Goal: Task Accomplishment & Management: Manage account settings

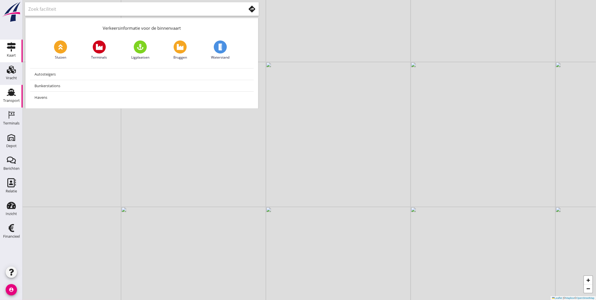
click at [13, 97] on div "Transport" at bounding box center [11, 101] width 17 height 8
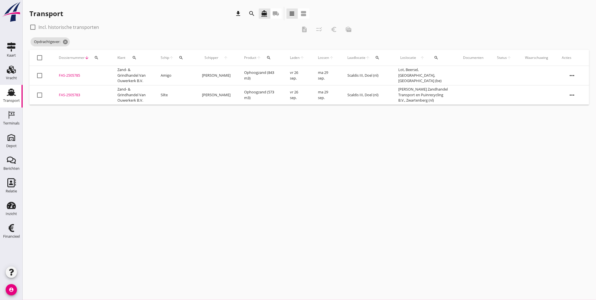
click at [6, 93] on div "Transport" at bounding box center [12, 92] width 14 height 9
click at [138, 41] on icon "cancel" at bounding box center [135, 42] width 6 height 6
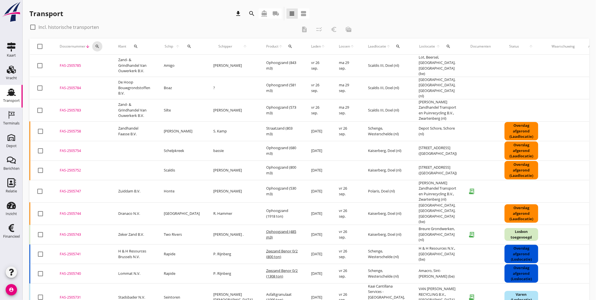
drag, startPoint x: 97, startPoint y: 45, endPoint x: 132, endPoint y: 46, distance: 34.8
click at [132, 46] on tr "check_box_outline_blank Dossiernummer arrow_downward search Klant search Schip …" at bounding box center [323, 46] width 587 height 16
click at [133, 46] on div "search" at bounding box center [136, 46] width 15 height 5
click at [146, 63] on input "Zoeken op opdrachtgever..." at bounding box center [160, 62] width 59 height 9
type input "[GEOGRAPHIC_DATA]"
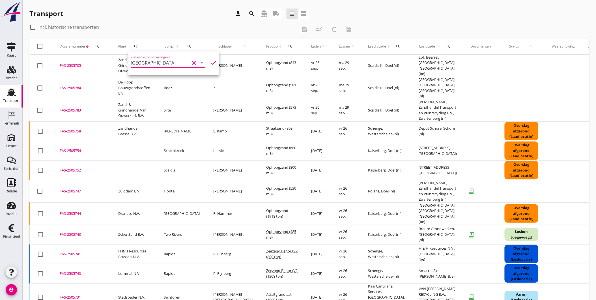
click at [191, 62] on icon "clear" at bounding box center [194, 62] width 7 height 7
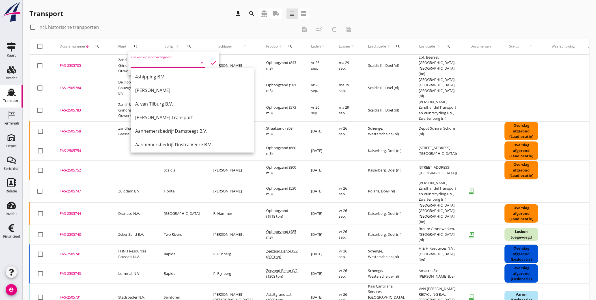
drag, startPoint x: 136, startPoint y: 176, endPoint x: 136, endPoint y: 173, distance: 3.1
click at [136, 176] on td at bounding box center [135, 171] width 46 height 20
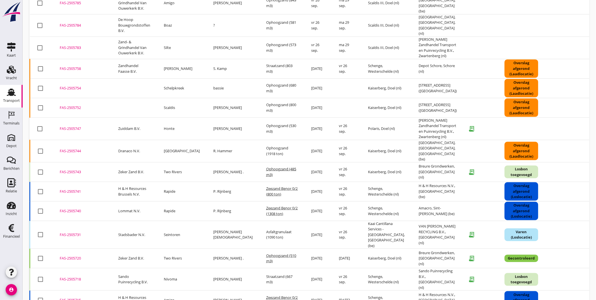
scroll to position [63, 0]
click at [72, 154] on div "FAS-2505744" at bounding box center [82, 151] width 45 height 6
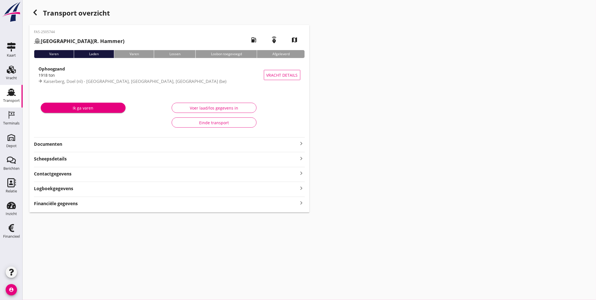
click at [36, 12] on icon "button" at bounding box center [35, 12] width 7 height 7
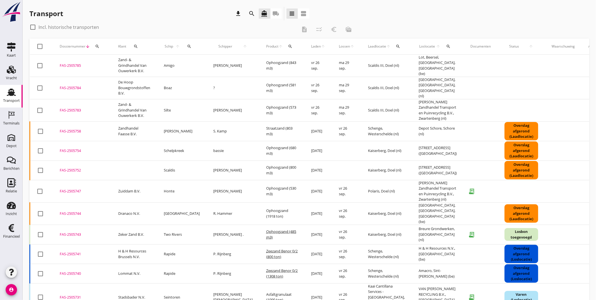
click at [75, 217] on div "FAS-2505744" at bounding box center [82, 214] width 45 height 6
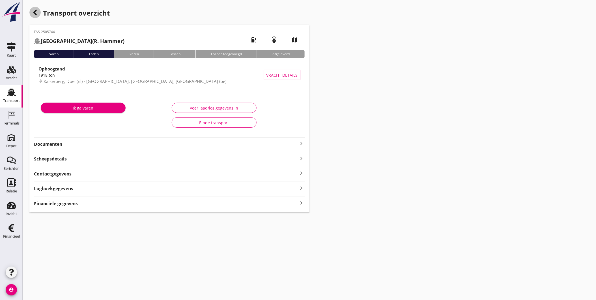
click at [35, 12] on icon "button" at bounding box center [35, 12] width 7 height 7
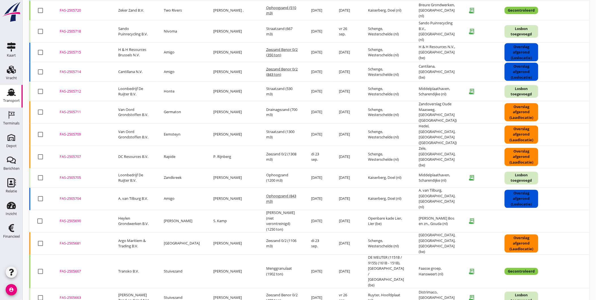
scroll to position [313, 0]
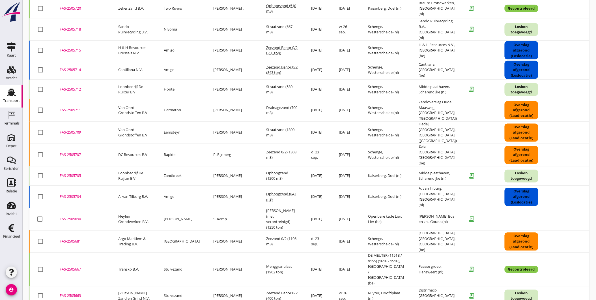
click at [68, 239] on div "FAS-2505681" at bounding box center [82, 242] width 45 height 6
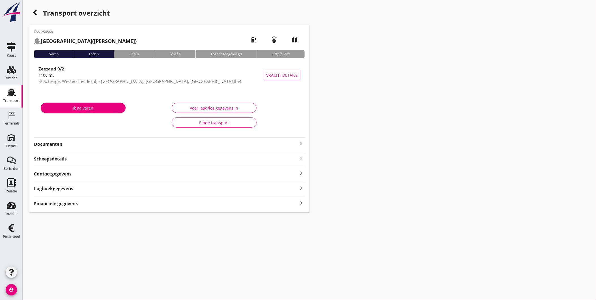
type input "1106"
click at [213, 108] on div "Voer laad/los gegevens in" at bounding box center [214, 108] width 75 height 6
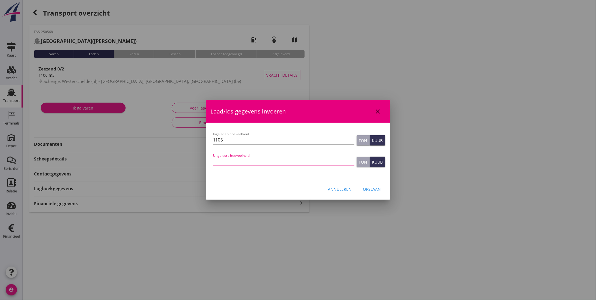
click at [267, 165] on input "Uitgeloste hoeveelheid" at bounding box center [284, 161] width 142 height 9
click at [367, 158] on button "Ton" at bounding box center [363, 162] width 13 height 10
click at [298, 162] on input "Uitgeloste hoeveelheid" at bounding box center [284, 161] width 142 height 9
type input "1750"
click at [383, 192] on button "Opslaan" at bounding box center [372, 189] width 27 height 10
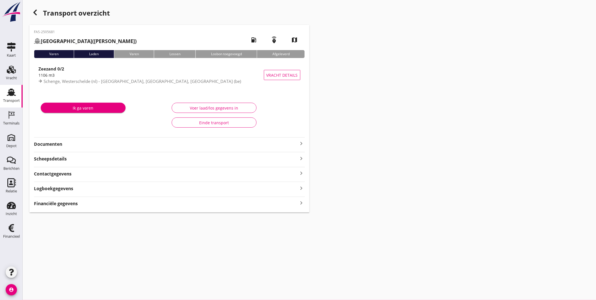
click at [9, 98] on div "Transport" at bounding box center [11, 101] width 17 height 8
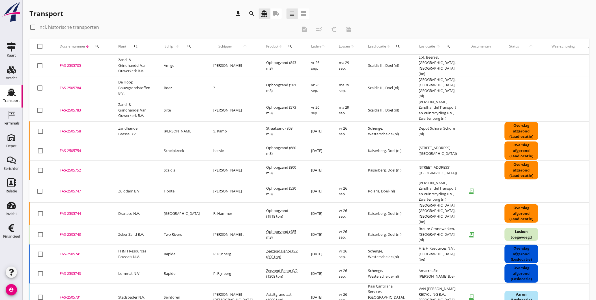
click at [95, 257] on div "FAS-2505741" at bounding box center [82, 254] width 45 height 6
click at [188, 49] on button "search" at bounding box center [189, 46] width 12 height 10
click at [202, 63] on input "Zoek op (scheeps)naam" at bounding box center [211, 62] width 59 height 9
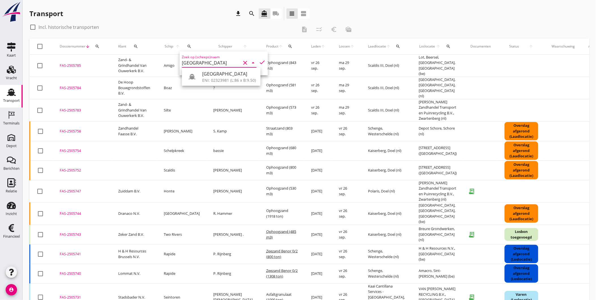
click at [209, 78] on div "ENI: 02323981 (L:86 x B:9.50)" at bounding box center [229, 80] width 54 height 6
click at [260, 63] on icon "check" at bounding box center [262, 62] width 7 height 7
type input "[GEOGRAPHIC_DATA]"
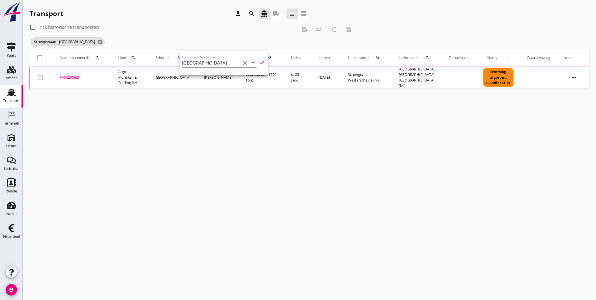
click at [281, 174] on div "cancel You are impersonating another user. Transport download search directions…" at bounding box center [310, 150] width 574 height 300
click at [74, 76] on div "FAS-2505681" at bounding box center [82, 77] width 45 height 6
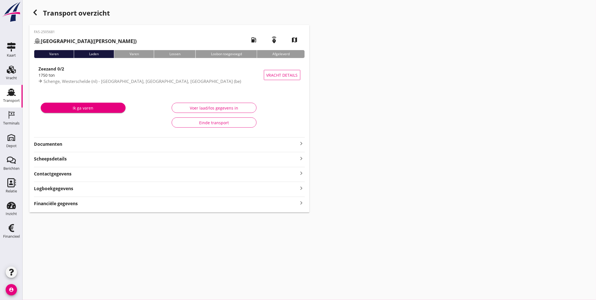
type input "1106"
type input "1750"
click at [199, 104] on button "Voer laad/los gegevens in" at bounding box center [214, 108] width 85 height 10
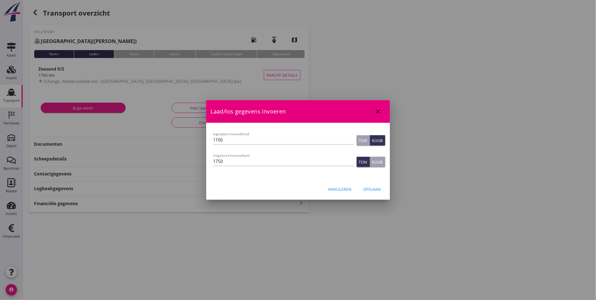
click at [380, 111] on icon "close" at bounding box center [378, 111] width 7 height 7
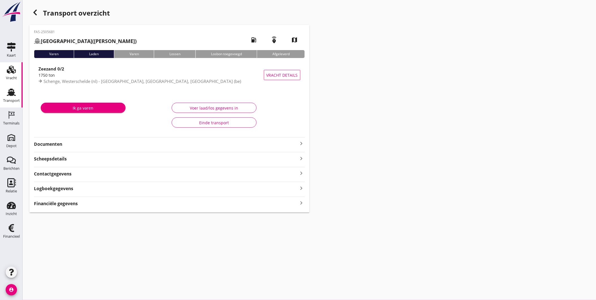
click at [9, 72] on use at bounding box center [11, 70] width 9 height 8
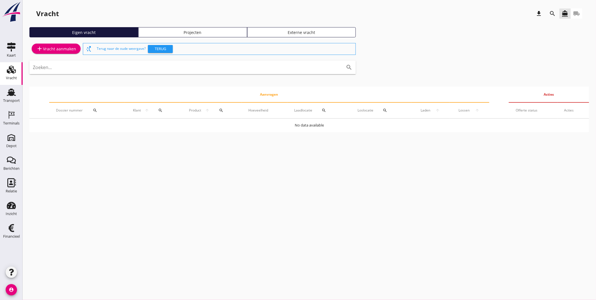
click at [213, 33] on div "Projecten" at bounding box center [193, 32] width 104 height 6
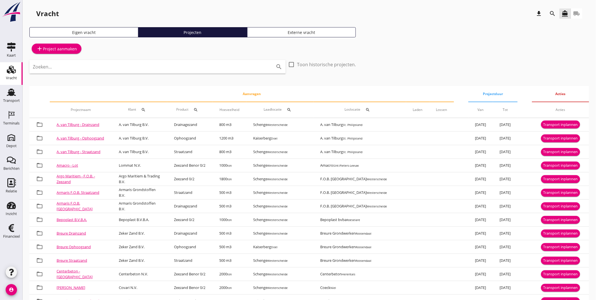
click at [557, 13] on div "search" at bounding box center [553, 13] width 10 height 7
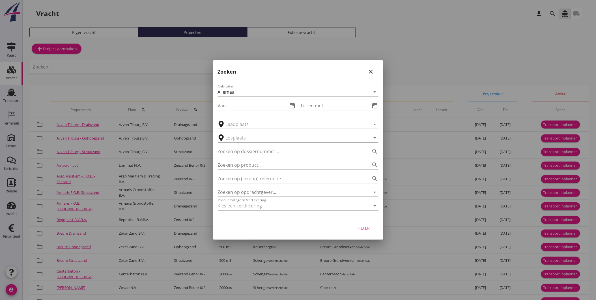
click at [266, 191] on input "Zoeken op opdrachtgever..." at bounding box center [290, 192] width 145 height 9
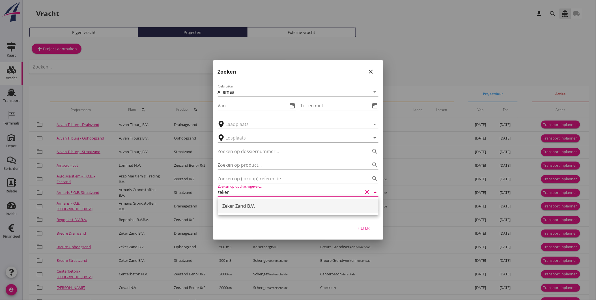
click at [269, 205] on div "Zeker Zand B.V." at bounding box center [298, 206] width 152 height 7
type input "Zeker Zand B.V."
click at [369, 222] on div "Filter" at bounding box center [298, 229] width 170 height 22
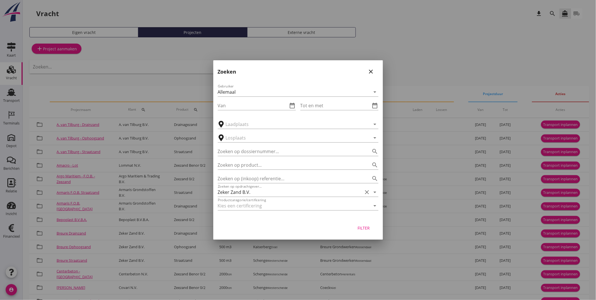
click at [367, 225] on div "Filter" at bounding box center [364, 228] width 16 height 6
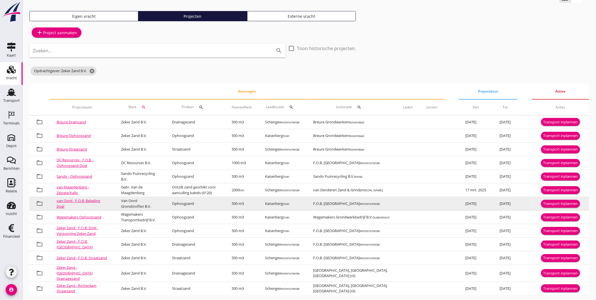
scroll to position [23, 0]
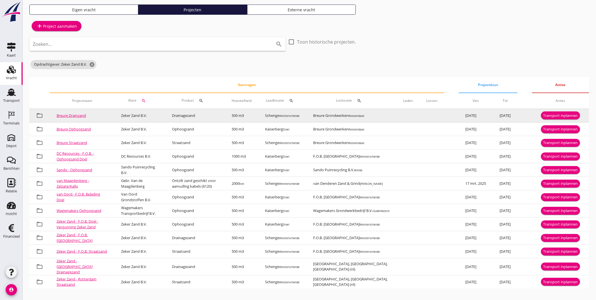
click at [572, 114] on div "Transport inplannen" at bounding box center [561, 116] width 35 height 6
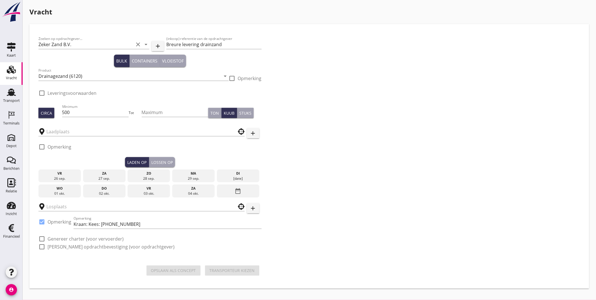
type input "Breure Grondwerken"
checkbox input "true"
type input "Schenge"
checkbox input "true"
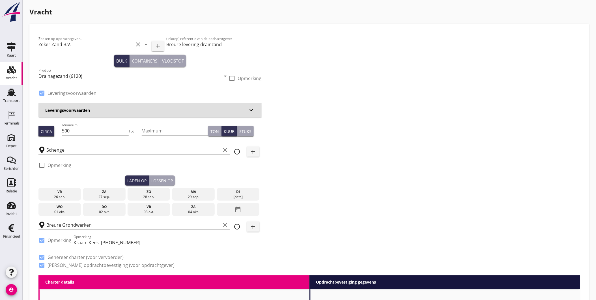
type input "4.33"
checkbox input "false"
radio input "false"
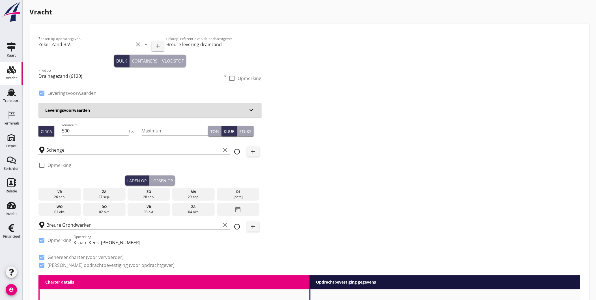
checkbox input "true"
type input "1"
type input "11.55"
checkbox input "false"
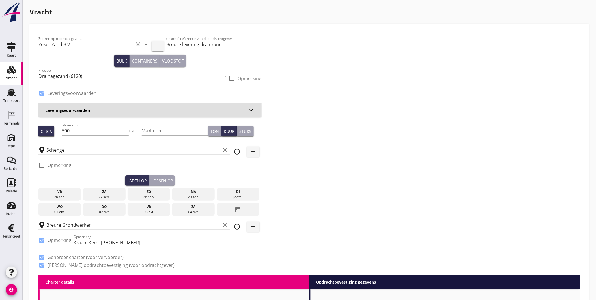
radio input "false"
checkbox input "true"
type input "1"
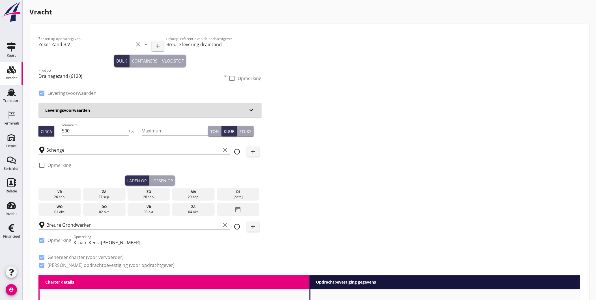
type input "1"
click at [99, 130] on input "500" at bounding box center [95, 130] width 67 height 9
drag, startPoint x: 99, startPoint y: 130, endPoint x: 44, endPoint y: 138, distance: 55.1
click at [44, 138] on div "Circa Minimum 500 Tot Maximum Ton Kuub Stuks" at bounding box center [149, 131] width 223 height 19
type input "773"
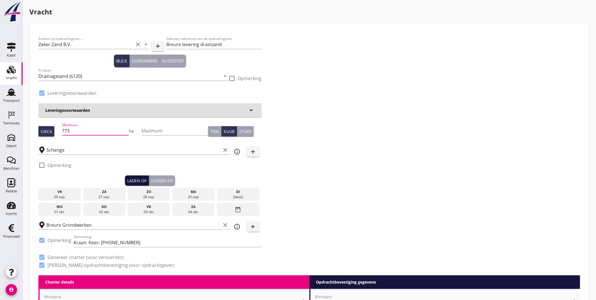
click at [145, 181] on div "Laden op" at bounding box center [136, 181] width 19 height 6
click at [203, 194] on div "ma" at bounding box center [194, 191] width 40 height 5
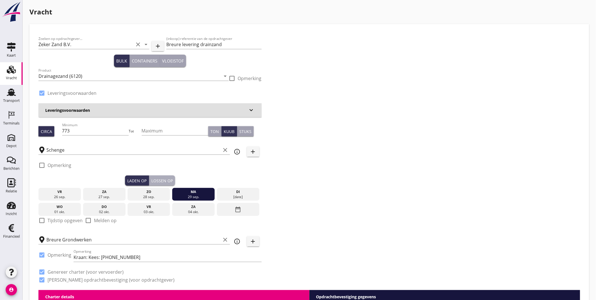
click at [168, 178] on div "Lossen op" at bounding box center [162, 181] width 22 height 6
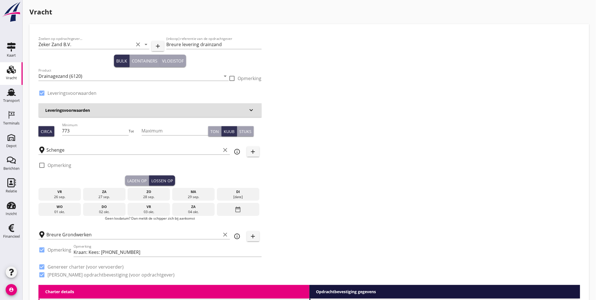
drag, startPoint x: 254, startPoint y: 192, endPoint x: 244, endPoint y: 192, distance: 10.2
click at [254, 192] on div "di" at bounding box center [239, 191] width 40 height 5
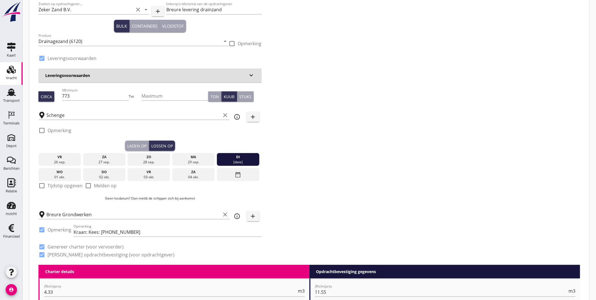
scroll to position [63, 0]
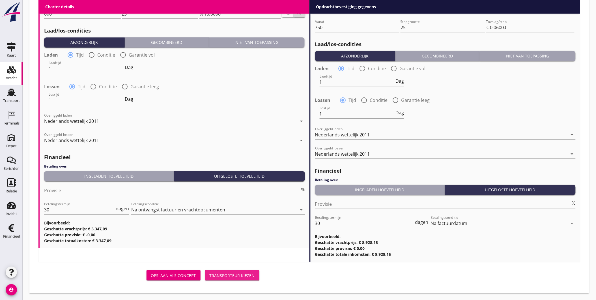
drag, startPoint x: 221, startPoint y: 271, endPoint x: 237, endPoint y: 269, distance: 15.5
click at [222, 271] on button "Transporteur kiezen" at bounding box center [232, 275] width 54 height 10
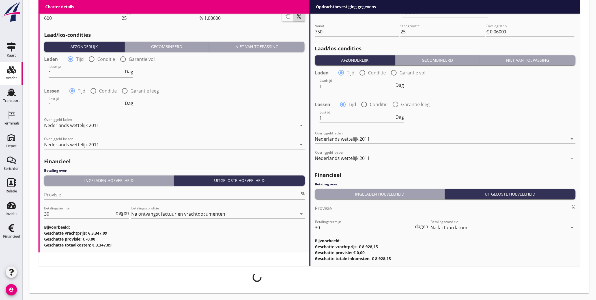
scroll to position [616, 0]
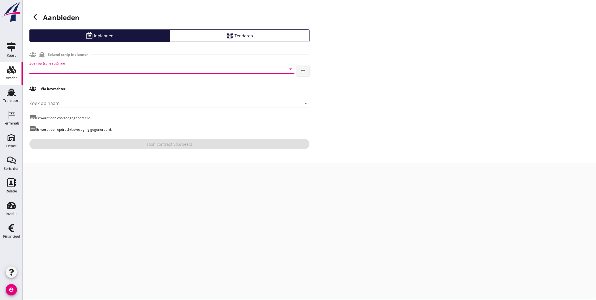
click at [99, 72] on input "Zoek op (scheeps)naam" at bounding box center [153, 69] width 249 height 9
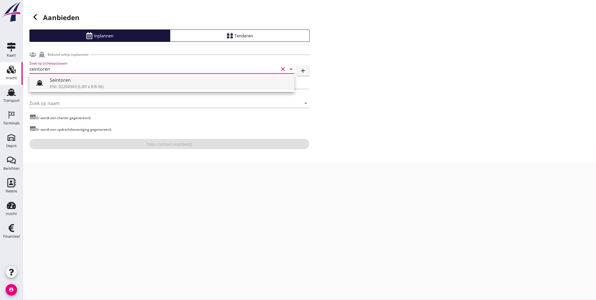
click at [99, 81] on div "Seintoren" at bounding box center [170, 80] width 240 height 7
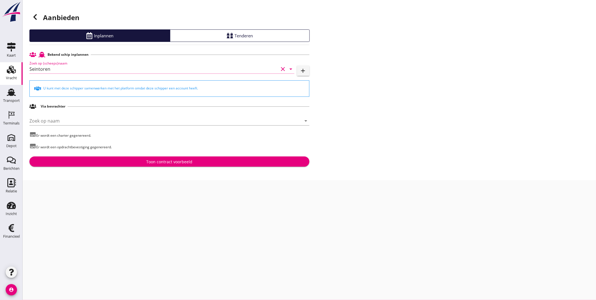
type input "Seintoren"
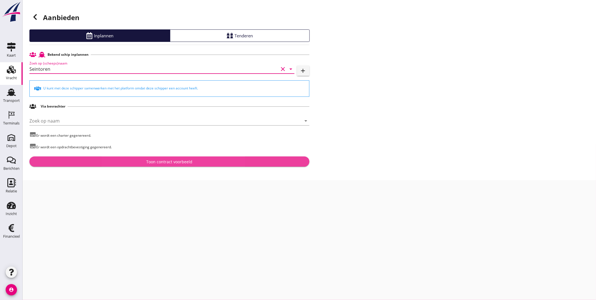
click at [171, 160] on div "Toon contract voorbeeld" at bounding box center [169, 162] width 46 height 6
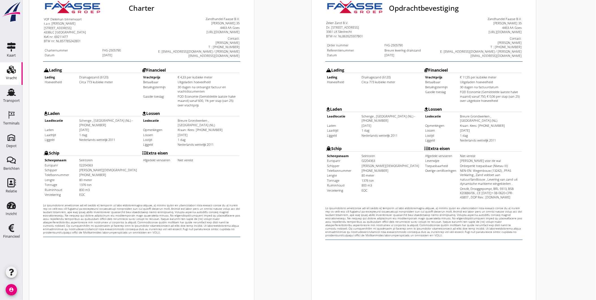
scroll to position [119, 0]
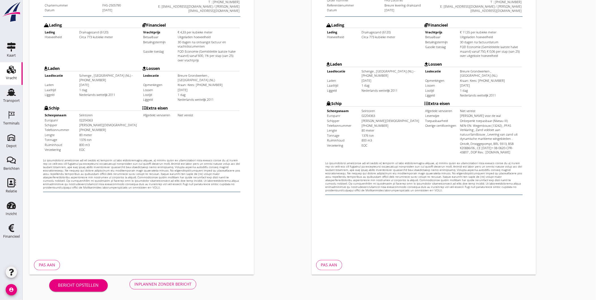
click at [175, 282] on div "Inplannen zonder bericht" at bounding box center [162, 284] width 57 height 6
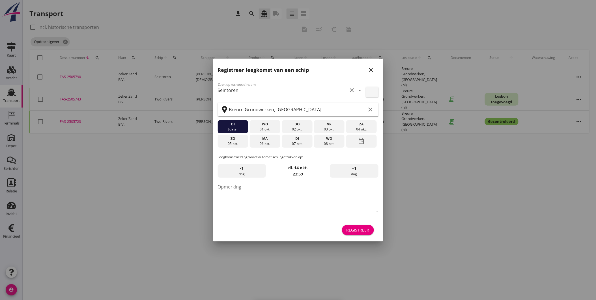
click at [372, 69] on icon "close" at bounding box center [371, 70] width 7 height 7
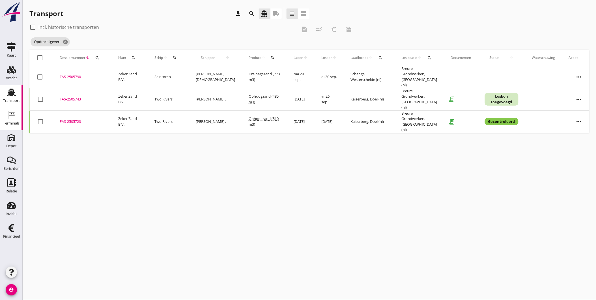
click at [12, 114] on icon "Terminals" at bounding box center [11, 114] width 9 height 9
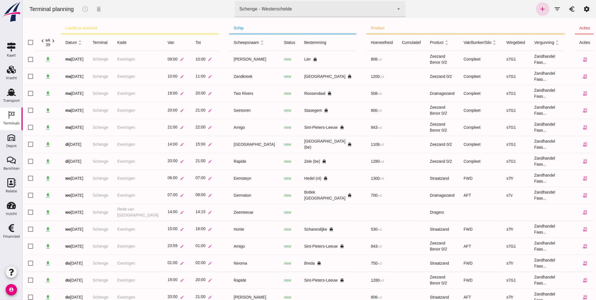
click at [54, 41] on icon "chevron_right" at bounding box center [53, 41] width 6 height 6
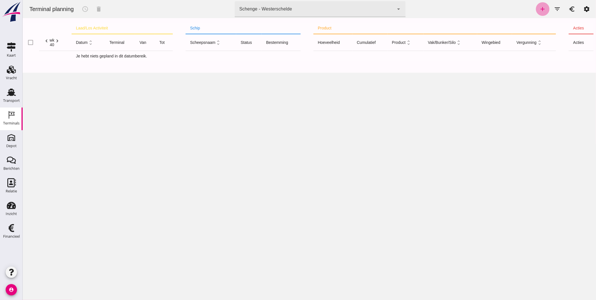
click at [536, 12] on link "add" at bounding box center [543, 9] width 14 height 14
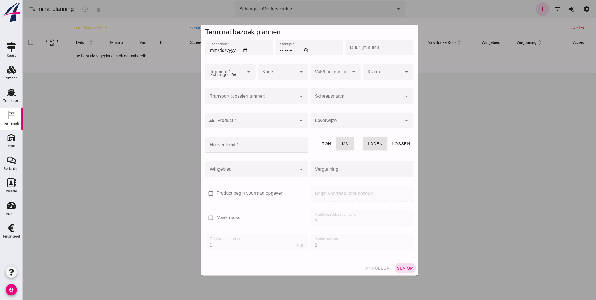
type input "Zandhandel Faasse B.V."
click at [243, 97] on input "Transport (dossiernummer)" at bounding box center [251, 99] width 92 height 7
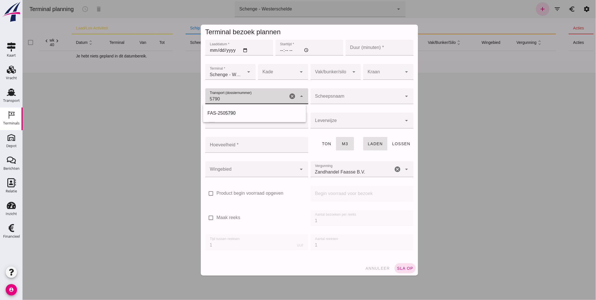
click at [247, 112] on div "FAS-250 5790" at bounding box center [254, 113] width 94 height 7
type input "FAS-2505790"
type input "franco_on_shore"
type input "800"
type input "FAS-2505790"
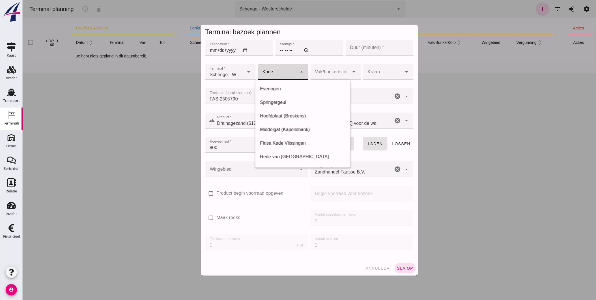
click at [284, 69] on div at bounding box center [277, 72] width 39 height 16
click at [285, 89] on div "Everingen" at bounding box center [303, 88] width 86 height 7
type input "7"
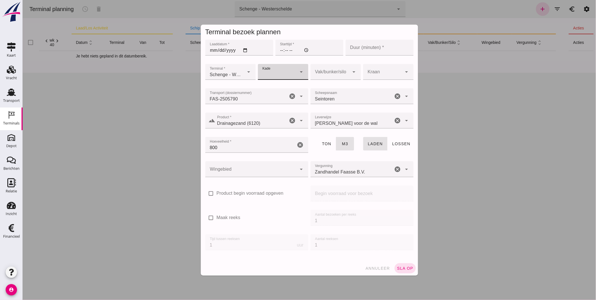
click at [255, 148] on input "800" at bounding box center [250, 145] width 91 height 16
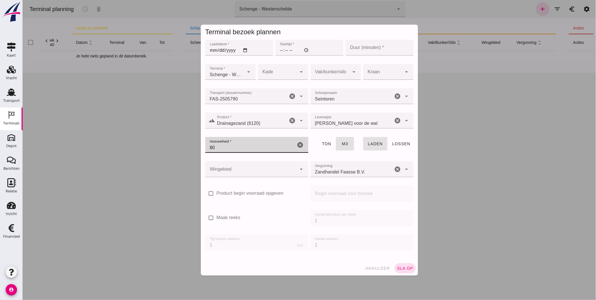
type input "8"
type input "773"
click at [266, 171] on div at bounding box center [251, 169] width 92 height 16
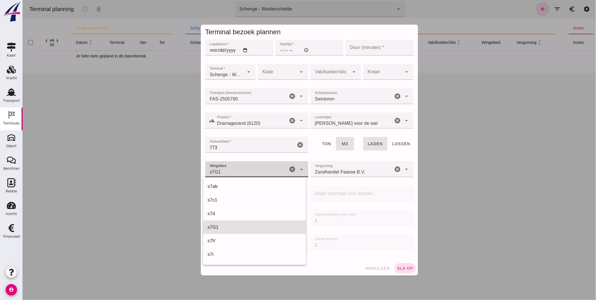
scroll to position [204, 0]
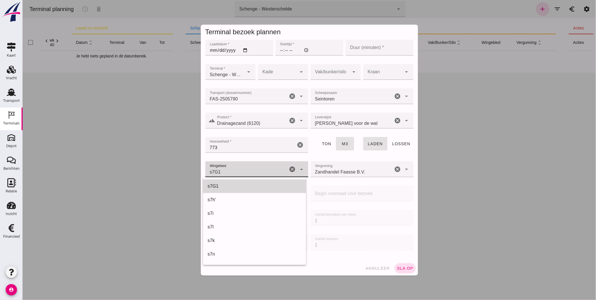
click at [268, 183] on div "s7G1" at bounding box center [254, 186] width 94 height 7
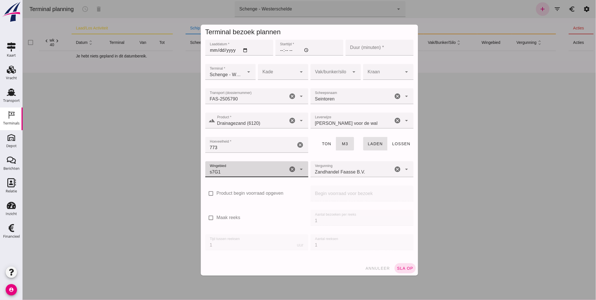
type input "224"
click at [277, 72] on div at bounding box center [277, 72] width 39 height 16
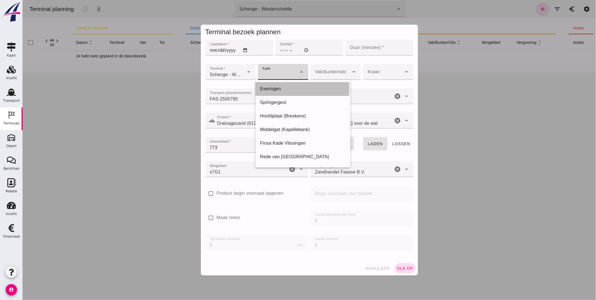
click at [279, 91] on div "Everingen" at bounding box center [303, 88] width 86 height 7
type input "7"
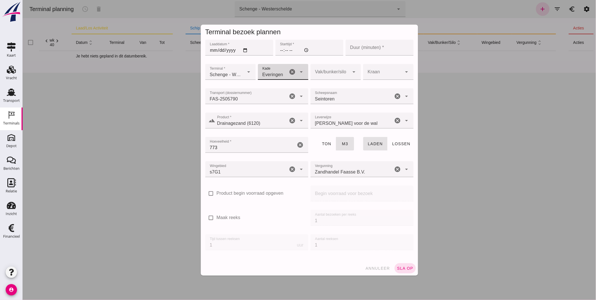
click at [211, 49] on input "Laaddatum *" at bounding box center [239, 48] width 68 height 16
type input "0025-09-29"
type input "2025-09-29"
click at [279, 50] on input "Starttijd *" at bounding box center [309, 48] width 68 height 16
type input "03:00"
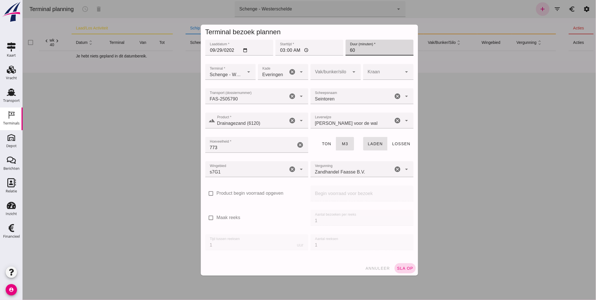
type input "60"
click at [402, 266] on span "sla op" at bounding box center [405, 268] width 17 height 5
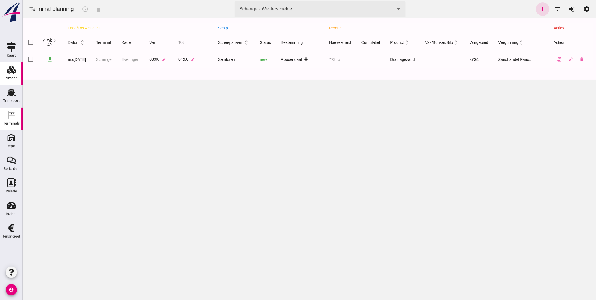
drag, startPoint x: 6, startPoint y: 73, endPoint x: 15, endPoint y: 68, distance: 10.0
click at [6, 73] on div "Vracht" at bounding box center [12, 69] width 14 height 9
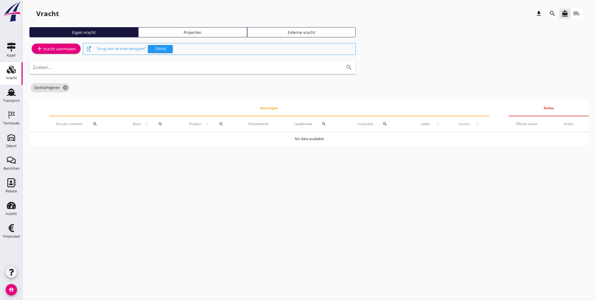
click at [555, 13] on icon "search" at bounding box center [553, 13] width 7 height 7
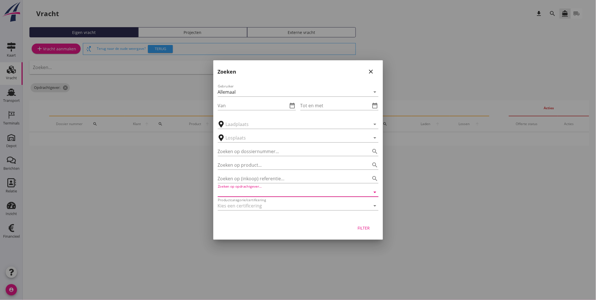
click at [257, 190] on input "Zoeken op opdrachtgever..." at bounding box center [290, 192] width 145 height 9
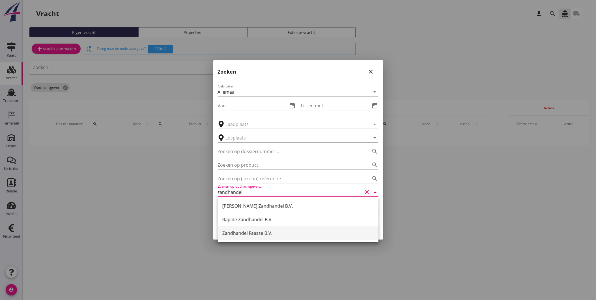
click at [278, 233] on div "Zandhandel Faasse B.V." at bounding box center [298, 233] width 152 height 7
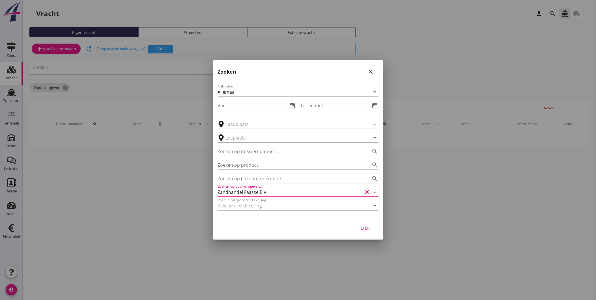
type input "Zandhandel Faasse B.V."
click at [363, 226] on div "Filter" at bounding box center [364, 228] width 16 height 6
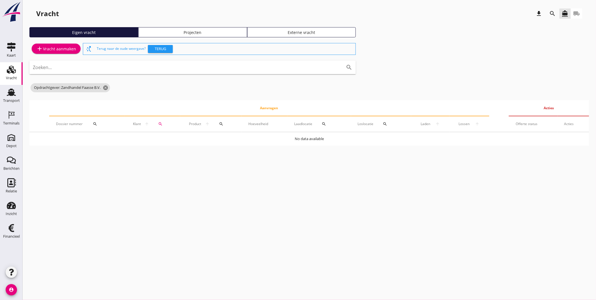
click at [554, 15] on icon "search" at bounding box center [553, 13] width 7 height 7
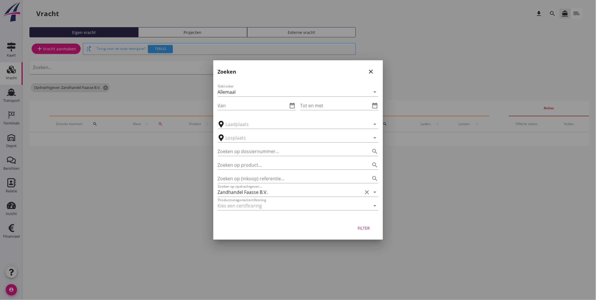
click at [372, 228] on button "Filter" at bounding box center [364, 228] width 25 height 10
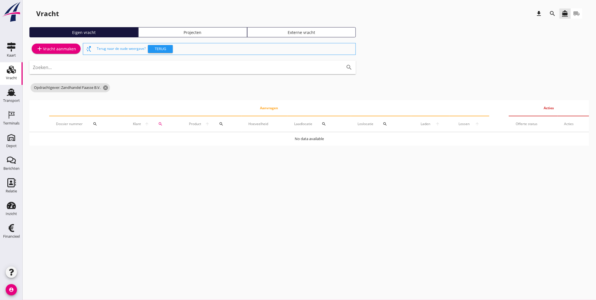
click at [204, 30] on div "Projecten" at bounding box center [193, 32] width 104 height 6
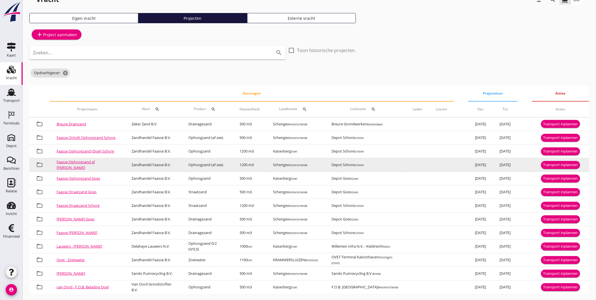
scroll to position [19, 0]
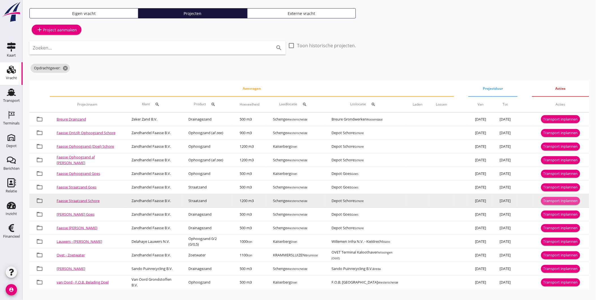
click at [551, 200] on div "Transport inplannen" at bounding box center [561, 201] width 35 height 6
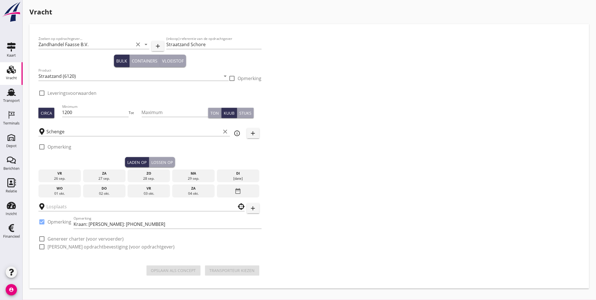
checkbox input "true"
type input "Depot Schore"
checkbox input "true"
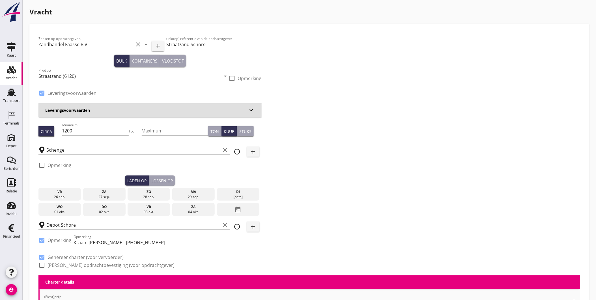
click at [187, 192] on div "ma" at bounding box center [194, 191] width 40 height 5
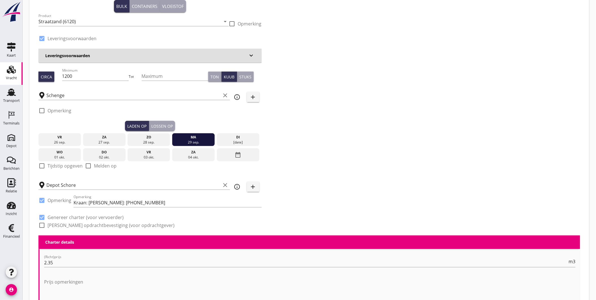
scroll to position [63, 0]
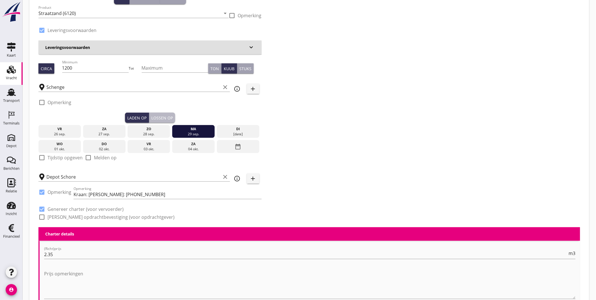
click at [164, 117] on div "Lossen op" at bounding box center [162, 118] width 22 height 6
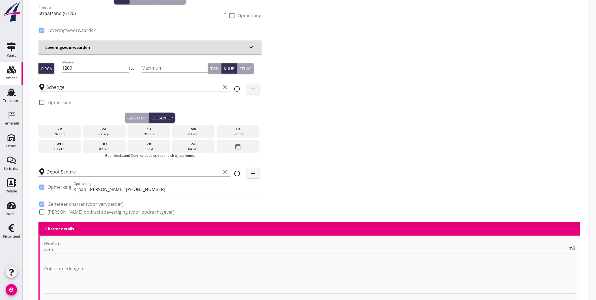
click at [140, 115] on div "Laden op" at bounding box center [136, 118] width 19 height 6
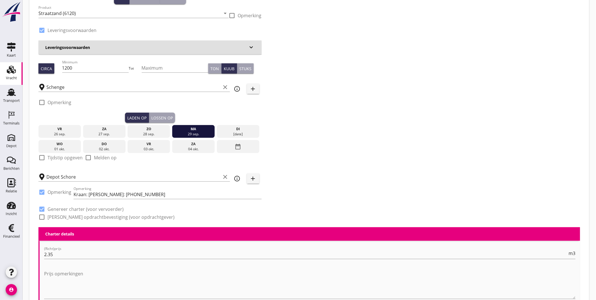
click at [153, 114] on button "Lossen op" at bounding box center [162, 118] width 26 height 10
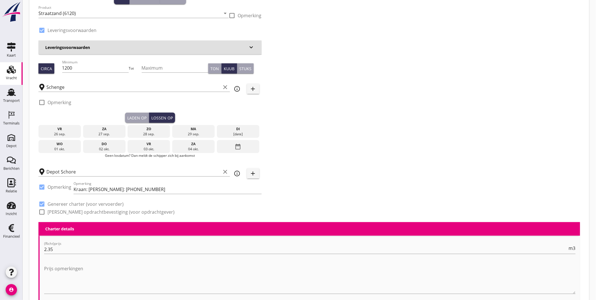
click at [236, 132] on div "[DATE]" at bounding box center [239, 134] width 40 height 5
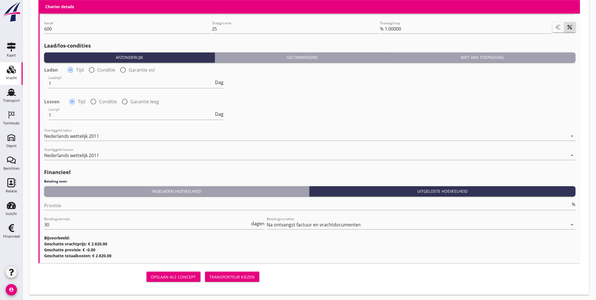
scroll to position [602, 0]
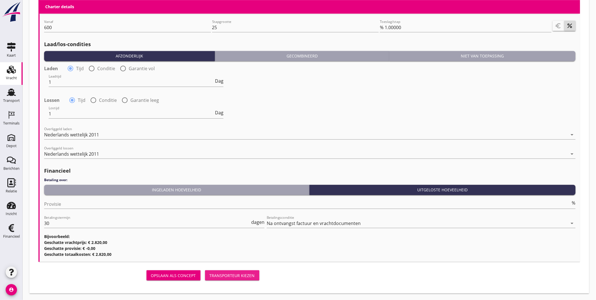
click at [248, 274] on div "Transporteur kiezen" at bounding box center [232, 276] width 45 height 6
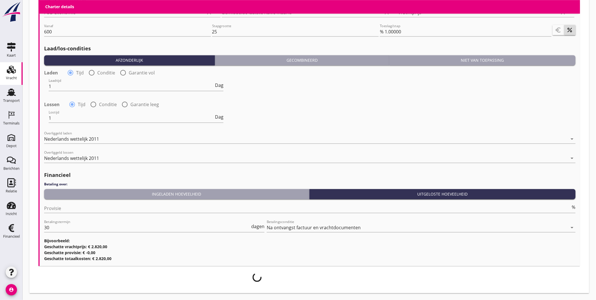
scroll to position [597, 0]
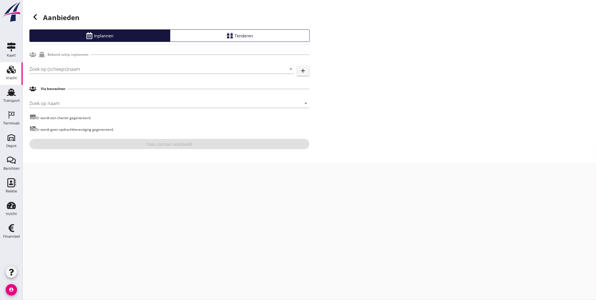
click at [77, 63] on div "Zoek op (scheeps)naam arrow_drop_down add" at bounding box center [169, 70] width 280 height 18
click at [83, 71] on input "Zoek op (scheeps)naam" at bounding box center [153, 69] width 249 height 9
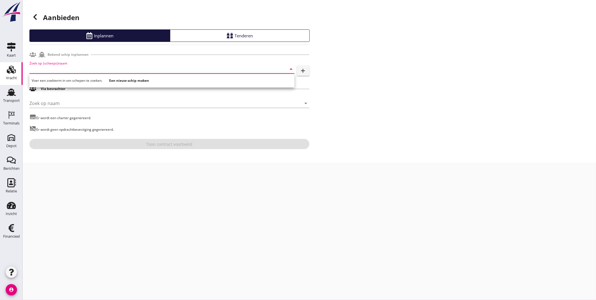
click at [127, 68] on input "Zoek op (scheeps)naam" at bounding box center [153, 69] width 249 height 9
type input "zandhandel"
click at [126, 72] on input "Zoek op (scheeps)naam" at bounding box center [153, 69] width 249 height 9
click at [94, 66] on input "Zoek op (scheeps)naam" at bounding box center [153, 69] width 249 height 9
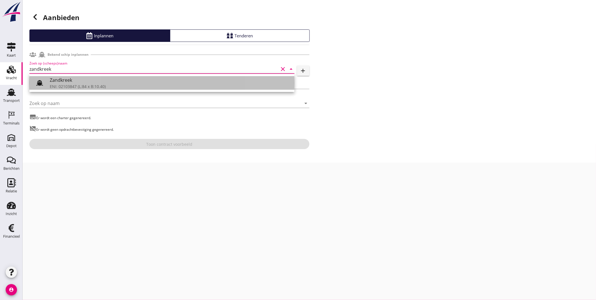
click at [86, 84] on div "ENI: 02103847 (L:84 x B:10.40)" at bounding box center [170, 87] width 240 height 6
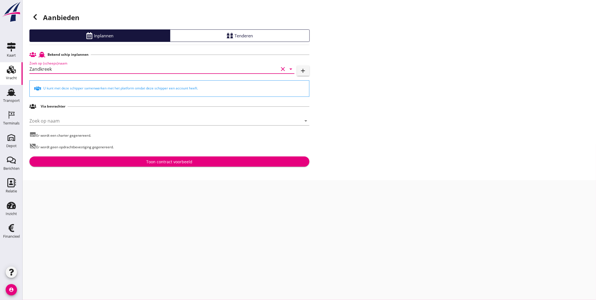
type input "Zandkreek"
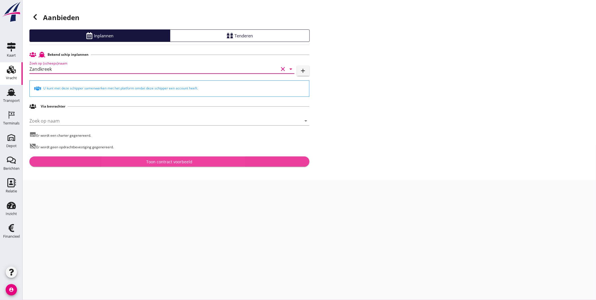
click at [186, 161] on div "Toon contract voorbeeld" at bounding box center [169, 162] width 46 height 6
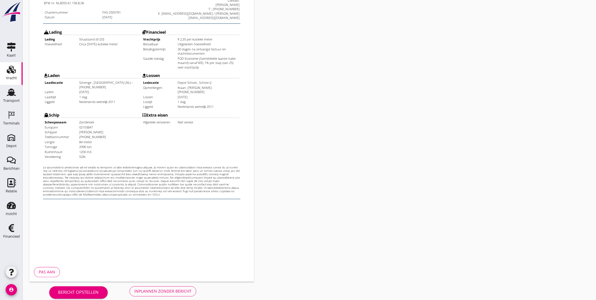
scroll to position [119, 0]
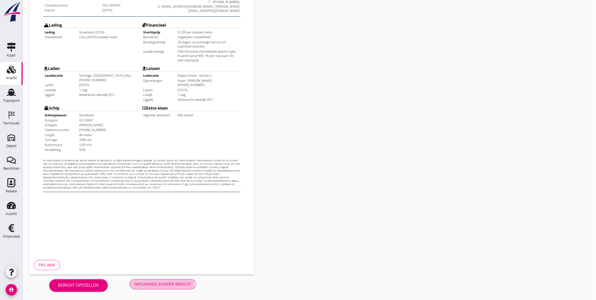
click at [155, 282] on div "Inplannen zonder bericht" at bounding box center [162, 284] width 57 height 6
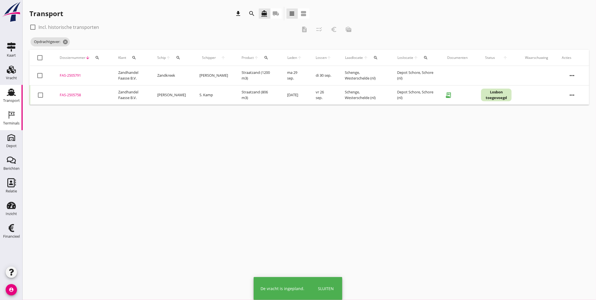
click at [8, 110] on link "Terminals Terminals" at bounding box center [11, 119] width 23 height 23
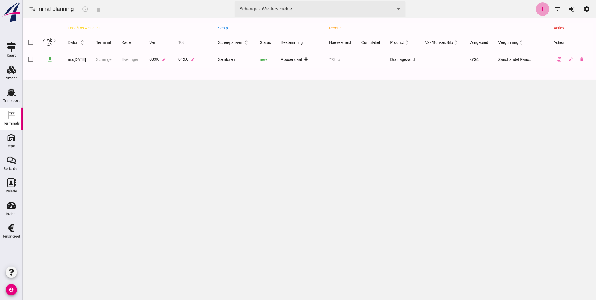
click at [544, 7] on link "add" at bounding box center [543, 9] width 14 height 14
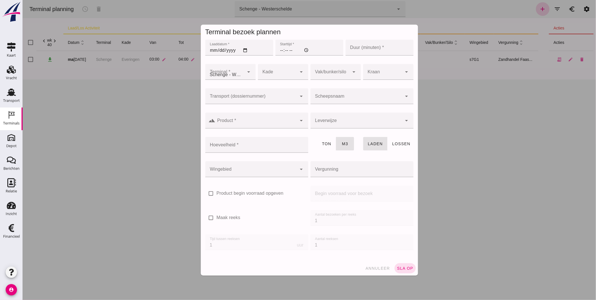
type input "Zandhandel Faasse B.V."
click at [243, 48] on input "Laaddatum *" at bounding box center [239, 48] width 68 height 16
type input "2025-09-29"
click at [277, 51] on input "Starttijd *" at bounding box center [309, 48] width 68 height 16
type input "07:00"
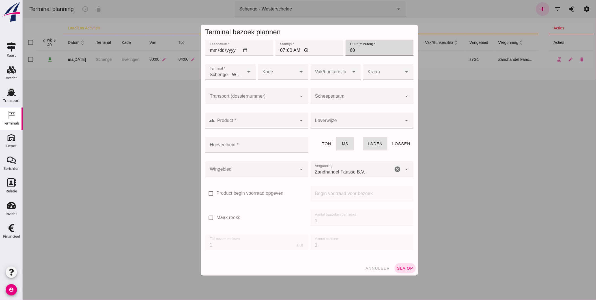
type input "60"
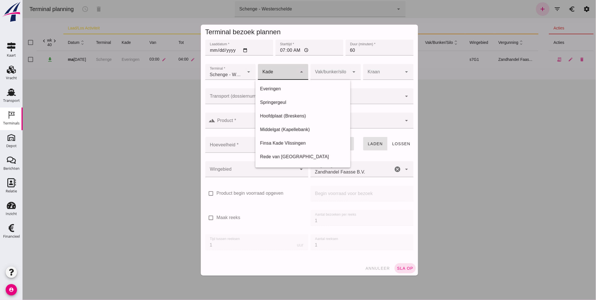
click at [277, 70] on div at bounding box center [277, 72] width 39 height 16
click at [282, 90] on div "Everingen" at bounding box center [303, 88] width 86 height 7
type input "7"
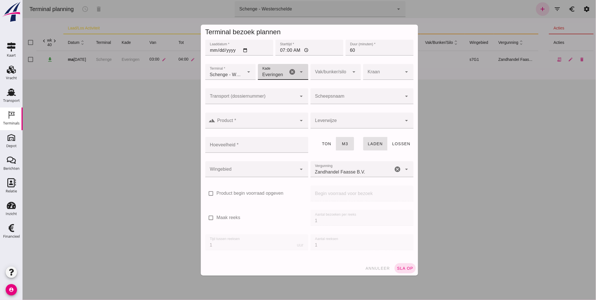
click at [273, 100] on input "Transport (dossiernummer)" at bounding box center [251, 99] width 92 height 7
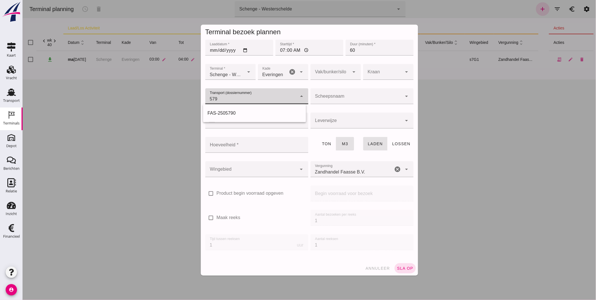
type input "5791"
click at [252, 110] on div "FAS-2505791" at bounding box center [254, 113] width 94 height 7
type input "FAS-2505791"
type input "franco_on_shore"
type input "1200"
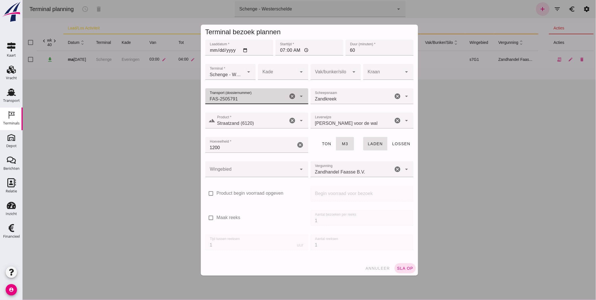
type input "FAS-2505791"
click at [262, 171] on div at bounding box center [251, 169] width 92 height 16
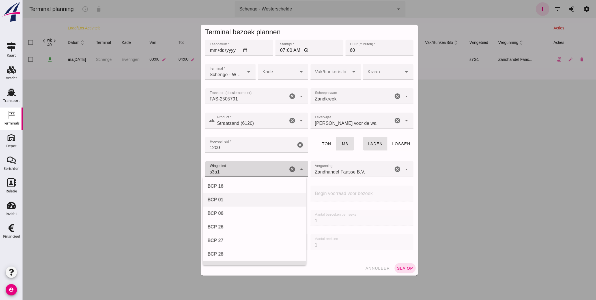
scroll to position [81, 0]
type input "215"
click at [230, 174] on div "s3a1 215" at bounding box center [246, 169] width 83 height 16
click at [228, 170] on div "s3a1 215" at bounding box center [246, 169] width 83 height 16
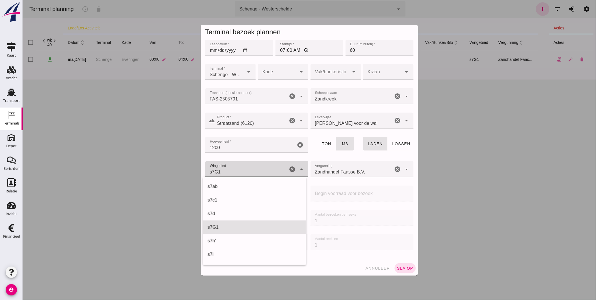
scroll to position [204, 0]
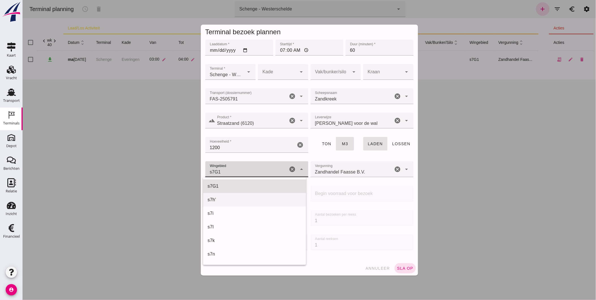
click at [228, 197] on div "s7h'" at bounding box center [254, 199] width 94 height 7
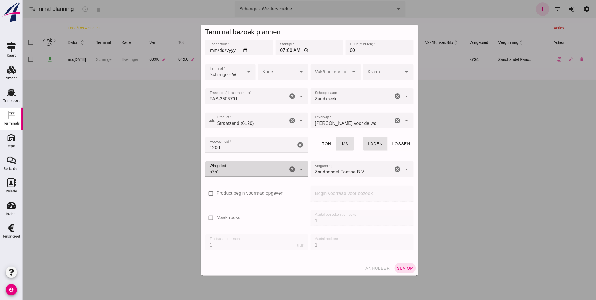
type input "225"
click at [278, 72] on div at bounding box center [277, 72] width 39 height 16
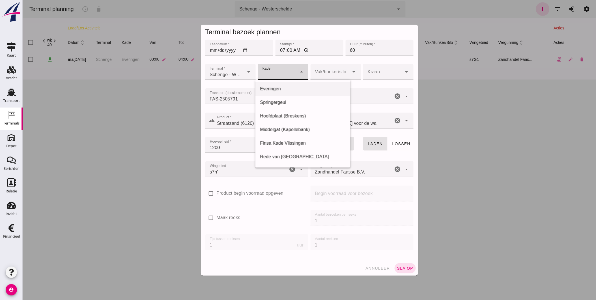
click at [285, 88] on div "Everingen" at bounding box center [303, 88] width 86 height 7
type input "7"
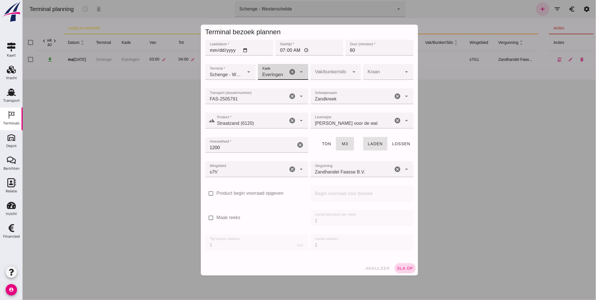
click at [401, 266] on span "sla op" at bounding box center [405, 268] width 17 height 5
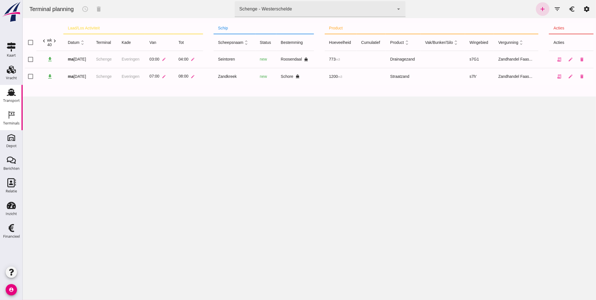
click at [8, 96] on icon "Transport" at bounding box center [11, 92] width 9 height 9
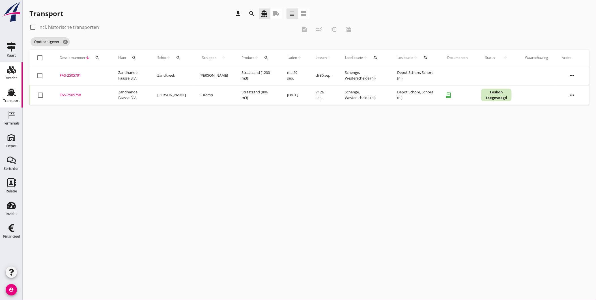
click at [12, 76] on div "Vracht" at bounding box center [11, 78] width 11 height 8
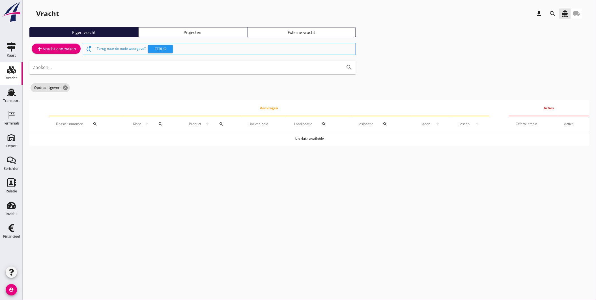
click at [210, 30] on div "Projecten" at bounding box center [193, 32] width 104 height 6
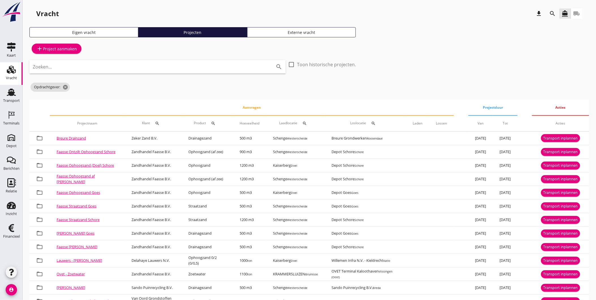
click at [558, 12] on div "search" at bounding box center [553, 13] width 10 height 7
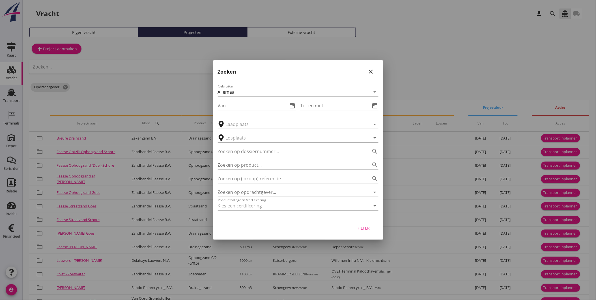
click at [254, 178] on input "Zoeken op (inkoop) referentie…" at bounding box center [290, 178] width 145 height 9
click at [276, 191] on input "Zoeken op opdrachtgever..." at bounding box center [290, 192] width 145 height 9
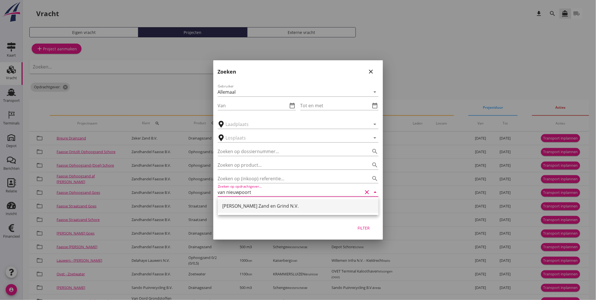
click at [273, 206] on div "[PERSON_NAME] Zand en Grind N.V." at bounding box center [298, 206] width 152 height 7
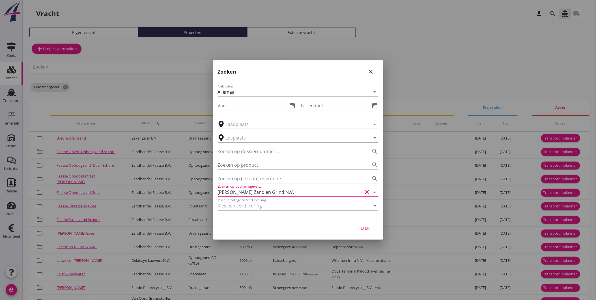
type input "[PERSON_NAME] Zand en Grind N.V."
click at [363, 229] on div "Filter" at bounding box center [364, 228] width 16 height 6
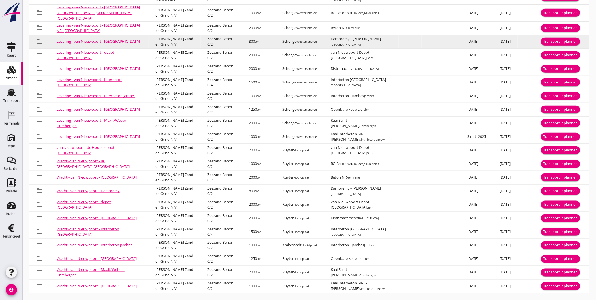
scroll to position [142, 0]
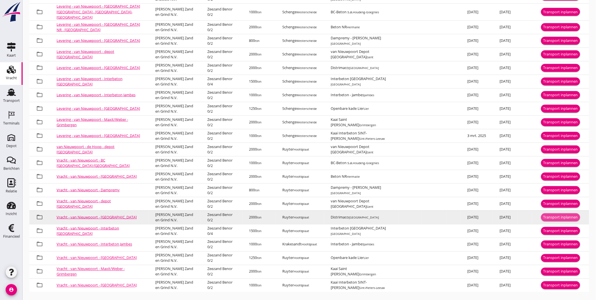
click at [553, 215] on div "Transport inplannen" at bounding box center [561, 218] width 35 height 6
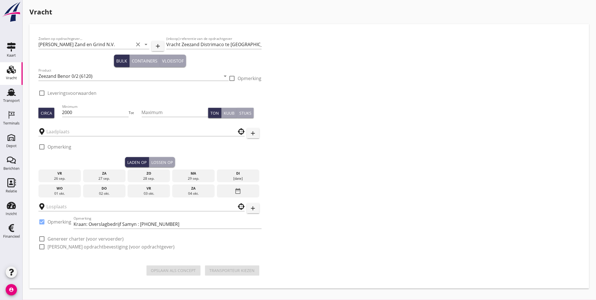
type input "Ruyter"
type input "Distrimaco"
checkbox input "true"
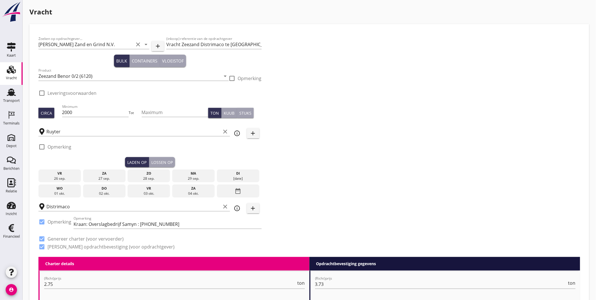
click at [197, 175] on div "ma" at bounding box center [194, 173] width 40 height 5
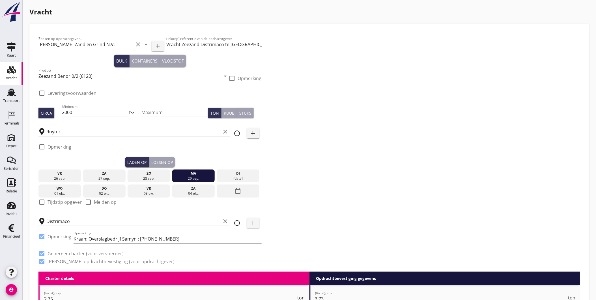
click at [159, 160] on div "Lossen op" at bounding box center [162, 162] width 22 height 6
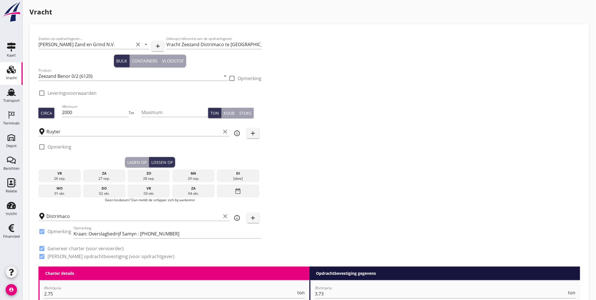
click at [238, 177] on div "[DATE]" at bounding box center [239, 178] width 40 height 5
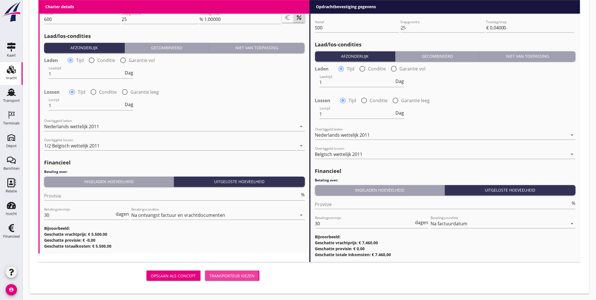
click at [225, 271] on button "Transporteur kiezen" at bounding box center [232, 276] width 54 height 10
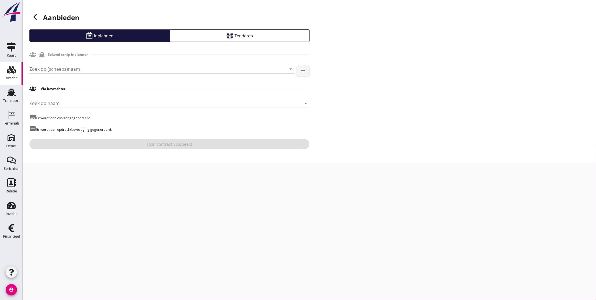
click at [69, 71] on input "Zoek op (scheeps)naam" at bounding box center [153, 69] width 249 height 9
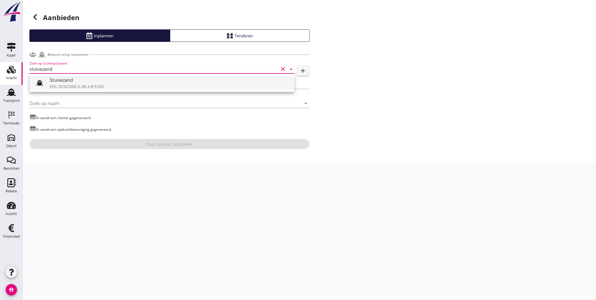
click at [70, 82] on div "Stuivezand" at bounding box center [170, 80] width 240 height 7
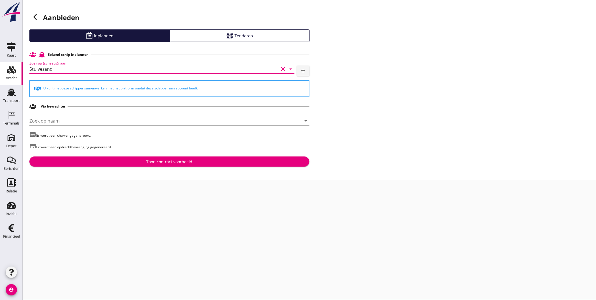
type input "Stuivezand"
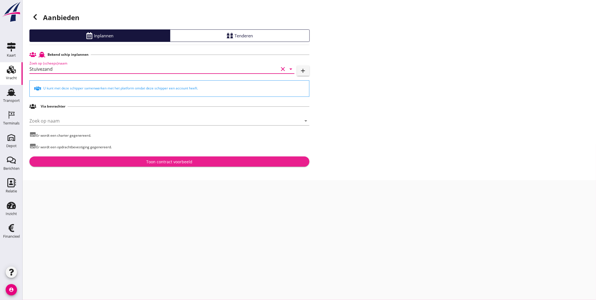
click at [147, 160] on div "Toon contract voorbeeld" at bounding box center [169, 162] width 46 height 6
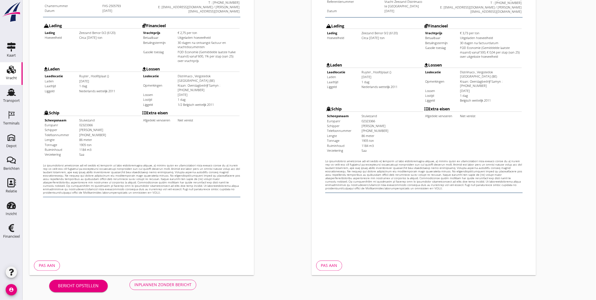
scroll to position [119, 0]
click at [170, 279] on div "Bericht opstellen Inplannen zonder bericht" at bounding box center [122, 284] width 187 height 19
click at [172, 283] on div "Inplannen zonder bericht" at bounding box center [162, 284] width 57 height 6
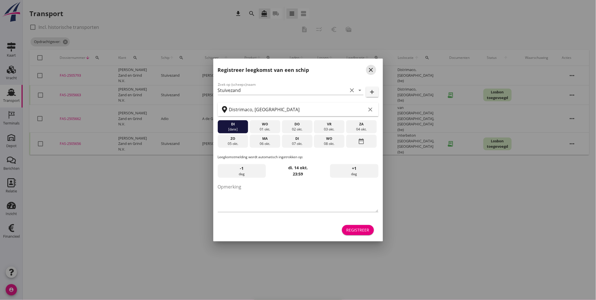
click at [369, 67] on icon "close" at bounding box center [371, 70] width 7 height 7
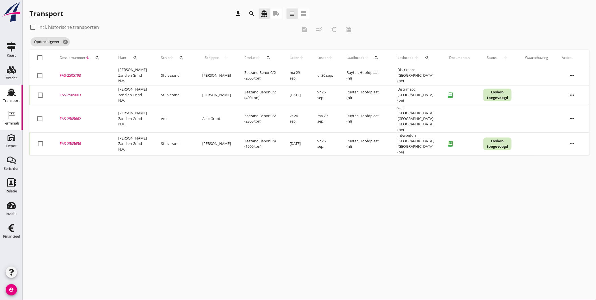
click at [5, 119] on div "Terminals" at bounding box center [11, 123] width 16 height 8
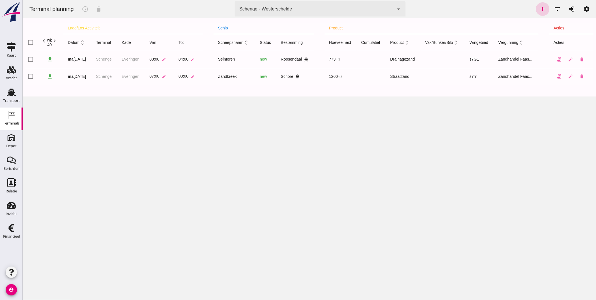
click at [536, 12] on link "add" at bounding box center [543, 9] width 14 height 14
type input "Zandhandel Faasse B.V."
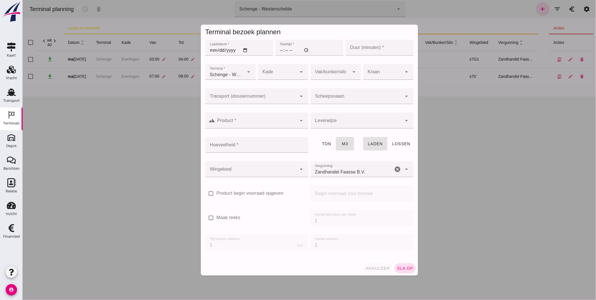
click at [377, 266] on span "annuleer" at bounding box center [377, 268] width 25 height 5
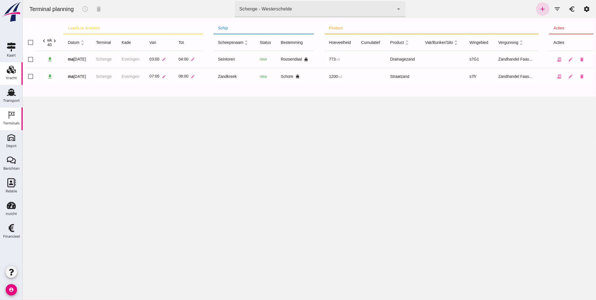
click at [12, 74] on icon "Vracht" at bounding box center [11, 69] width 9 height 9
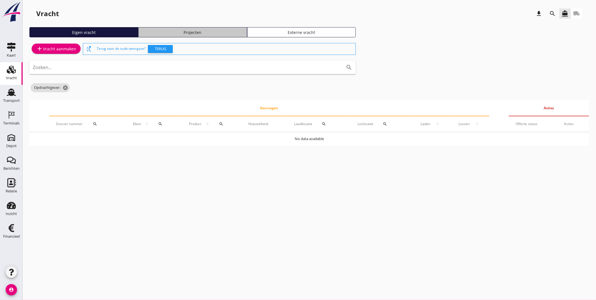
click at [220, 32] on div "Projecten" at bounding box center [193, 32] width 104 height 6
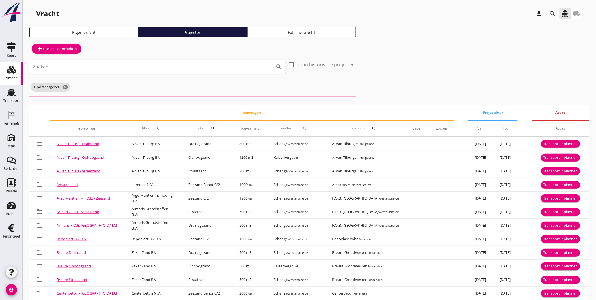
click at [553, 13] on icon "search" at bounding box center [553, 13] width 7 height 7
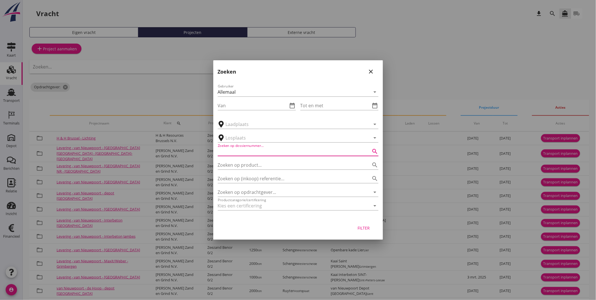
click at [253, 153] on input "Zoeken op dossiernummer..." at bounding box center [290, 151] width 145 height 9
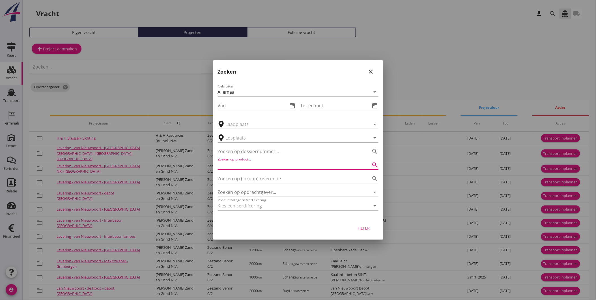
click at [256, 165] on input "Zoeken op product..." at bounding box center [290, 165] width 145 height 9
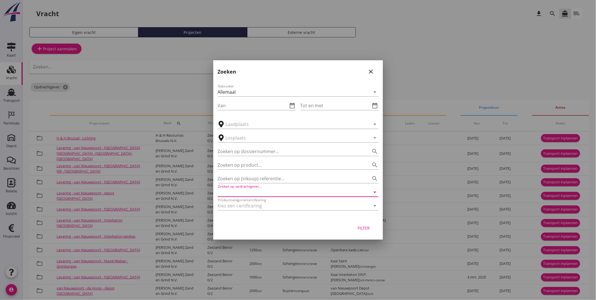
drag, startPoint x: 262, startPoint y: 192, endPoint x: 265, endPoint y: 191, distance: 2.8
click at [263, 192] on input "Zoeken op opdrachtgever..." at bounding box center [290, 192] width 145 height 9
drag, startPoint x: 276, startPoint y: 192, endPoint x: 111, endPoint y: 178, distance: 165.3
click at [111, 178] on div "arrow_drop_down check Schenge, Westerschelde Kaiserberg, Doel Scaldis III, Doel…" at bounding box center [298, 175] width 596 height 350
type input "e"
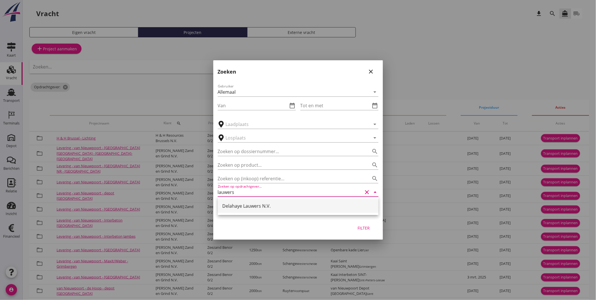
click at [257, 204] on div "Delahaye Lauwers N.V." at bounding box center [298, 206] width 152 height 7
type input "Delahaye Lauwers N.V."
click at [366, 229] on div "Filter" at bounding box center [364, 228] width 16 height 6
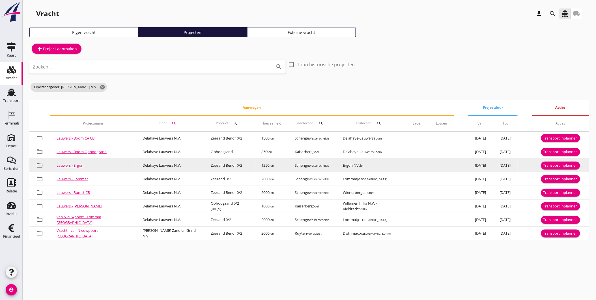
click at [555, 166] on div "Transport inplannen" at bounding box center [561, 166] width 35 height 6
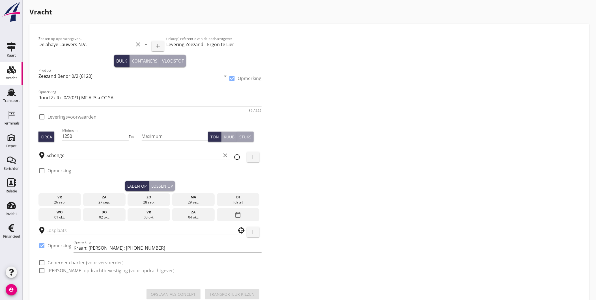
checkbox input "true"
type input "Ergon NV"
checkbox input "true"
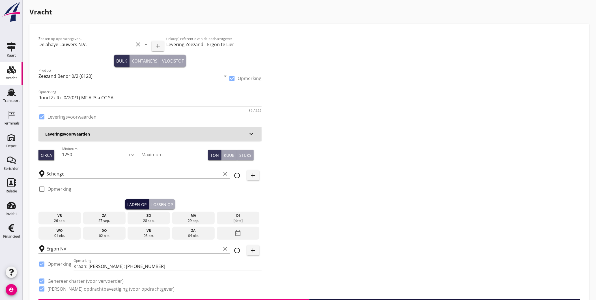
drag, startPoint x: 154, startPoint y: 205, endPoint x: 145, endPoint y: 208, distance: 9.5
click at [154, 205] on div "Lossen op" at bounding box center [162, 205] width 22 height 6
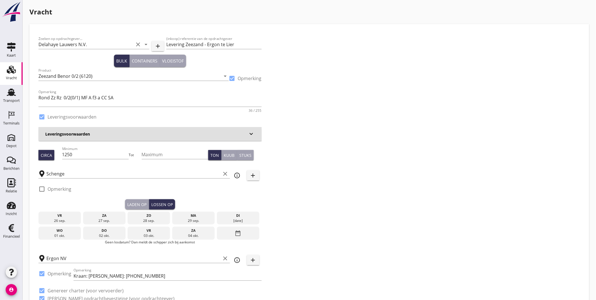
click at [234, 219] on div "[DATE]" at bounding box center [239, 220] width 40 height 5
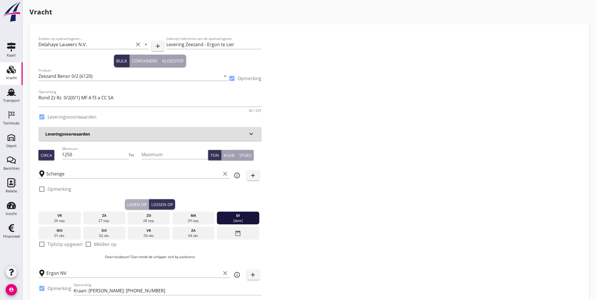
drag, startPoint x: 135, startPoint y: 203, endPoint x: 111, endPoint y: 208, distance: 25.1
click at [135, 203] on div "Laden op" at bounding box center [136, 205] width 19 height 6
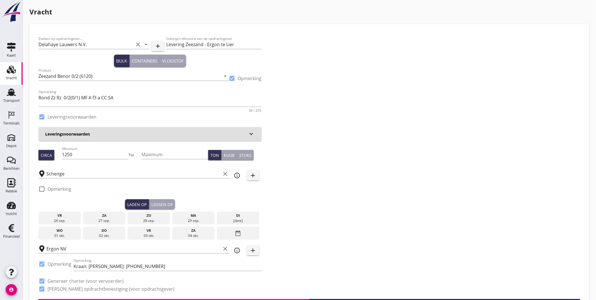
click at [179, 219] on div "29 sep." at bounding box center [194, 220] width 40 height 5
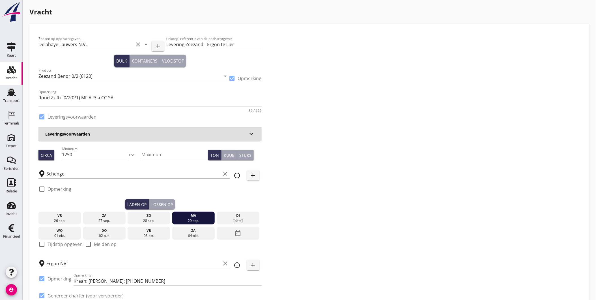
click at [166, 203] on div "Lossen op" at bounding box center [162, 205] width 22 height 6
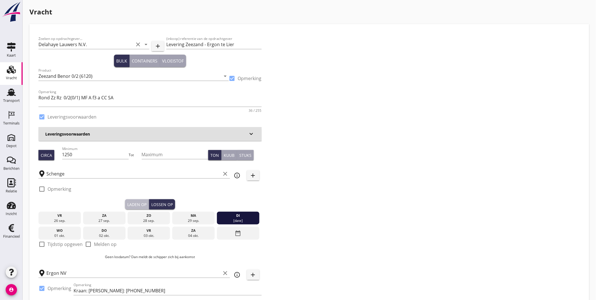
click at [137, 202] on div "Laden op" at bounding box center [136, 205] width 19 height 6
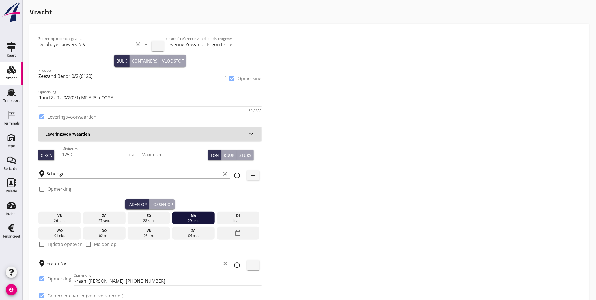
click at [162, 205] on div "Lossen op" at bounding box center [162, 205] width 22 height 6
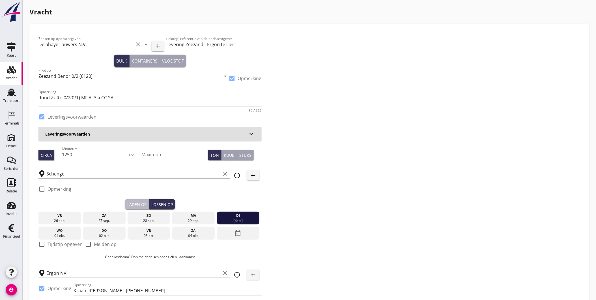
click at [135, 205] on div "Laden op" at bounding box center [136, 205] width 19 height 6
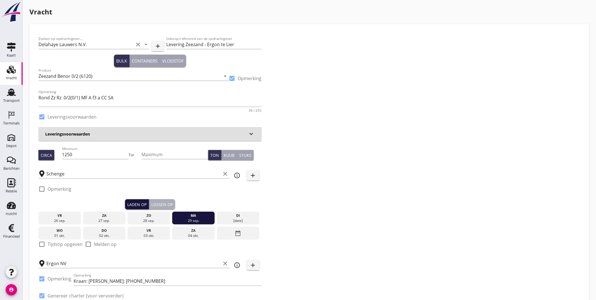
drag, startPoint x: 160, startPoint y: 203, endPoint x: 149, endPoint y: 205, distance: 11.2
click at [159, 203] on div "Lossen op" at bounding box center [162, 205] width 22 height 6
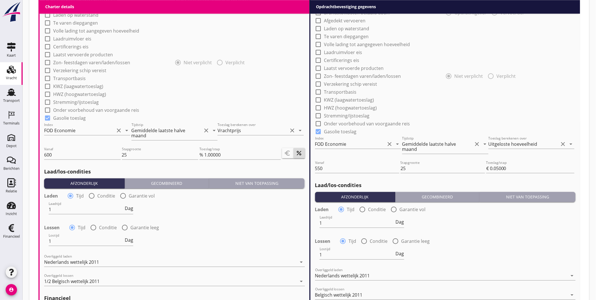
scroll to position [644, 0]
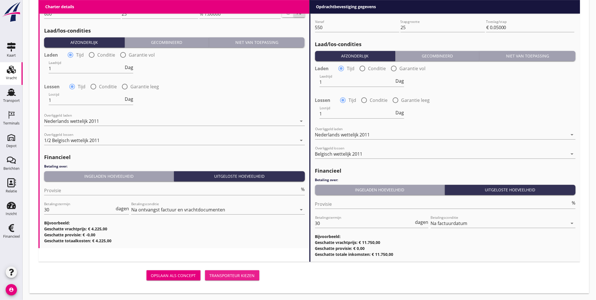
click at [234, 273] on div "Transporteur kiezen" at bounding box center [232, 276] width 45 height 6
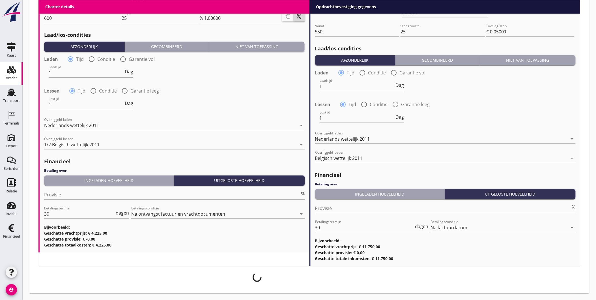
scroll to position [639, 0]
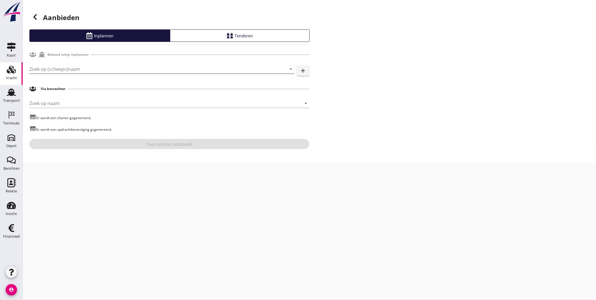
click at [76, 71] on input "Zoek op (scheeps)naam" at bounding box center [153, 69] width 249 height 9
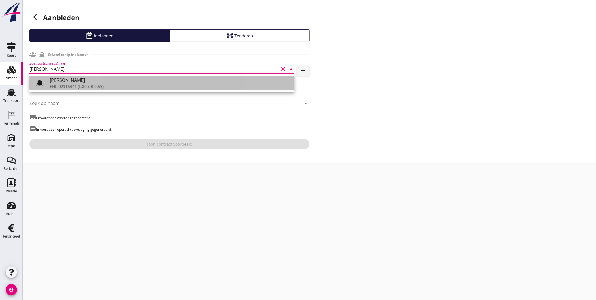
click at [67, 85] on div "ENI: 02316341 (L:80 x B:9.53)" at bounding box center [170, 87] width 240 height 6
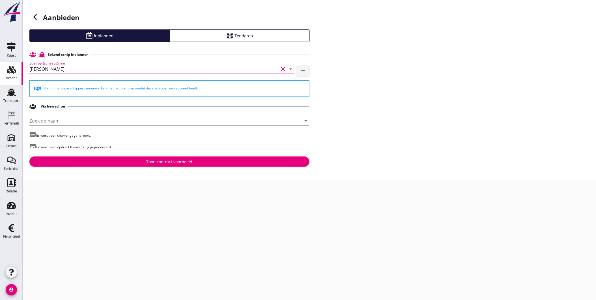
type input "[PERSON_NAME]"
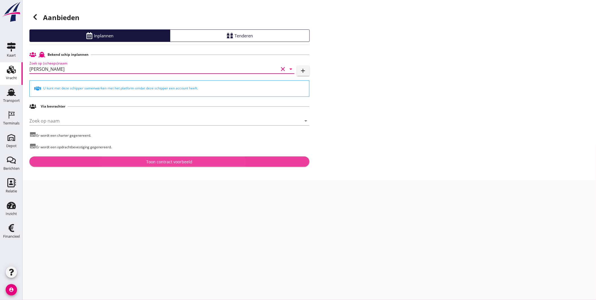
click at [143, 161] on div "Toon contract voorbeeld" at bounding box center [169, 162] width 271 height 6
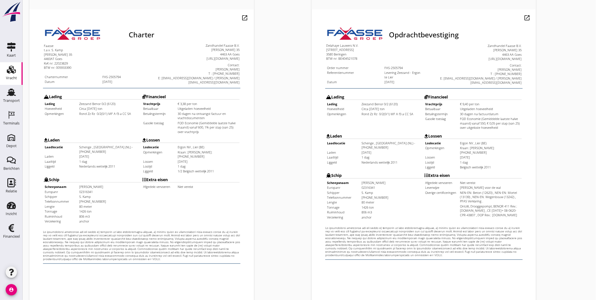
scroll to position [119, 0]
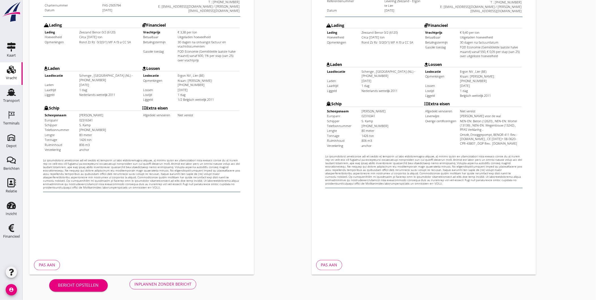
click at [177, 284] on div "Inplannen zonder bericht" at bounding box center [162, 284] width 57 height 6
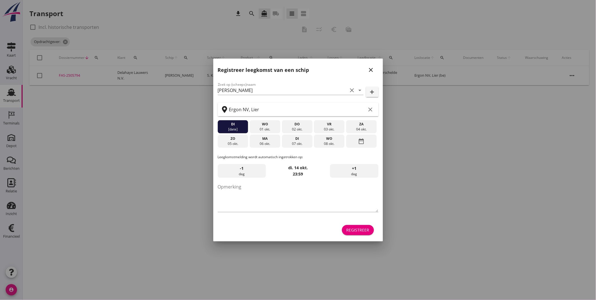
click at [372, 72] on icon "close" at bounding box center [371, 70] width 7 height 7
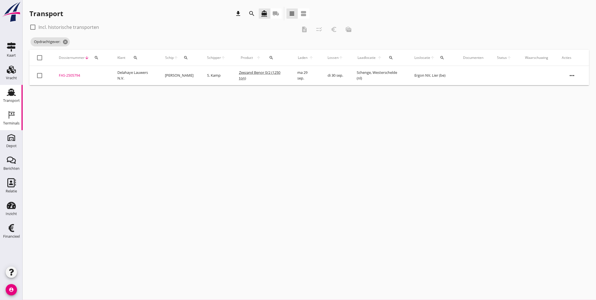
click at [15, 122] on div "Terminals" at bounding box center [11, 123] width 16 height 4
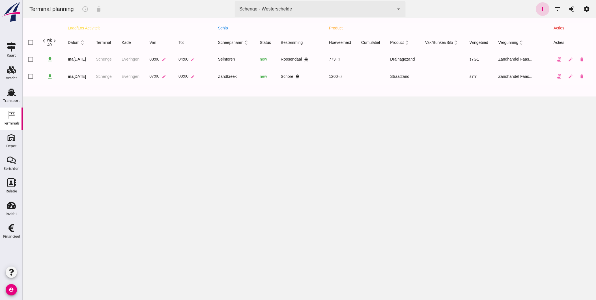
click at [540, 9] on icon "add" at bounding box center [543, 9] width 7 height 7
type input "Zandhandel Faasse B.V."
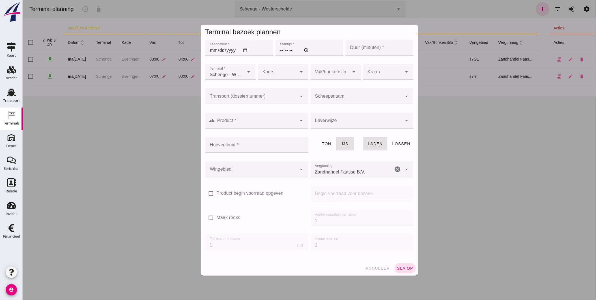
click at [211, 52] on input "Laaddatum *" at bounding box center [239, 48] width 68 height 16
type input "2025-09-29"
click at [279, 48] on input "Starttijd *" at bounding box center [309, 48] width 68 height 16
type input "15:00"
type input "60"
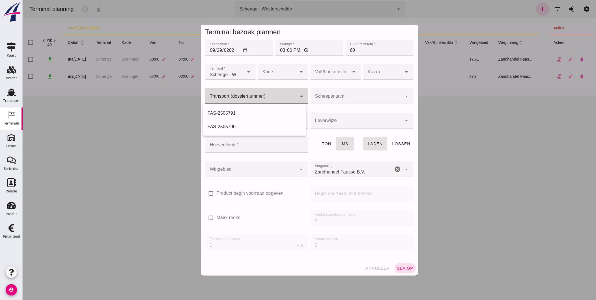
click at [236, 103] on div at bounding box center [251, 96] width 92 height 16
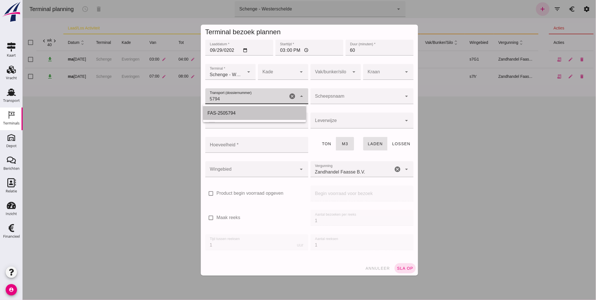
drag, startPoint x: 245, startPoint y: 112, endPoint x: 269, endPoint y: 72, distance: 46.6
click at [245, 112] on div "FAS-2505794" at bounding box center [254, 113] width 94 height 7
type input "FAS-2505794"
type input "franco_on_shore"
type input "806"
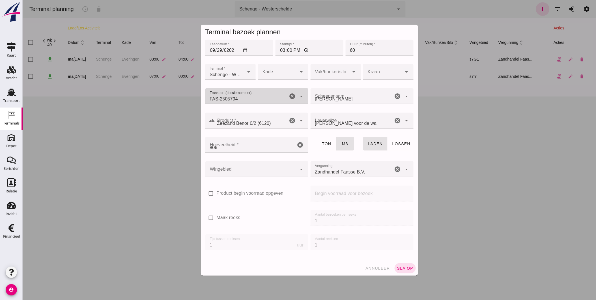
type input "FAS-2505794"
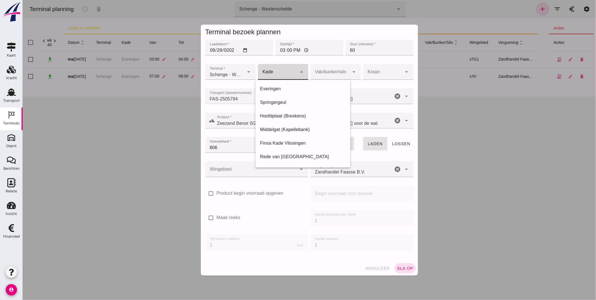
click at [270, 72] on div at bounding box center [277, 72] width 39 height 16
click at [276, 90] on div "Everingen" at bounding box center [303, 88] width 86 height 7
type input "7"
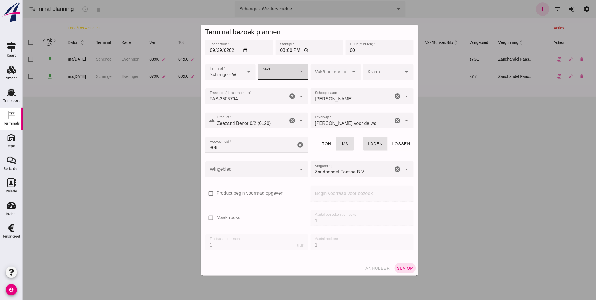
click at [276, 71] on div at bounding box center [277, 72] width 39 height 16
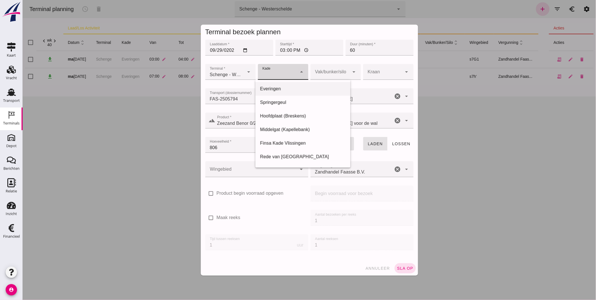
click at [277, 86] on div "Everingen" at bounding box center [303, 88] width 86 height 7
type input "7"
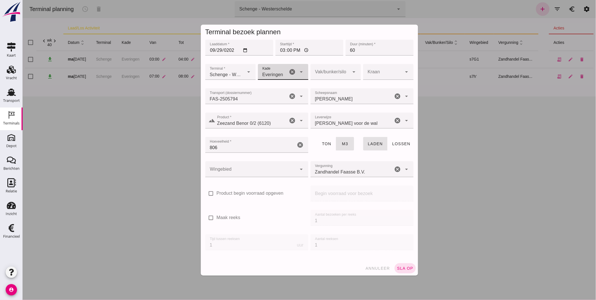
click at [262, 168] on div at bounding box center [251, 169] width 92 height 16
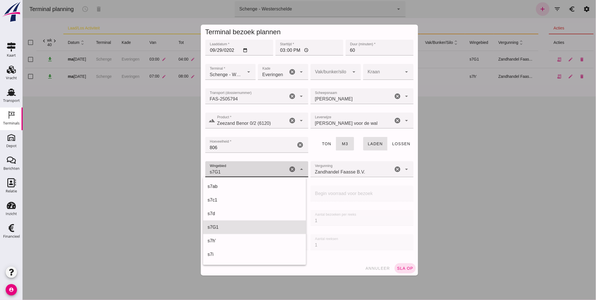
scroll to position [204, 0]
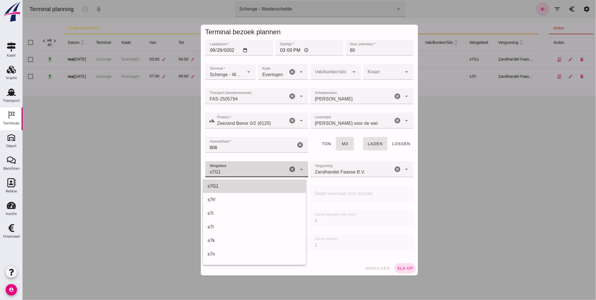
click at [253, 181] on div "s7G1" at bounding box center [254, 186] width 103 height 14
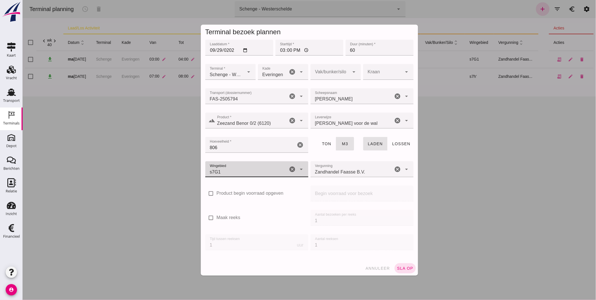
type input "224"
click at [402, 269] on span "sla op" at bounding box center [405, 268] width 17 height 5
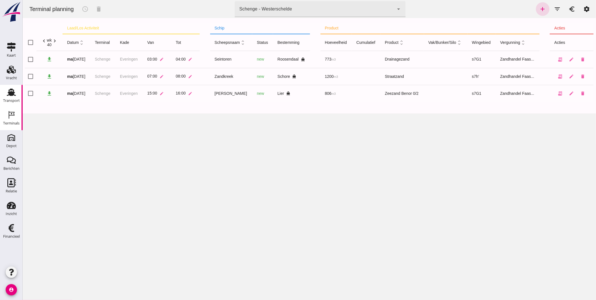
drag, startPoint x: 7, startPoint y: 95, endPoint x: 9, endPoint y: 98, distance: 3.2
click at [7, 95] on use at bounding box center [11, 92] width 9 height 7
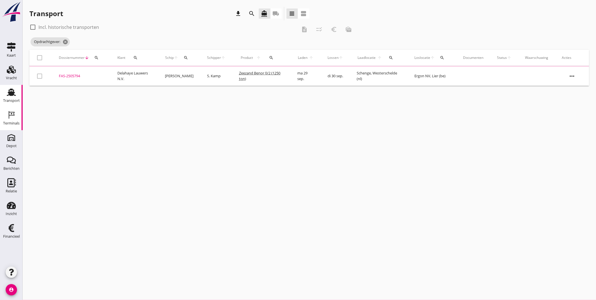
click at [15, 117] on icon "Terminals" at bounding box center [11, 114] width 9 height 9
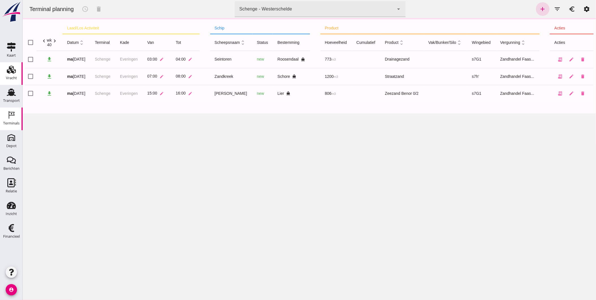
click at [19, 76] on link "Vracht Vracht" at bounding box center [11, 73] width 23 height 23
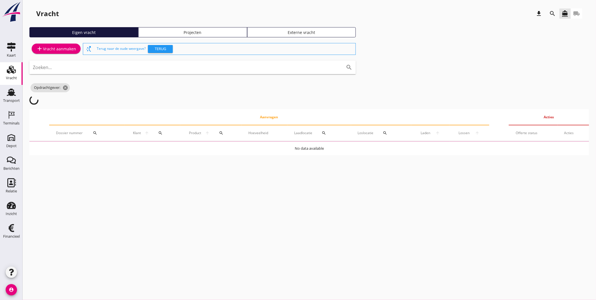
click at [194, 31] on div "Projecten" at bounding box center [193, 32] width 104 height 6
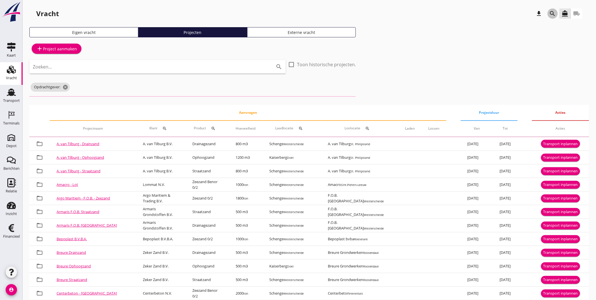
click at [552, 14] on icon "search" at bounding box center [553, 13] width 7 height 7
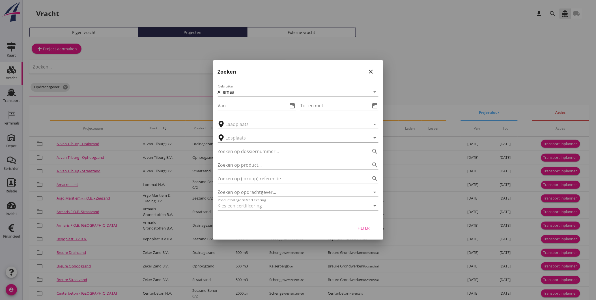
click at [272, 192] on input "Zoeken op opdrachtgever..." at bounding box center [290, 192] width 145 height 9
drag, startPoint x: 249, startPoint y: 192, endPoint x: 117, endPoint y: 197, distance: 132.0
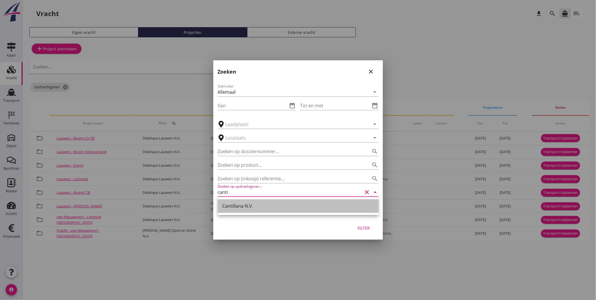
click at [283, 208] on div "Cantillana N.V." at bounding box center [298, 206] width 152 height 7
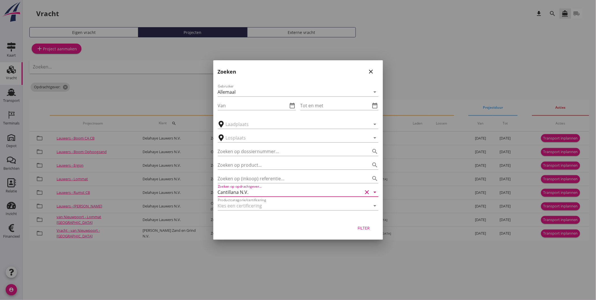
type input "Cantillana N.V."
click at [360, 226] on div "Filter" at bounding box center [364, 228] width 16 height 6
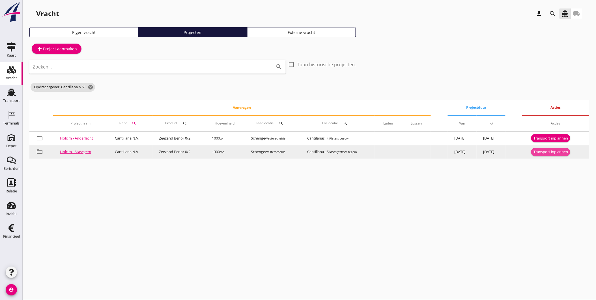
click at [564, 152] on div "Transport inplannen" at bounding box center [551, 152] width 35 height 6
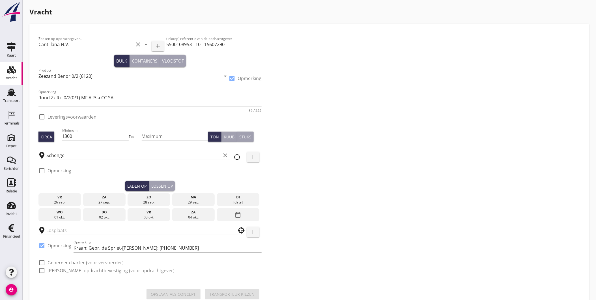
checkbox input "true"
type input "Cantillana - Stasegem"
checkbox input "true"
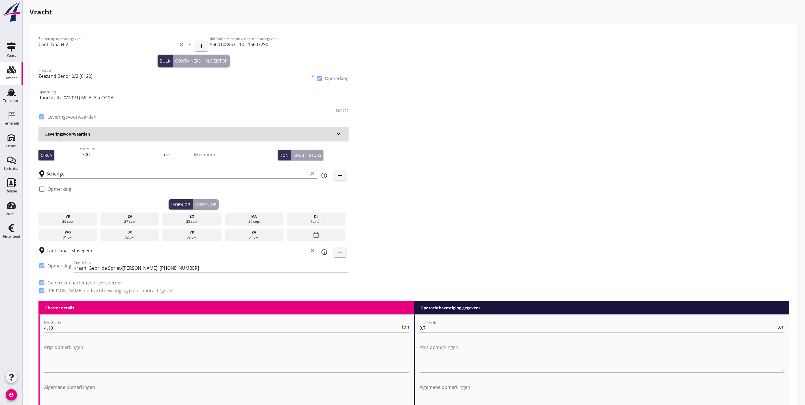
click at [13, 77] on div "Vracht" at bounding box center [11, 78] width 11 height 4
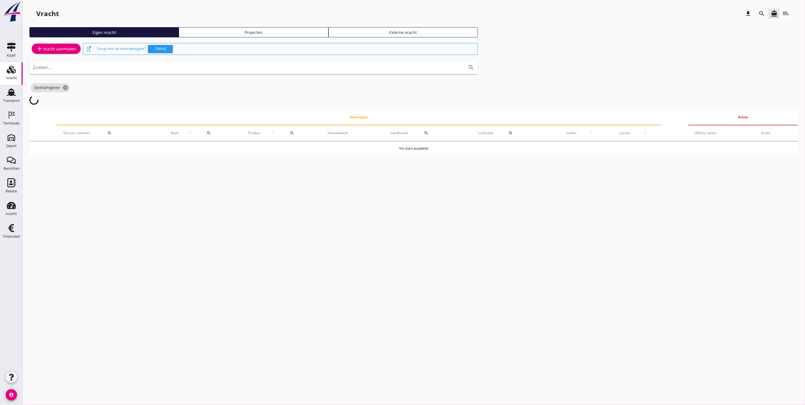
click at [5, 68] on div "Vracht" at bounding box center [12, 69] width 14 height 9
click at [68, 88] on icon "cancel" at bounding box center [66, 88] width 6 height 6
drag, startPoint x: 13, startPoint y: 73, endPoint x: 15, endPoint y: 79, distance: 6.2
click at [13, 73] on use at bounding box center [11, 70] width 9 height 8
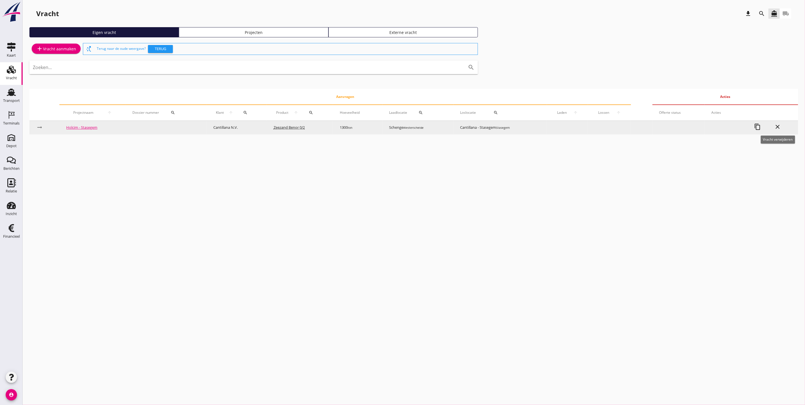
click at [596, 129] on icon "close" at bounding box center [777, 126] width 7 height 7
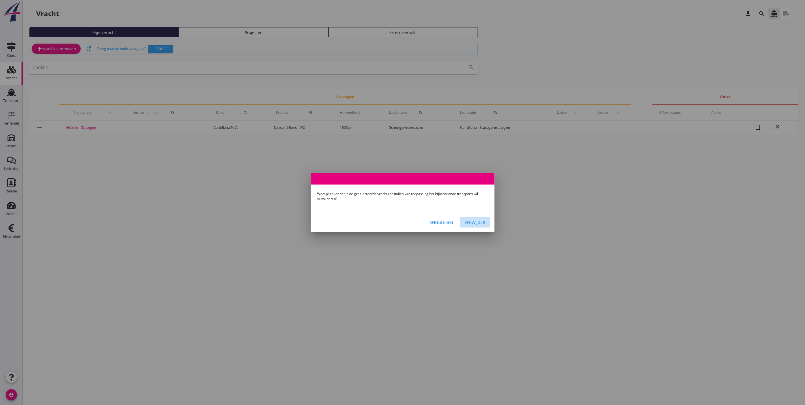
click at [479, 223] on div "Verwijder" at bounding box center [475, 222] width 21 height 6
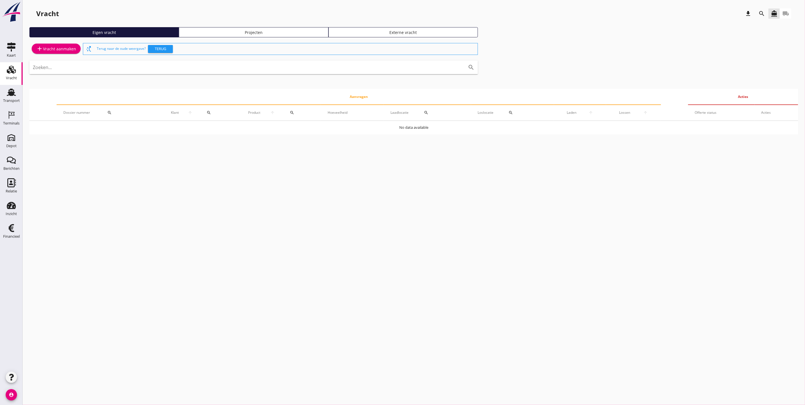
click at [206, 37] on div "Eigen vracht Projecten Externe vracht" at bounding box center [413, 34] width 769 height 15
click at [206, 36] on link "Projecten" at bounding box center [253, 32] width 149 height 10
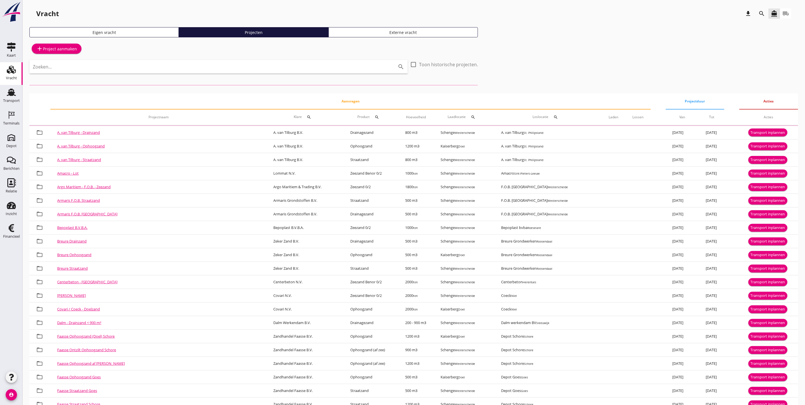
click at [596, 11] on icon "search" at bounding box center [762, 13] width 7 height 7
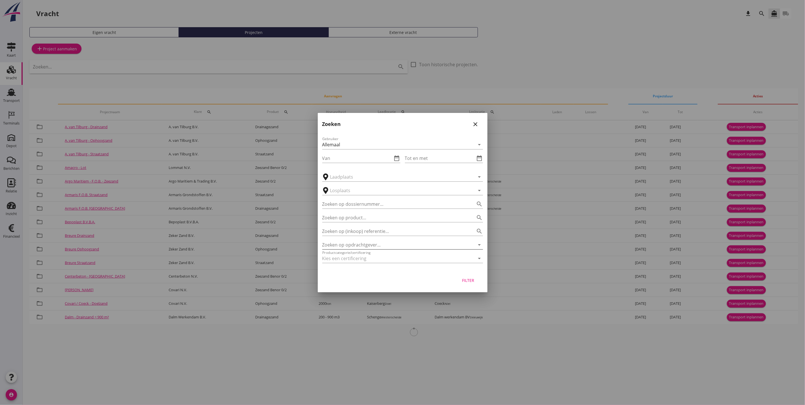
click at [375, 241] on input "Zoeken op opdrachtgever..." at bounding box center [394, 244] width 145 height 9
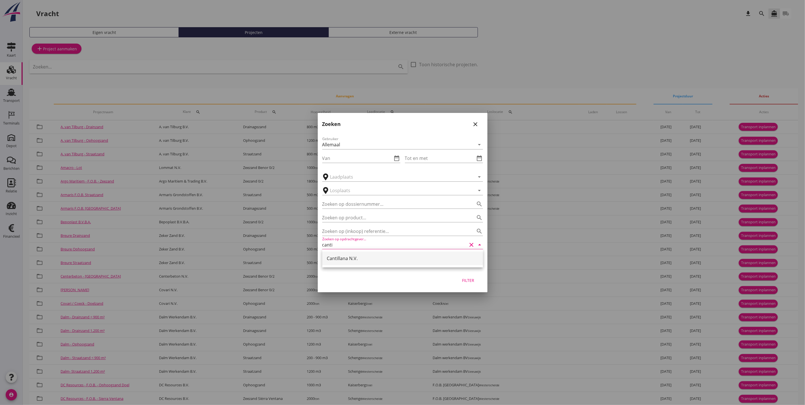
click at [376, 256] on div "Cantillana N.V." at bounding box center [403, 258] width 152 height 7
type input "Cantillana N.V."
click at [468, 283] on div "Filter" at bounding box center [469, 280] width 16 height 6
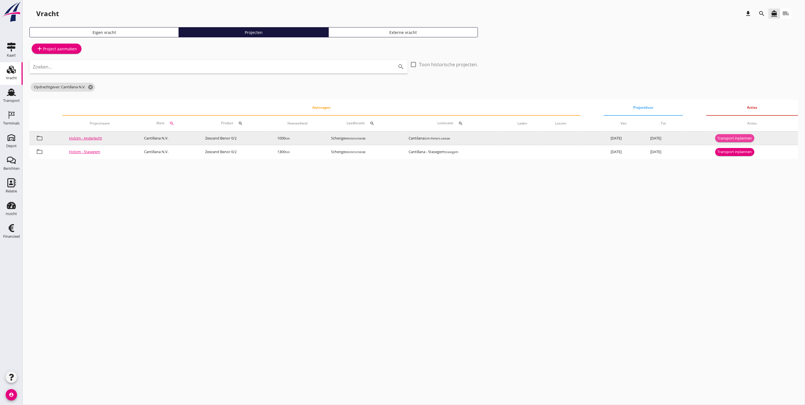
click at [596, 136] on div "Transport inplannen" at bounding box center [735, 139] width 35 height 6
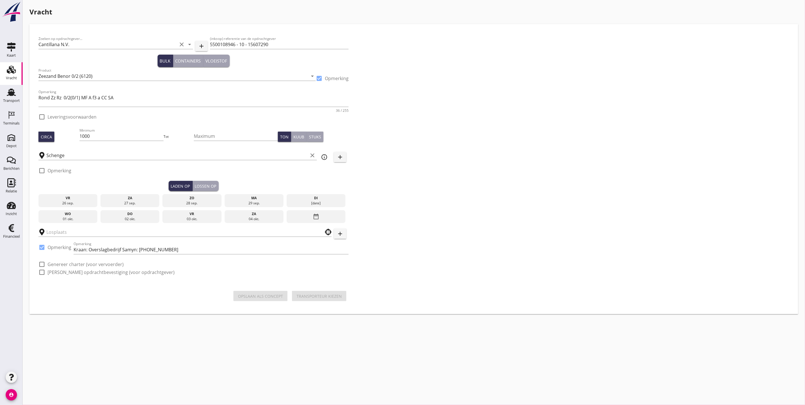
checkbox input "true"
type input "Cantilana"
checkbox input "true"
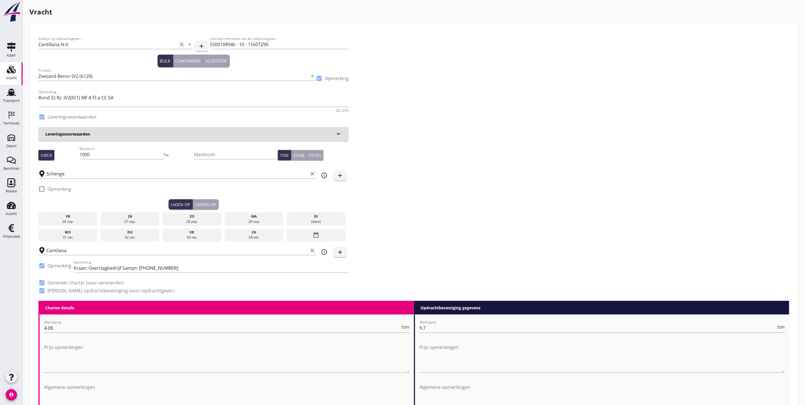
drag, startPoint x: 254, startPoint y: 219, endPoint x: 245, endPoint y: 220, distance: 8.7
click at [254, 219] on div "ma" at bounding box center [254, 216] width 56 height 5
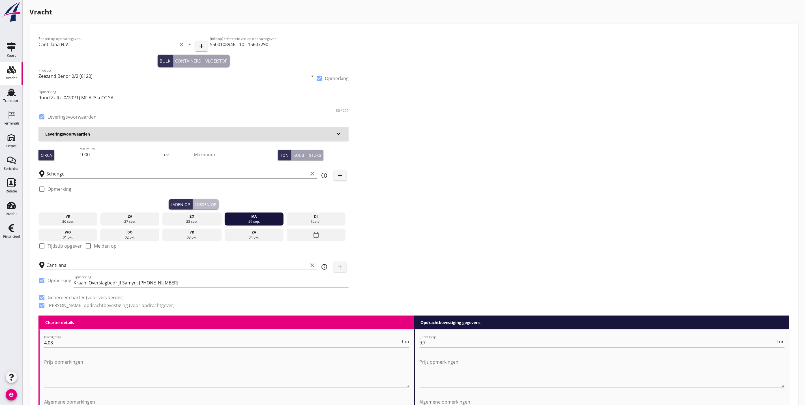
click at [204, 204] on div "Lossen op" at bounding box center [206, 205] width 22 height 6
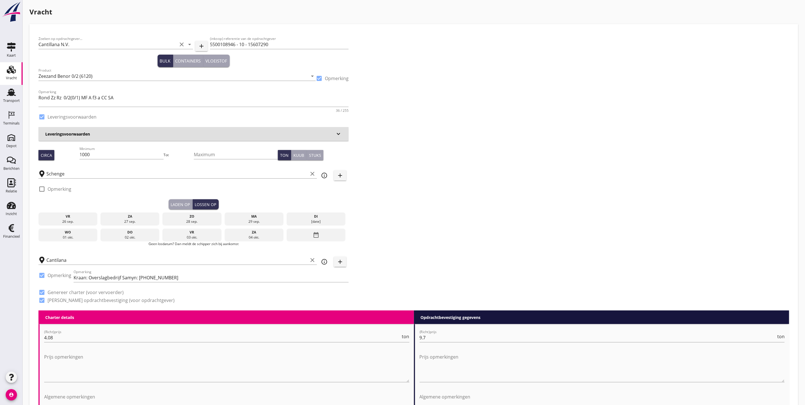
click at [324, 217] on div "di" at bounding box center [316, 216] width 56 height 5
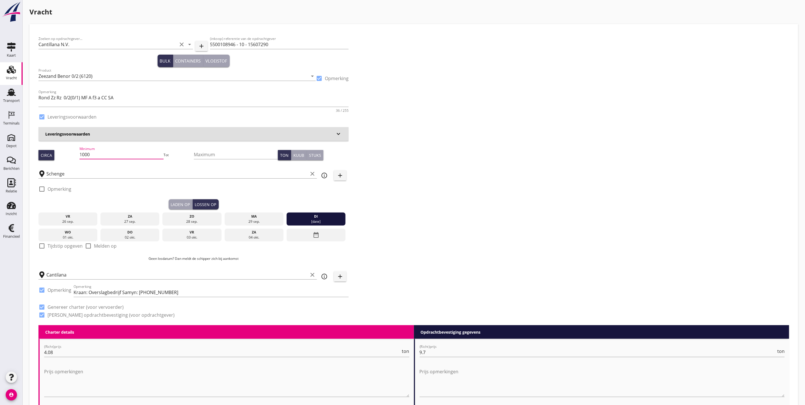
click at [128, 151] on input "1000" at bounding box center [122, 154] width 84 height 9
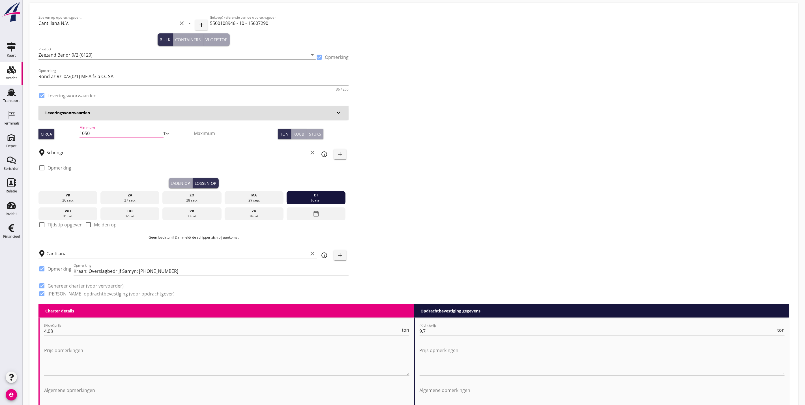
scroll to position [42, 0]
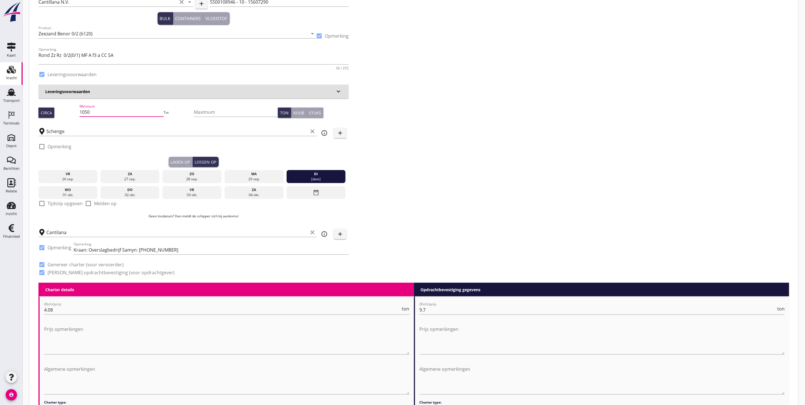
type input "1050"
click at [176, 166] on button "Laden op" at bounding box center [181, 162] width 24 height 10
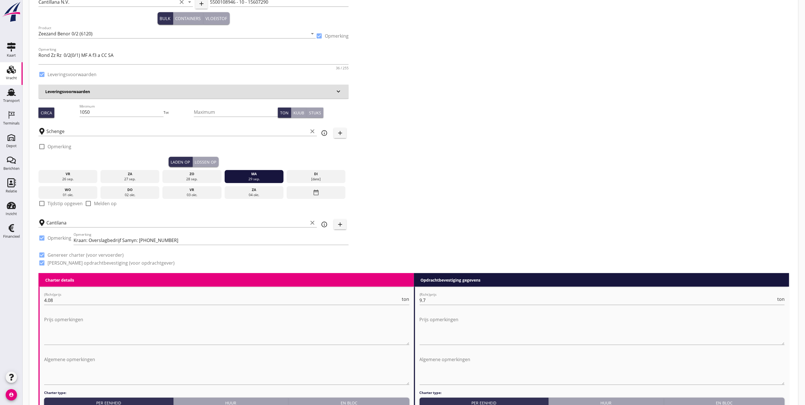
click at [204, 160] on div "Lossen op" at bounding box center [206, 162] width 22 height 6
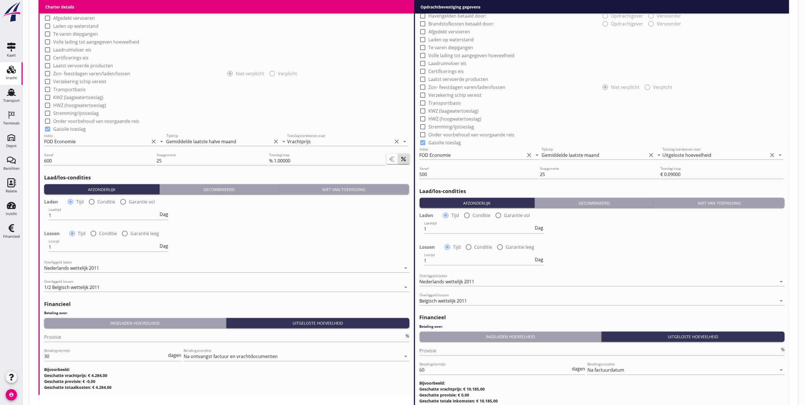
scroll to position [536, 0]
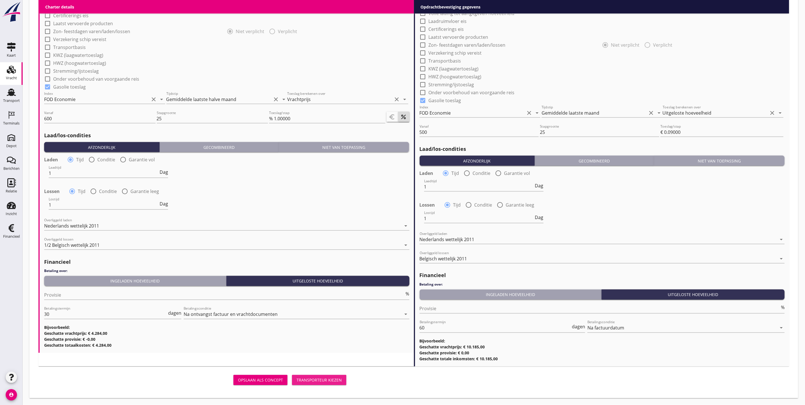
click at [318, 300] on div "Transporteur kiezen" at bounding box center [319, 380] width 45 height 6
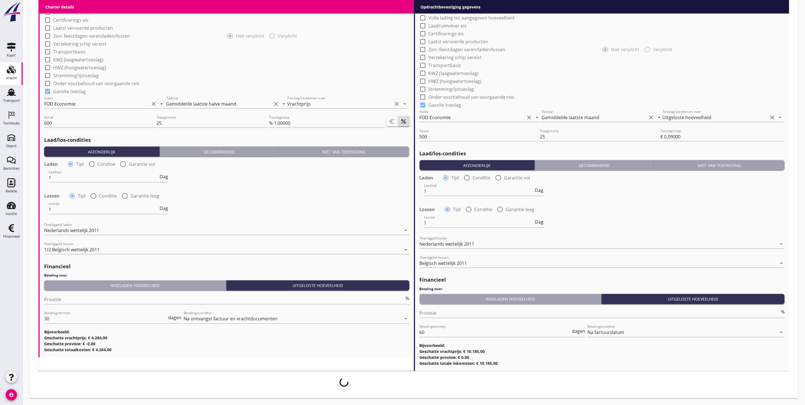
scroll to position [532, 0]
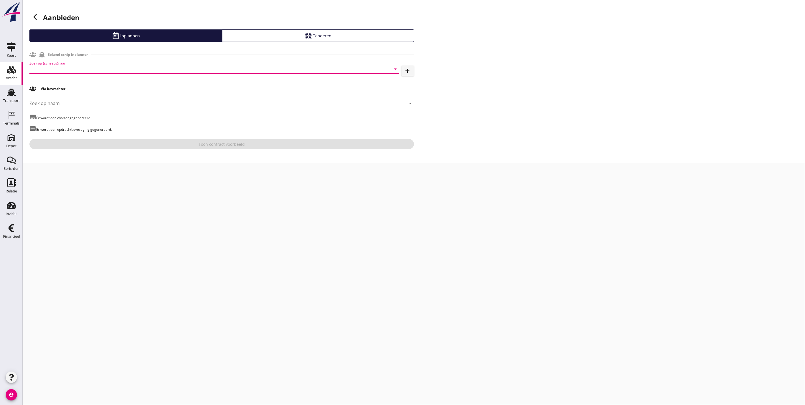
click at [86, 70] on input "Zoek op (scheeps)naam" at bounding box center [206, 69] width 354 height 9
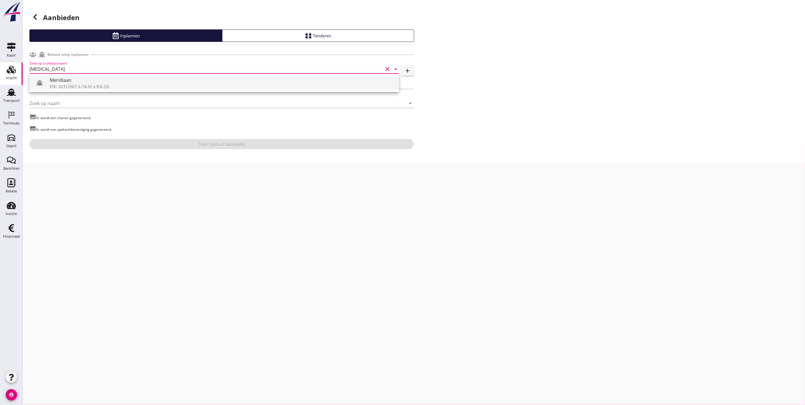
click at [85, 84] on div "ENI: 02312567 (L:74.92 x B:8.23)" at bounding box center [222, 87] width 345 height 6
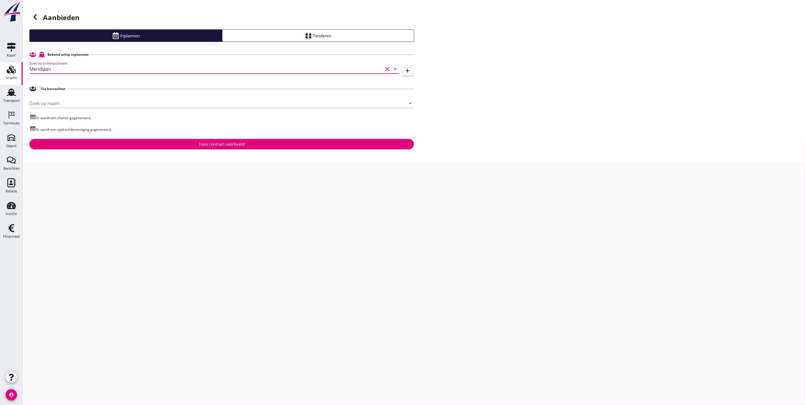
click at [187, 62] on div "Zoek op (scheeps)naam Meridiaan clear arrow_drop_down add" at bounding box center [221, 70] width 385 height 18
click at [188, 67] on input "Meridiaan" at bounding box center [206, 69] width 354 height 9
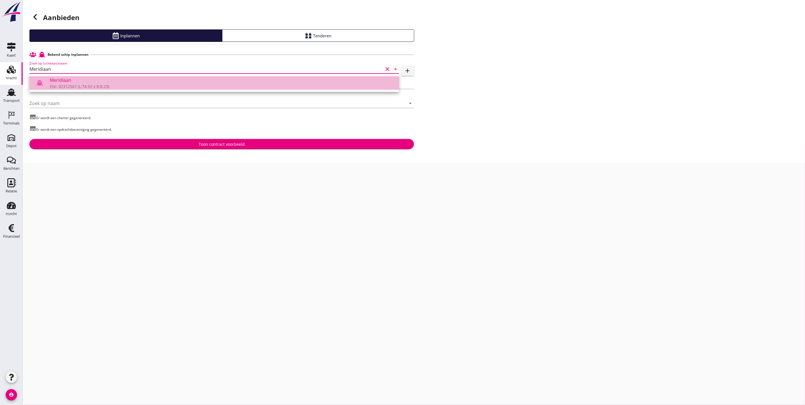
click at [193, 81] on div "Meridiaan" at bounding box center [222, 80] width 345 height 7
type input "Meridiaan"
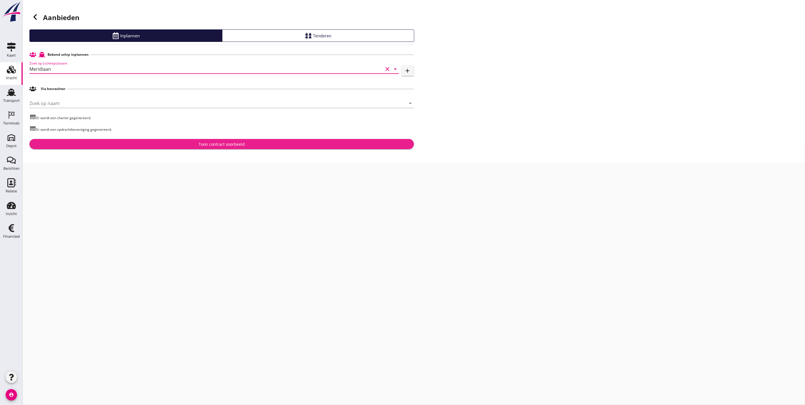
click at [268, 144] on div "Toon contract voorbeeld" at bounding box center [222, 144] width 376 height 6
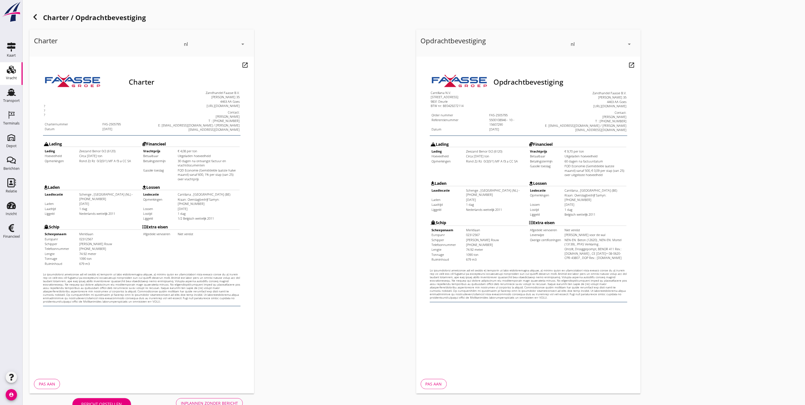
click at [210, 300] on button "Inplannen zonder bericht" at bounding box center [209, 403] width 67 height 10
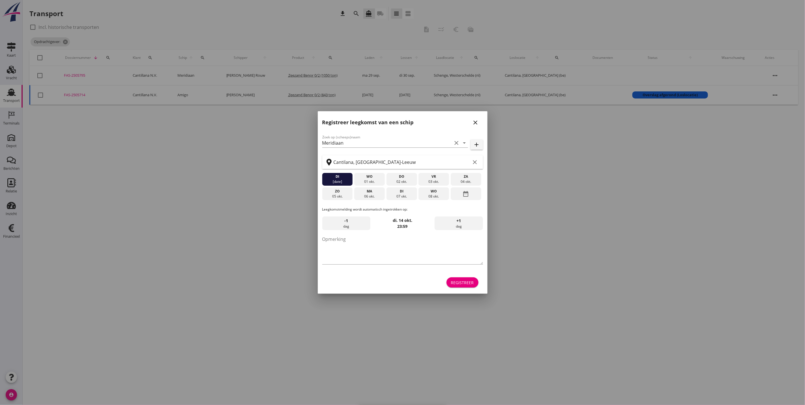
click at [476, 124] on icon "close" at bounding box center [475, 122] width 7 height 7
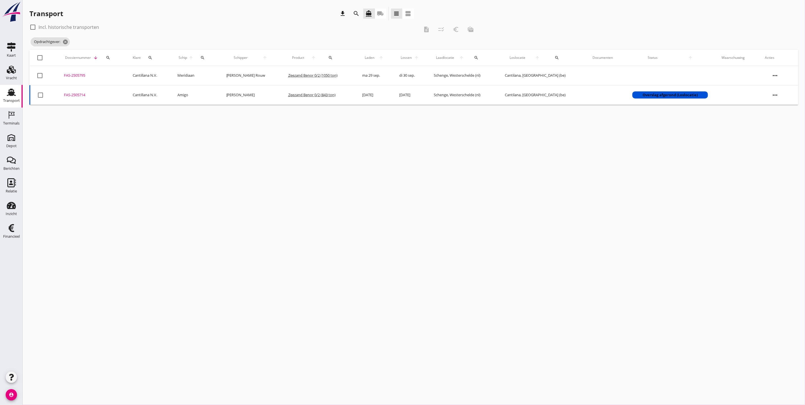
click at [72, 72] on td "FAS-2505795 upload_file Drop hier uw bestand om het aan het dossier toe te voeg…" at bounding box center [91, 76] width 69 height 20
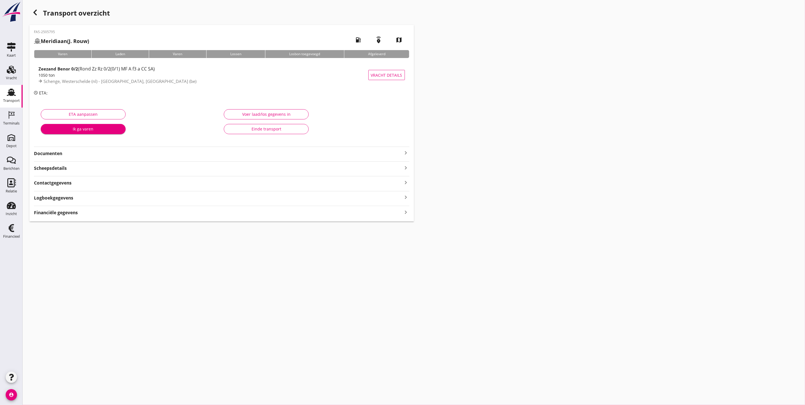
click at [69, 151] on strong "Documenten" at bounding box center [218, 153] width 369 height 7
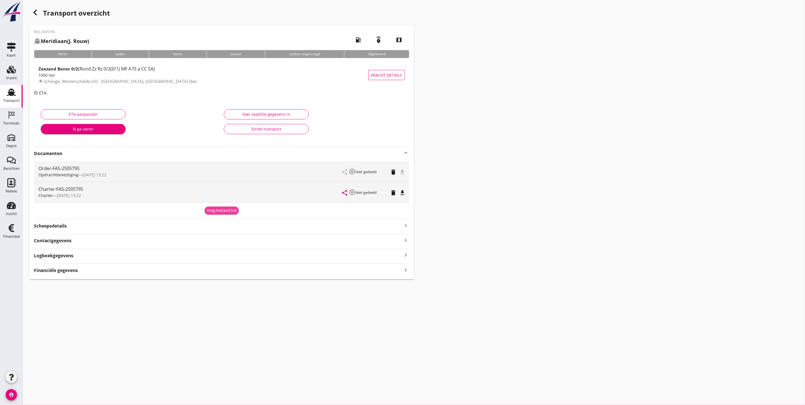
click at [218, 211] on div "Voeg bestand toe" at bounding box center [222, 211] width 30 height 6
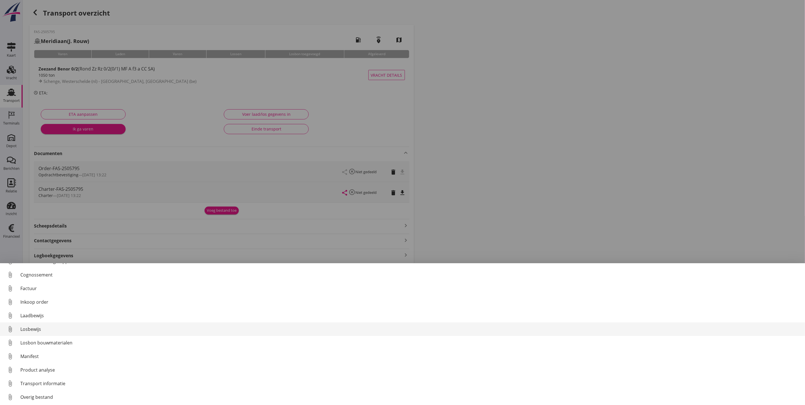
scroll to position [26, 0]
click at [56, 300] on div "Losbon bouwmaterialen" at bounding box center [410, 342] width 780 height 7
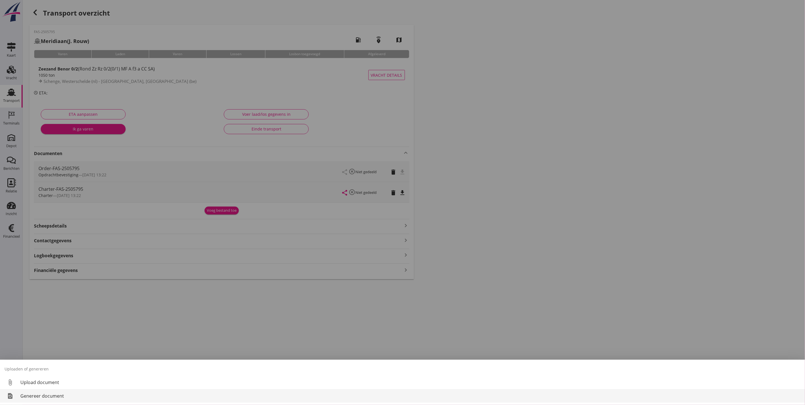
click at [58, 300] on div "Genereer document" at bounding box center [410, 396] width 780 height 7
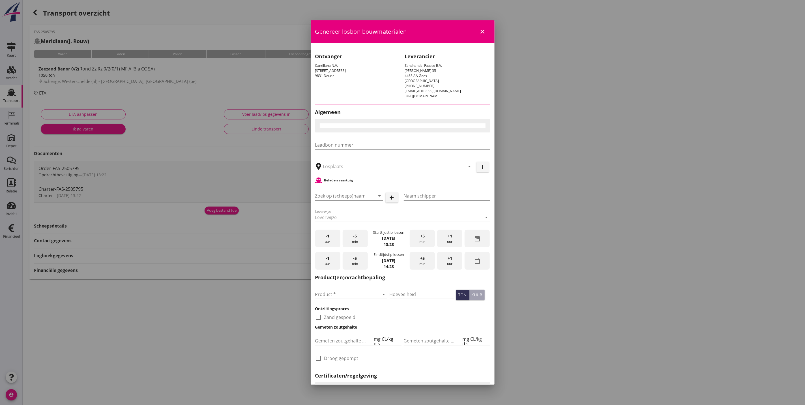
type input "Cantilana, [GEOGRAPHIC_DATA]-Leeuw"
checkbox input "true"
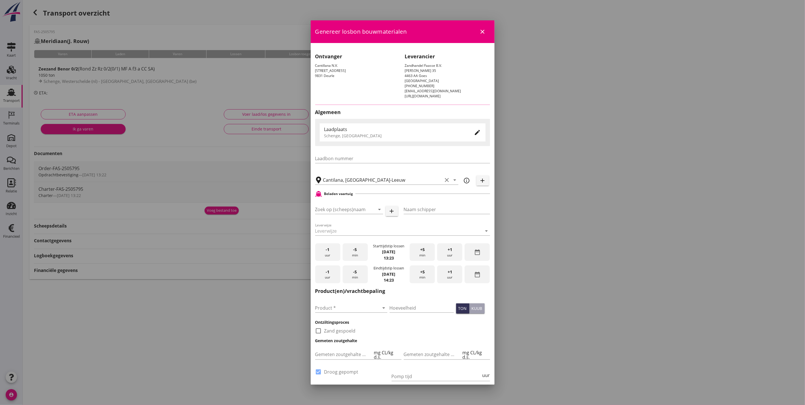
type input "Meridiaan"
type input "[PERSON_NAME] Rouw"
type input "Zeezand Benor 0/2 (6120)"
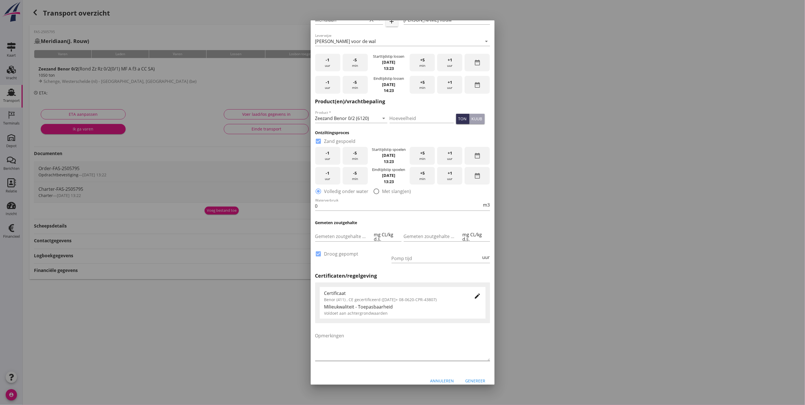
scroll to position [191, 0]
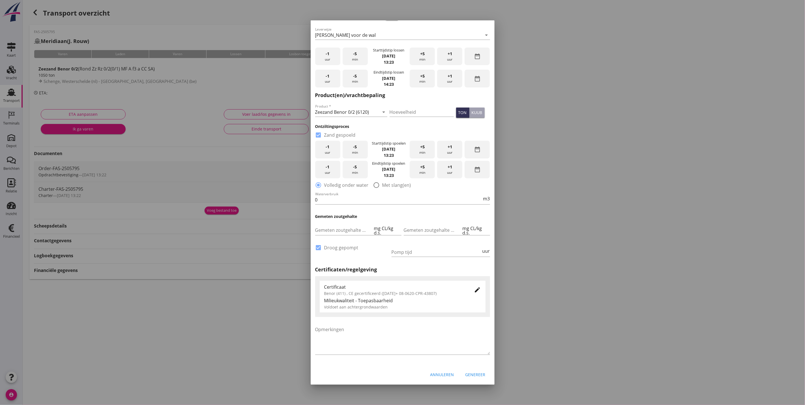
click at [477, 300] on div "Genereer" at bounding box center [476, 375] width 20 height 6
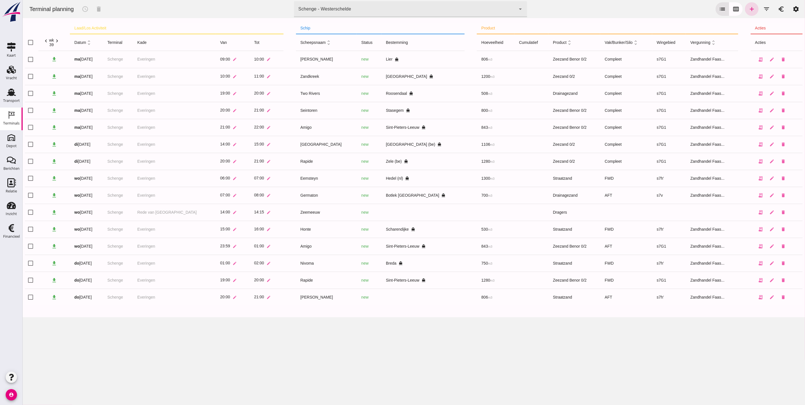
click at [60, 41] on icon "chevron_right" at bounding box center [57, 41] width 6 height 6
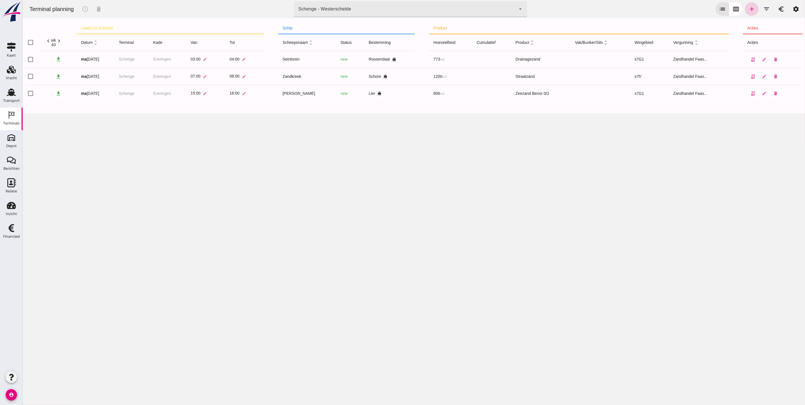
click at [749, 9] on icon "add" at bounding box center [751, 9] width 7 height 7
type input "Zandhandel Faasse B.V."
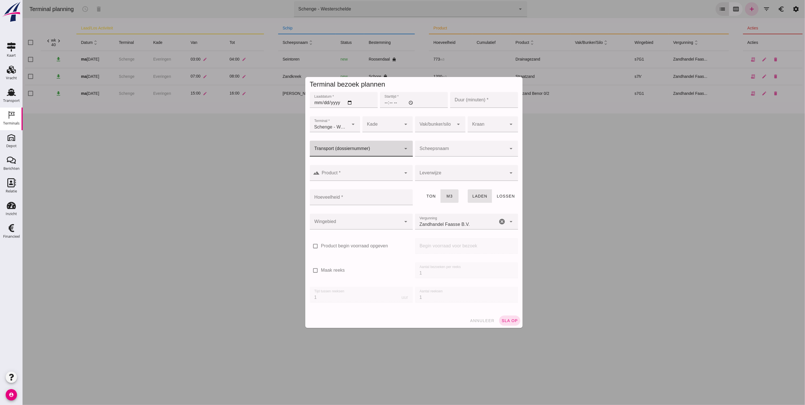
click at [350, 149] on input "Transport (dossiernummer)" at bounding box center [356, 151] width 92 height 7
click at [314, 101] on input "Laaddatum *" at bounding box center [344, 100] width 68 height 16
click at [317, 103] on input "Laaddatum *" at bounding box center [344, 100] width 68 height 16
click at [314, 102] on input "Laaddatum *" at bounding box center [344, 100] width 68 height 16
click at [484, 320] on span "annuleer" at bounding box center [482, 320] width 25 height 5
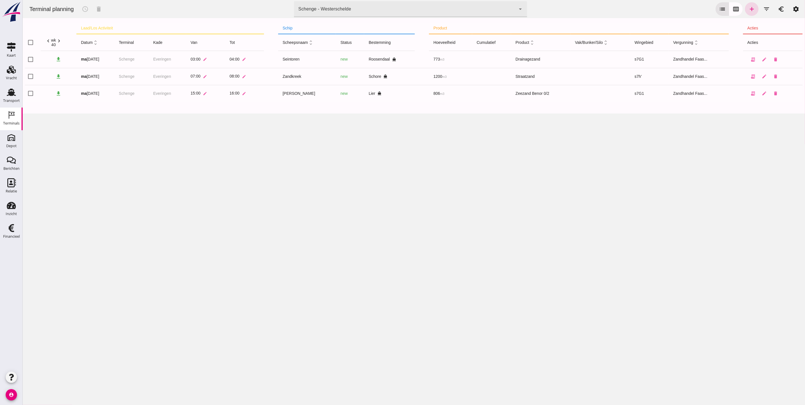
click at [355, 8] on div "Schenge - Westerschelde 9c876888-926f-4f5f-969d-c779b766b815" at bounding box center [405, 9] width 222 height 16
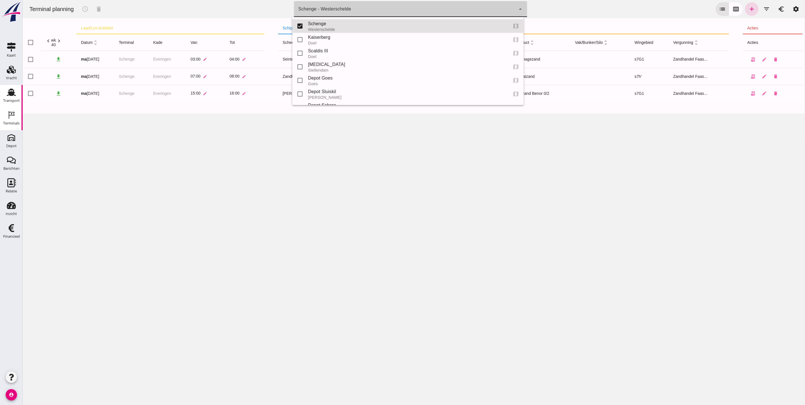
click at [11, 97] on div "Transport" at bounding box center [11, 101] width 17 height 8
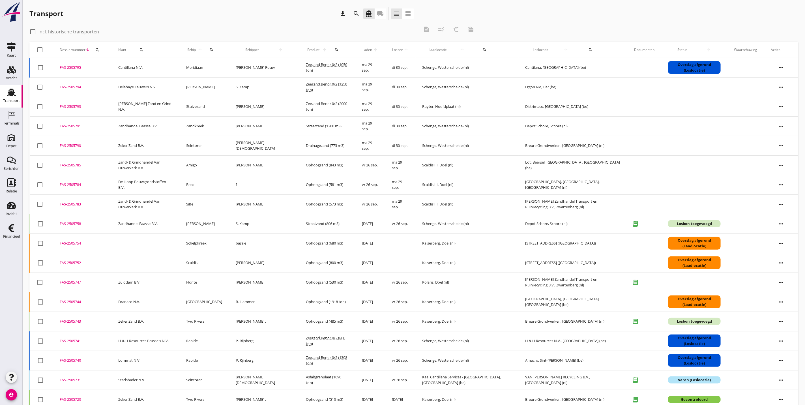
click at [73, 263] on div "FAS-2505752" at bounding box center [82, 263] width 45 height 6
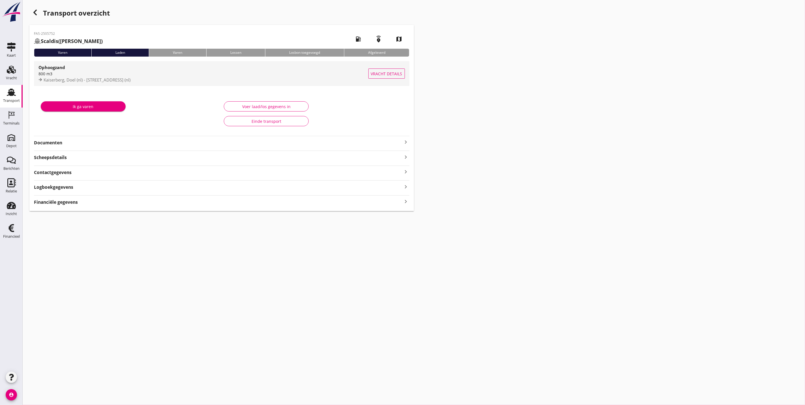
click at [113, 74] on div "800 m3" at bounding box center [203, 74] width 330 height 6
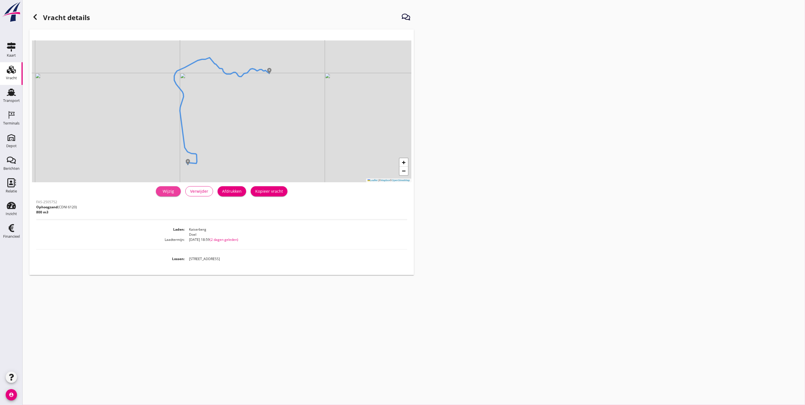
click at [169, 194] on div "Wijzig" at bounding box center [169, 191] width 16 height 6
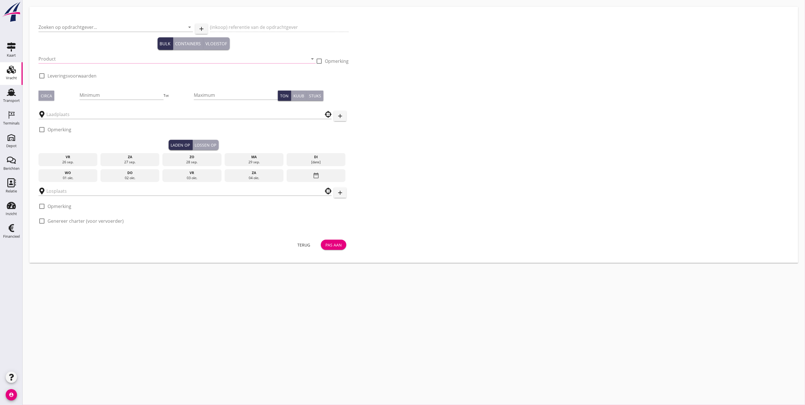
type input "Ophoogzand (6120)"
type input "800"
type input "Zwartenbergseweg, 4871 NN Etten-Leur, Netherlands"
checkbox input "true"
type input "Kaiserberg"
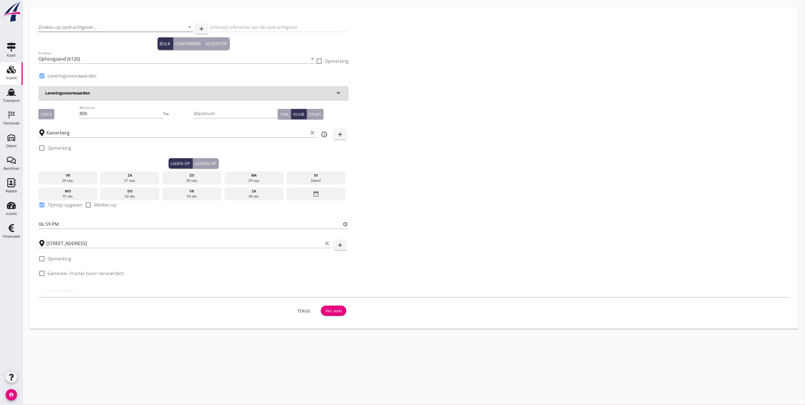
click at [148, 29] on input "Zoeken op opdrachtgever..." at bounding box center [107, 27] width 139 height 9
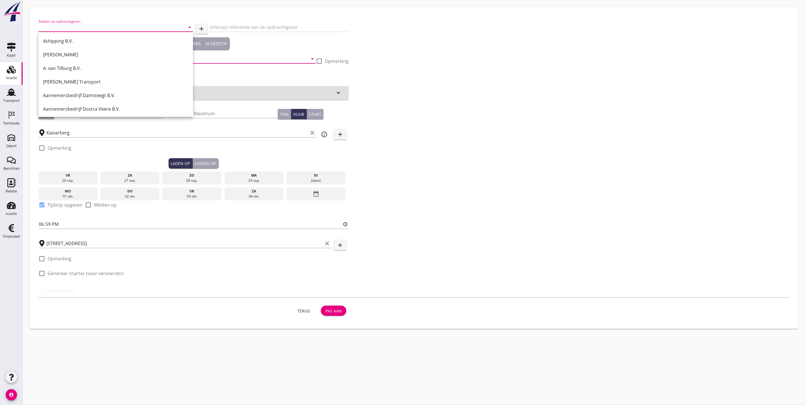
click at [242, 55] on input "Ophoogzand (6120)" at bounding box center [172, 58] width 269 height 9
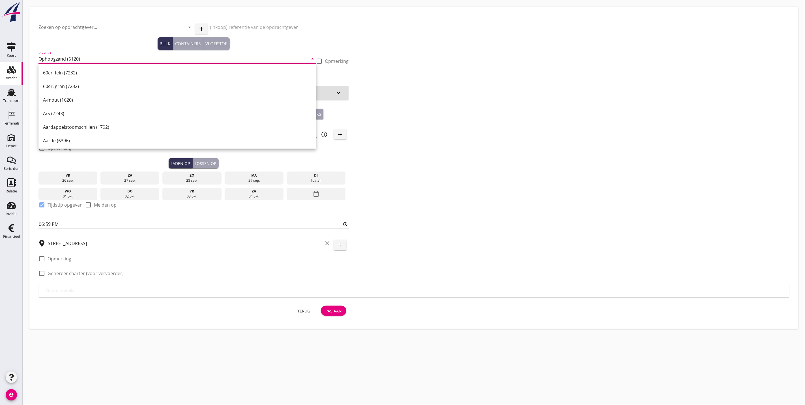
click at [252, 22] on div "(inkoop) referentie van de opdrachtgever" at bounding box center [279, 27] width 139 height 19
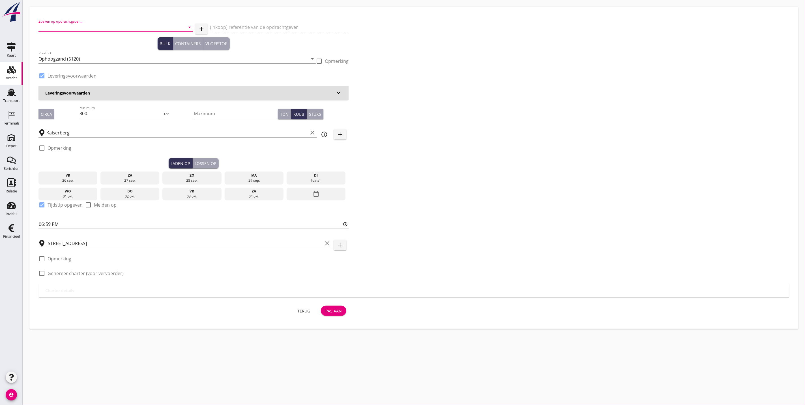
click at [123, 29] on input "Zoeken op opdrachtgever..." at bounding box center [107, 27] width 139 height 9
click at [146, 27] on input "de hoop" at bounding box center [107, 27] width 139 height 9
click at [135, 43] on div "De Hoop Bouwgrondstoffen B.V." at bounding box center [116, 41] width 146 height 7
type input "De Hoop Bouwgrondstoffen B.V."
click at [245, 22] on div "(inkoop) referentie van de opdrachtgever" at bounding box center [279, 28] width 139 height 18
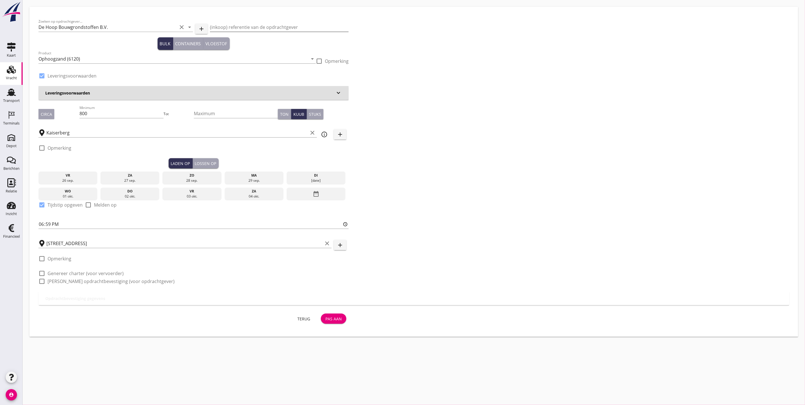
click at [246, 28] on input "(inkoop) referentie van de opdrachtgever" at bounding box center [279, 27] width 139 height 9
type input "F.O.B. belading Doel"
click at [200, 162] on div "Lossen op" at bounding box center [206, 164] width 22 height 6
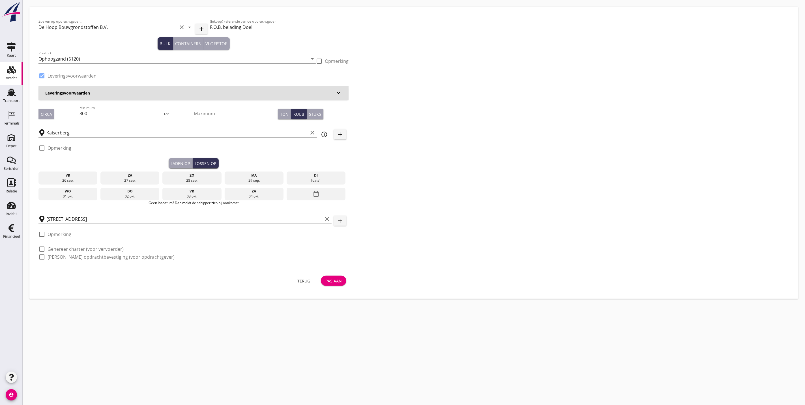
click at [177, 162] on div "Laden op" at bounding box center [180, 164] width 19 height 6
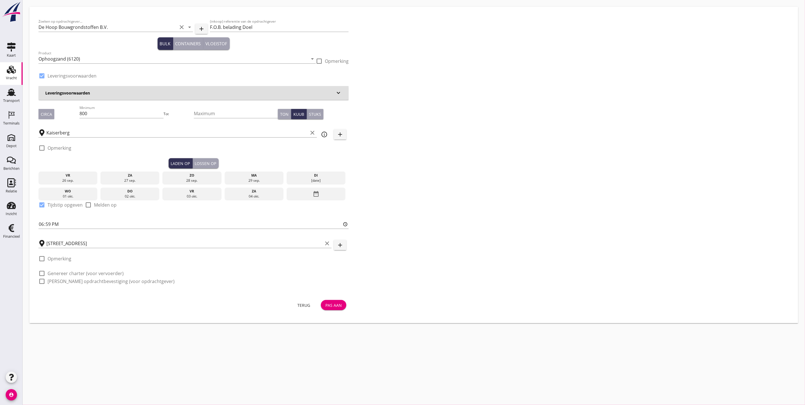
click at [194, 161] on button "Lossen op" at bounding box center [206, 163] width 26 height 10
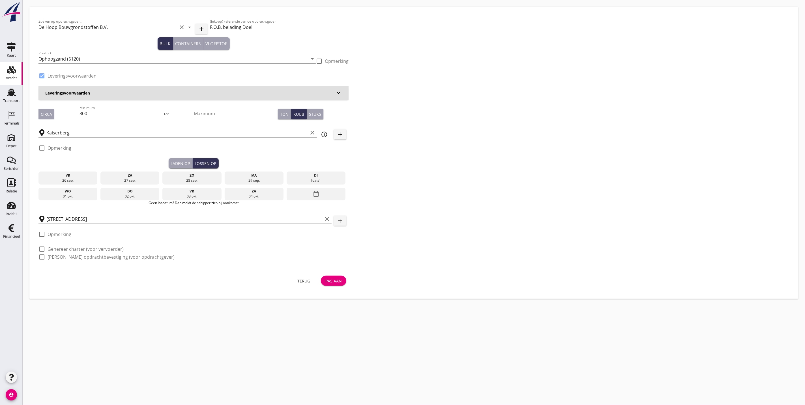
drag, startPoint x: 78, startPoint y: 176, endPoint x: 79, endPoint y: 173, distance: 2.9
click at [78, 174] on div "vr" at bounding box center [68, 175] width 56 height 5
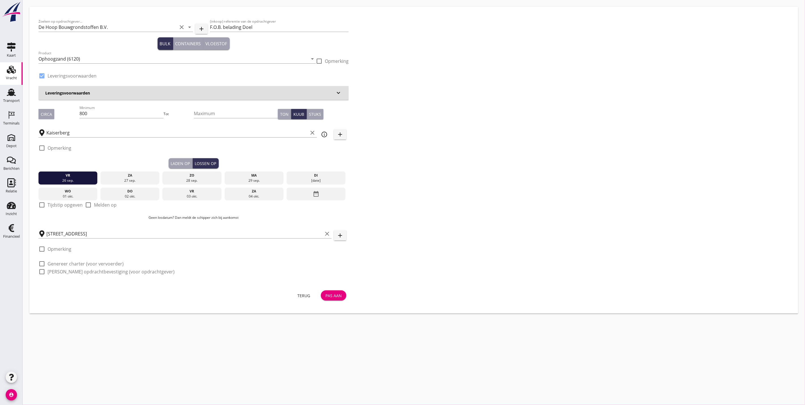
click at [332, 295] on div "Pas aan" at bounding box center [334, 296] width 16 height 6
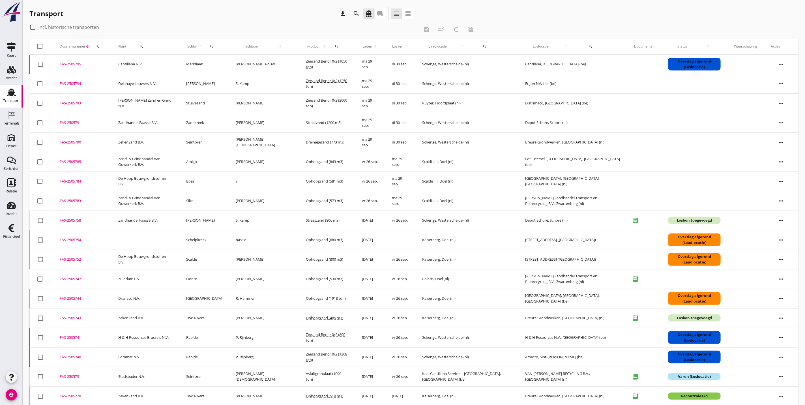
click at [76, 242] on div "FAS-2505754" at bounding box center [82, 240] width 45 height 6
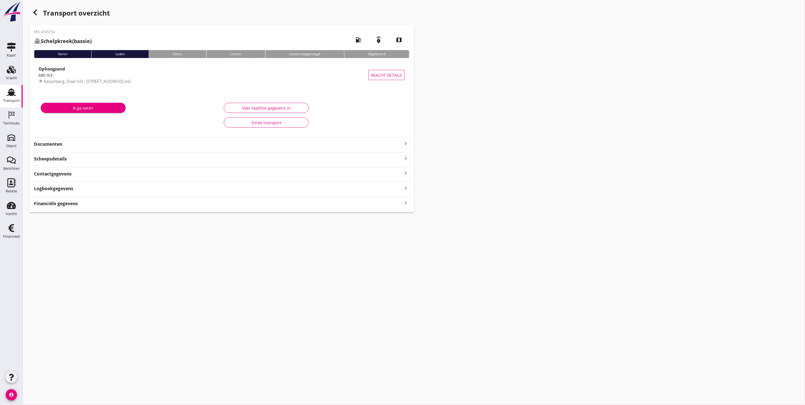
click at [110, 78] on div "Ophoogzand 680 m3 Kaiserberg, Doel (nl) - Zwartenbergseweg, 4871 NN Etten-Leur,…" at bounding box center [203, 75] width 330 height 25
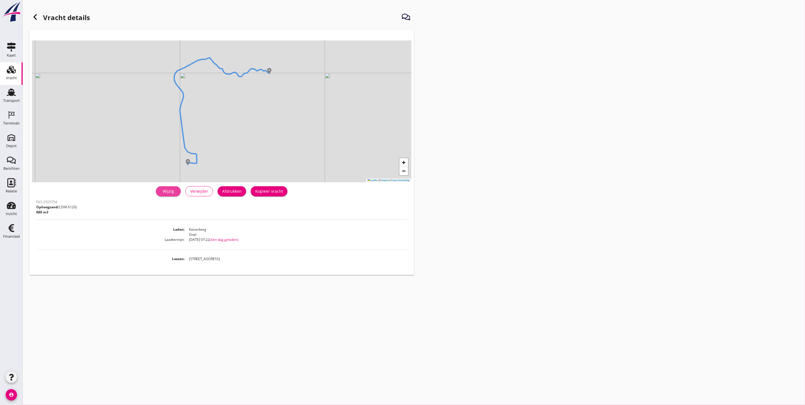
click at [174, 193] on div "Wijzig" at bounding box center [169, 191] width 16 height 6
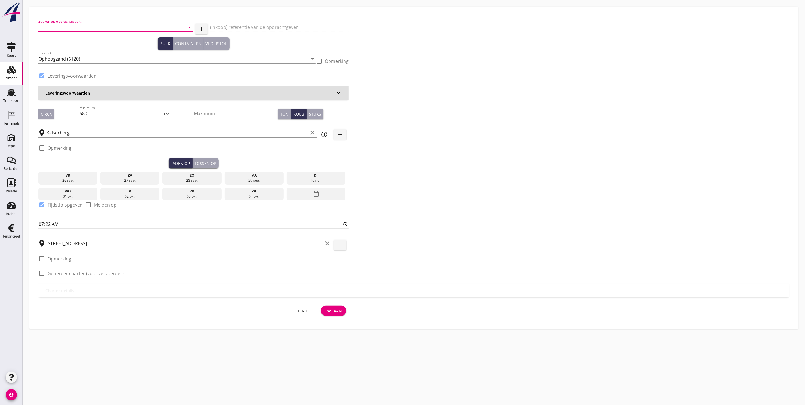
click at [80, 30] on input "Zoeken op opdrachtgever..." at bounding box center [107, 27] width 139 height 9
click at [160, 43] on div "De Hoop Bouwgrondstoffen B.V." at bounding box center [116, 41] width 146 height 7
type input "De Hoop Bouwgrondstoffen B.V."
click at [242, 20] on div "(inkoop) referentie van de opdrachtgever" at bounding box center [279, 28] width 139 height 18
click at [243, 25] on input "(inkoop) referentie van de opdrachtgever" at bounding box center [279, 27] width 139 height 9
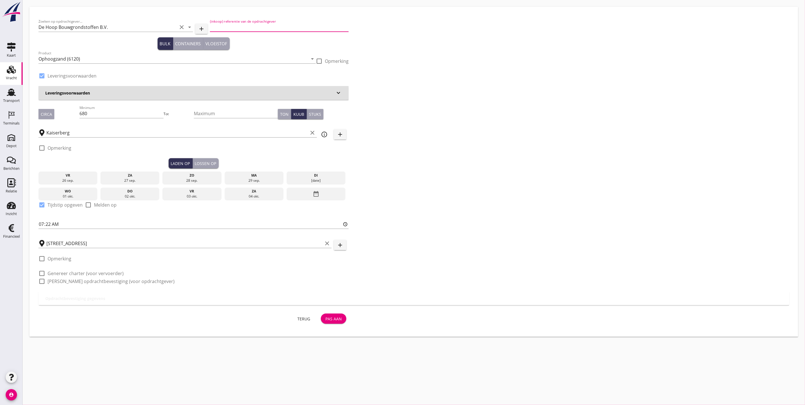
type input "F.O.B. belading Doel"
drag, startPoint x: 206, startPoint y: 164, endPoint x: 201, endPoint y: 170, distance: 7.9
click at [206, 164] on div "Lossen op" at bounding box center [206, 164] width 22 height 6
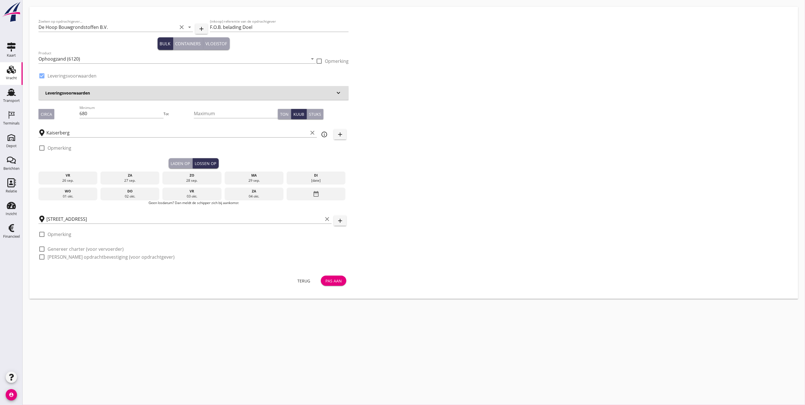
drag, startPoint x: 89, startPoint y: 177, endPoint x: 94, endPoint y: 176, distance: 5.4
click at [89, 177] on div "vr" at bounding box center [68, 175] width 56 height 5
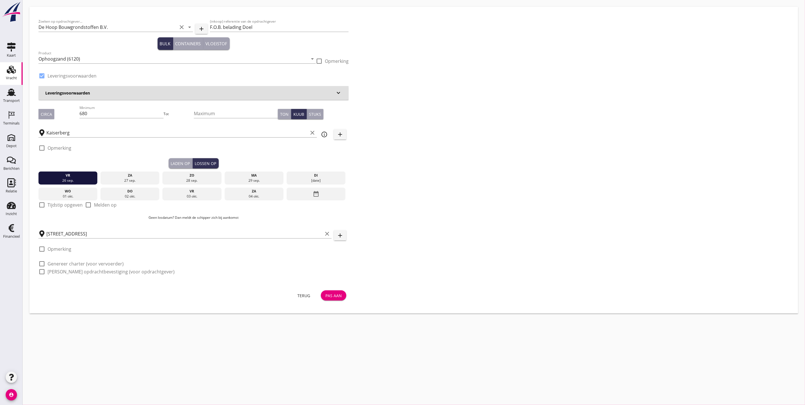
click at [333, 295] on div "Pas aan" at bounding box center [334, 296] width 16 height 6
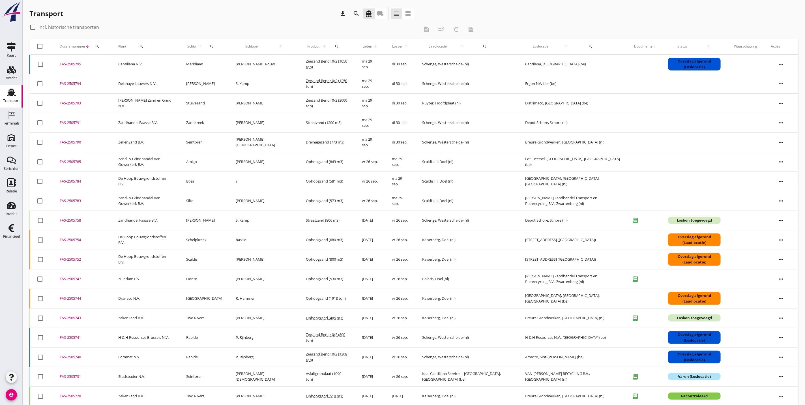
scroll to position [42, 0]
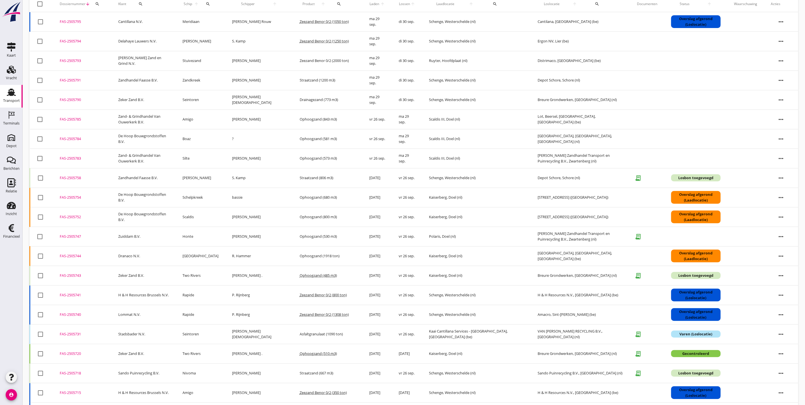
click at [81, 219] on div "FAS-2505752" at bounding box center [82, 217] width 45 height 6
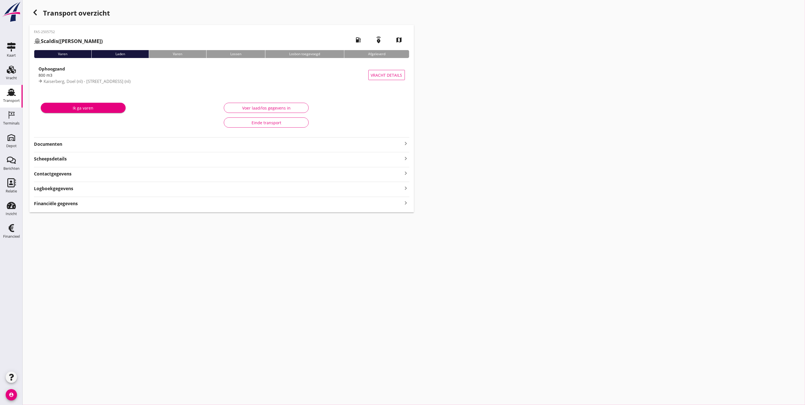
click at [29, 11] on div "Transport overzicht FAS-2505752 Scaldis (Sjakko Thole) local_gas_station emerge…" at bounding box center [414, 109] width 783 height 219
click at [37, 11] on icon "button" at bounding box center [35, 12] width 7 height 7
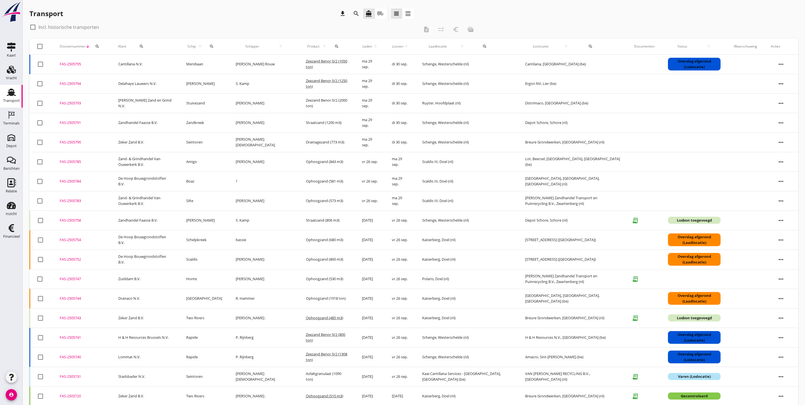
click at [76, 240] on div "FAS-2505754" at bounding box center [82, 240] width 45 height 6
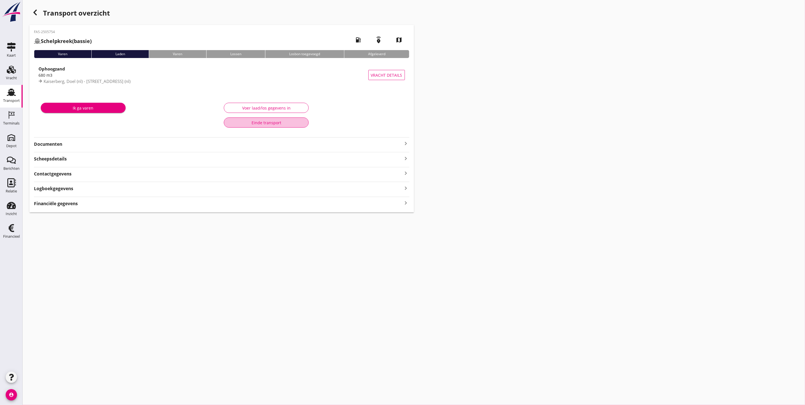
click at [272, 121] on div "Einde transport" at bounding box center [266, 123] width 75 height 6
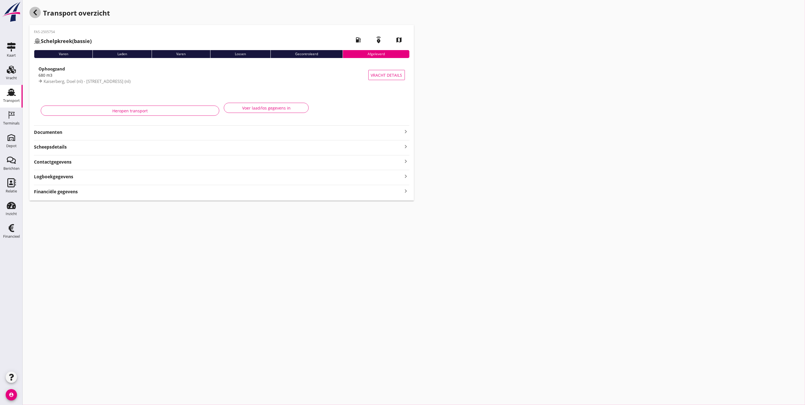
click at [31, 12] on div "button" at bounding box center [34, 12] width 11 height 11
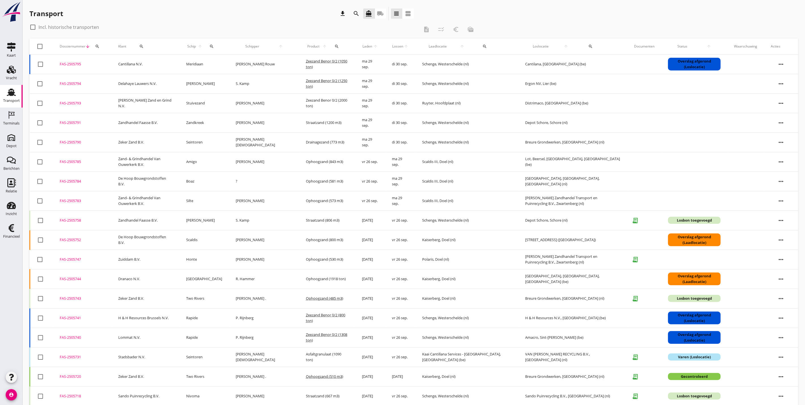
click at [78, 240] on div "FAS-2505752" at bounding box center [82, 240] width 45 height 6
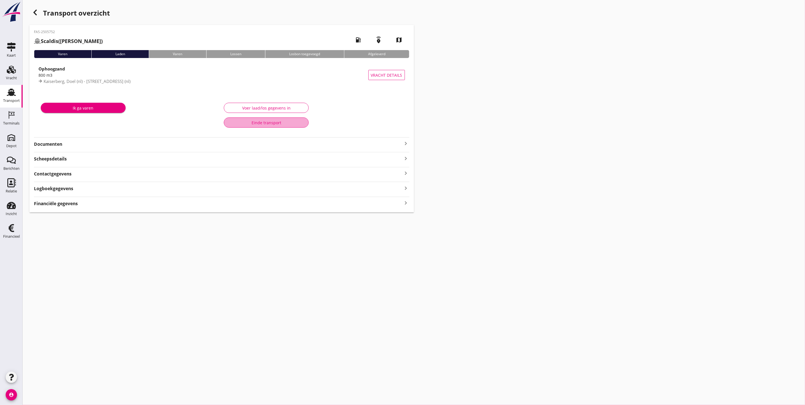
drag, startPoint x: 236, startPoint y: 123, endPoint x: 244, endPoint y: 123, distance: 8.0
click at [236, 124] on div "Einde transport" at bounding box center [266, 123] width 75 height 6
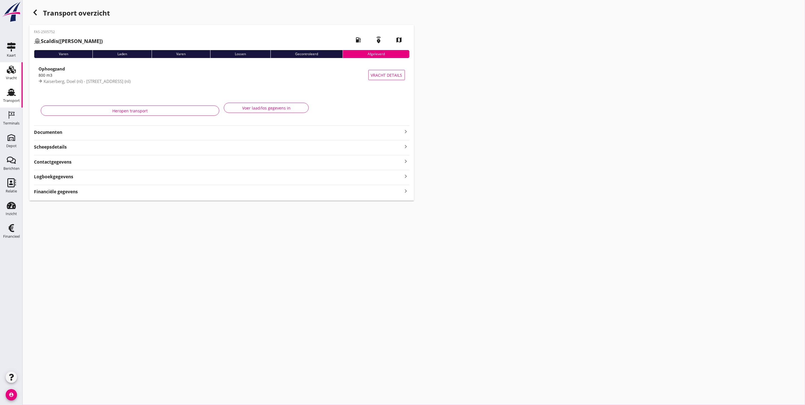
click at [12, 73] on use at bounding box center [11, 70] width 9 height 8
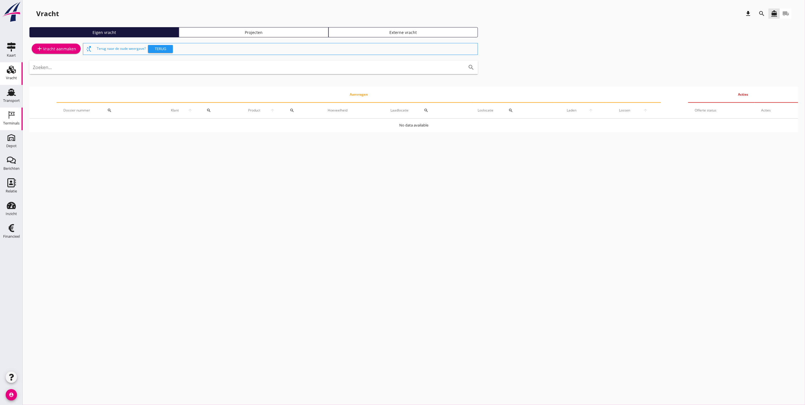
click at [9, 121] on div "Terminals" at bounding box center [11, 123] width 16 height 8
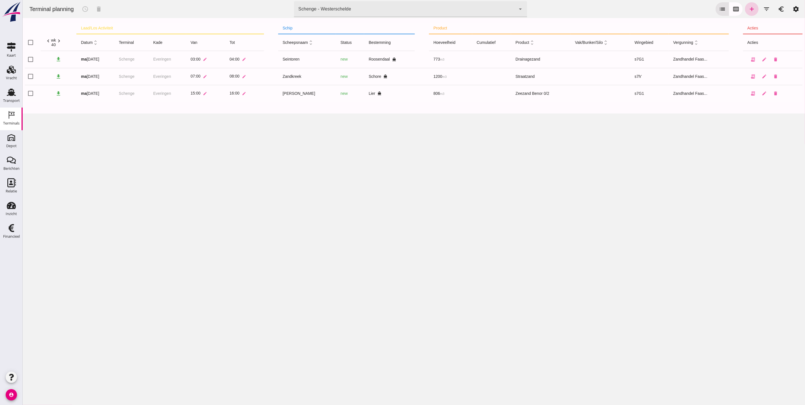
click at [748, 10] on icon "add" at bounding box center [751, 9] width 7 height 7
type input "Zandhandel Faasse B.V."
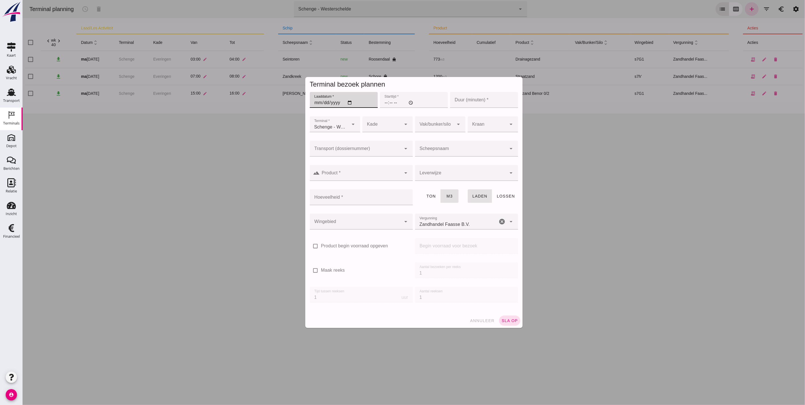
click at [322, 102] on input "Laaddatum *" at bounding box center [344, 100] width 68 height 16
click at [310, 102] on input "Laaddatum *" at bounding box center [344, 100] width 68 height 16
click at [312, 104] on input "Laaddatum *" at bounding box center [344, 100] width 68 height 16
type input "[DATE]"
click at [380, 101] on input "Starttijd *" at bounding box center [414, 100] width 68 height 16
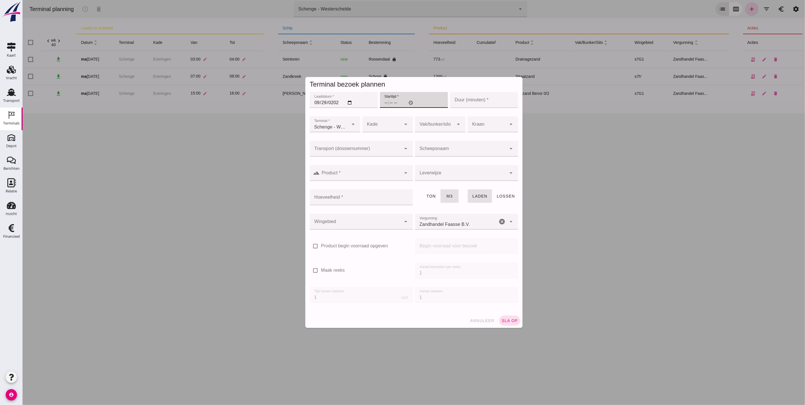
type input "17:00"
type input "60"
click at [384, 125] on div at bounding box center [381, 124] width 39 height 16
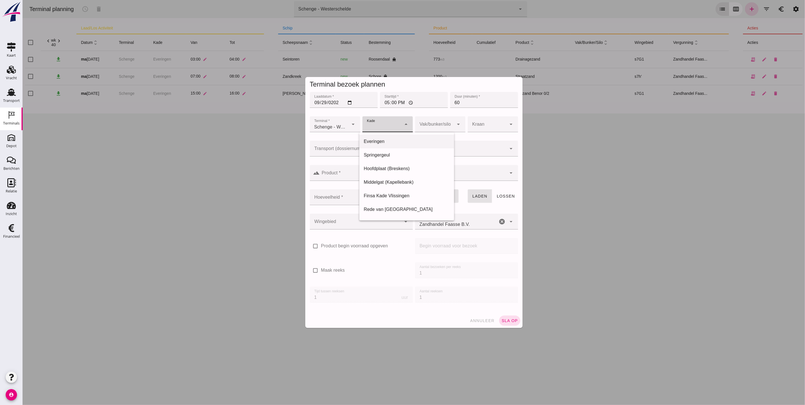
click at [385, 142] on div "Everingen" at bounding box center [407, 141] width 86 height 7
type input "7"
click at [339, 147] on div at bounding box center [356, 149] width 92 height 16
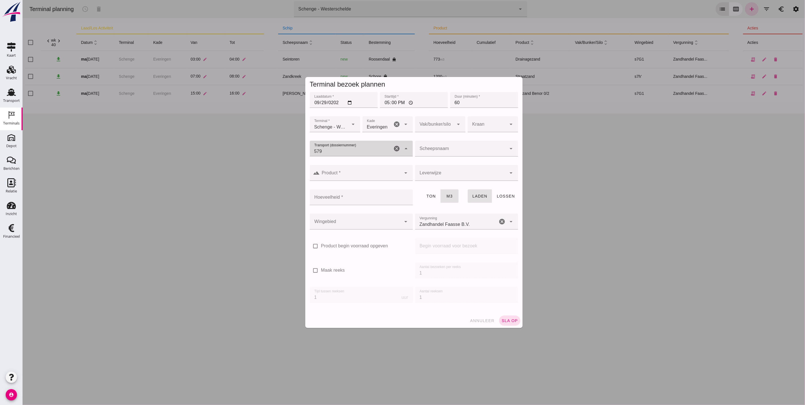
type input "5795"
drag, startPoint x: 339, startPoint y: 165, endPoint x: 423, endPoint y: 156, distance: 84.0
click at [339, 166] on div "FAS-250 5795" at bounding box center [358, 165] width 94 height 7
type input "FAS-2505795"
type input "franco_on_shore"
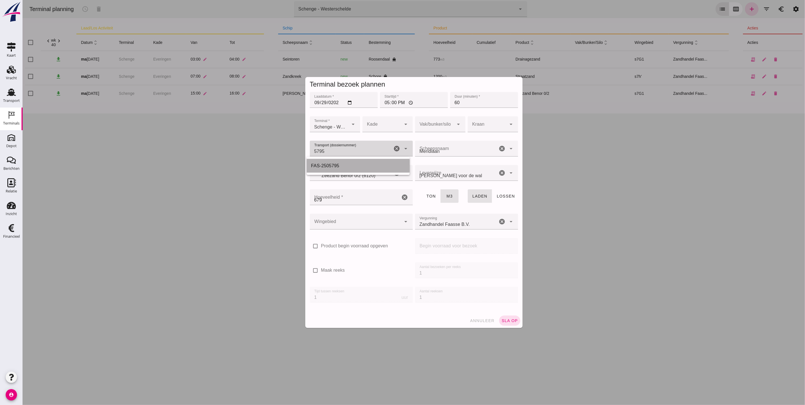
type input "679"
type input "FAS-2505795"
click at [345, 200] on input "679" at bounding box center [355, 197] width 91 height 16
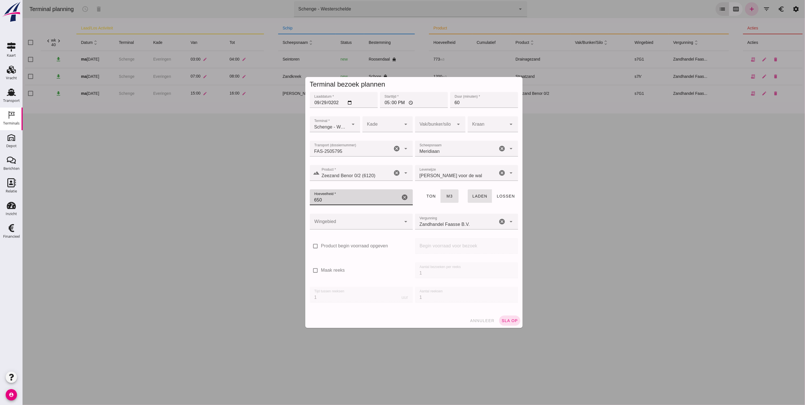
type input "650"
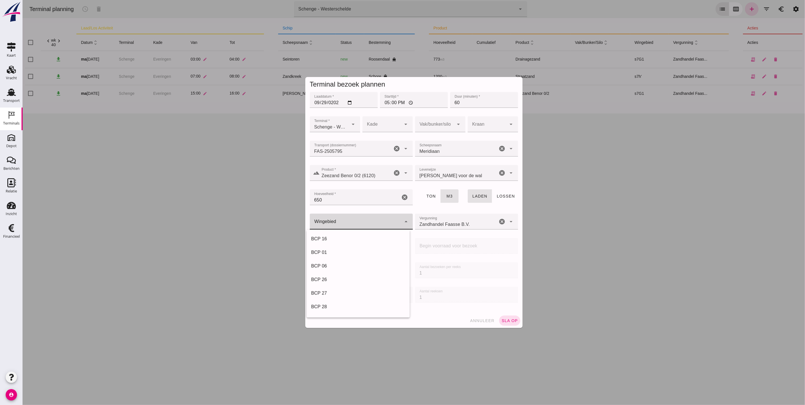
click at [390, 221] on div at bounding box center [356, 222] width 92 height 16
click at [358, 241] on div "s7G1" at bounding box center [358, 239] width 94 height 7
type input "224"
click at [508, 320] on span "sla op" at bounding box center [509, 320] width 17 height 5
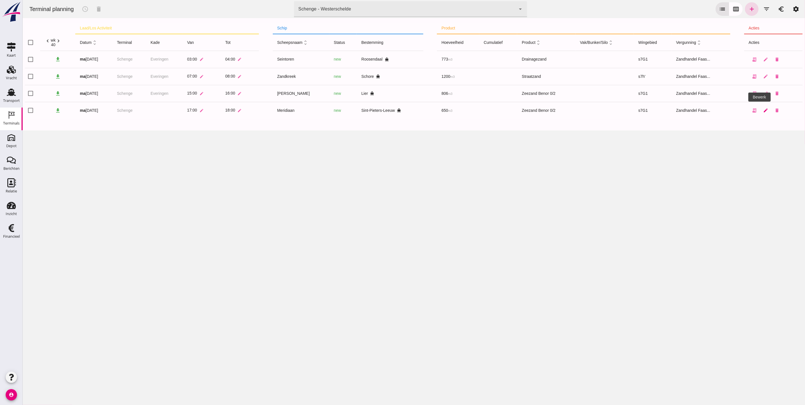
click at [763, 110] on icon "edit" at bounding box center [765, 110] width 5 height 5
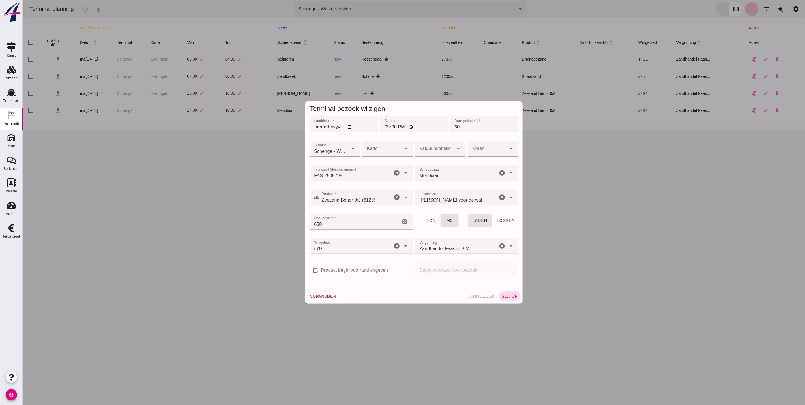
click at [384, 155] on div at bounding box center [381, 149] width 39 height 16
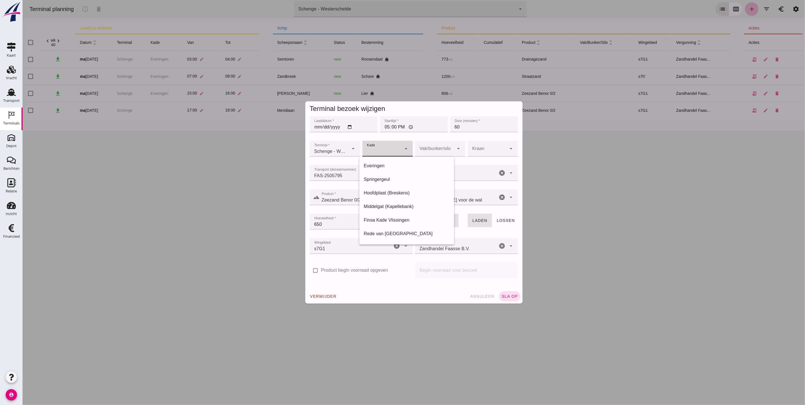
click at [388, 166] on div "Everingen" at bounding box center [407, 165] width 86 height 7
type input "7"
click at [510, 301] on button "sla op" at bounding box center [509, 296] width 21 height 10
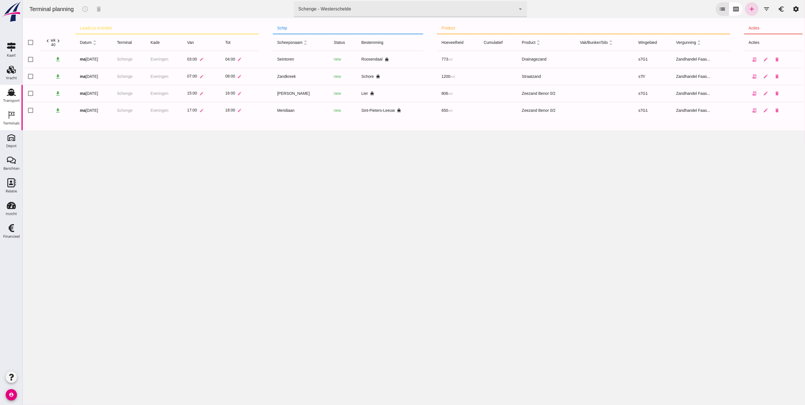
drag, startPoint x: 8, startPoint y: 94, endPoint x: 11, endPoint y: 104, distance: 11.4
click at [8, 94] on icon "Transport" at bounding box center [11, 92] width 9 height 9
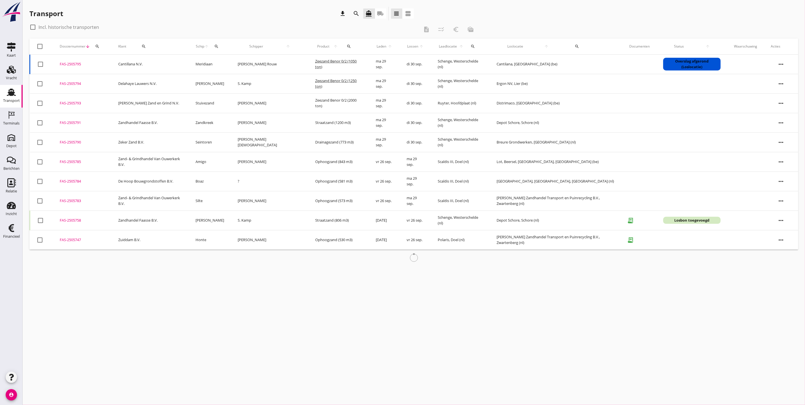
click at [74, 65] on div "FAS-2505795" at bounding box center [82, 64] width 45 height 6
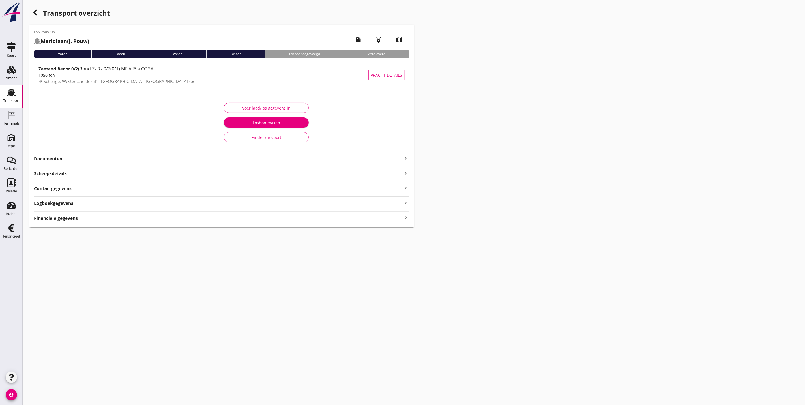
click at [52, 159] on strong "Documenten" at bounding box center [218, 159] width 369 height 7
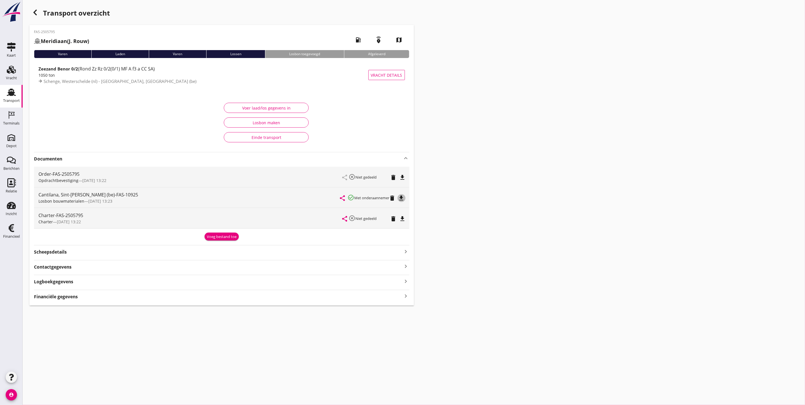
click at [404, 199] on icon "file_download" at bounding box center [401, 198] width 7 height 7
drag, startPoint x: 4, startPoint y: 74, endPoint x: 8, endPoint y: 69, distance: 6.3
click at [5, 74] on link "Vracht Vracht" at bounding box center [11, 73] width 23 height 23
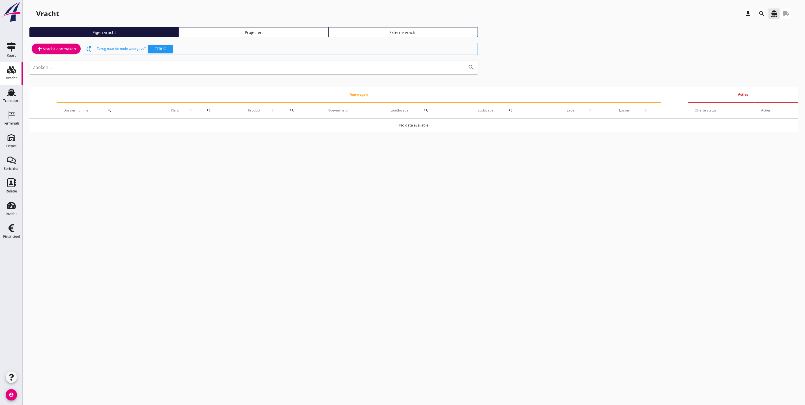
click at [288, 33] on div "Projecten" at bounding box center [253, 32] width 144 height 6
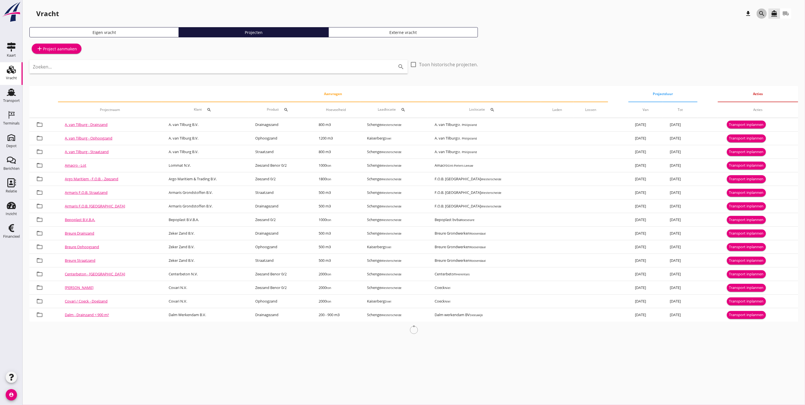
click at [759, 14] on icon "search" at bounding box center [762, 13] width 7 height 7
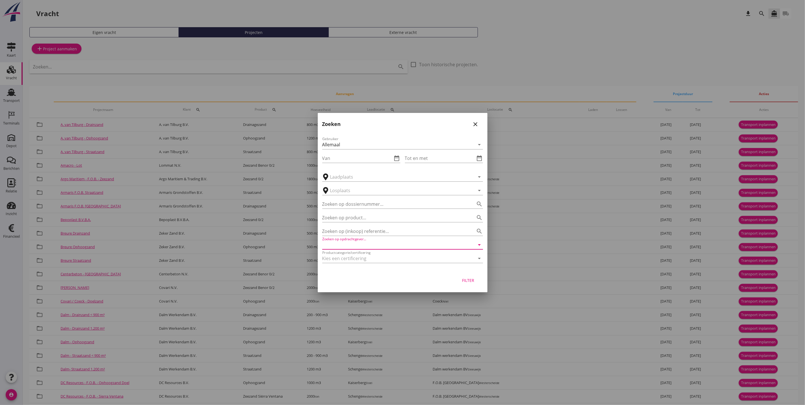
click at [366, 242] on input "Zoeken op opdrachtgever..." at bounding box center [394, 244] width 145 height 9
click at [393, 255] on div "Cantillana N.V." at bounding box center [403, 258] width 152 height 7
type input "Cantillana N.V."
click at [467, 279] on div "Filter" at bounding box center [469, 280] width 16 height 6
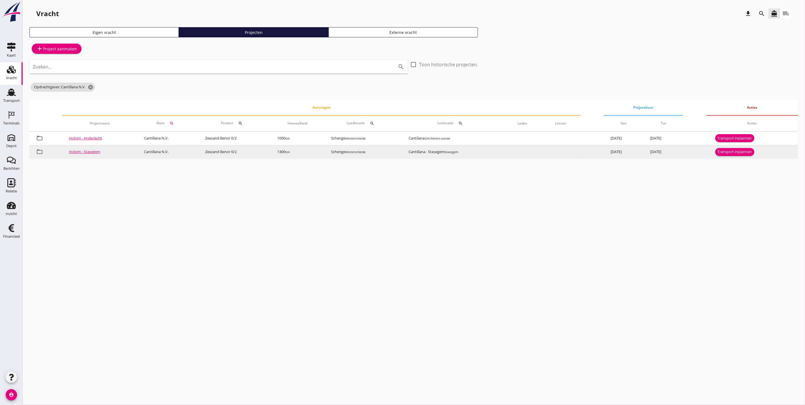
click at [742, 151] on div "Transport inplannen" at bounding box center [735, 152] width 35 height 6
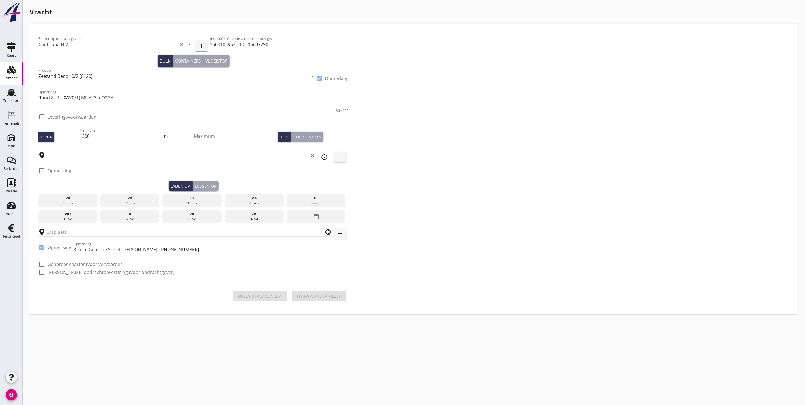
type input "Schenge"
checkbox input "true"
type input "Cantillana - Stasegem"
checkbox input "true"
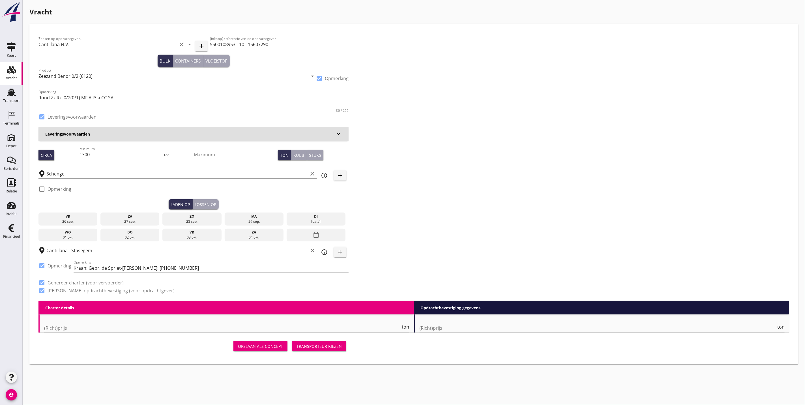
type input "4.19"
checkbox input "false"
radio input "false"
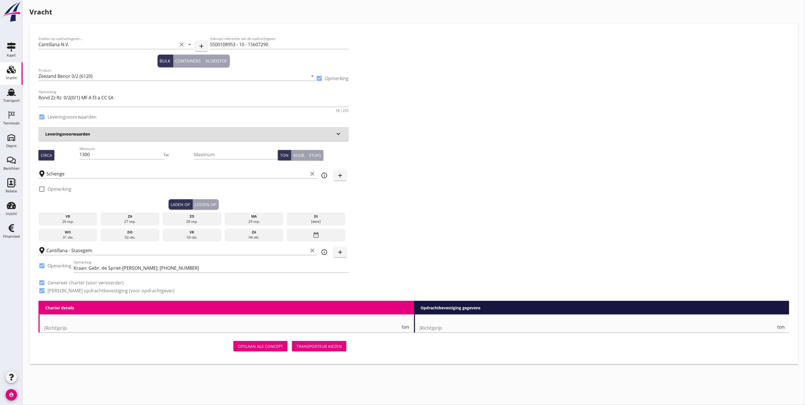
checkbox input "true"
type input "1"
type input "9.7"
checkbox input "false"
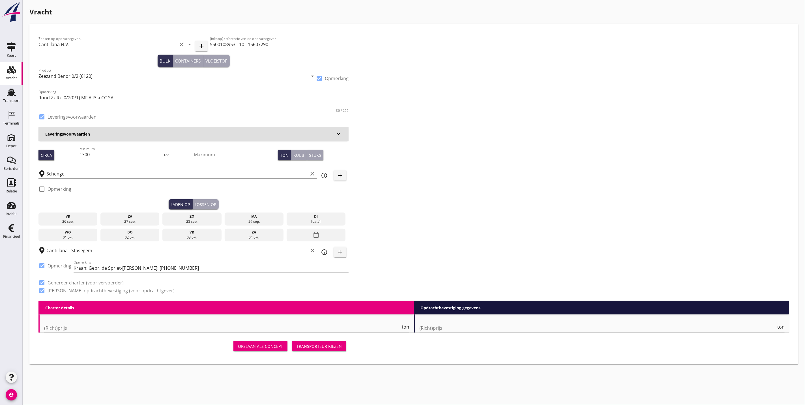
radio input "false"
checkbox input "true"
type input "1"
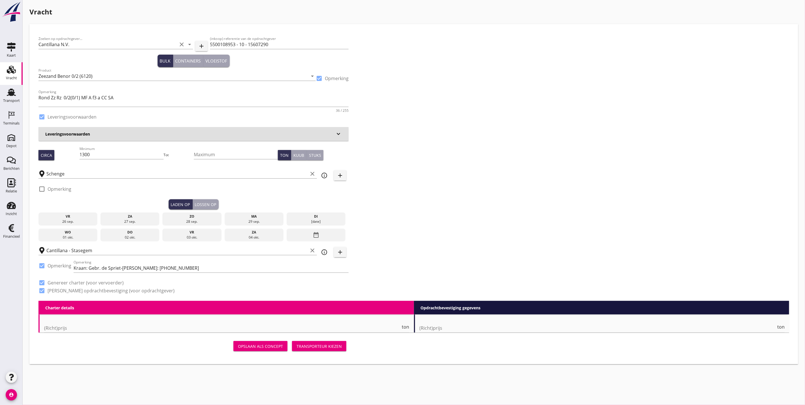
type input "1"
type input "60"
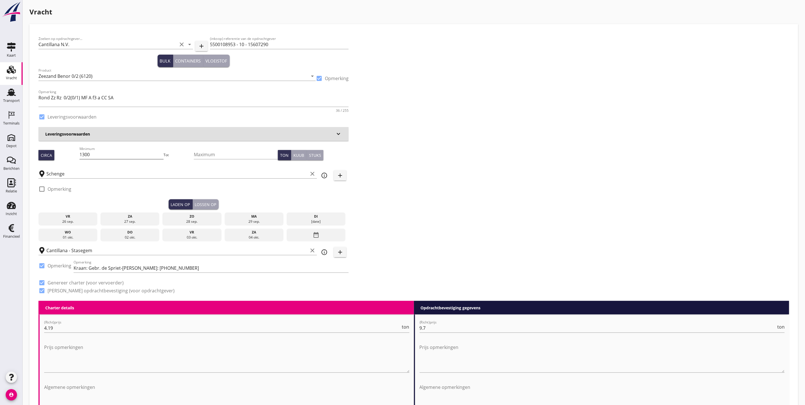
click at [121, 154] on input "1300" at bounding box center [122, 154] width 84 height 9
type input "1250"
click at [308, 218] on div "di" at bounding box center [316, 216] width 56 height 5
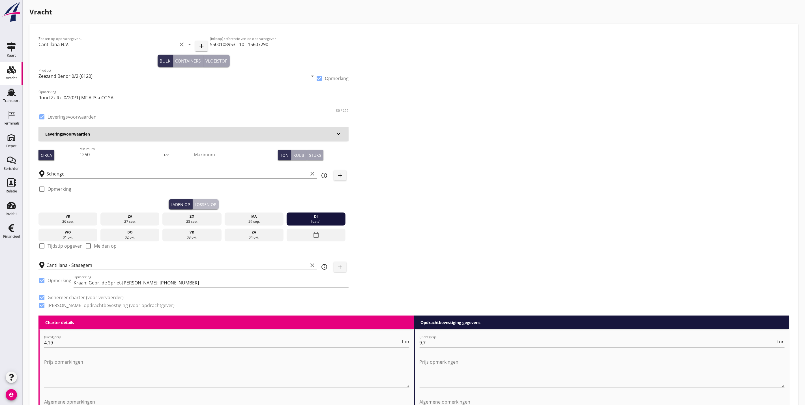
click at [202, 207] on div "Lossen op" at bounding box center [206, 205] width 22 height 6
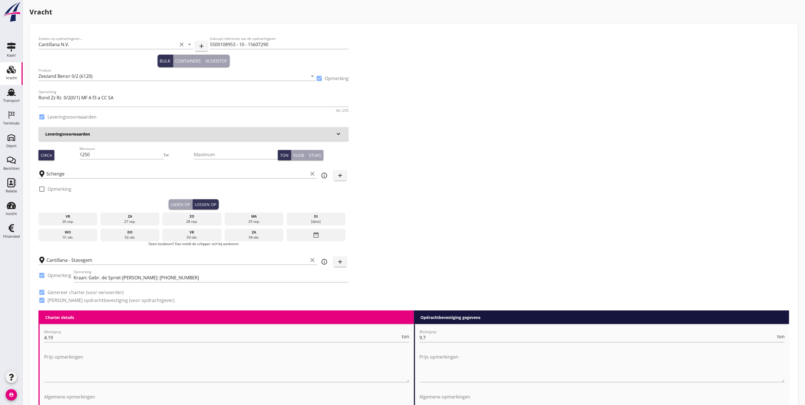
drag, startPoint x: 71, startPoint y: 236, endPoint x: 89, endPoint y: 234, distance: 18.2
click at [72, 235] on div "01 okt." at bounding box center [68, 237] width 56 height 5
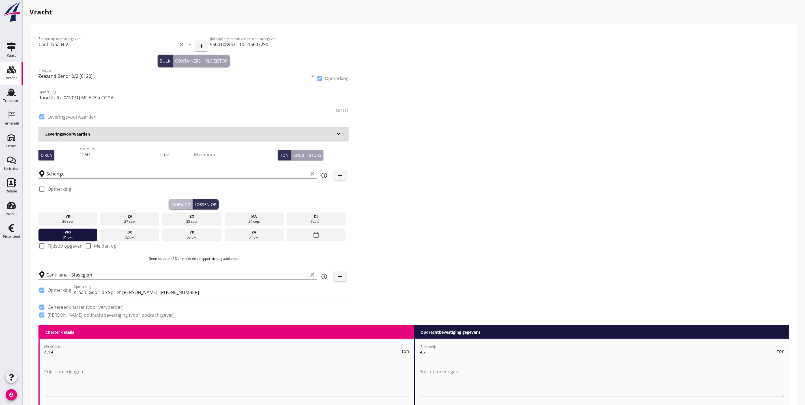
click at [189, 203] on div "Laden op" at bounding box center [180, 205] width 19 height 6
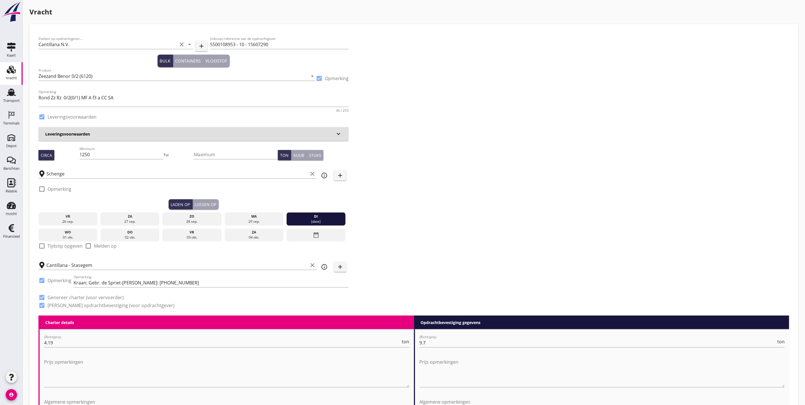
click at [210, 203] on div "Lossen op" at bounding box center [206, 205] width 22 height 6
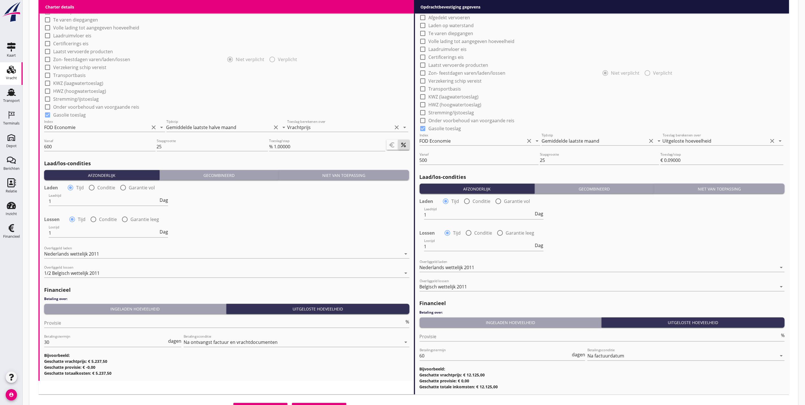
scroll to position [536, 0]
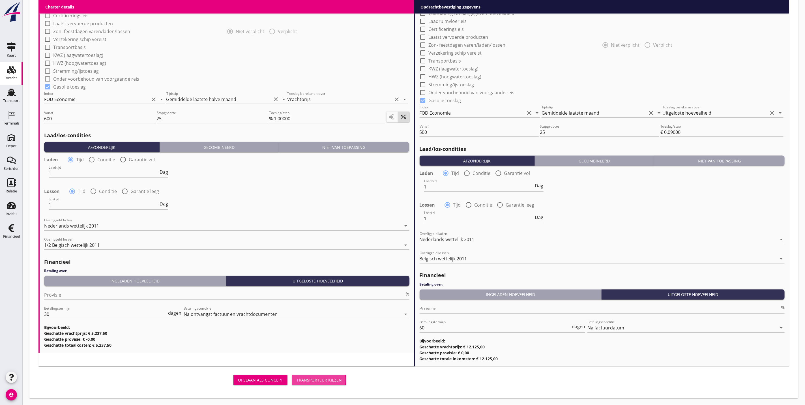
click at [323, 376] on button "Transporteur kiezen" at bounding box center [319, 380] width 54 height 10
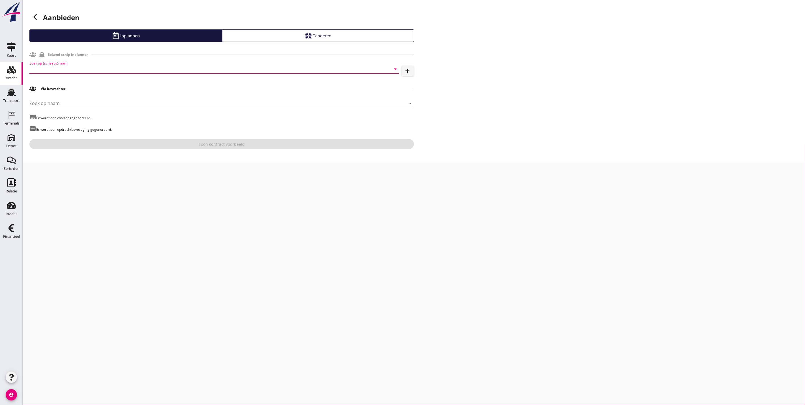
click at [122, 70] on input "Zoek op (scheeps)naam" at bounding box center [206, 69] width 354 height 9
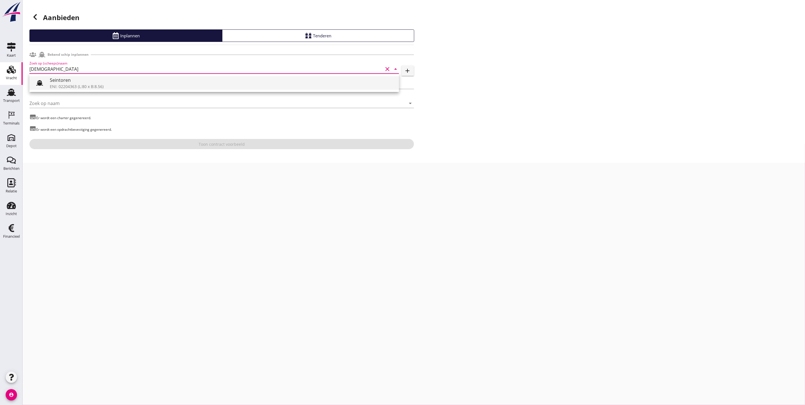
click at [117, 83] on div "Seintoren" at bounding box center [222, 80] width 345 height 7
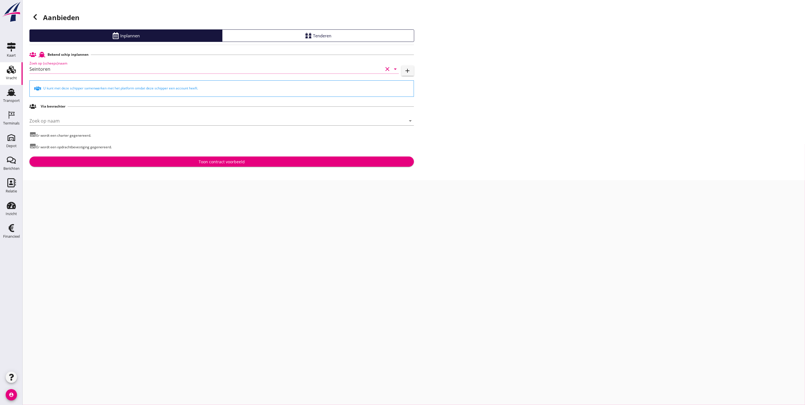
type input "Seintoren"
click at [204, 169] on div "Aanbieden Inplannen Tenderen Bekend schip inplannen Zoek op (scheeps)naam Seint…" at bounding box center [414, 90] width 783 height 180
click at [206, 163] on div "Toon contract voorbeeld" at bounding box center [222, 162] width 46 height 6
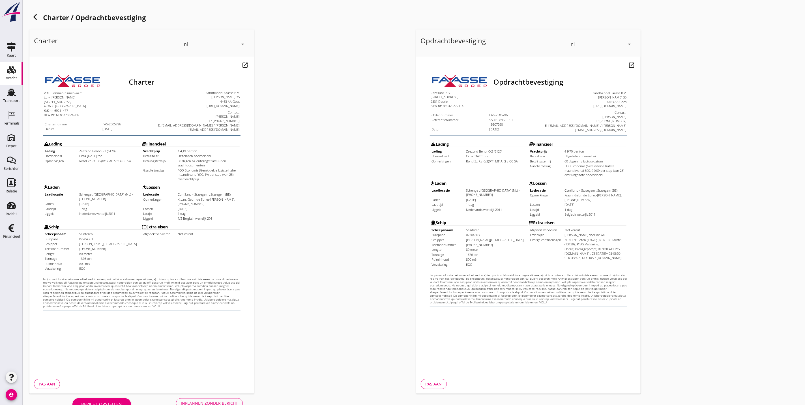
click at [207, 396] on div "Bericht opstellen Inplannen zonder bericht" at bounding box center [157, 403] width 256 height 19
click at [208, 399] on button "Inplannen zonder bericht" at bounding box center [209, 403] width 67 height 10
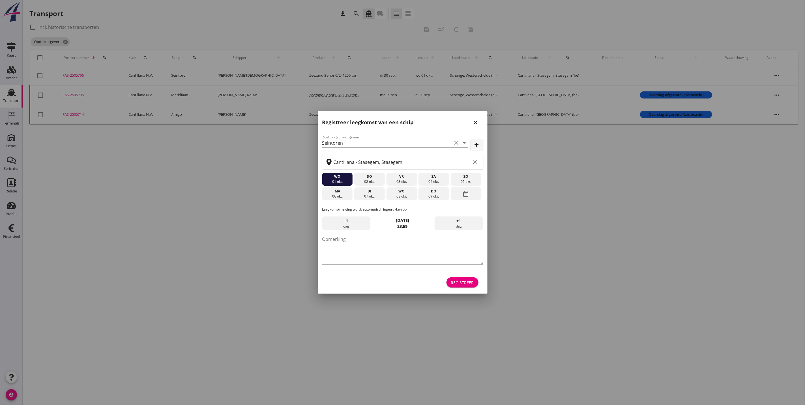
click at [474, 120] on icon "close" at bounding box center [475, 122] width 7 height 7
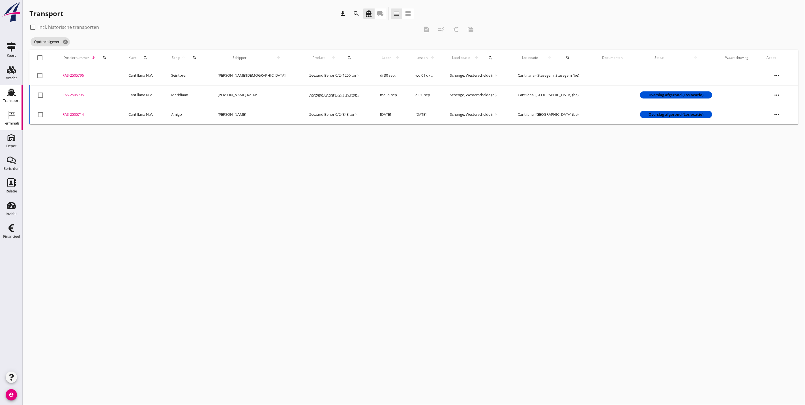
click at [10, 122] on div "Terminals" at bounding box center [11, 123] width 16 height 4
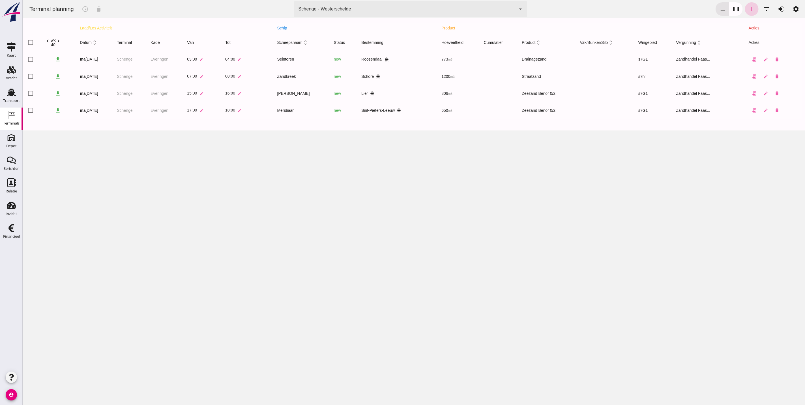
click at [748, 10] on icon "add" at bounding box center [751, 9] width 7 height 7
type input "Zandhandel Faasse B.V."
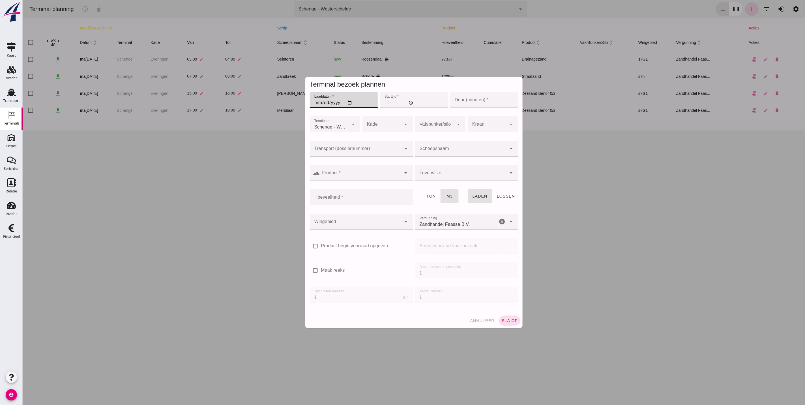
click at [313, 103] on input "Laaddatum *" at bounding box center [344, 100] width 68 height 16
type input "2025-09-30"
click at [381, 100] on input "Starttijd *" at bounding box center [414, 100] width 68 height 16
type input "01:00"
type input "60"
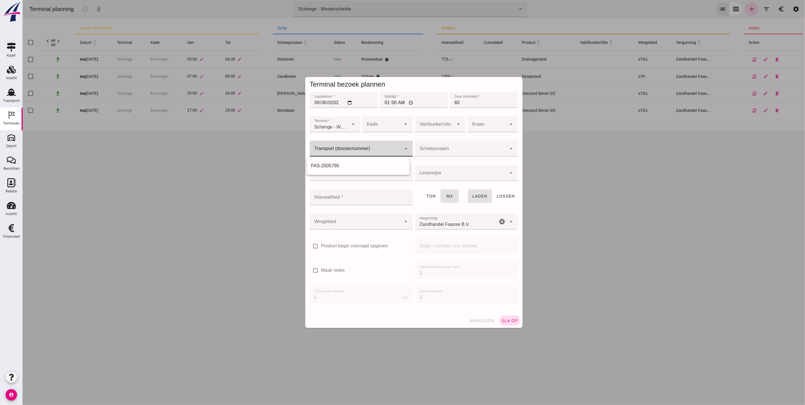
click at [334, 152] on input "Transport (dossiernummer)" at bounding box center [356, 151] width 92 height 7
drag, startPoint x: 348, startPoint y: 164, endPoint x: 399, endPoint y: 153, distance: 51.8
click at [346, 167] on div "FAS-2505796" at bounding box center [358, 165] width 94 height 7
type input "FAS-2505796"
type input "franco_on_shore"
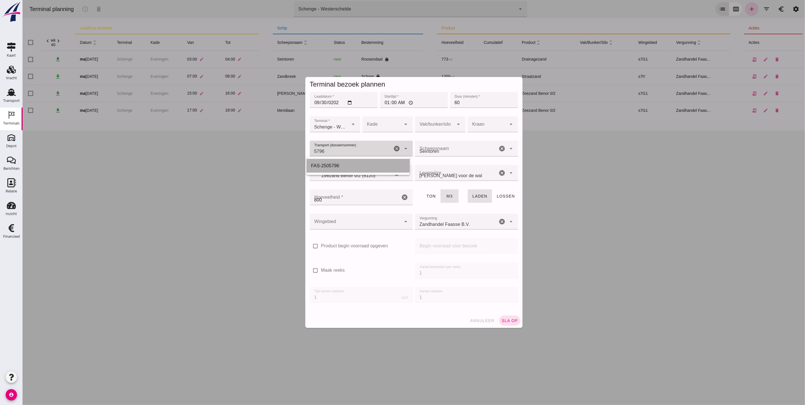
type input "800"
type input "FAS-2505796"
click at [380, 127] on div at bounding box center [381, 124] width 39 height 16
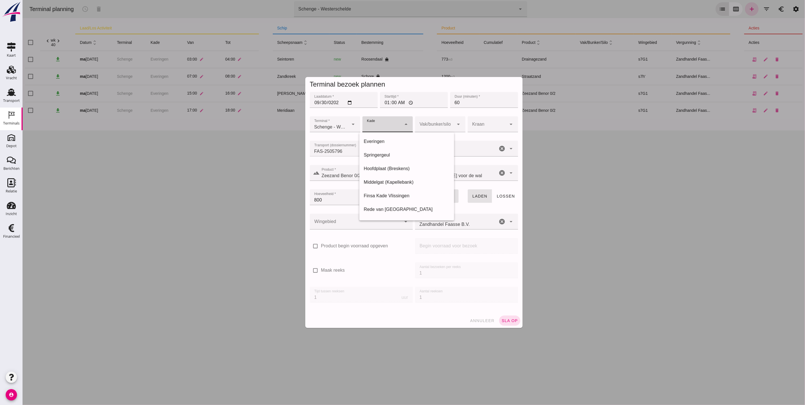
click at [388, 144] on div "Everingen" at bounding box center [407, 141] width 86 height 7
type input "7"
click at [361, 224] on div at bounding box center [356, 222] width 92 height 16
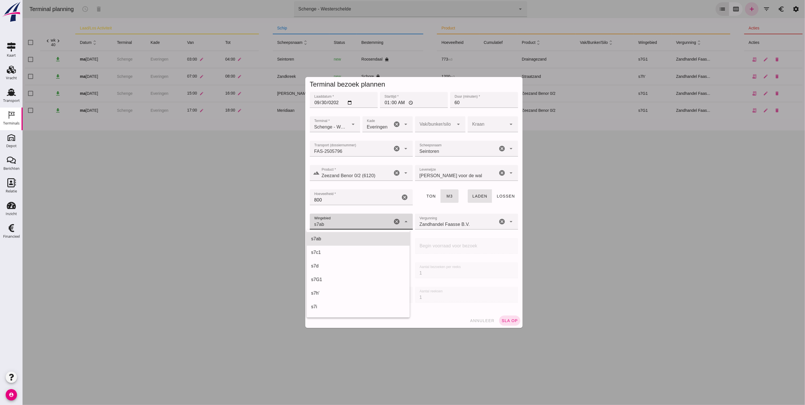
scroll to position [204, 0]
click at [372, 240] on div "s7G1" at bounding box center [358, 239] width 94 height 7
type input "224"
click at [428, 128] on div at bounding box center [434, 124] width 39 height 16
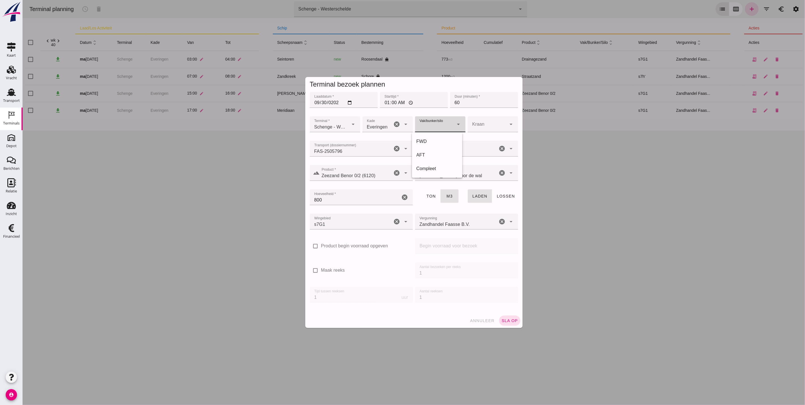
click at [429, 128] on div at bounding box center [434, 124] width 39 height 16
click at [480, 126] on div at bounding box center [487, 124] width 39 height 16
click at [505, 321] on span "sla op" at bounding box center [509, 320] width 17 height 5
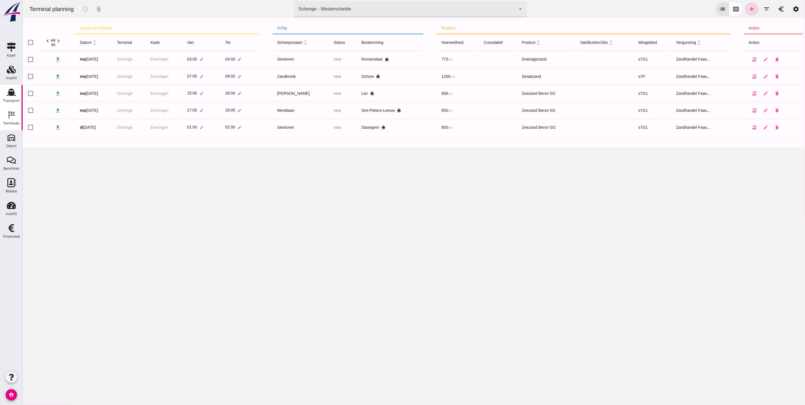
click at [11, 100] on div "Transport" at bounding box center [11, 101] width 17 height 4
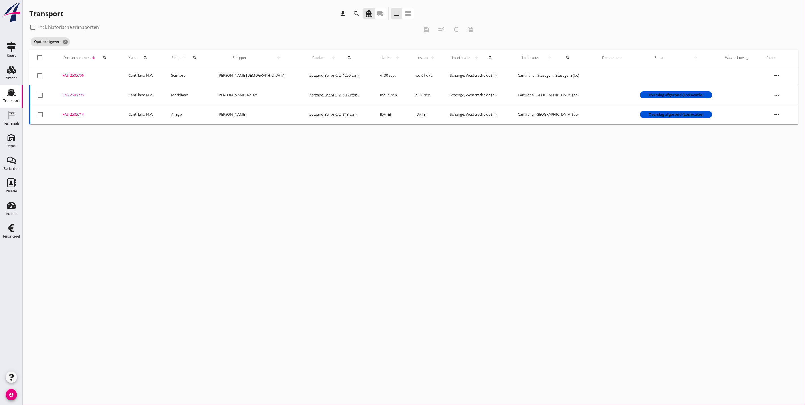
click at [13, 97] on div "Transport" at bounding box center [11, 101] width 17 height 8
click at [14, 74] on div "Vracht" at bounding box center [11, 78] width 11 height 8
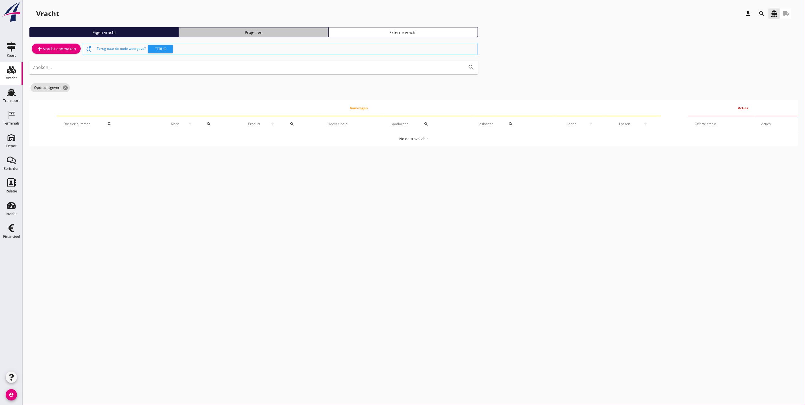
click at [256, 31] on div "Projecten" at bounding box center [253, 32] width 144 height 6
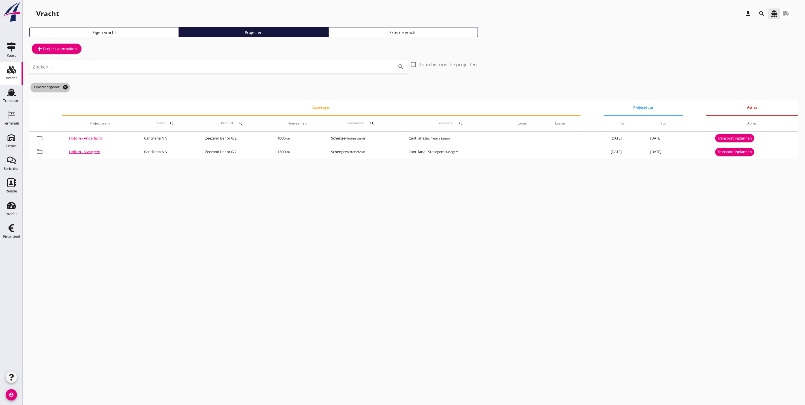
click at [67, 88] on icon "cancel" at bounding box center [66, 87] width 6 height 6
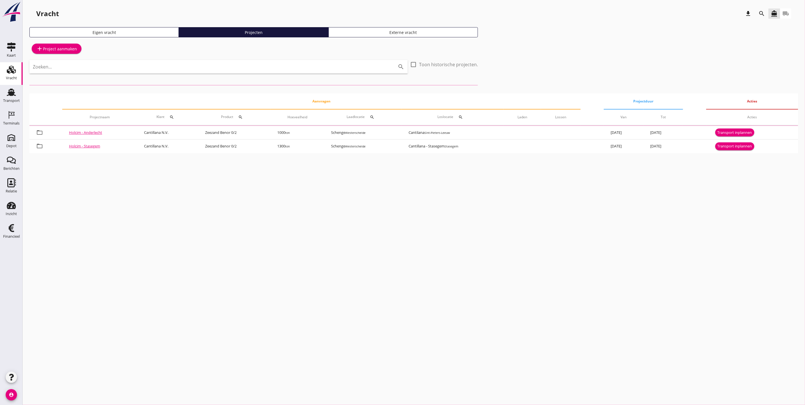
click at [762, 17] on button "search" at bounding box center [762, 13] width 10 height 10
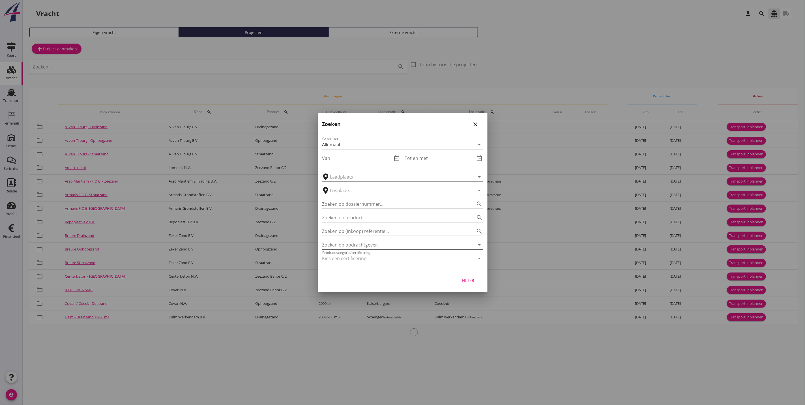
click at [377, 242] on input "Zoeken op opdrachtgever..." at bounding box center [394, 244] width 145 height 9
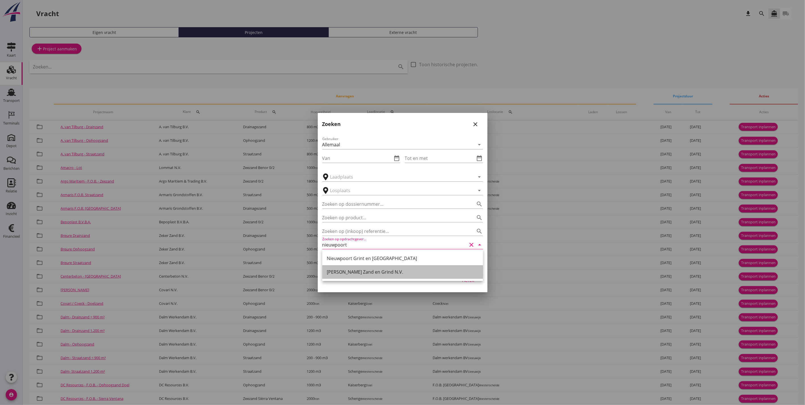
click at [382, 273] on div "[PERSON_NAME] Zand en Grind N.V." at bounding box center [403, 272] width 152 height 7
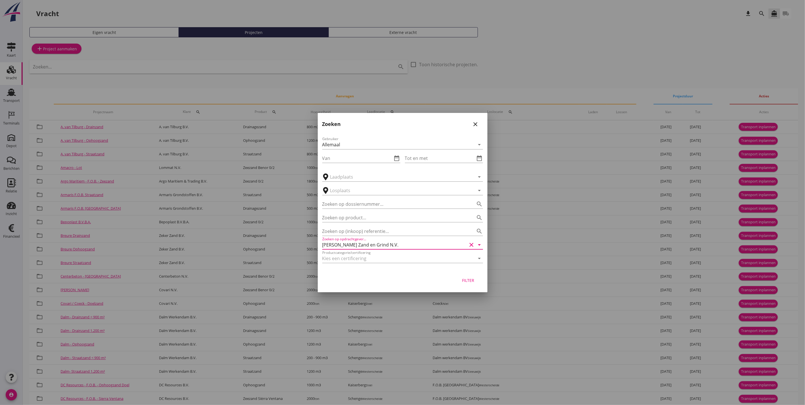
type input "[PERSON_NAME] Zand en Grind N.V."
click at [465, 276] on button "Filter" at bounding box center [468, 280] width 25 height 10
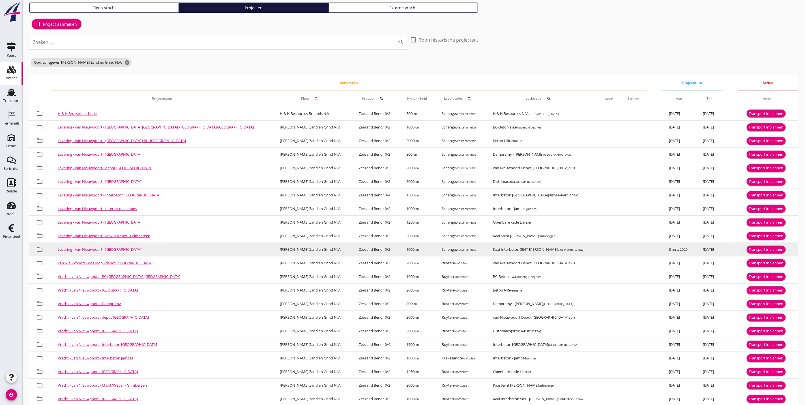
scroll to position [37, 0]
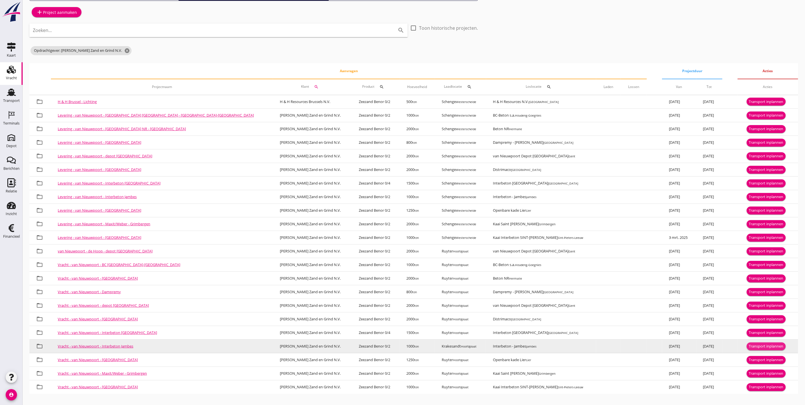
drag, startPoint x: 754, startPoint y: 346, endPoint x: 129, endPoint y: 346, distance: 624.2
click at [129, 346] on tr "folder_open Vracht - van Nieuwpoort - Interbeton Jambes Van Nieuwpoort Zand en …" at bounding box center [413, 347] width 769 height 14
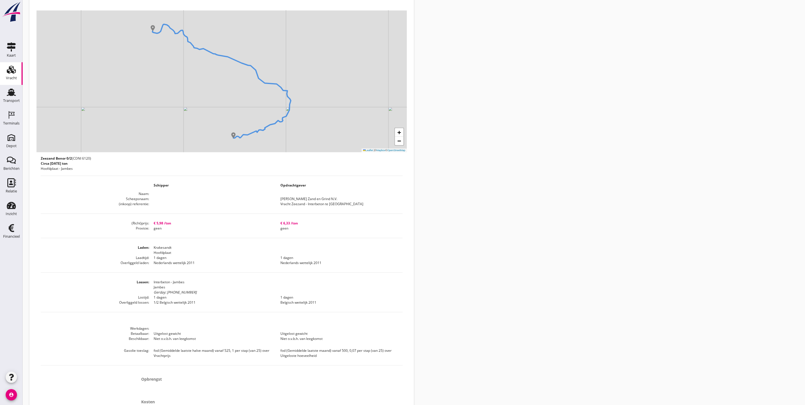
scroll to position [141, 0]
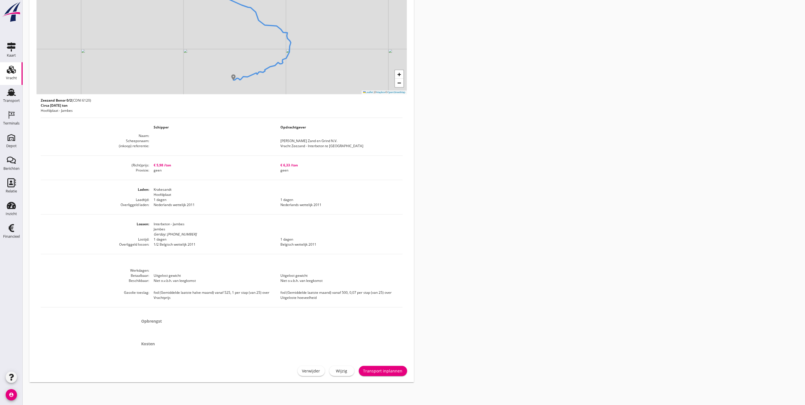
click at [338, 370] on div "Wijzig" at bounding box center [342, 371] width 16 height 6
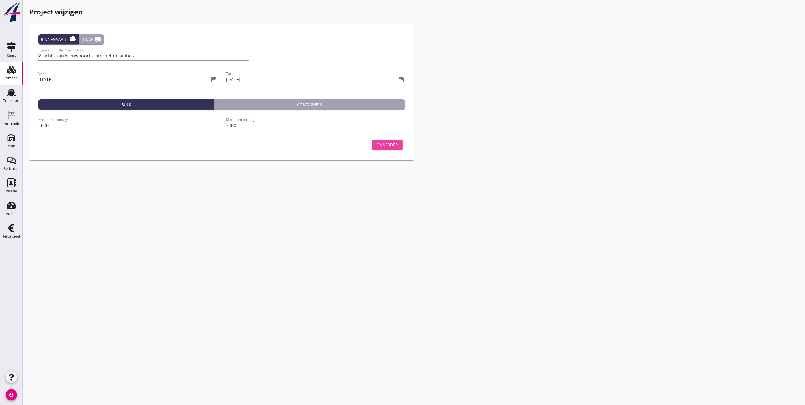
click at [383, 146] on div "Ga verder" at bounding box center [387, 145] width 21 height 6
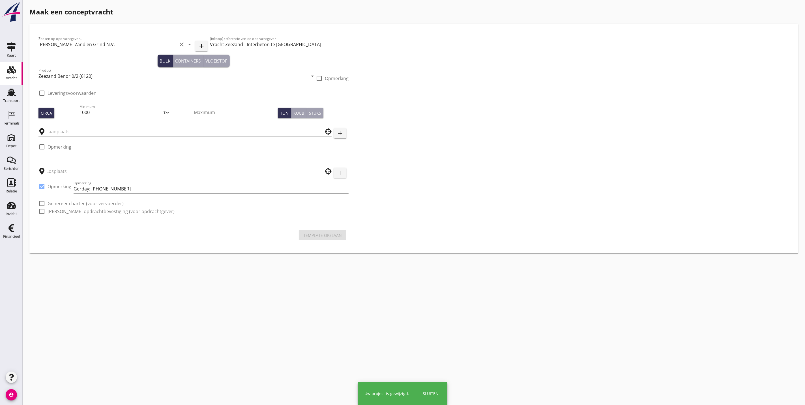
type input "Krakesandt"
type input "Interbeton - Jambes"
checkbox input "true"
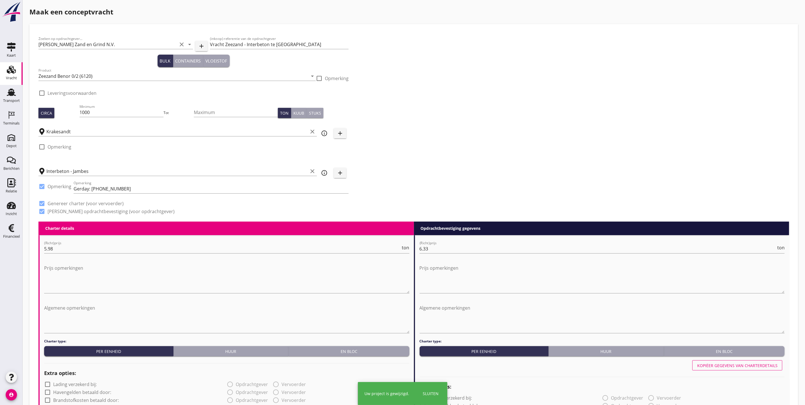
click at [112, 127] on input "Krakesandt" at bounding box center [177, 131] width 262 height 9
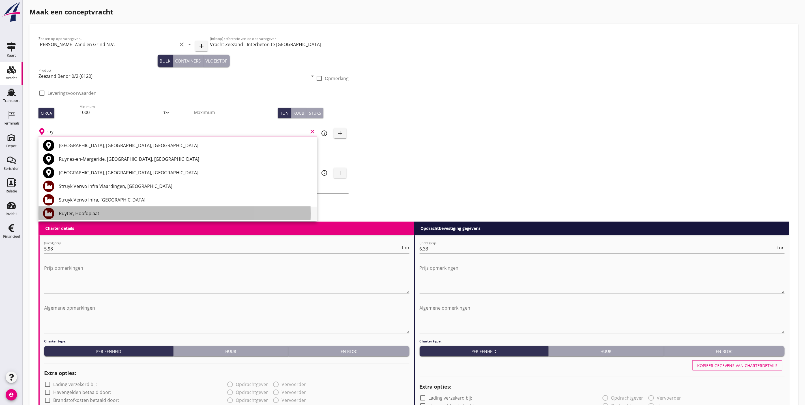
click at [95, 211] on div "Ruyter, Hoofdplaat" at bounding box center [186, 213] width 254 height 7
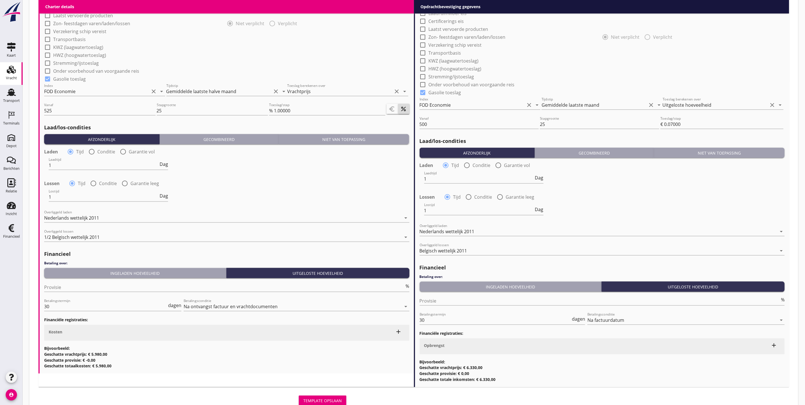
scroll to position [461, 0]
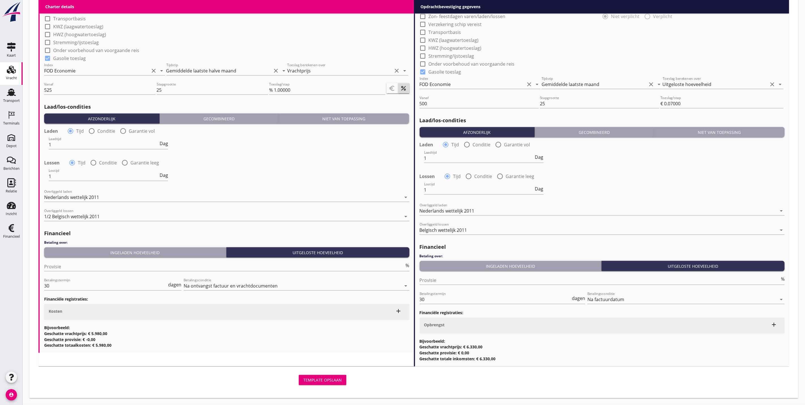
type input "Ruyter, Hoofdplaat"
click at [332, 378] on div "Template opslaan" at bounding box center [322, 380] width 38 height 6
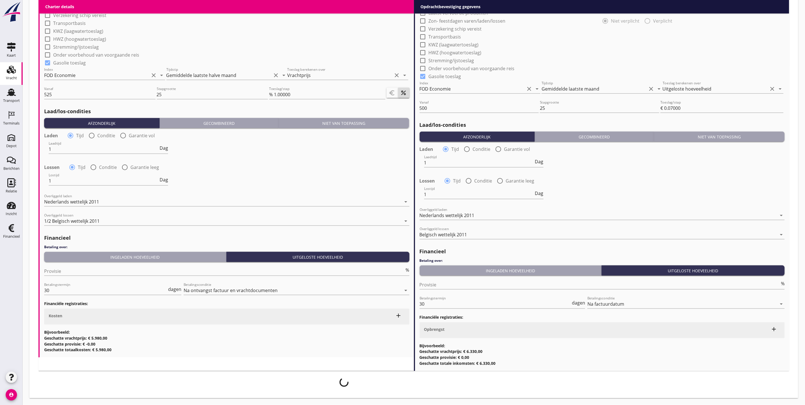
scroll to position [456, 0]
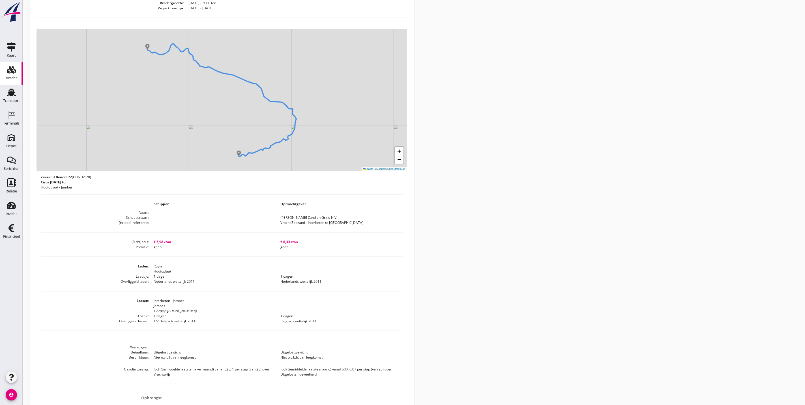
scroll to position [141, 0]
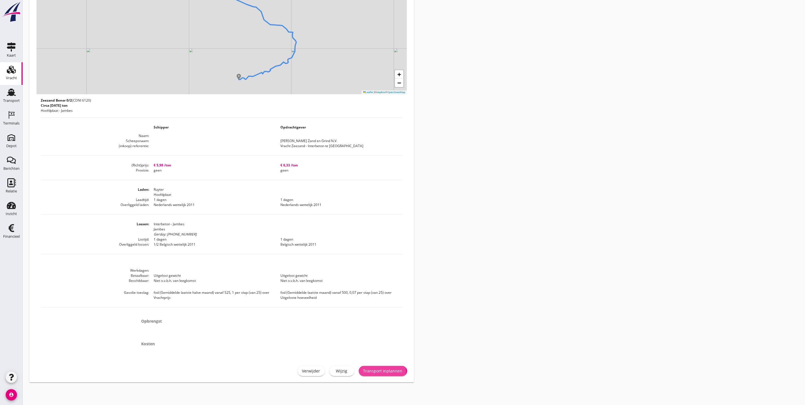
click at [379, 369] on div "Transport inplannen" at bounding box center [382, 371] width 39 height 6
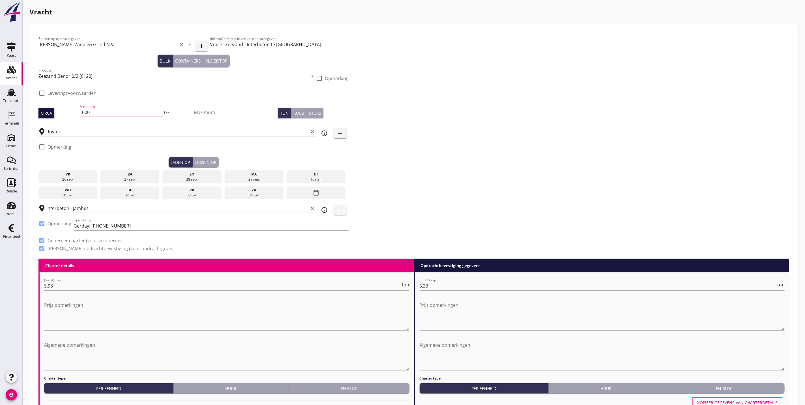
drag, startPoint x: 142, startPoint y: 113, endPoint x: 43, endPoint y: 115, distance: 99.4
click at [43, 115] on div "Circa Minimum 1000 Tot Maximum Ton Kuub Stuks" at bounding box center [193, 112] width 310 height 19
type input "1850"
click at [306, 172] on div "di" at bounding box center [316, 174] width 56 height 5
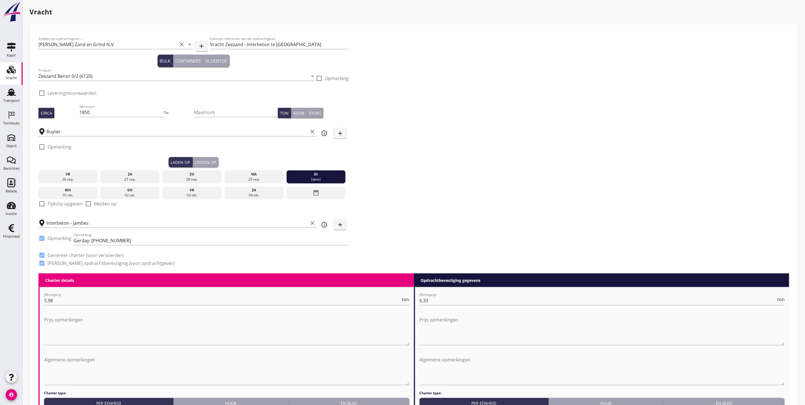
click at [201, 160] on div "Lossen op" at bounding box center [206, 162] width 22 height 6
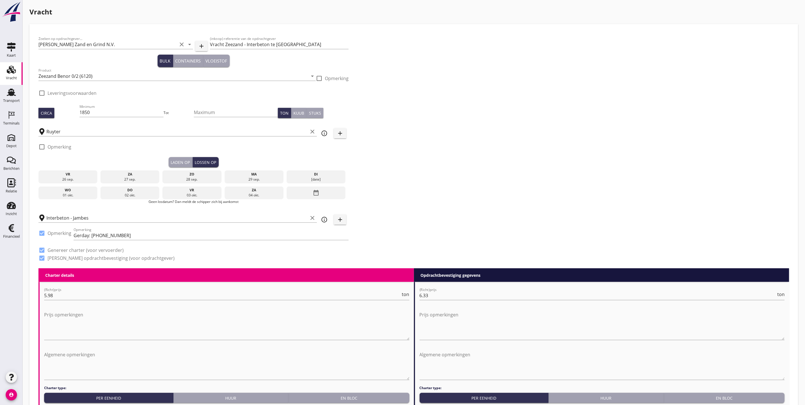
click at [76, 191] on div "wo" at bounding box center [68, 190] width 56 height 5
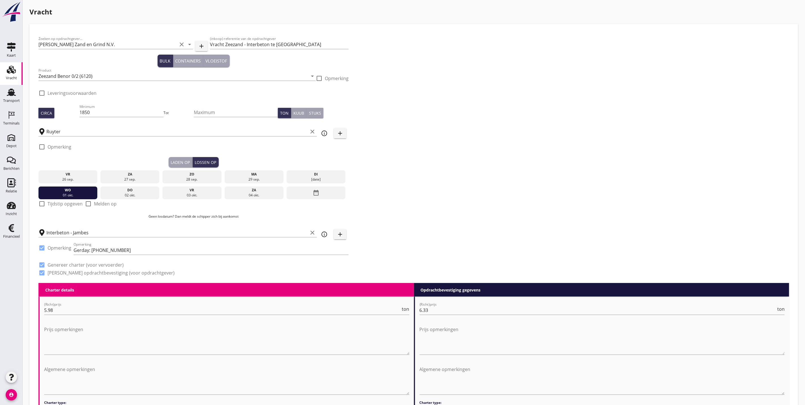
drag, startPoint x: 127, startPoint y: 192, endPoint x: 123, endPoint y: 191, distance: 4.3
click at [126, 191] on div "do" at bounding box center [130, 190] width 56 height 5
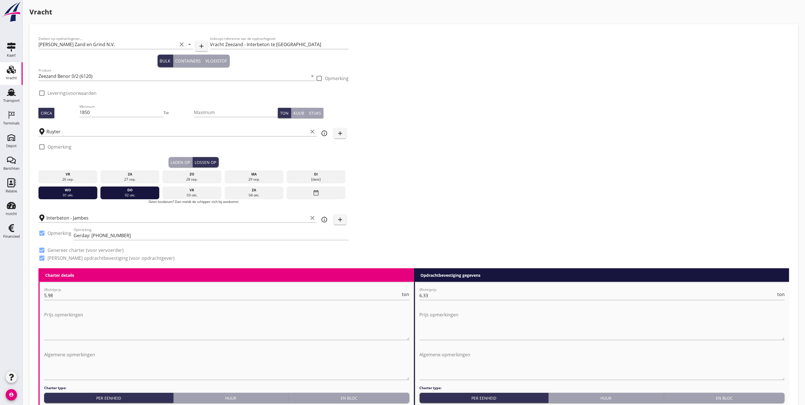
click at [71, 195] on div "01 okt." at bounding box center [68, 195] width 56 height 5
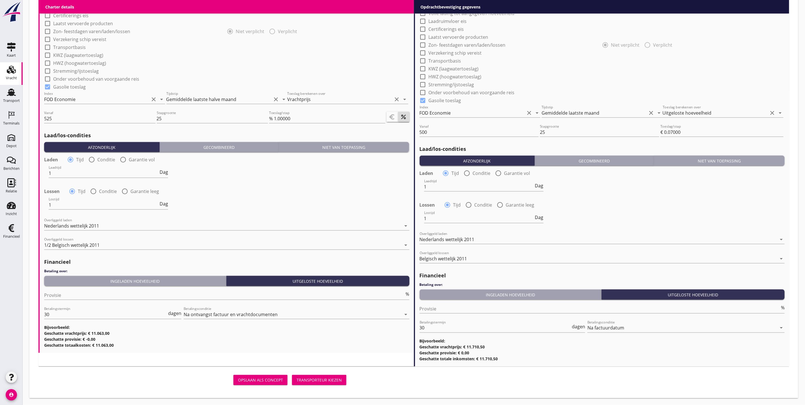
scroll to position [479, 0]
click at [327, 380] on div "Transporteur kiezen" at bounding box center [319, 380] width 45 height 6
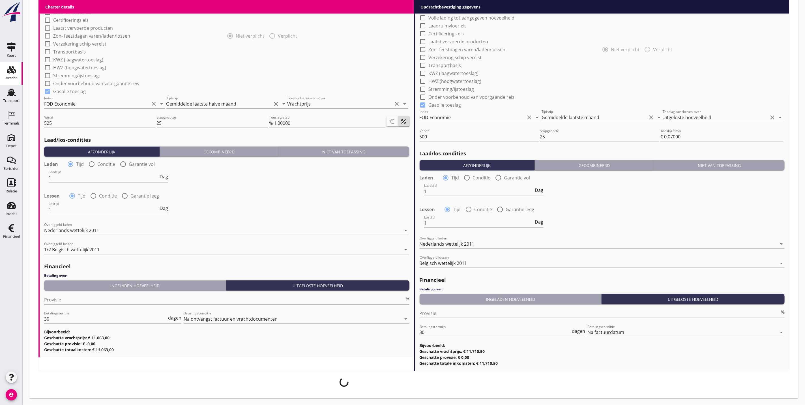
scroll to position [475, 0]
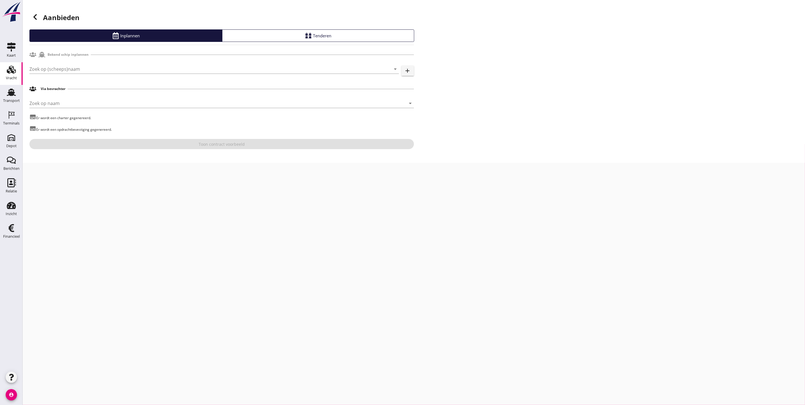
click at [95, 61] on div "Zoek op (scheeps)naam arrow_drop_down add" at bounding box center [221, 70] width 385 height 18
click at [95, 68] on input "Zoek op (scheeps)naam" at bounding box center [206, 69] width 354 height 9
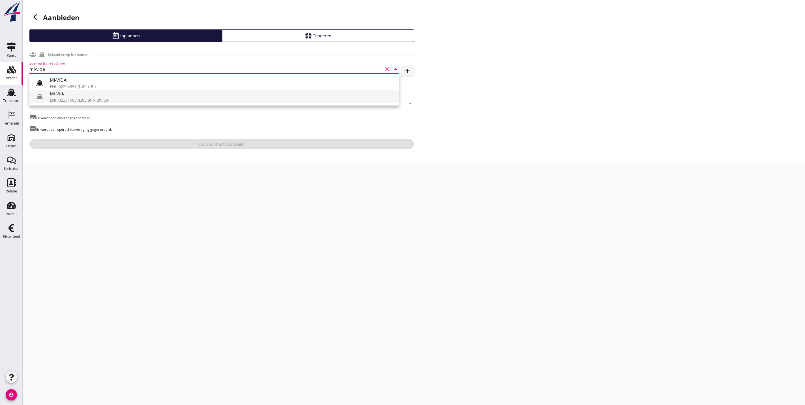
click at [86, 97] on div "ENI: 02331968 (L:85.99 x B:9.50)" at bounding box center [222, 100] width 345 height 6
type input "Mi-Vida"
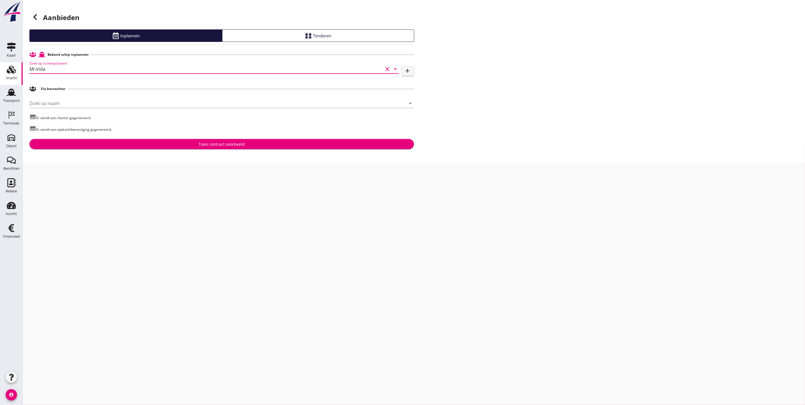
click at [165, 144] on div "Toon contract voorbeeld" at bounding box center [222, 144] width 376 height 6
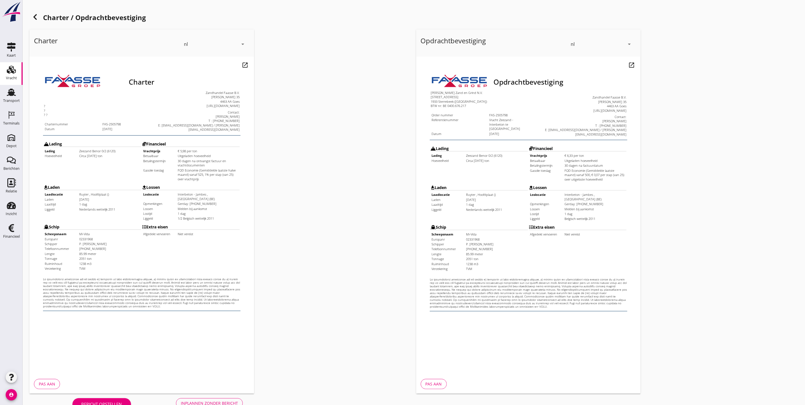
drag, startPoint x: 1059, startPoint y: 170, endPoint x: 592, endPoint y: 99, distance: 472.8
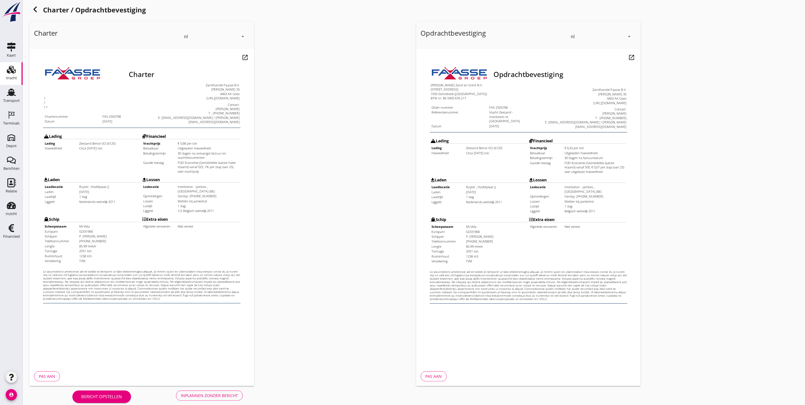
scroll to position [14, 0]
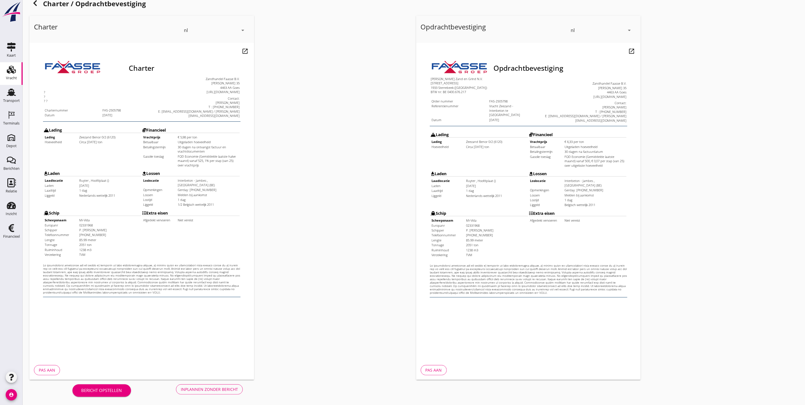
click at [220, 390] on div "Inplannen zonder bericht" at bounding box center [209, 389] width 57 height 6
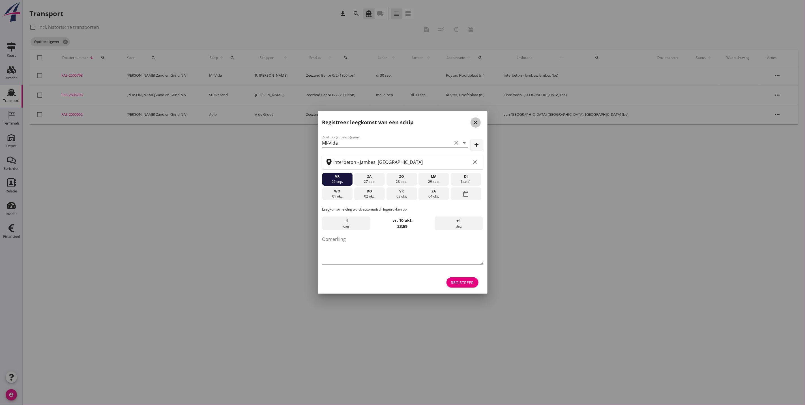
click at [475, 126] on icon "close" at bounding box center [475, 122] width 7 height 7
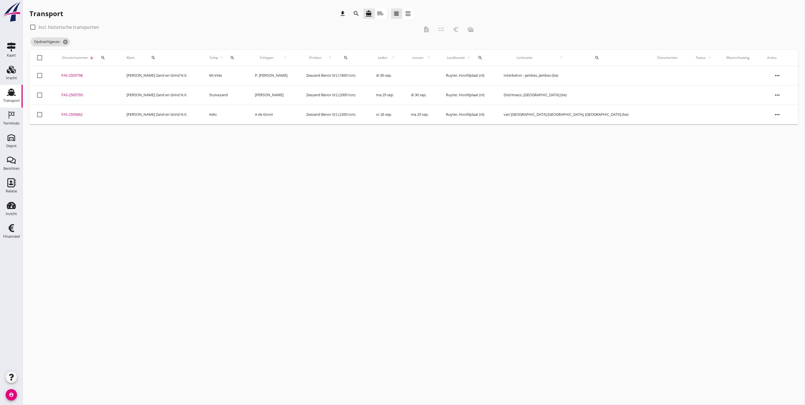
click at [15, 91] on icon "Transport" at bounding box center [11, 92] width 9 height 9
click at [10, 78] on div "Vracht" at bounding box center [11, 78] width 11 height 4
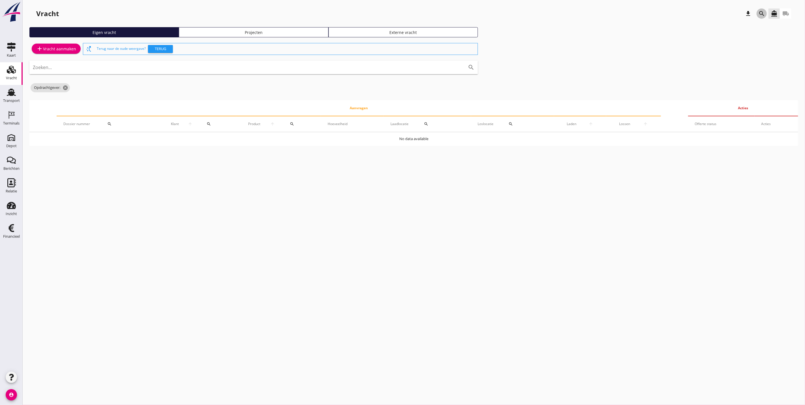
click at [762, 17] on button "search" at bounding box center [762, 13] width 10 height 10
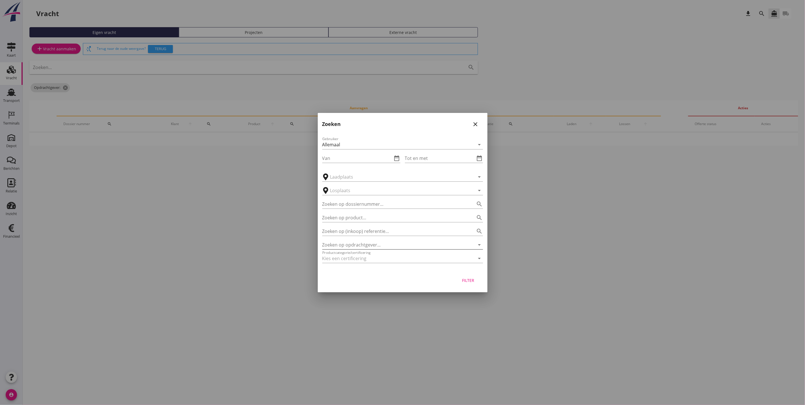
click at [343, 246] on input "Zoeken op opdrachtgever..." at bounding box center [394, 244] width 145 height 9
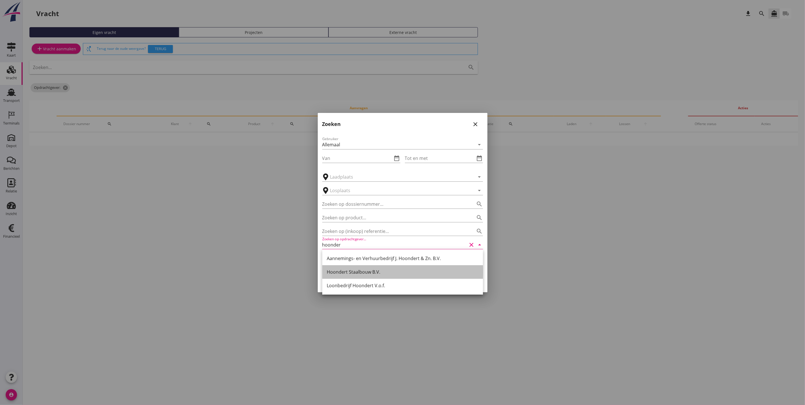
click at [396, 270] on div "Hoondert Staalbouw B.V." at bounding box center [403, 272] width 152 height 7
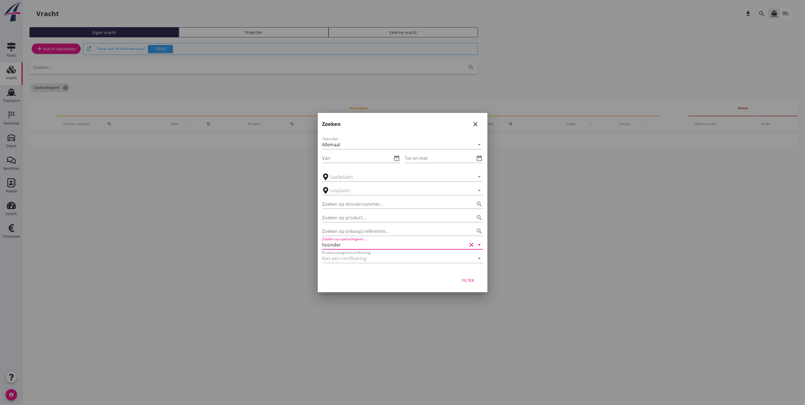
type input "Hoondert Staalbouw B.V."
click at [477, 281] on button "Filter" at bounding box center [468, 280] width 25 height 10
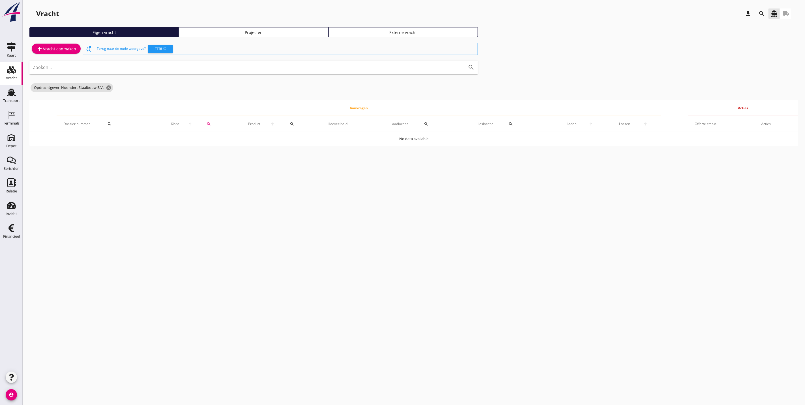
click at [256, 29] on div "Projecten" at bounding box center [253, 32] width 144 height 6
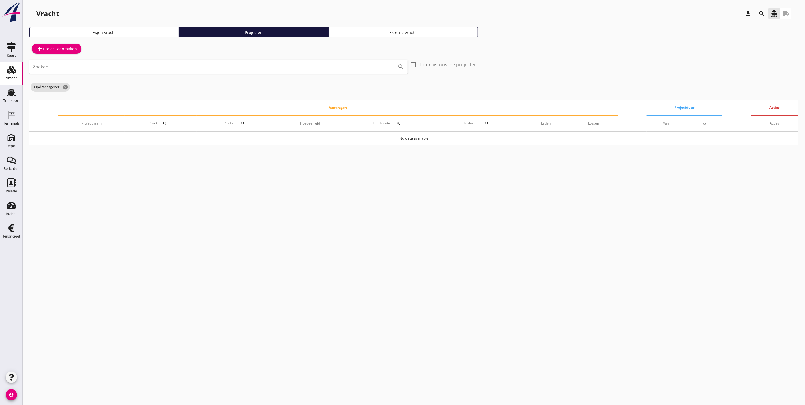
click at [761, 14] on icon "search" at bounding box center [762, 13] width 7 height 7
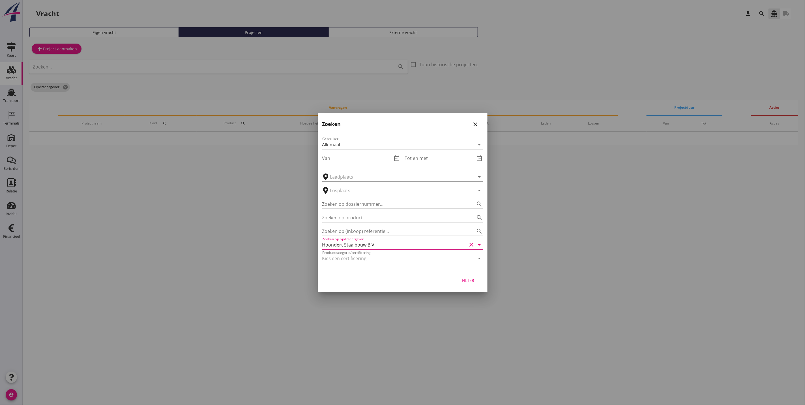
click at [378, 249] on div "Zoeken op opdrachtgever... Hoondert Staalbouw B.V. clear arrow_drop_down" at bounding box center [402, 244] width 161 height 9
click at [379, 256] on div "Hoondert Staalbouw B.V." at bounding box center [403, 258] width 152 height 7
click at [468, 283] on div "Filter" at bounding box center [469, 280] width 16 height 6
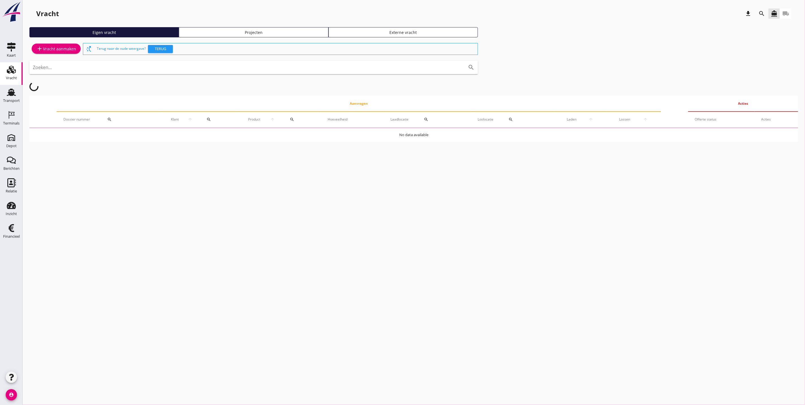
click at [262, 26] on div "Vracht download search directions_boat local_shipping Eigen vracht Projecten Ex…" at bounding box center [414, 76] width 783 height 153
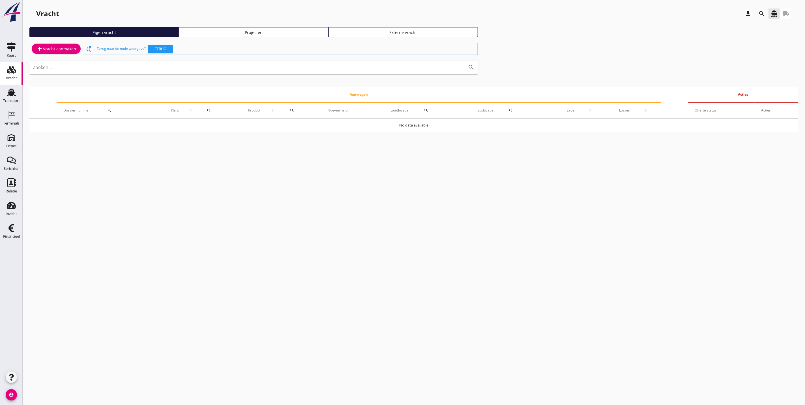
click at [263, 30] on div "Projecten" at bounding box center [253, 32] width 144 height 6
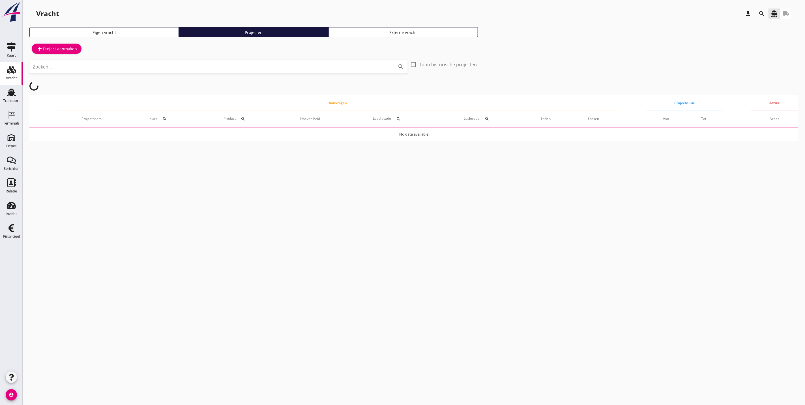
click at [765, 14] on div "search" at bounding box center [762, 13] width 10 height 7
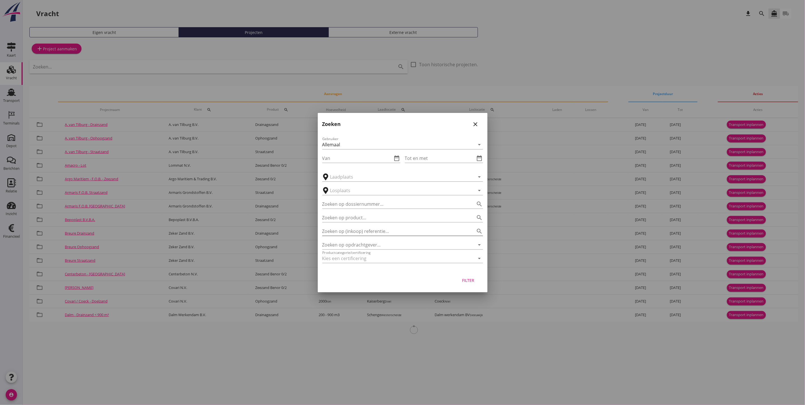
click at [394, 236] on div "Zoeken op (inkoop) referentie… search" at bounding box center [402, 231] width 161 height 9
click at [388, 245] on input "Zoeken op opdrachtgever..." at bounding box center [394, 244] width 145 height 9
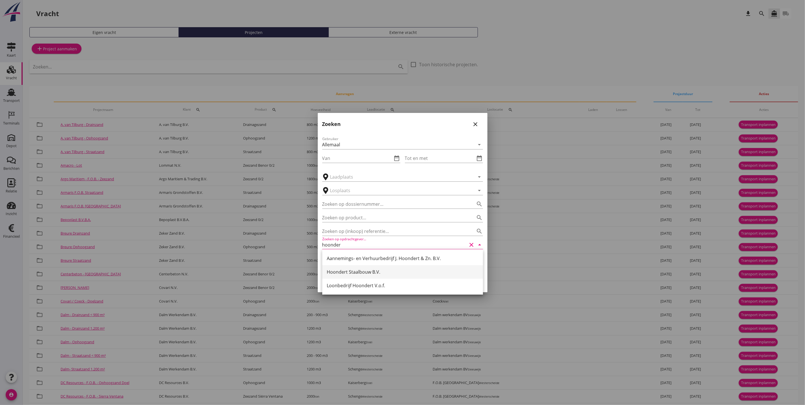
click at [390, 273] on div "Hoondert Staalbouw B.V." at bounding box center [403, 272] width 152 height 7
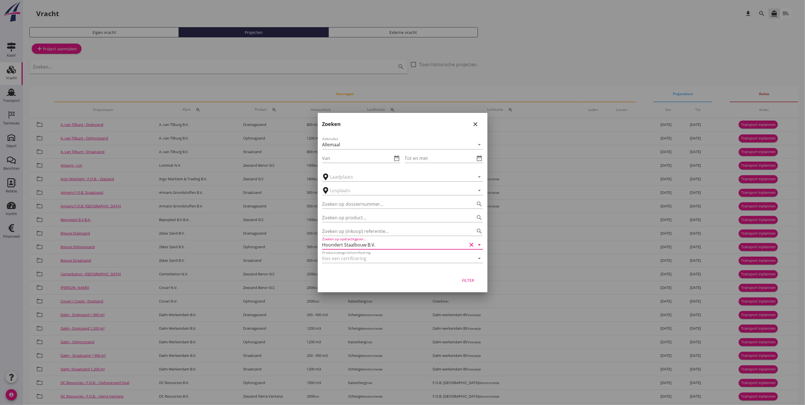
type input "Hoondert Staalbouw B.V."
click at [469, 284] on button "Filter" at bounding box center [468, 280] width 25 height 10
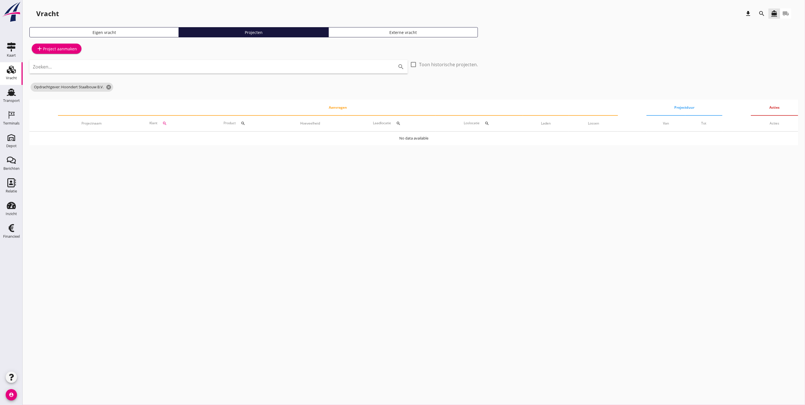
click at [761, 19] on div "search" at bounding box center [762, 14] width 14 height 14
click at [761, 14] on icon "search" at bounding box center [762, 13] width 7 height 7
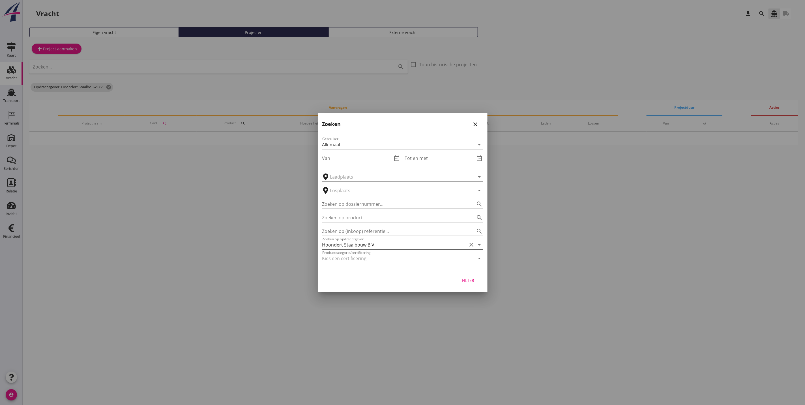
click at [472, 245] on icon "clear" at bounding box center [471, 244] width 7 height 7
click at [406, 245] on input "Zoeken op opdrachtgever..." at bounding box center [394, 244] width 145 height 9
click at [413, 260] on div "Aannemings- en Verhuurbedrijf J. Hoondert & Zn. B.V." at bounding box center [403, 258] width 152 height 7
type input "Aannemings- en Verhuurbedrijf J. Hoondert & Zn. B.V."
click at [469, 281] on div "Filter" at bounding box center [469, 280] width 16 height 6
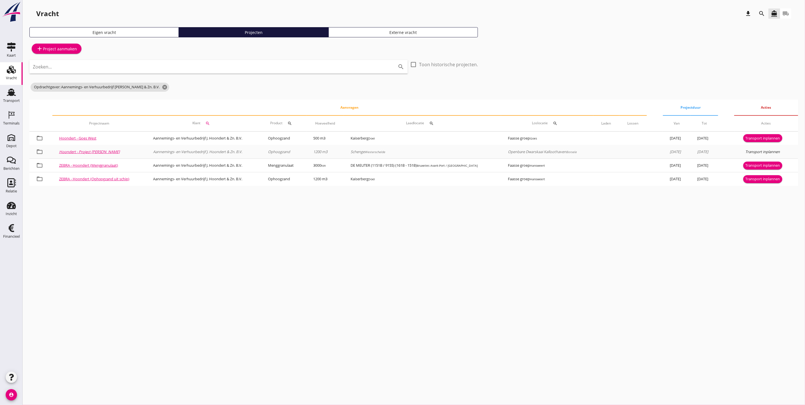
click at [753, 149] on div "Transport inplannen" at bounding box center [763, 152] width 35 height 6
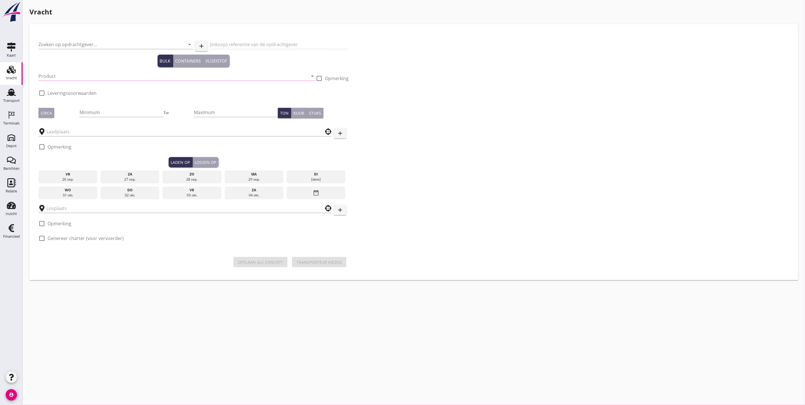
type input "Aannemings- en Verhuurbedrijf J. Hoondert & Zn. B.V."
type input "Project Mc Cain Orville Phase 1.120825"
type input "Ophoogzand (6120)"
type input "1200"
checkbox input "true"
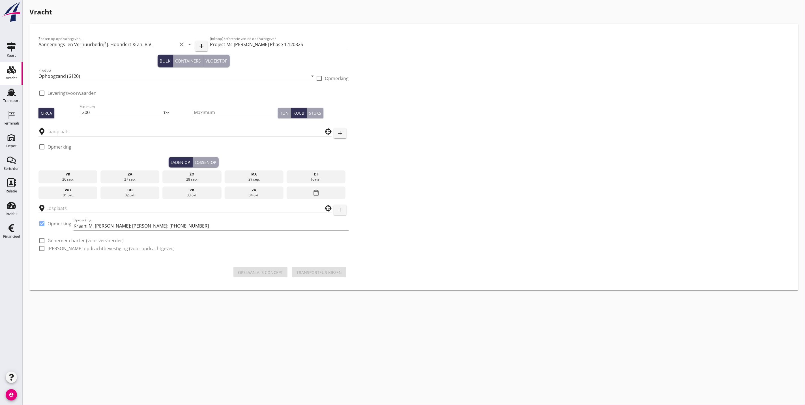
checkbox input "true"
type input "Schenge"
type input "Openbare Dwarskaai Kalloothaven"
checkbox input "true"
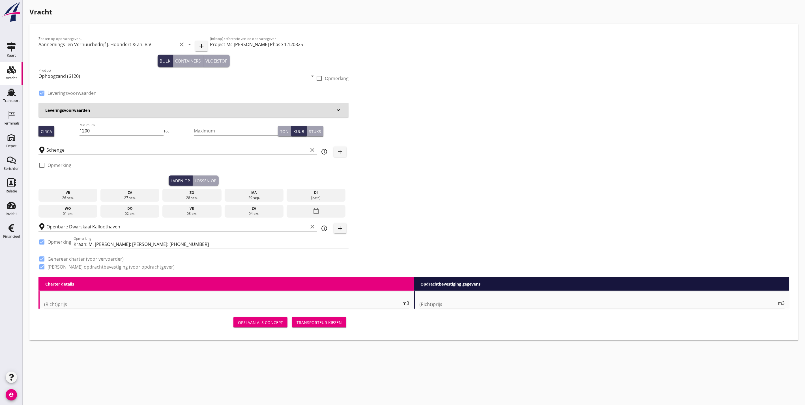
type input "2.04"
checkbox input "false"
radio input "false"
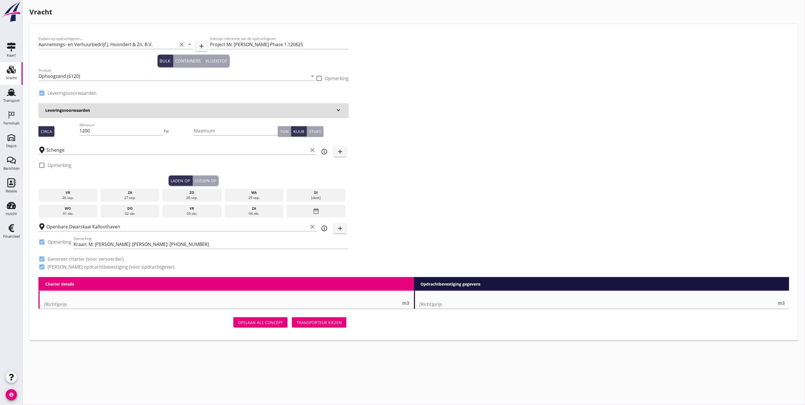
checkbox input "true"
type input "1"
type input "9.75"
checkbox input "false"
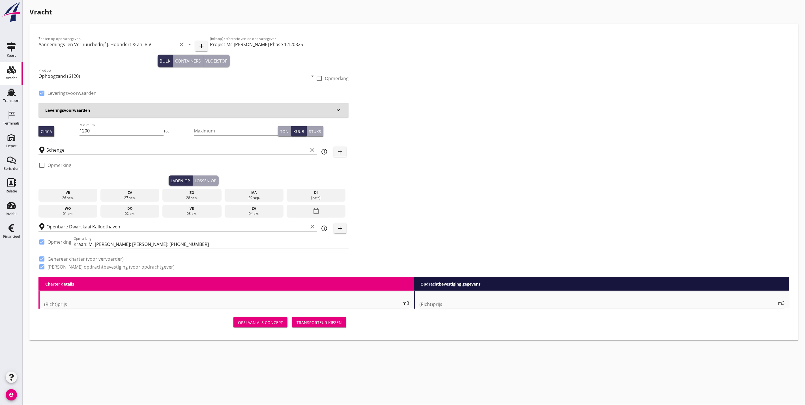
radio input "false"
type input "1"
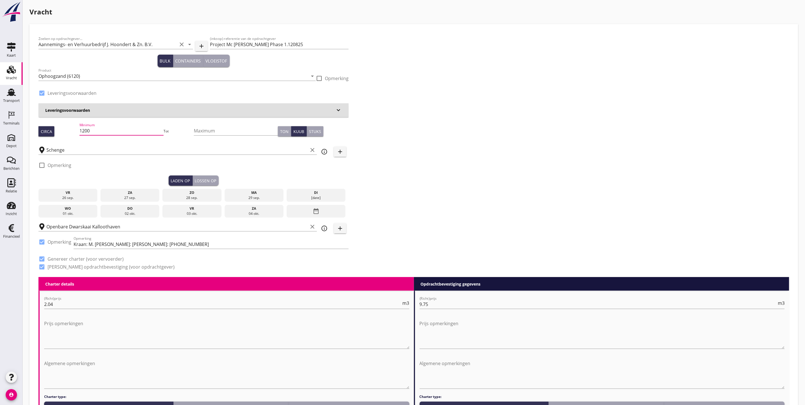
click at [98, 132] on input "1200" at bounding box center [122, 130] width 84 height 9
drag, startPoint x: 326, startPoint y: 196, endPoint x: 320, endPoint y: 194, distance: 6.2
click at [326, 195] on div "[DATE]" at bounding box center [316, 197] width 56 height 5
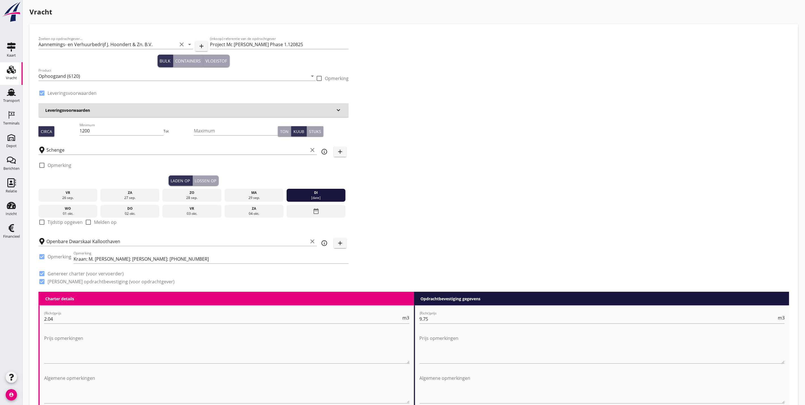
click at [198, 177] on button "Lossen op" at bounding box center [206, 181] width 26 height 10
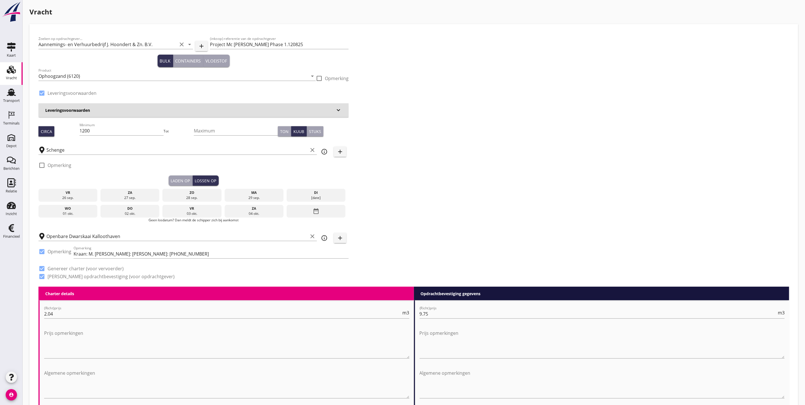
click at [62, 213] on div "01 okt." at bounding box center [68, 213] width 56 height 5
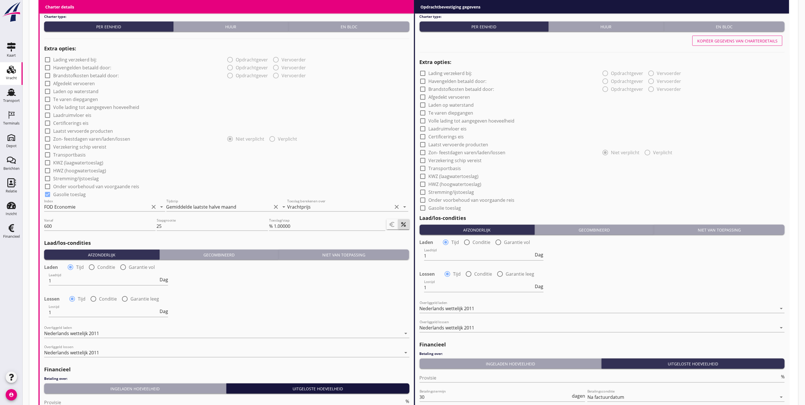
scroll to position [499, 0]
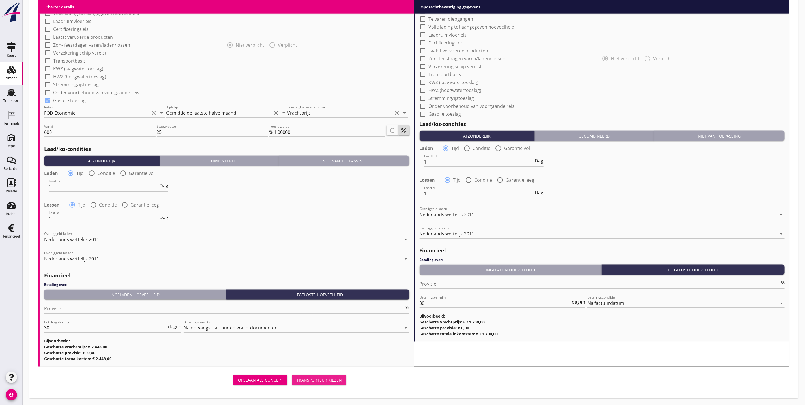
click at [318, 383] on button "Transporteur kiezen" at bounding box center [319, 380] width 54 height 10
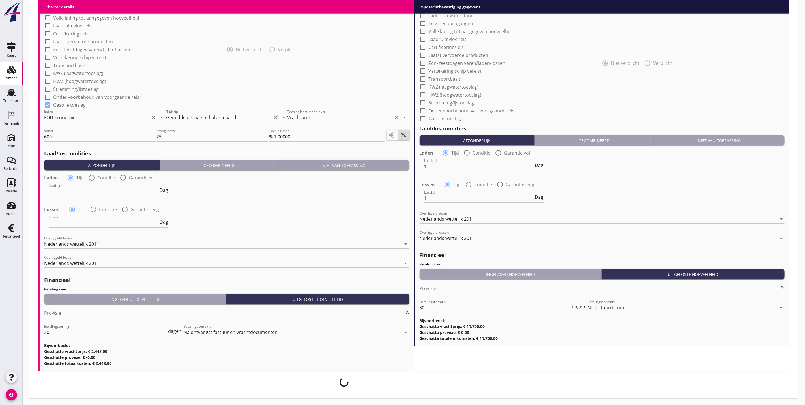
scroll to position [494, 0]
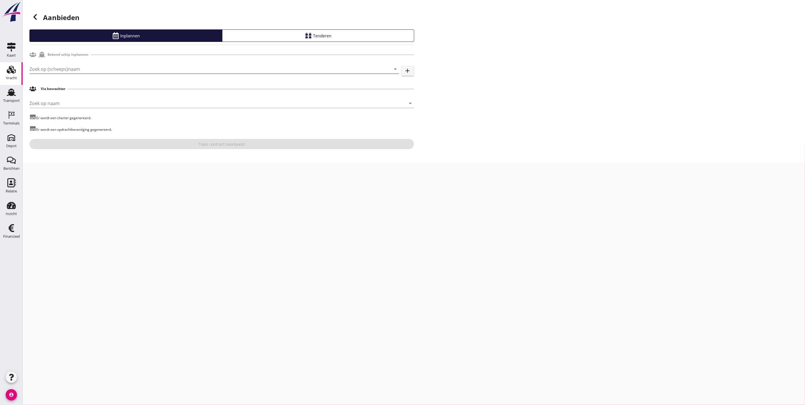
click at [84, 65] on input "Zoek op (scheeps)naam" at bounding box center [206, 69] width 354 height 9
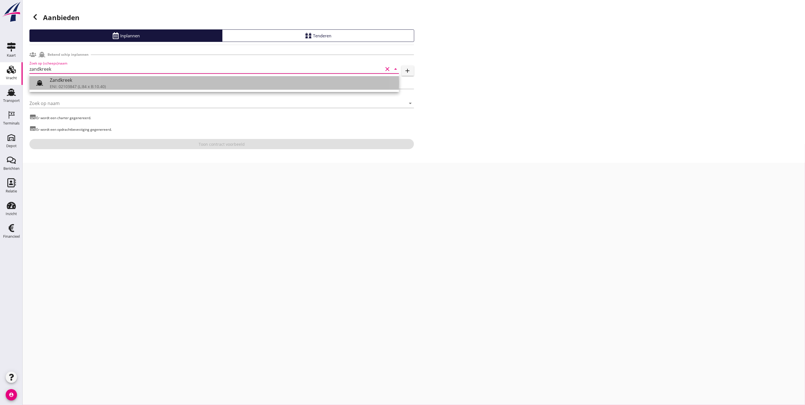
click at [84, 85] on div "ENI: 02103847 (L:84 x B:10.40)" at bounding box center [222, 87] width 345 height 6
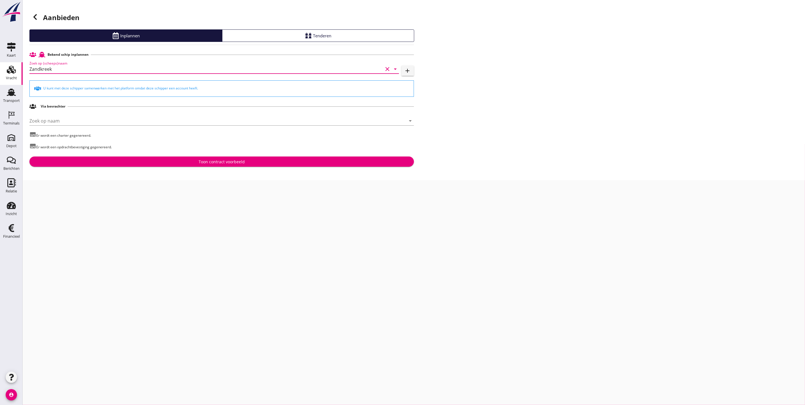
click at [95, 72] on input "Zandkreek" at bounding box center [206, 69] width 354 height 9
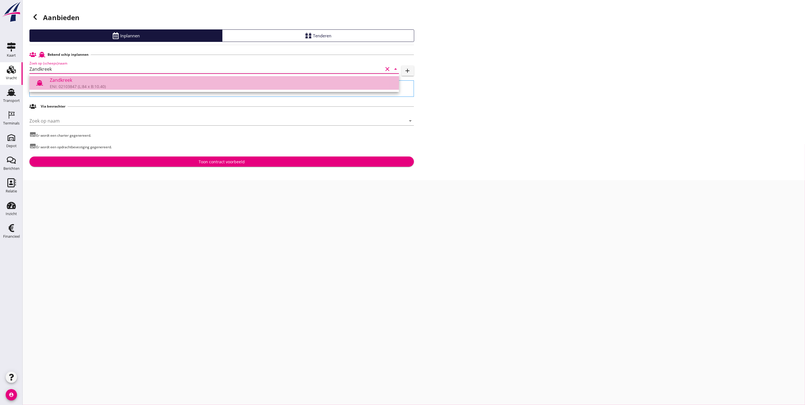
click at [121, 85] on div "ENI: 02103847 (L:84 x B:10.40)" at bounding box center [222, 87] width 345 height 6
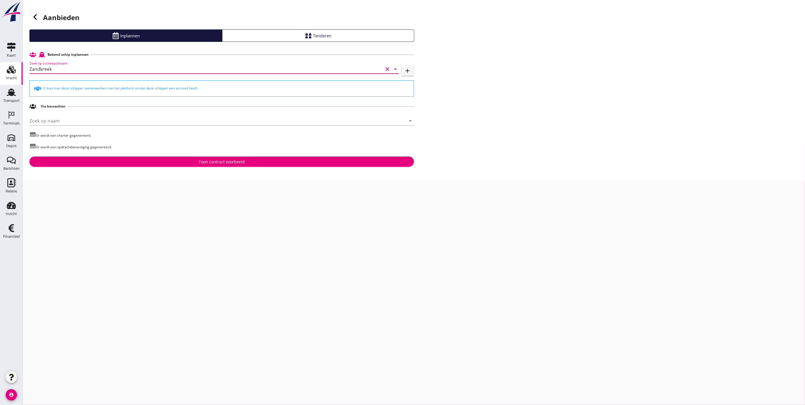
type input "Zandkreek"
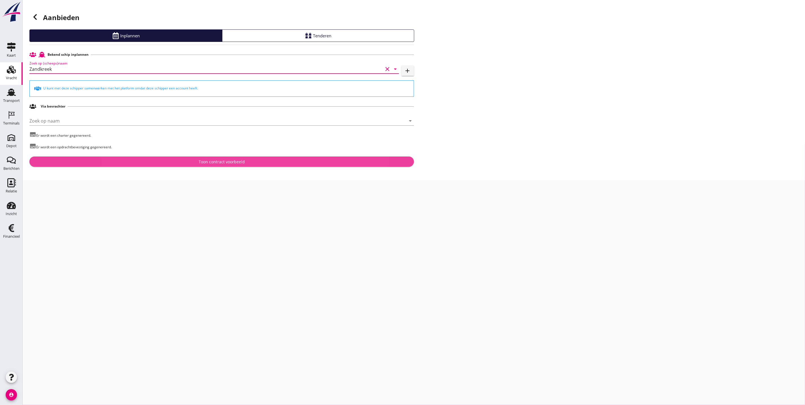
click at [151, 162] on div "Toon contract voorbeeld" at bounding box center [222, 162] width 376 height 6
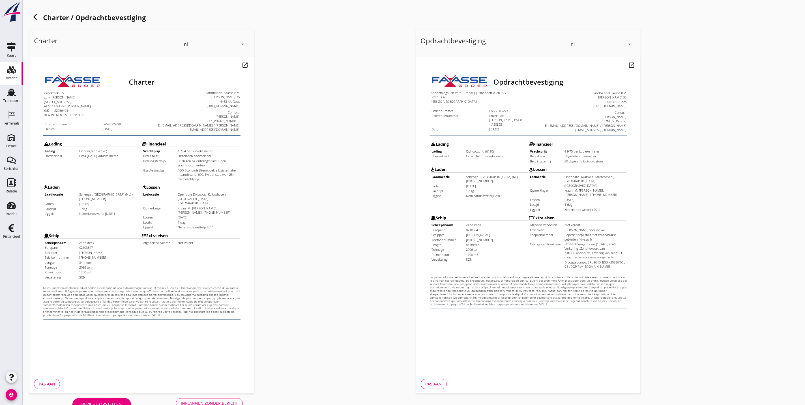
click at [187, 398] on div "Bericht opstellen Inplannen zonder bericht" at bounding box center [157, 403] width 256 height 19
click at [190, 400] on div "Inplannen zonder bericht" at bounding box center [209, 403] width 57 height 6
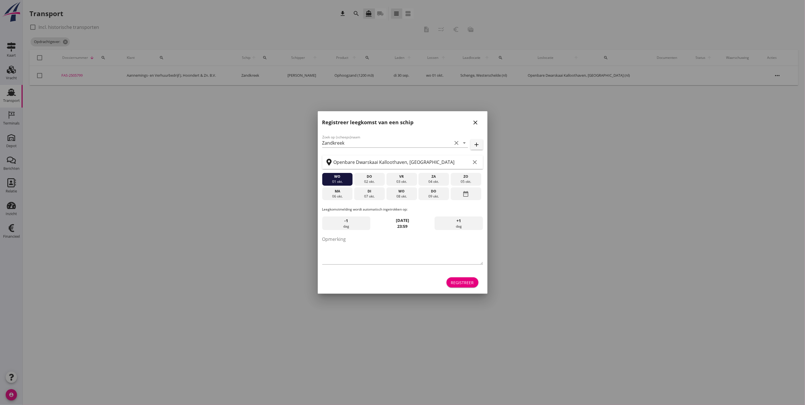
click at [480, 123] on div "close" at bounding box center [476, 122] width 10 height 7
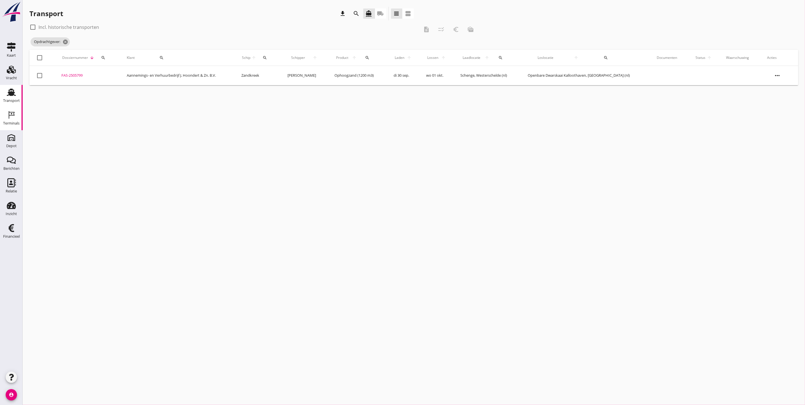
click at [5, 120] on div "Terminals" at bounding box center [11, 123] width 16 height 8
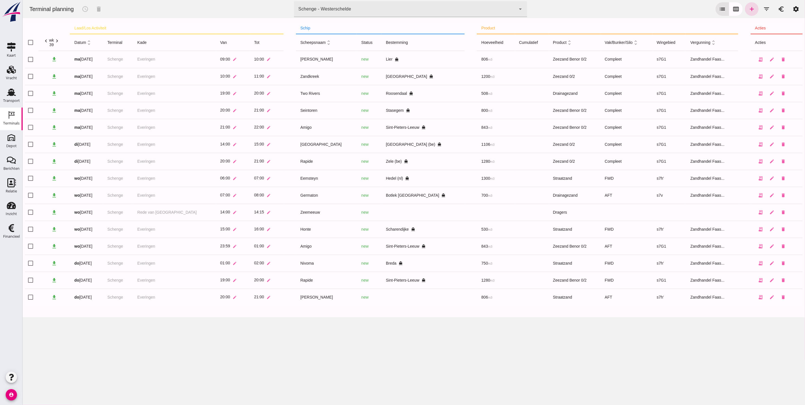
click at [55, 39] on icon "chevron_right" at bounding box center [57, 41] width 6 height 6
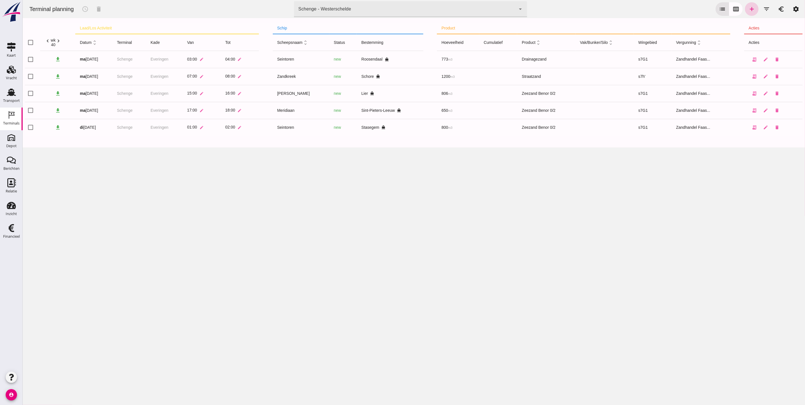
click at [748, 8] on icon "add" at bounding box center [751, 9] width 7 height 7
type input "Zandhandel Faasse B.V."
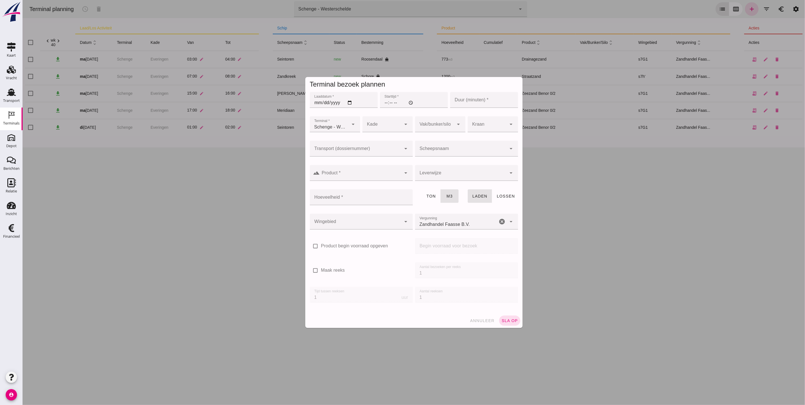
click at [316, 102] on input "Laaddatum *" at bounding box center [344, 100] width 68 height 16
type input "2025-09-30"
type input "14:00"
type input "60"
click at [312, 120] on div "Schenge - Westerschelde 9c876888-926f-4f5f-969d-c779b766b815" at bounding box center [329, 124] width 39 height 16
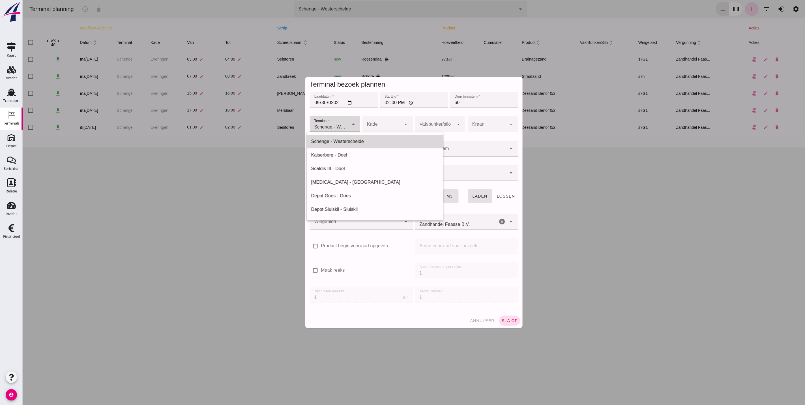
click at [343, 140] on div "Schenge - Westerschelde" at bounding box center [374, 141] width 127 height 7
click at [373, 125] on div at bounding box center [381, 124] width 39 height 16
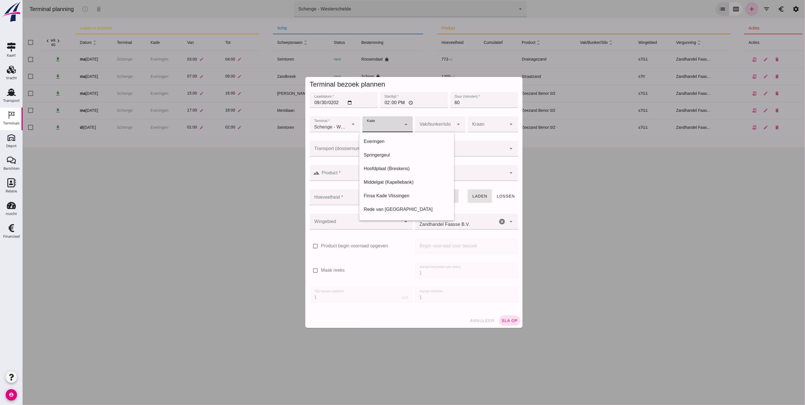
click at [390, 146] on div "Everingen" at bounding box center [406, 142] width 95 height 14
type input "7"
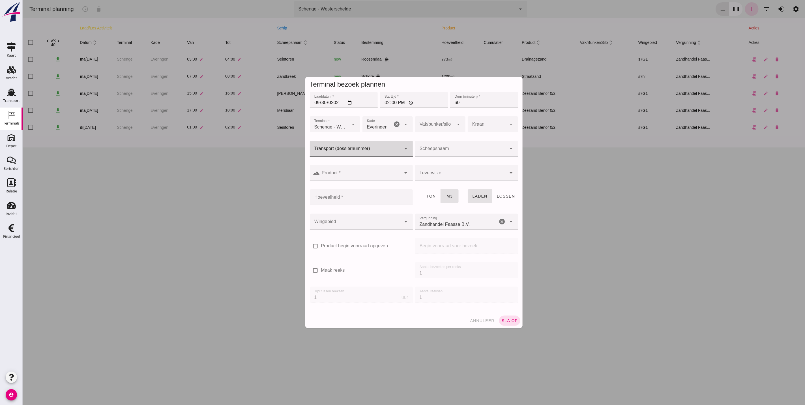
click at [391, 144] on div at bounding box center [356, 149] width 92 height 16
type input "5799"
click at [339, 166] on div "FAS-250 5799" at bounding box center [358, 165] width 94 height 7
type input "FAS-2505799"
type input "franco_on_shore"
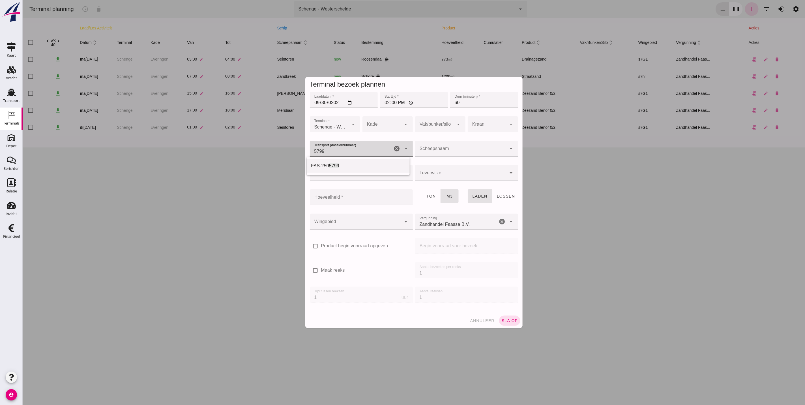
type input "1200"
type input "FAS-2505799"
click at [369, 127] on div at bounding box center [381, 124] width 39 height 16
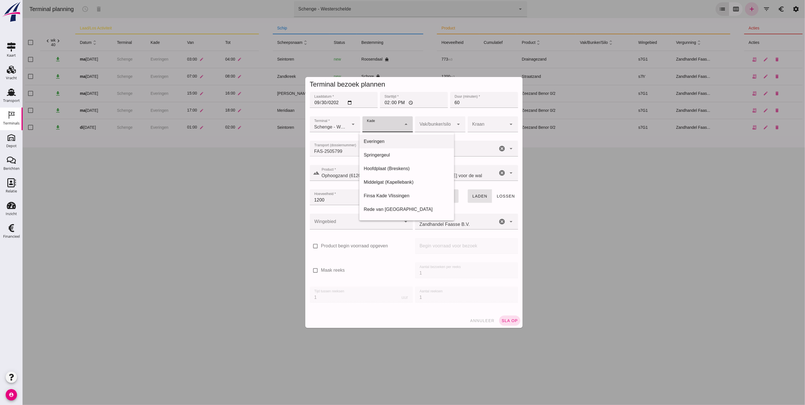
click at [384, 144] on div "Everingen" at bounding box center [407, 141] width 86 height 7
type input "7"
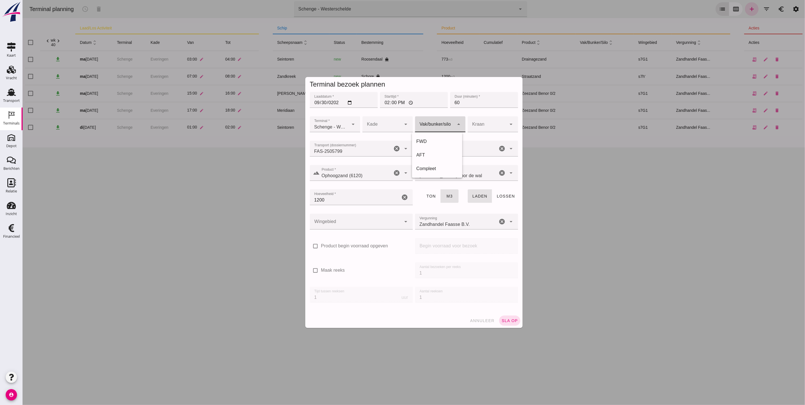
click at [440, 121] on div at bounding box center [434, 124] width 39 height 16
click at [381, 121] on div at bounding box center [381, 124] width 39 height 16
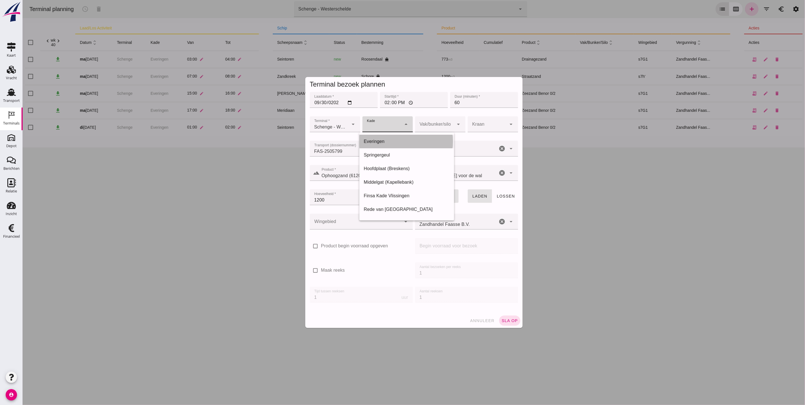
click at [379, 136] on div "Everingen" at bounding box center [406, 142] width 95 height 14
type input "7"
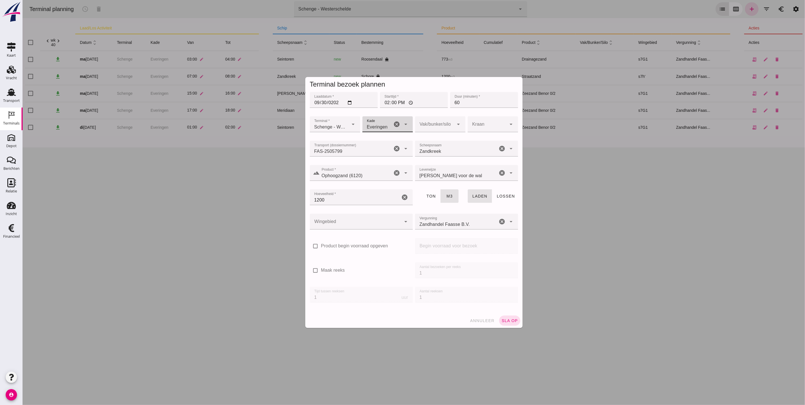
click at [363, 227] on div at bounding box center [356, 222] width 92 height 16
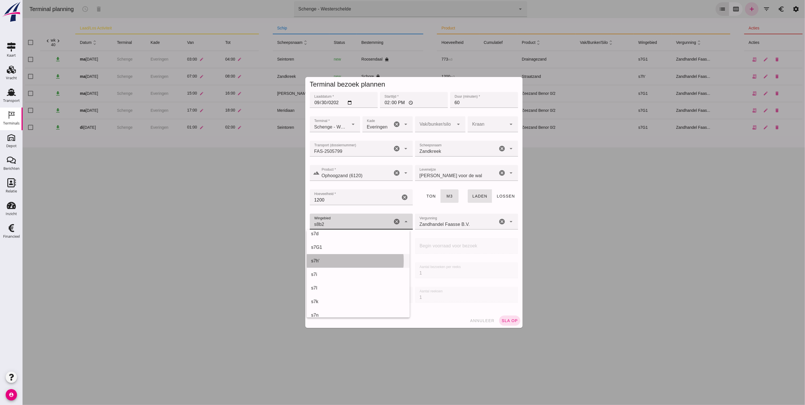
click at [345, 256] on div "s7h'" at bounding box center [358, 261] width 103 height 14
type input "225"
click at [509, 323] on span "sla op" at bounding box center [509, 320] width 17 height 5
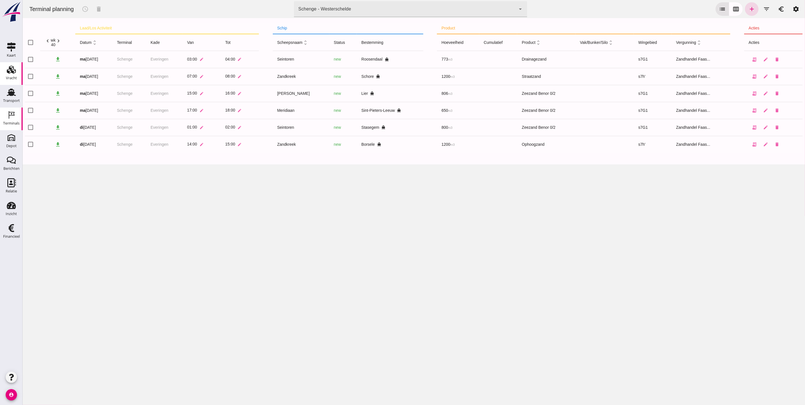
click at [6, 76] on div "Vracht" at bounding box center [11, 78] width 11 height 4
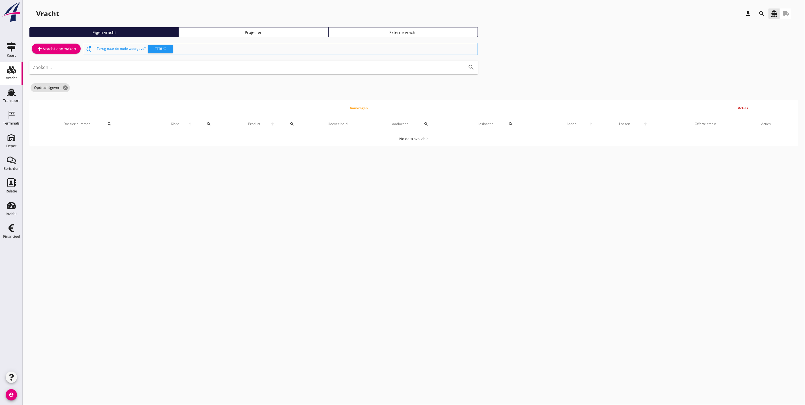
click at [265, 32] on div "Projecten" at bounding box center [253, 32] width 144 height 6
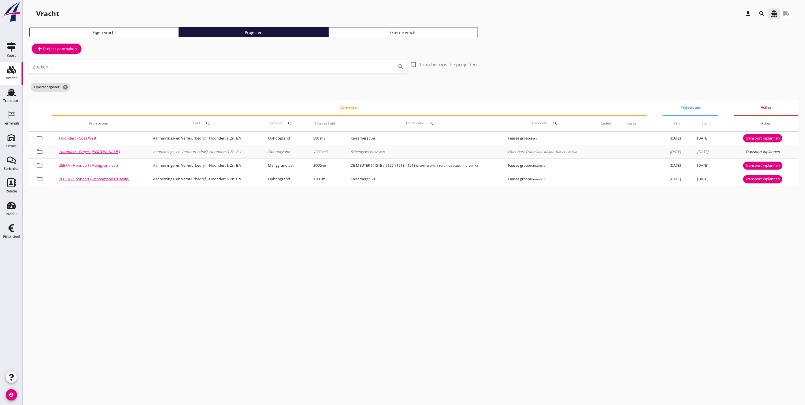
click at [203, 65] on input "Zoeken..." at bounding box center [211, 66] width 356 height 9
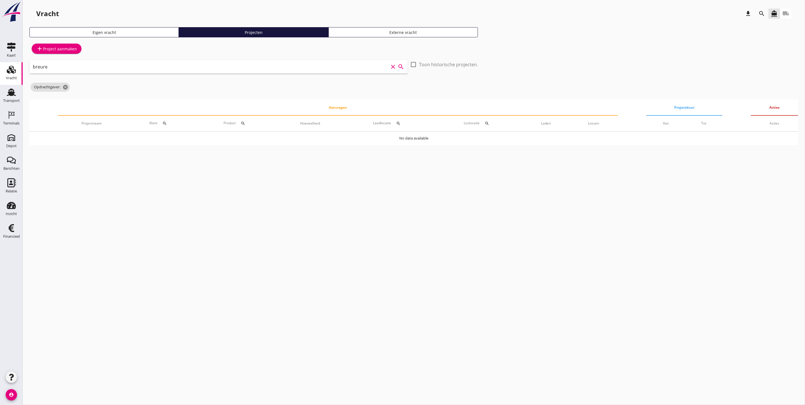
drag, startPoint x: 115, startPoint y: 62, endPoint x: -2, endPoint y: 72, distance: 117.6
click at [0, 72] on html "arrow_drop_down check Schenge, Westerschelde Kaiserberg, Doel Scaldis III, Doel…" at bounding box center [402, 202] width 805 height 405
type input "zeker"
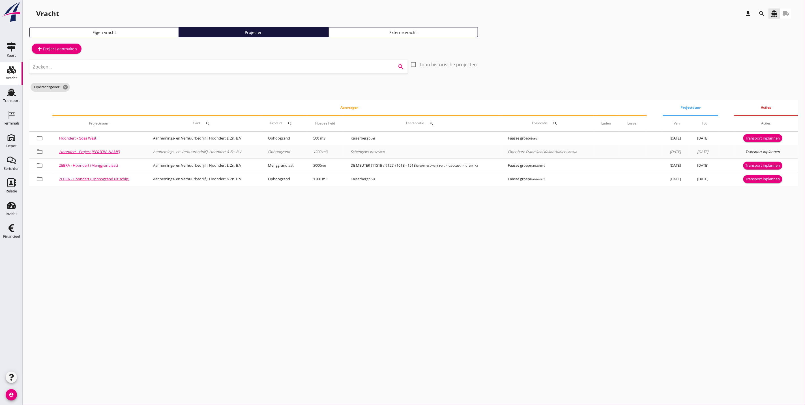
click at [761, 12] on icon "search" at bounding box center [762, 13] width 7 height 7
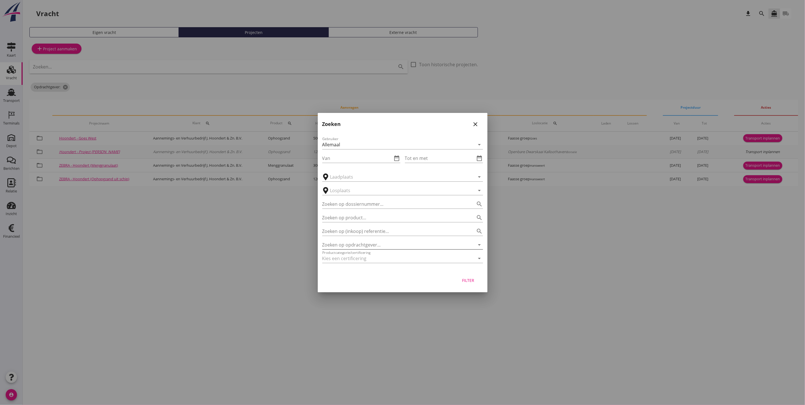
click at [387, 246] on input "Zoeken op opdrachtgever..." at bounding box center [394, 244] width 145 height 9
click at [376, 262] on div "Zeker Zand B.V." at bounding box center [403, 258] width 152 height 7
type input "Zeker Zand B.V."
click at [470, 281] on div "Filter" at bounding box center [469, 280] width 16 height 6
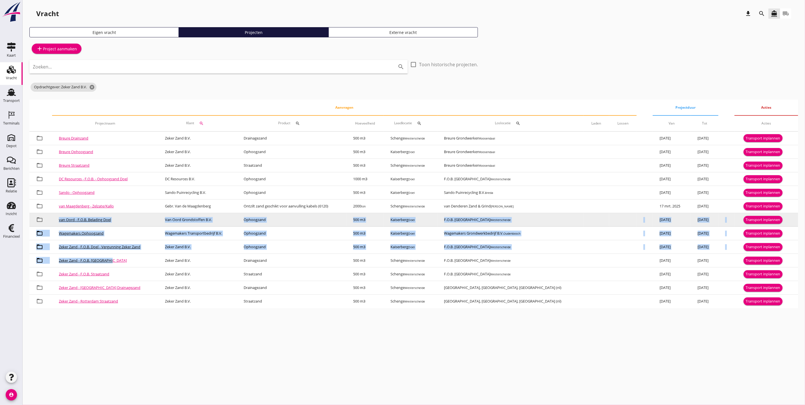
click at [31, 222] on tbody "folder_open Breure Drainzand Zeker Zand B.V. Drainagezand 500 m3 Schenge Wester…" at bounding box center [413, 220] width 769 height 177
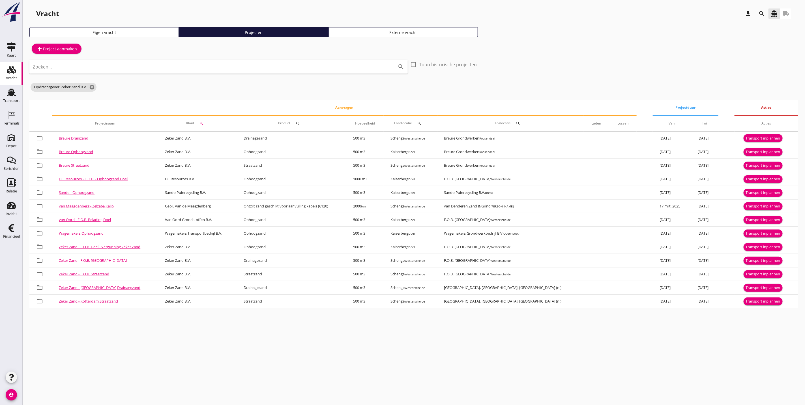
click at [164, 374] on div "cancel You are impersonating another user. Vracht download search directions_bo…" at bounding box center [414, 202] width 783 height 405
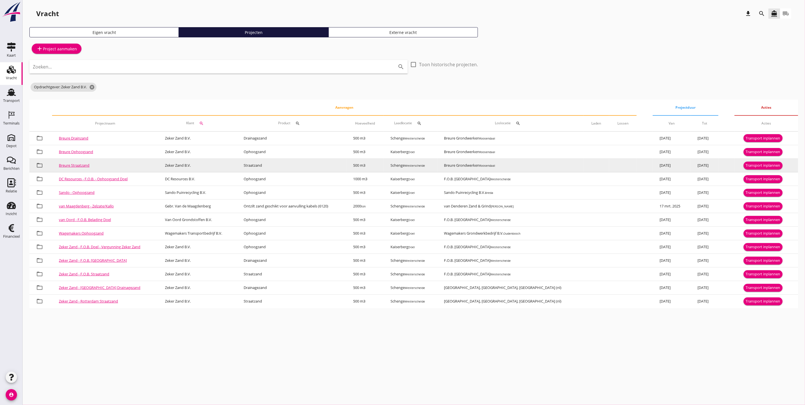
click at [762, 163] on div "Transport inplannen" at bounding box center [763, 166] width 35 height 6
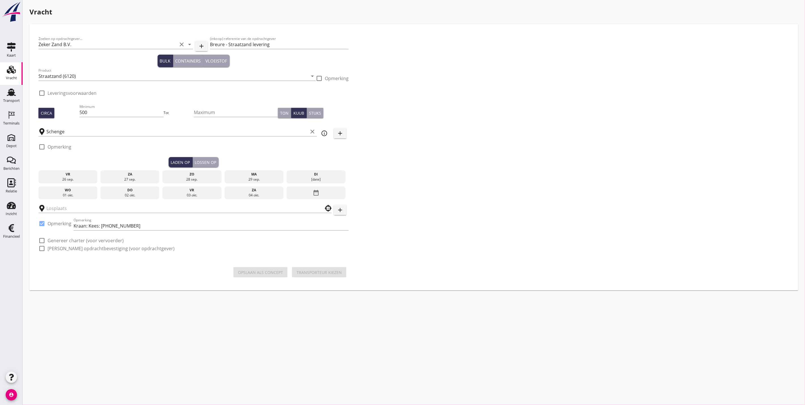
checkbox input "true"
type input "Breure Grondwerken"
checkbox input "true"
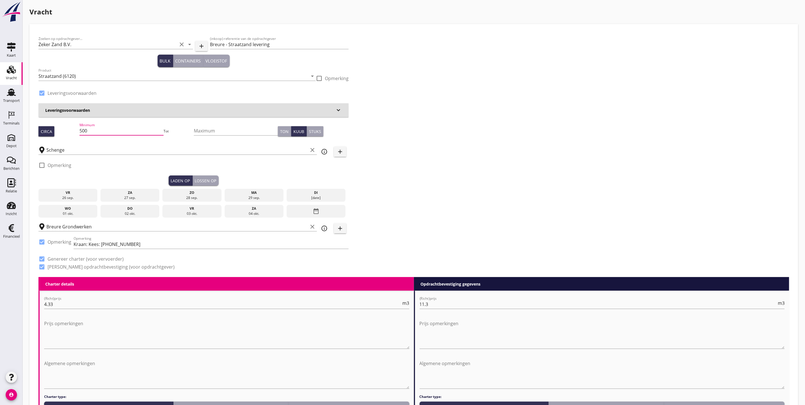
click at [118, 129] on input "500" at bounding box center [122, 130] width 84 height 9
type input "530"
click at [319, 191] on div "di" at bounding box center [316, 192] width 56 height 5
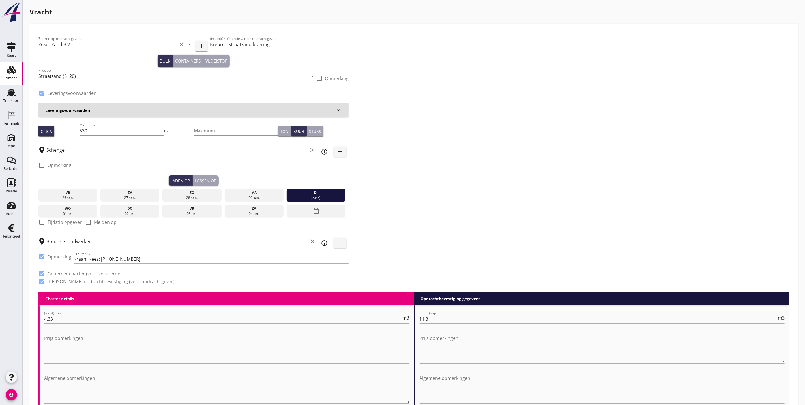
click at [205, 179] on div "Lossen op" at bounding box center [206, 181] width 22 height 6
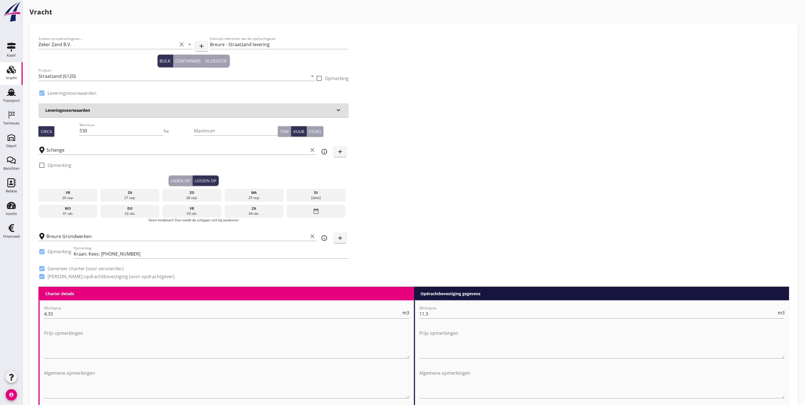
click at [74, 212] on div "01 okt." at bounding box center [68, 213] width 56 height 5
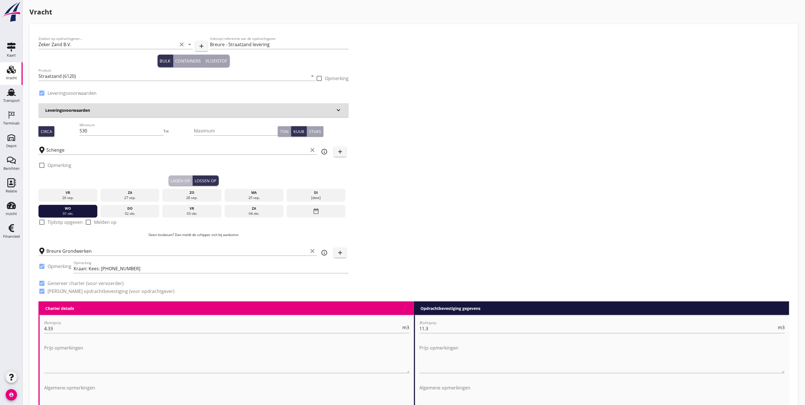
click at [179, 178] on div "Laden op" at bounding box center [180, 181] width 19 height 6
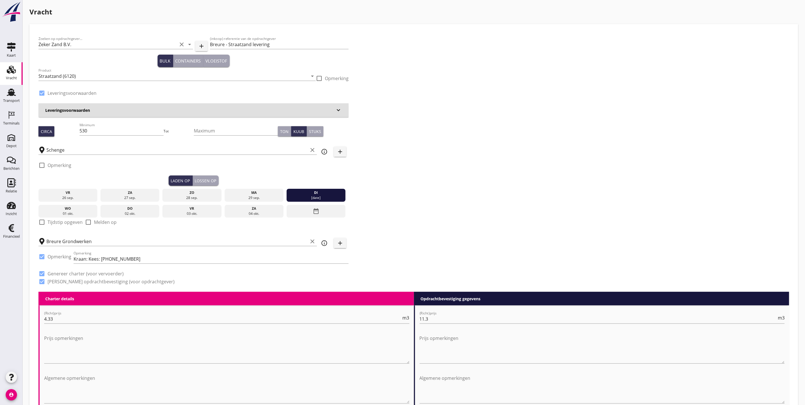
click at [199, 179] on div "Lossen op" at bounding box center [206, 181] width 22 height 6
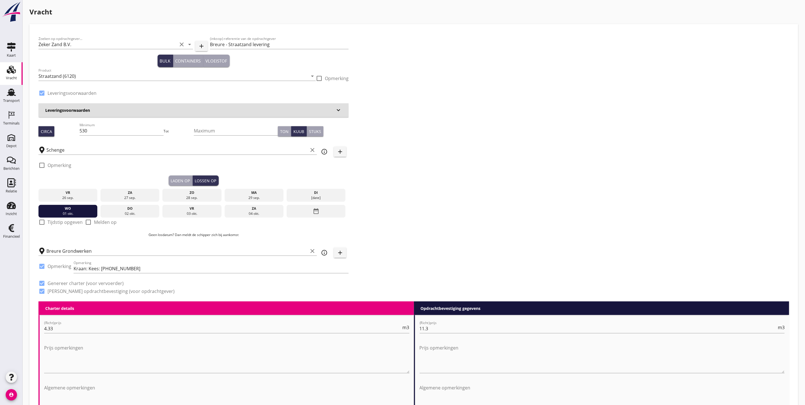
click at [187, 180] on div "Laden op" at bounding box center [180, 181] width 19 height 6
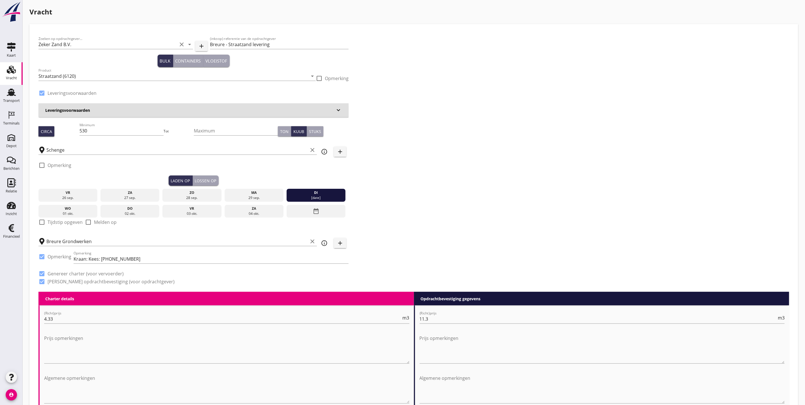
click at [203, 179] on div "Lossen op" at bounding box center [206, 181] width 22 height 6
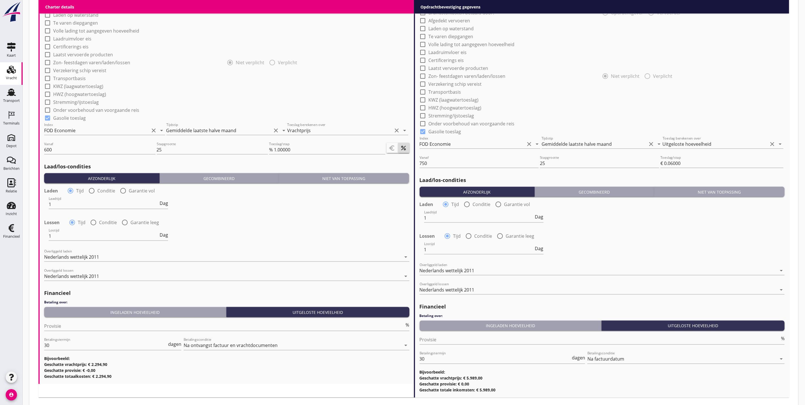
scroll to position [512, 0]
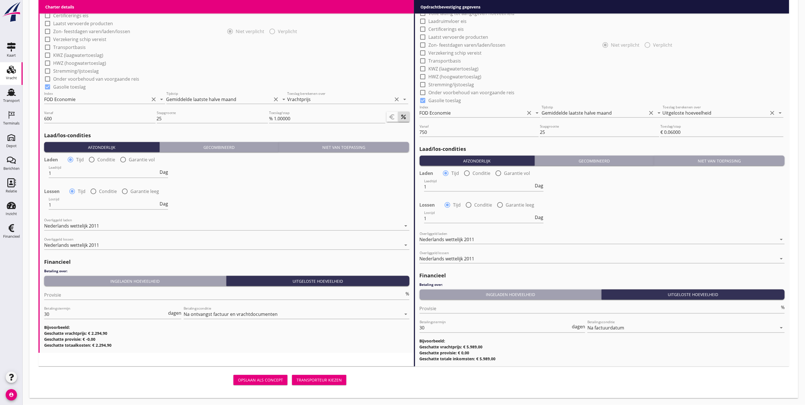
click at [329, 382] on div "Transporteur kiezen" at bounding box center [319, 380] width 45 height 6
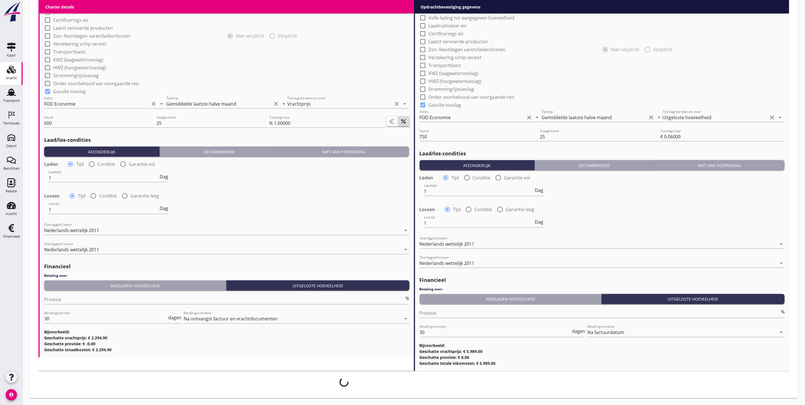
scroll to position [508, 0]
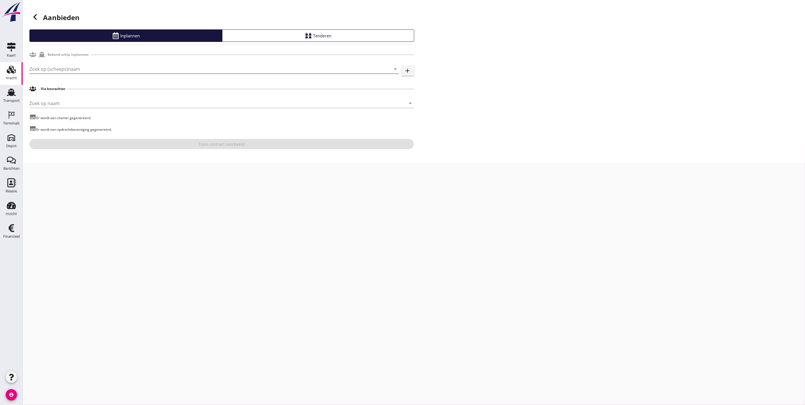
click at [183, 65] on input "Zoek op (scheeps)naam" at bounding box center [206, 69] width 354 height 9
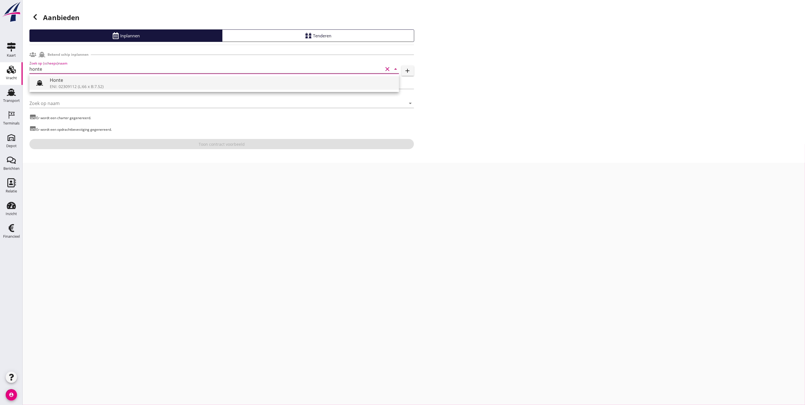
click at [167, 88] on div "ENI: 02309112 (L:66 x B:7.52)" at bounding box center [222, 87] width 345 height 6
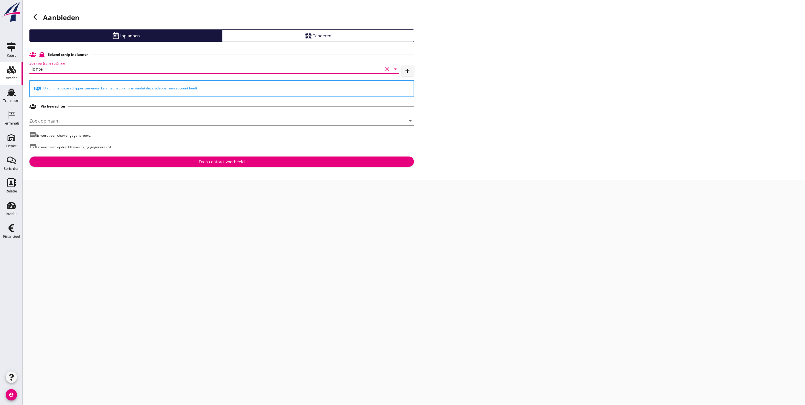
type input "Honte"
click at [234, 160] on div "Toon contract voorbeeld" at bounding box center [222, 162] width 46 height 6
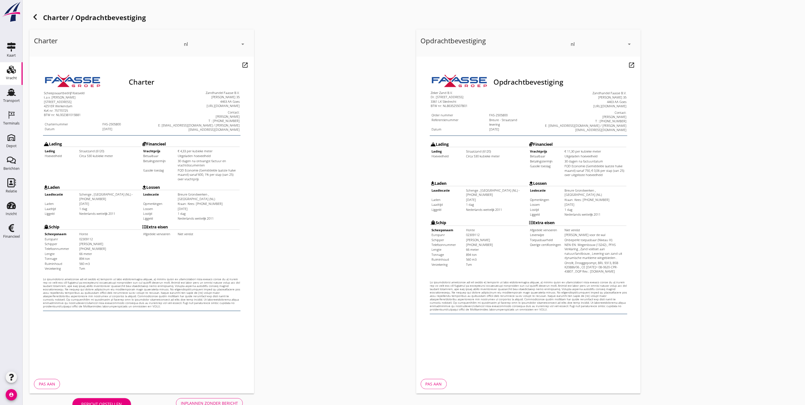
scroll to position [14, 0]
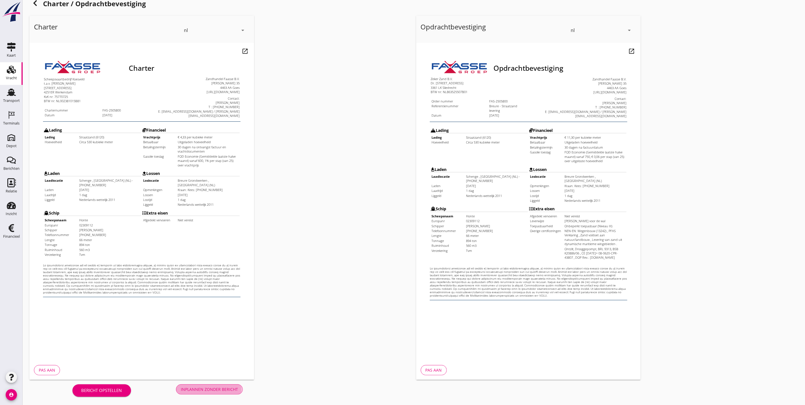
click at [219, 386] on div "Inplannen zonder bericht" at bounding box center [209, 389] width 57 height 6
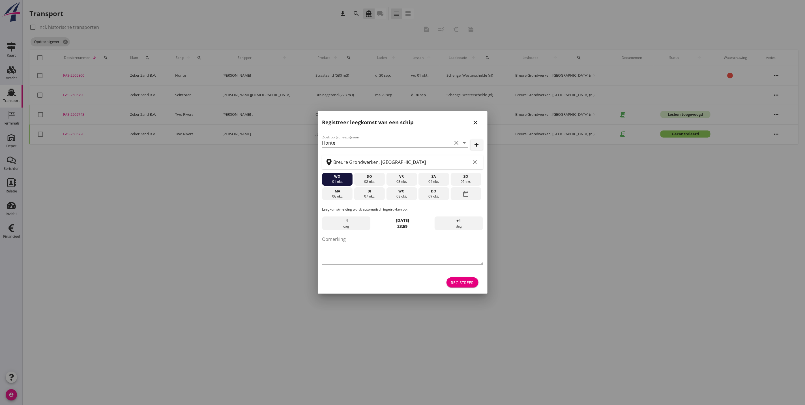
click at [478, 126] on button "close" at bounding box center [476, 122] width 10 height 10
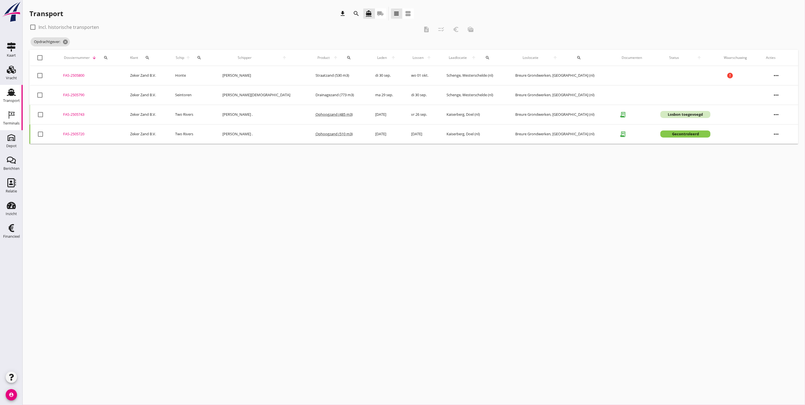
click at [14, 118] on icon "Terminals" at bounding box center [11, 114] width 9 height 9
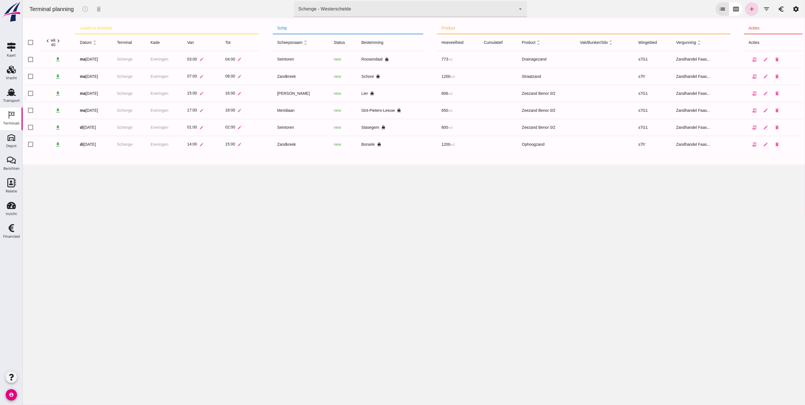
click at [15, 118] on icon "Terminals" at bounding box center [11, 114] width 9 height 9
click at [748, 8] on icon "add" at bounding box center [751, 9] width 7 height 7
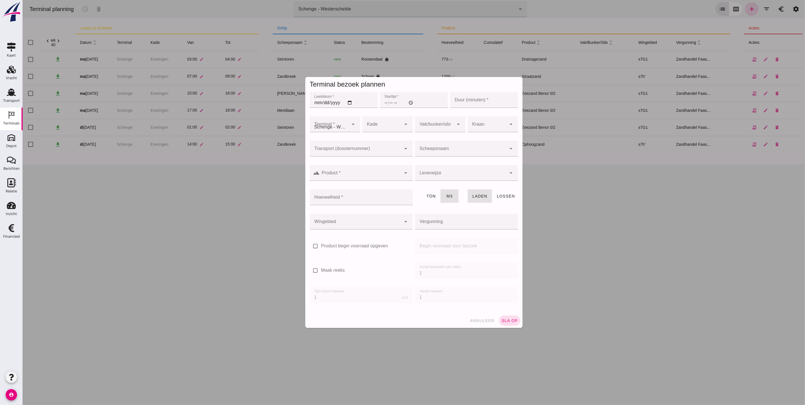
type input "Zandhandel Faasse B.V."
click at [317, 101] on input "Laaddatum *" at bounding box center [344, 100] width 68 height 16
click at [321, 103] on input "Laaddatum *" at bounding box center [344, 100] width 68 height 16
type input "2025-09-30"
type input "16:00"
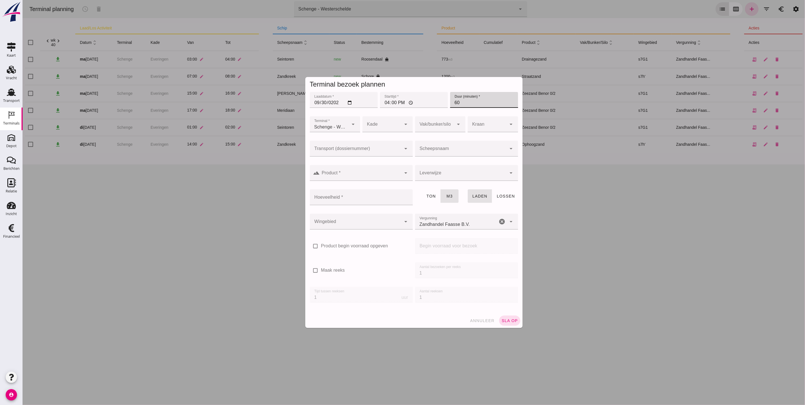
type input "60"
click at [355, 156] on div at bounding box center [356, 149] width 92 height 16
click at [344, 162] on div "FAS-250 5800" at bounding box center [358, 166] width 103 height 14
type input "FAS-2505800"
type input "franco_on_shore"
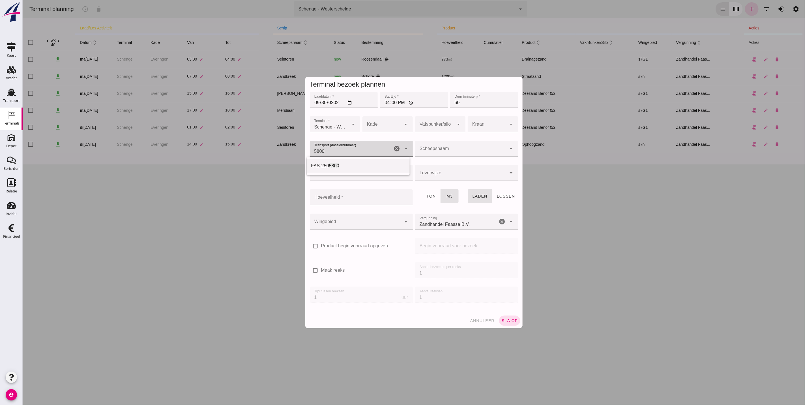
type input "560"
type input "FAS-2505800"
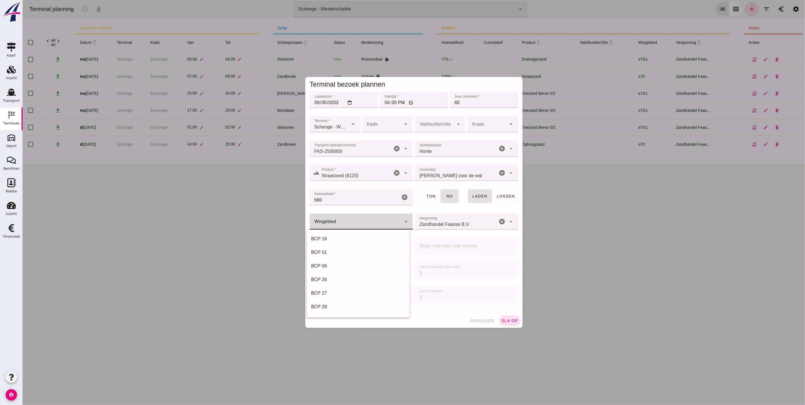
click at [356, 218] on div at bounding box center [356, 222] width 92 height 16
click at [355, 219] on div at bounding box center [356, 222] width 92 height 16
click at [366, 236] on div "s7h'" at bounding box center [358, 239] width 94 height 7
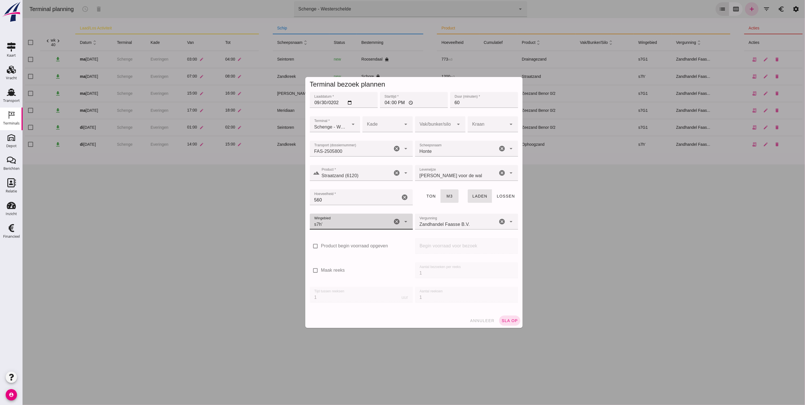
type input "225"
click at [386, 127] on div at bounding box center [381, 124] width 39 height 16
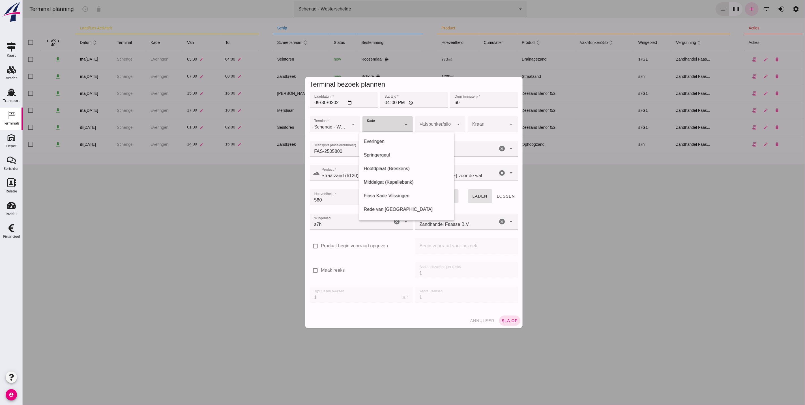
click at [386, 144] on div "Everingen" at bounding box center [407, 141] width 86 height 7
type input "7"
click at [504, 324] on button "sla op" at bounding box center [509, 321] width 21 height 10
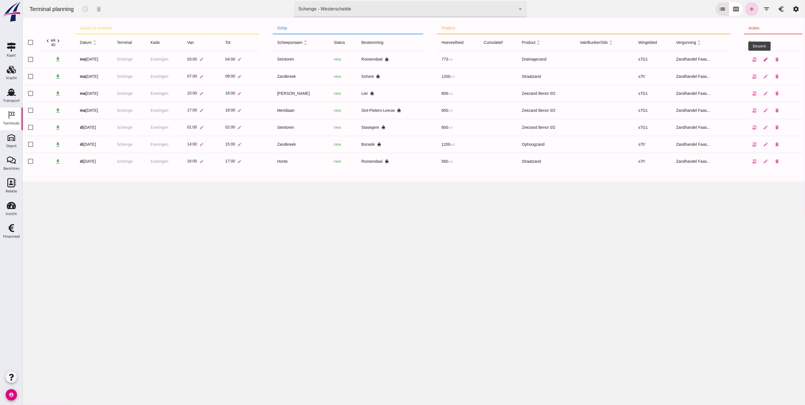
click at [763, 61] on icon "edit" at bounding box center [765, 59] width 5 height 5
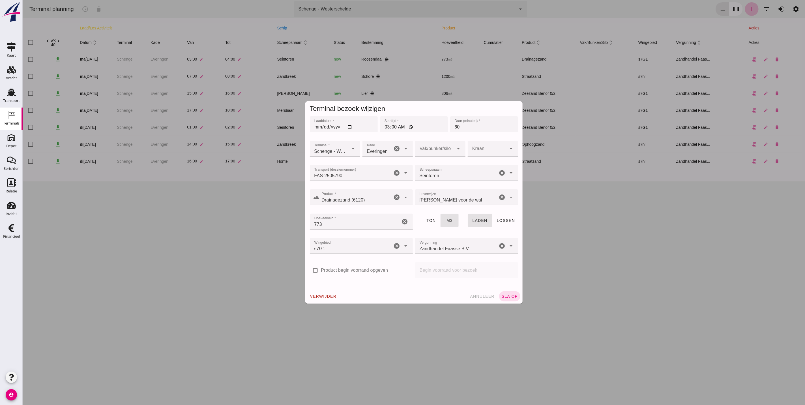
click at [420, 149] on div at bounding box center [434, 149] width 39 height 16
click at [440, 179] on div "AFT" at bounding box center [436, 179] width 41 height 7
type input "105"
click at [509, 298] on span "sla op" at bounding box center [509, 296] width 17 height 5
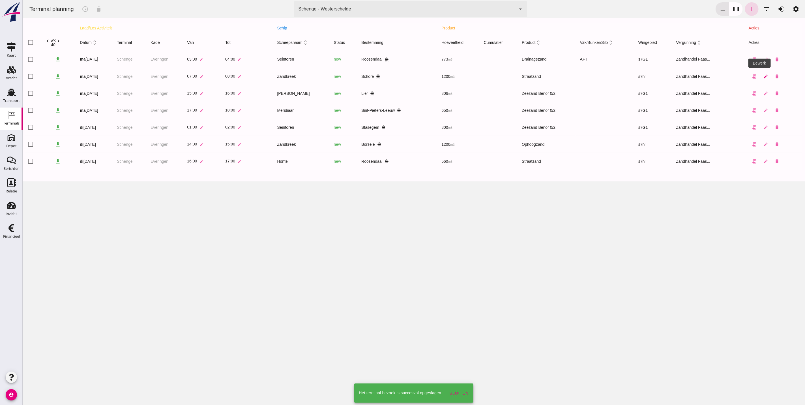
click at [762, 75] on link "edit" at bounding box center [765, 76] width 11 height 11
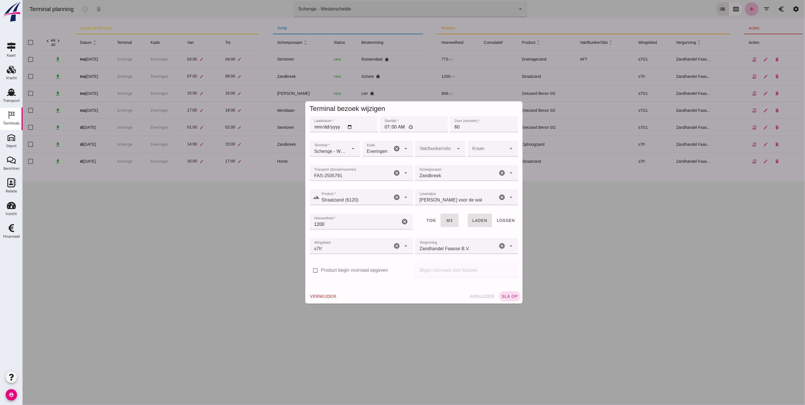
click at [441, 153] on div at bounding box center [434, 149] width 39 height 16
click at [442, 168] on div "FWD" at bounding box center [436, 165] width 41 height 7
type input "104"
click at [504, 294] on span "sla op" at bounding box center [509, 296] width 17 height 5
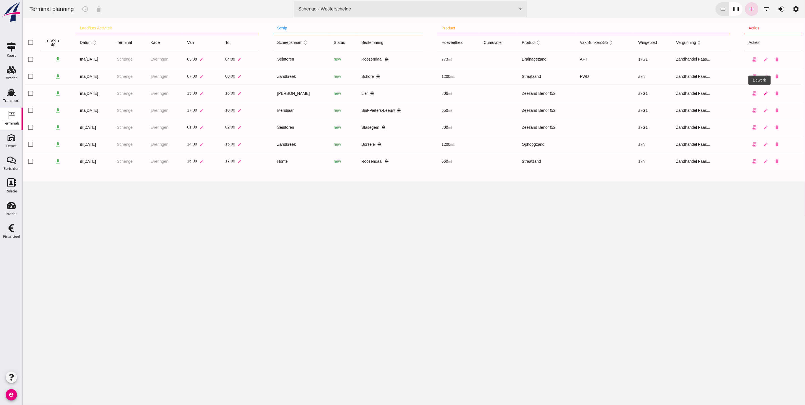
click at [760, 93] on link "edit" at bounding box center [765, 93] width 11 height 11
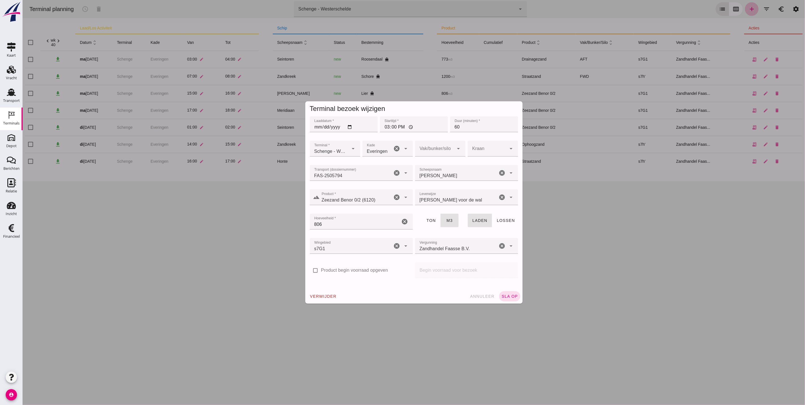
click at [442, 146] on div at bounding box center [434, 149] width 39 height 16
click at [435, 191] on div "Compleet" at bounding box center [436, 193] width 41 height 7
type input "291"
click at [503, 293] on button "sla op" at bounding box center [509, 296] width 21 height 10
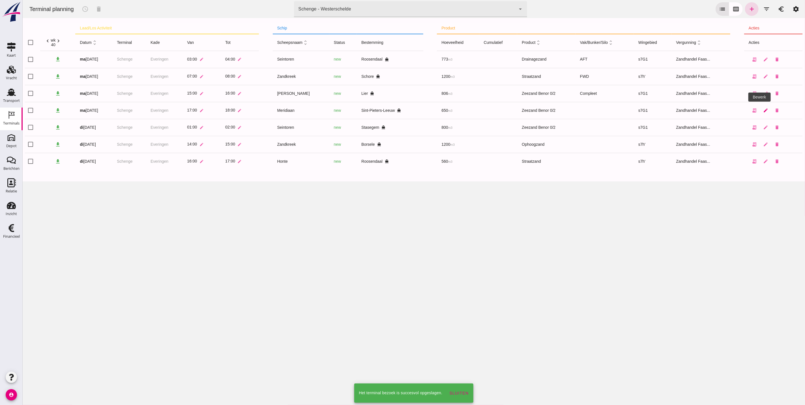
click at [763, 110] on icon "edit" at bounding box center [765, 110] width 5 height 5
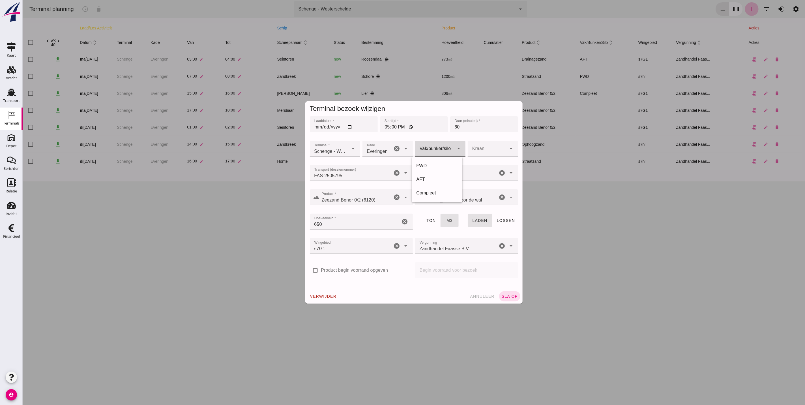
click at [443, 148] on div at bounding box center [434, 149] width 39 height 16
click at [436, 193] on div "Compleet" at bounding box center [436, 193] width 41 height 7
type input "291"
click at [507, 296] on span "sla op" at bounding box center [509, 296] width 17 height 5
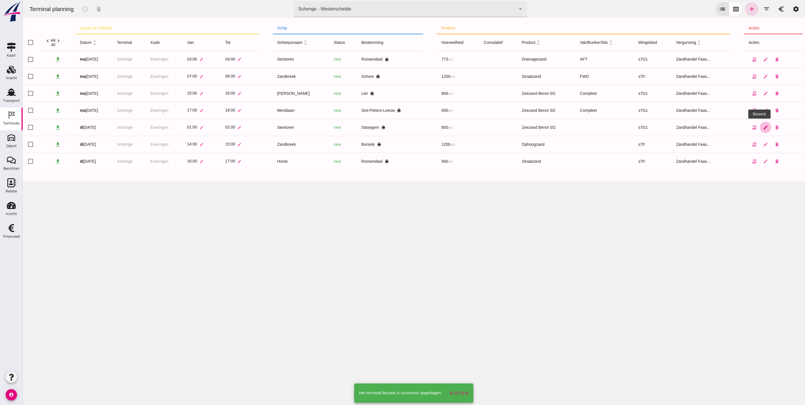
click at [763, 128] on link "edit" at bounding box center [765, 127] width 11 height 11
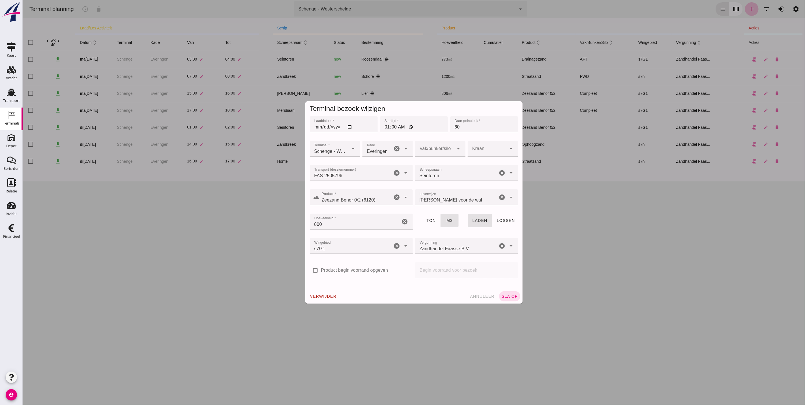
click at [433, 147] on div at bounding box center [434, 149] width 39 height 16
click at [436, 193] on div "Compleet" at bounding box center [436, 193] width 41 height 7
type input "291"
click at [506, 293] on button "sla op" at bounding box center [509, 296] width 21 height 10
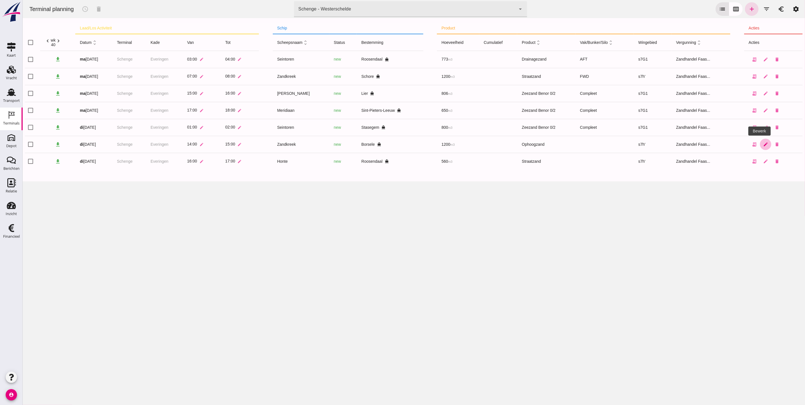
click at [763, 145] on link "edit" at bounding box center [765, 144] width 11 height 11
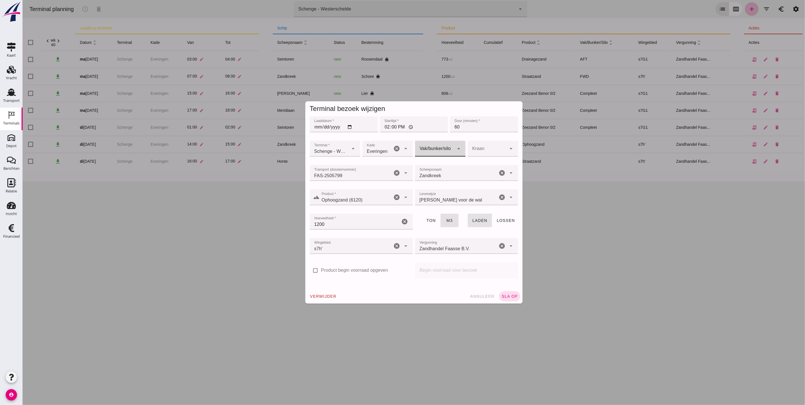
click at [448, 146] on div at bounding box center [434, 149] width 39 height 16
click at [449, 194] on div "Compleet" at bounding box center [436, 193] width 41 height 7
type input "291"
click at [510, 292] on button "sla op" at bounding box center [509, 296] width 21 height 10
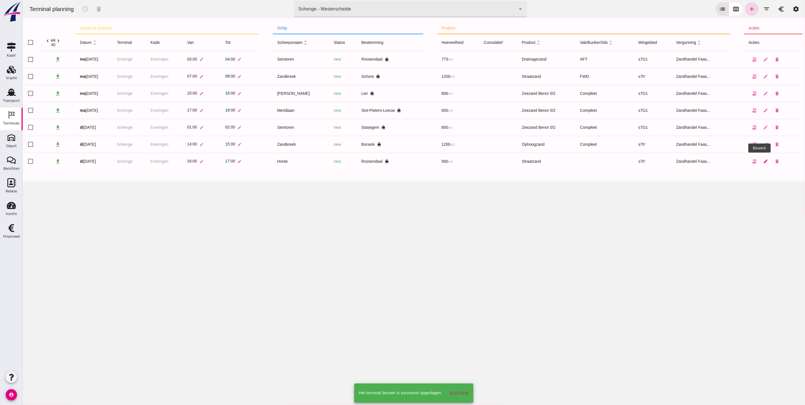
click at [763, 162] on icon "edit" at bounding box center [765, 161] width 5 height 5
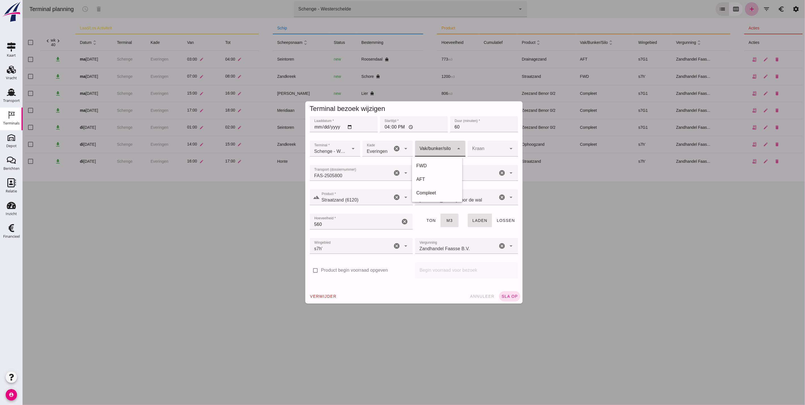
drag, startPoint x: 431, startPoint y: 151, endPoint x: 432, endPoint y: 161, distance: 10.2
click at [431, 151] on div at bounding box center [434, 149] width 39 height 16
click at [437, 194] on div "Compleet" at bounding box center [436, 193] width 41 height 7
type input "291"
click at [506, 294] on span "sla op" at bounding box center [509, 296] width 17 height 5
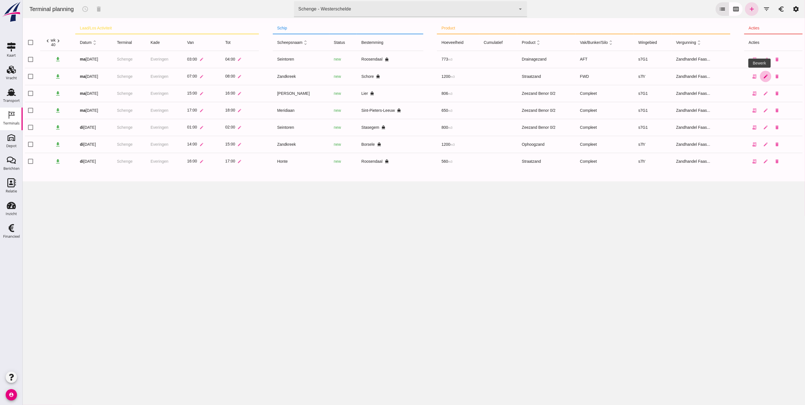
click at [763, 76] on icon "edit" at bounding box center [765, 76] width 5 height 5
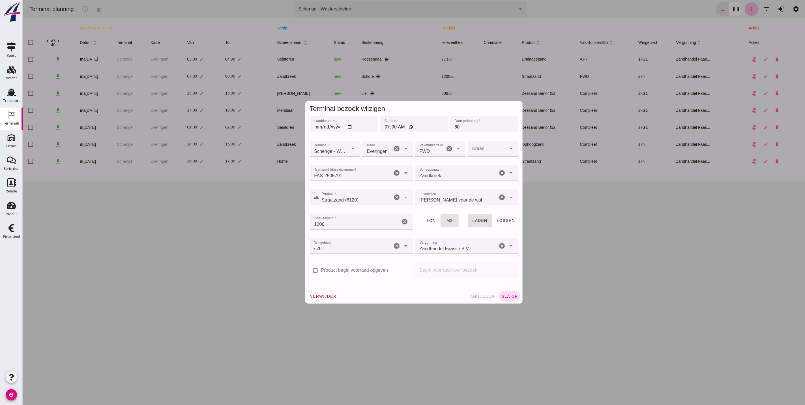
click at [425, 149] on span "FWD" at bounding box center [425, 151] width 10 height 7
click at [425, 179] on div "AFT" at bounding box center [436, 179] width 41 height 7
type input "105"
click at [505, 292] on button "sla op" at bounding box center [509, 296] width 21 height 10
click at [505, 296] on div "verwijder annuleer sla op" at bounding box center [413, 296] width 217 height 15
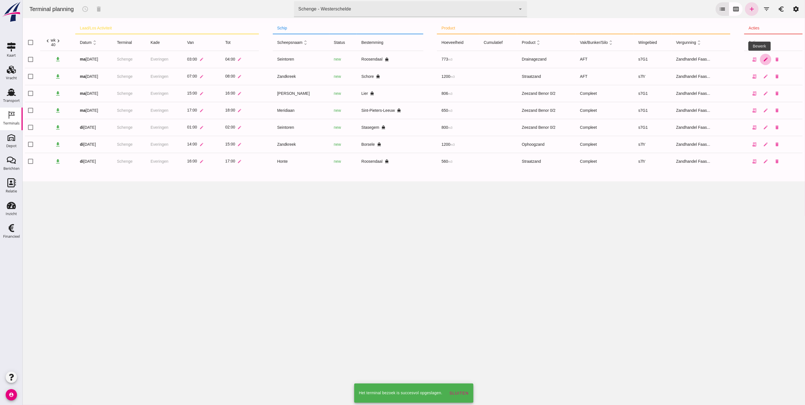
click at [763, 61] on icon "edit" at bounding box center [765, 59] width 5 height 5
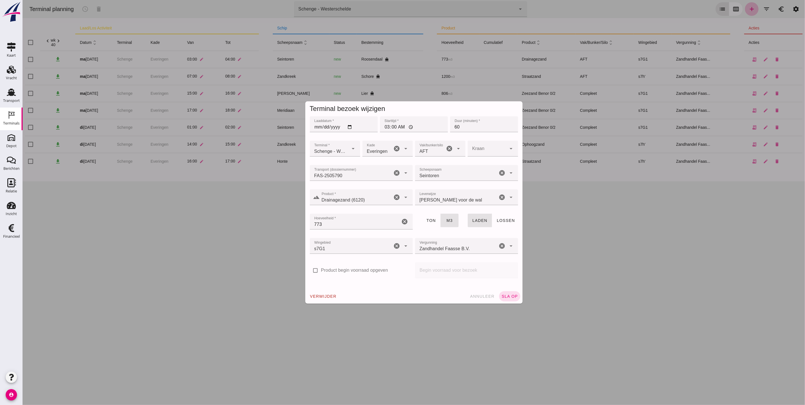
click at [428, 152] on div "AFT 105" at bounding box center [430, 149] width 30 height 16
click at [430, 167] on div "FWD" at bounding box center [436, 165] width 41 height 7
type input "104"
click at [508, 293] on button "sla op" at bounding box center [509, 296] width 21 height 10
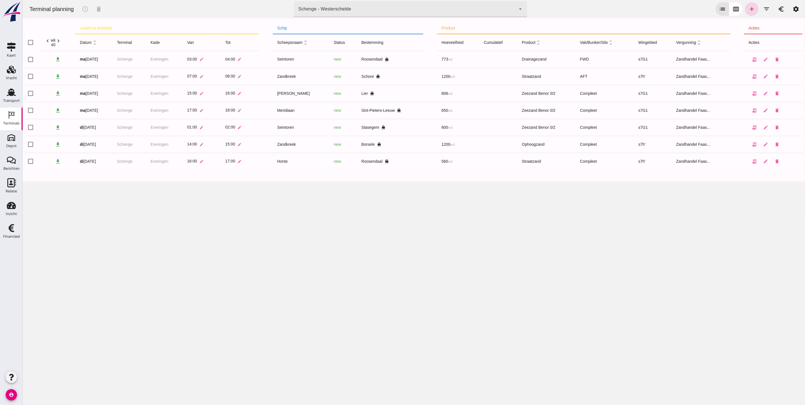
drag, startPoint x: 452, startPoint y: 236, endPoint x: 439, endPoint y: 228, distance: 15.0
click at [452, 236] on div "Terminal planning schedule delete terminal Schenge - Westerschelde 9c876888-926…" at bounding box center [413, 202] width 783 height 405
click at [10, 78] on div "Vracht" at bounding box center [11, 78] width 11 height 4
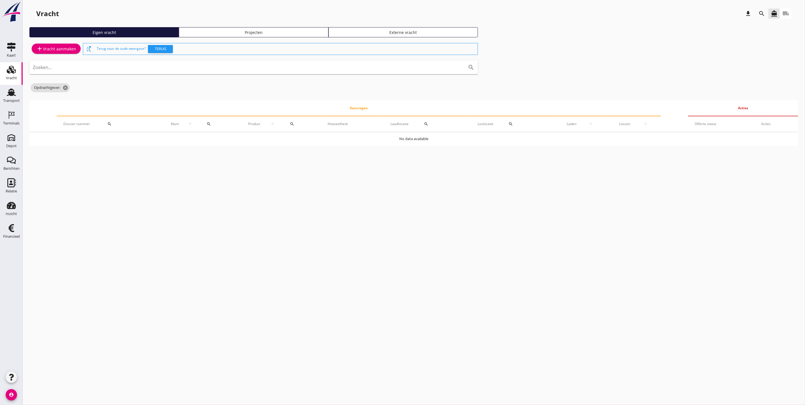
click at [289, 31] on div "Projecten" at bounding box center [253, 32] width 144 height 6
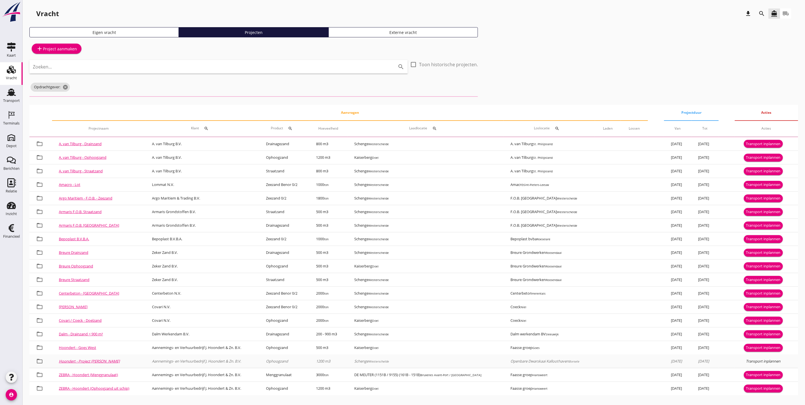
click at [762, 15] on icon "search" at bounding box center [762, 13] width 7 height 7
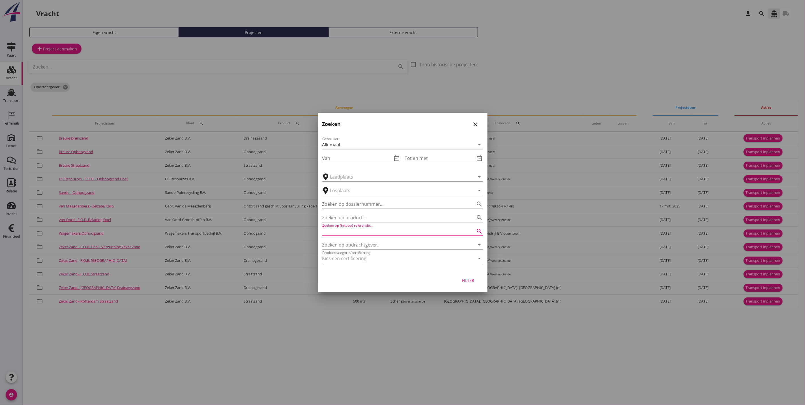
click at [369, 233] on input "Zoeken op (inkoop) referentie…" at bounding box center [394, 231] width 145 height 9
click at [375, 241] on input "Zoeken op opdrachtgever..." at bounding box center [394, 244] width 145 height 9
click at [379, 261] on div "Zuiddam B.V." at bounding box center [403, 258] width 152 height 7
click at [465, 281] on div "Filter" at bounding box center [469, 280] width 16 height 6
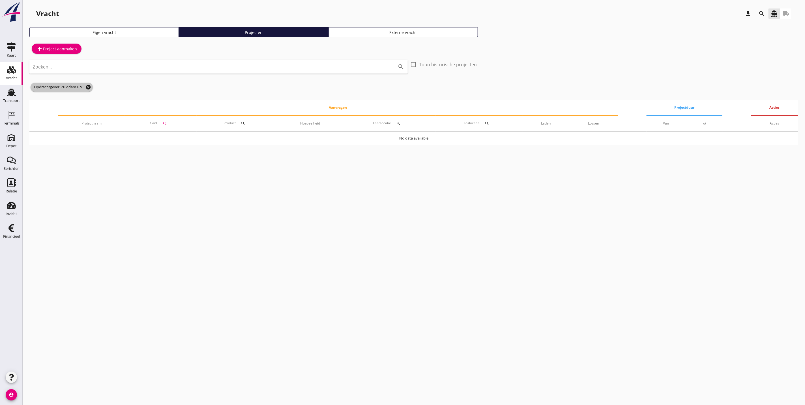
click at [88, 86] on icon "cancel" at bounding box center [88, 87] width 6 height 6
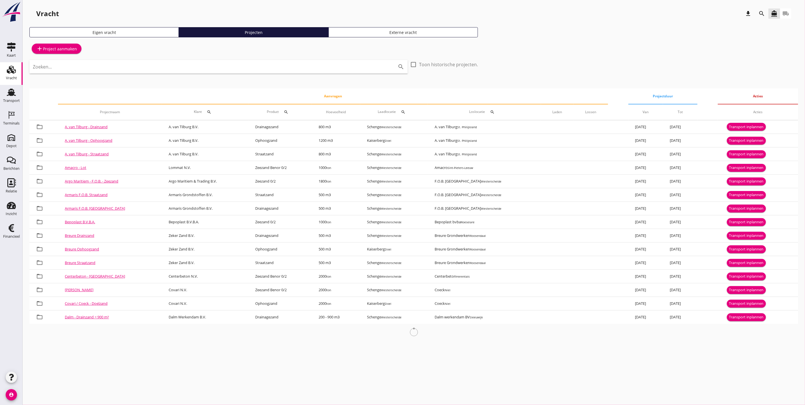
click at [764, 15] on icon "search" at bounding box center [762, 13] width 7 height 7
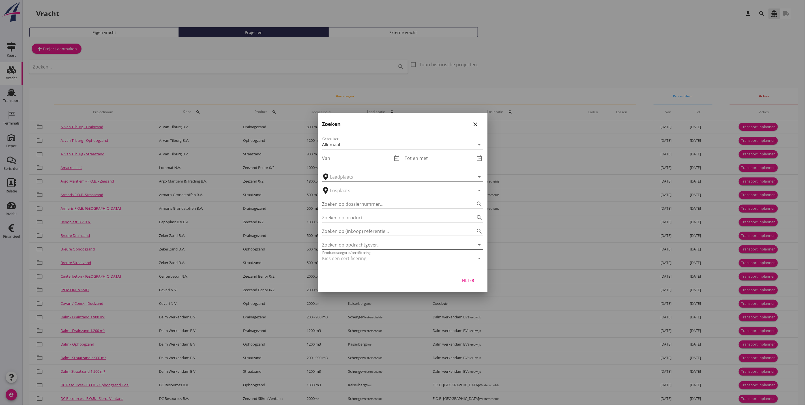
click at [387, 246] on input "Zoeken op opdrachtgever..." at bounding box center [394, 244] width 145 height 9
drag, startPoint x: 379, startPoint y: 243, endPoint x: 194, endPoint y: 264, distance: 186.6
click at [200, 261] on div "arrow_drop_down check Schenge, Westerschelde Kaiserberg, Doel Scaldis III, Doel…" at bounding box center [402, 269] width 805 height 539
type input "vracht"
drag, startPoint x: 478, startPoint y: 128, endPoint x: 392, endPoint y: 95, distance: 91.8
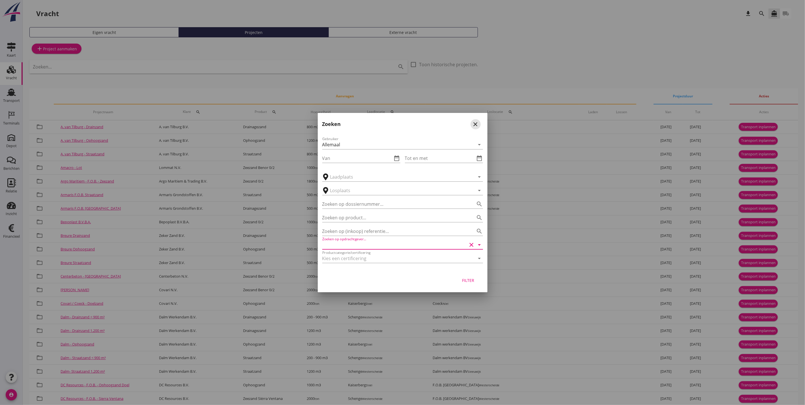
click at [477, 127] on button "close" at bounding box center [476, 124] width 10 height 10
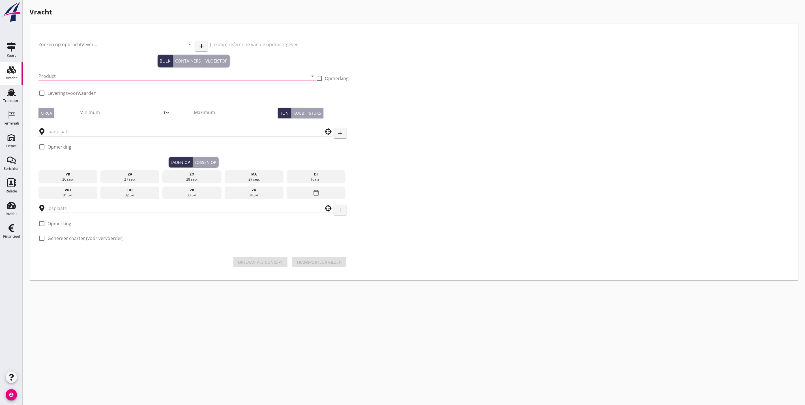
type input "Van Oord Grondstoffen B.V."
type input "F.O.B. belading Doelzand"
type input "Ophoogzand (6120)"
checkbox input "true"
type input "500"
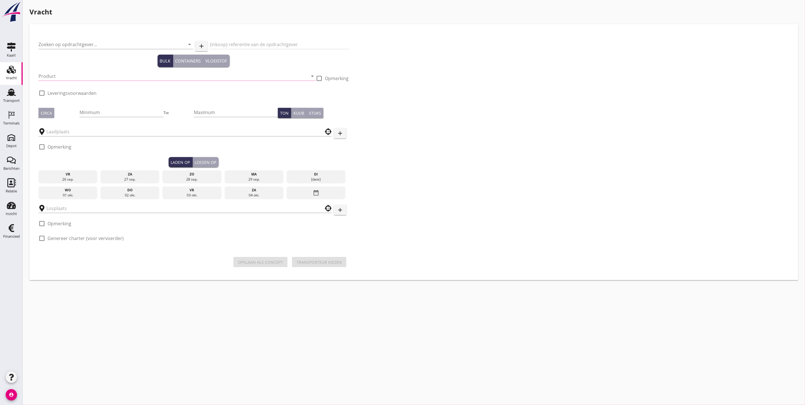
checkbox input "true"
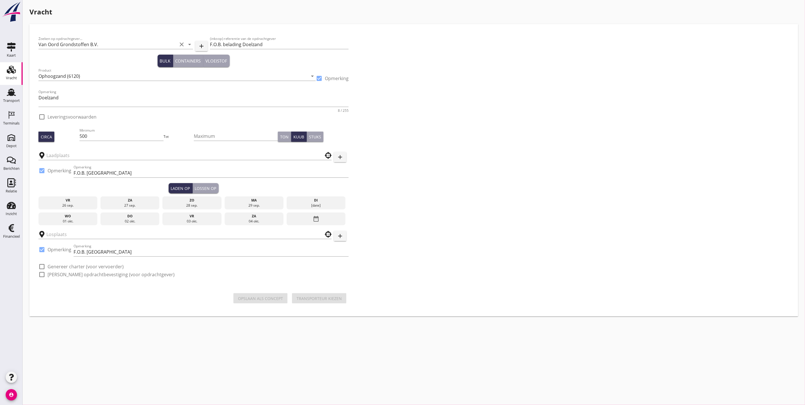
checkbox input "true"
type input "Kaiserberg"
type input "F.O.B. [GEOGRAPHIC_DATA]"
checkbox input "true"
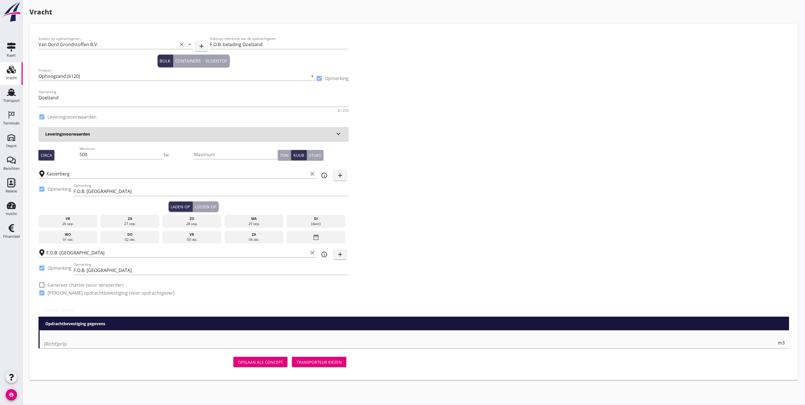
type input "2.35"
checkbox input "false"
radio input "false"
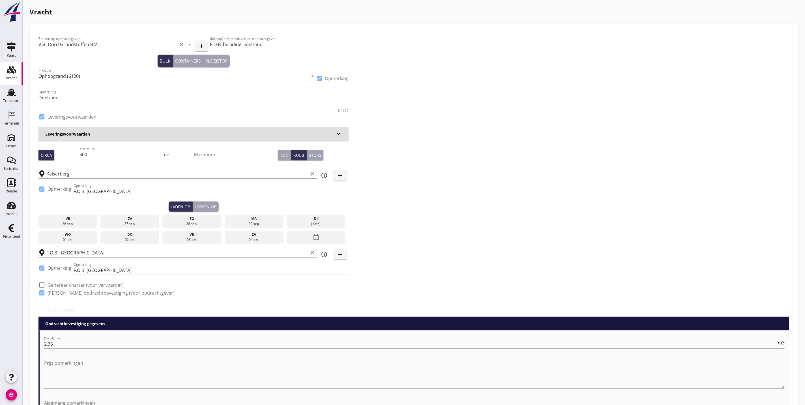
click at [103, 155] on input "500" at bounding box center [122, 154] width 84 height 9
type input "5"
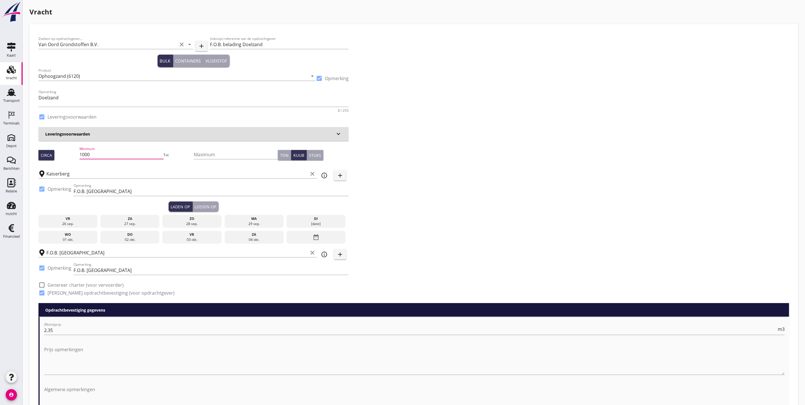
type input "1000"
click at [120, 157] on input "1000" at bounding box center [122, 154] width 84 height 9
click at [42, 191] on div at bounding box center [42, 189] width 10 height 10
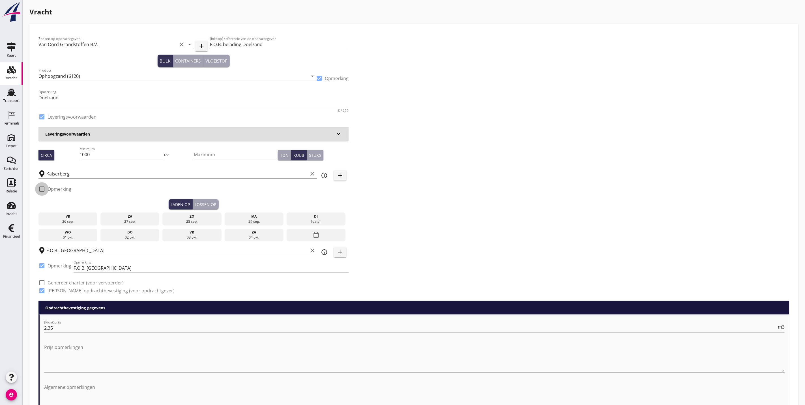
click at [41, 186] on div at bounding box center [42, 189] width 10 height 10
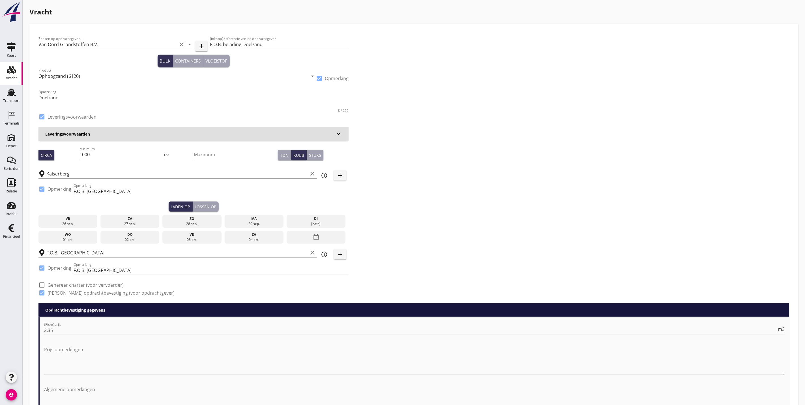
click at [41, 188] on div at bounding box center [42, 189] width 10 height 10
checkbox input "false"
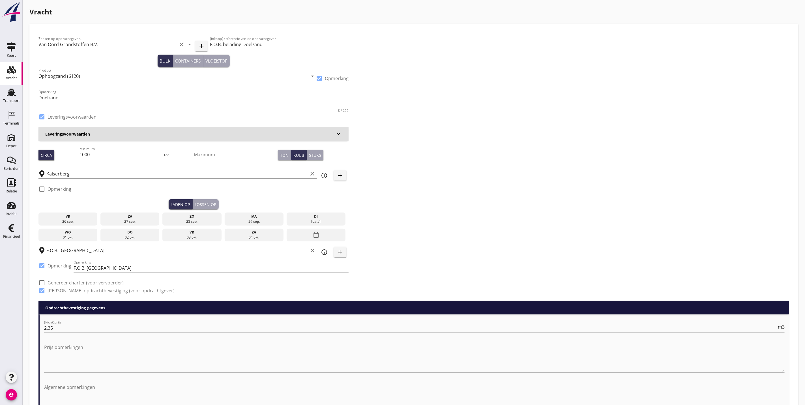
click at [257, 219] on div "ma 29 sep." at bounding box center [254, 219] width 59 height 13
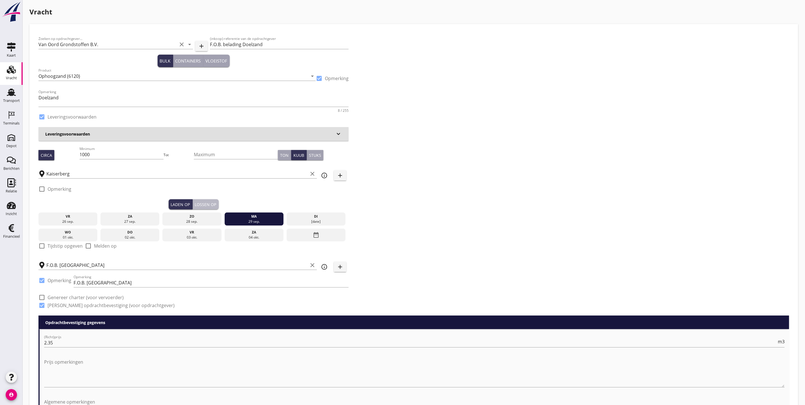
click at [202, 207] on button "Lossen op" at bounding box center [206, 204] width 26 height 10
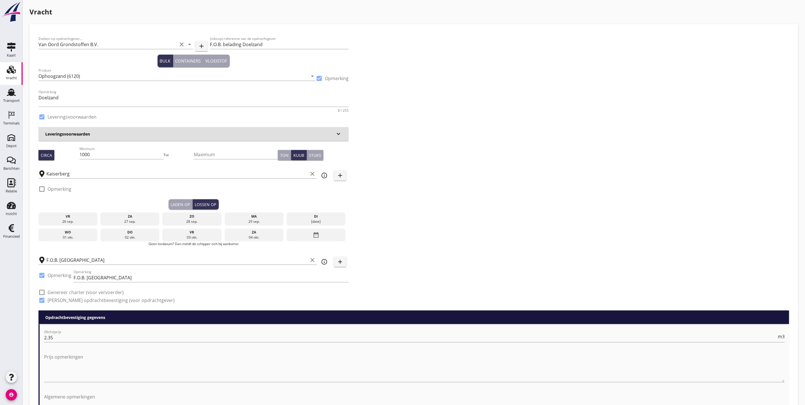
click at [319, 219] on div "di" at bounding box center [316, 216] width 56 height 5
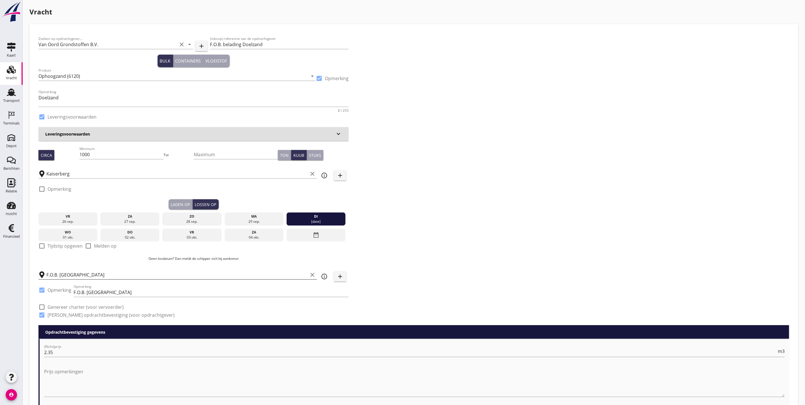
click at [117, 279] on input "F.O.B. [GEOGRAPHIC_DATA]" at bounding box center [177, 274] width 262 height 9
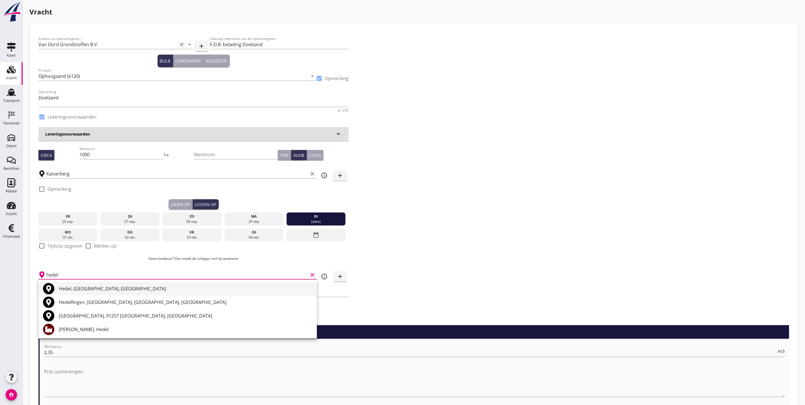
scroll to position [42, 0]
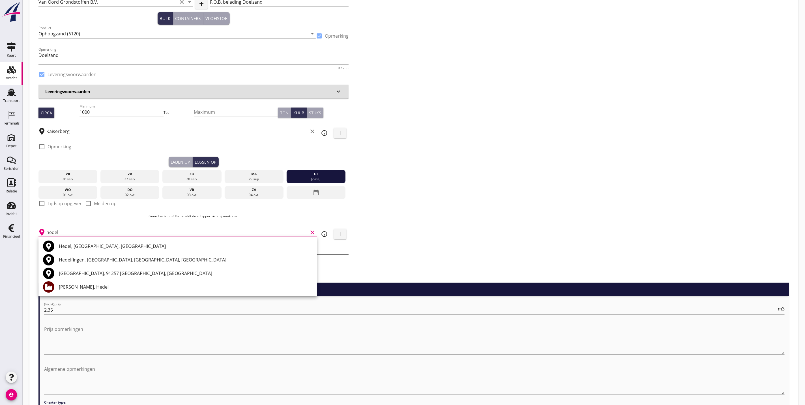
click at [113, 245] on div "Hedel, Gelderland, Netherlands" at bounding box center [186, 246] width 254 height 7
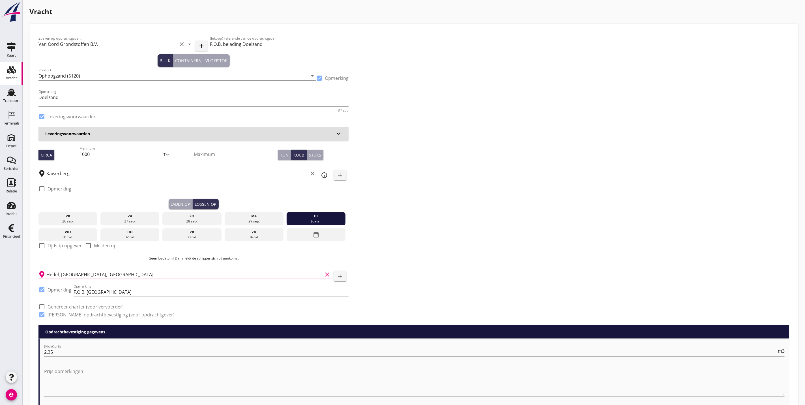
scroll to position [0, 0]
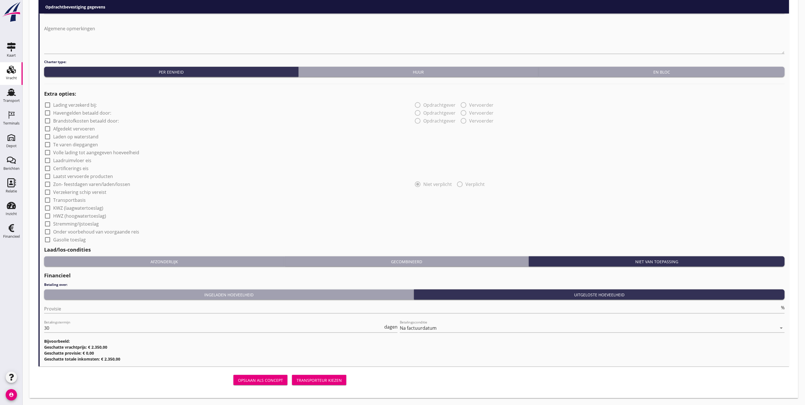
type input "Hedel, Gelderland, Netherlands"
click at [335, 378] on div "Transporteur kiezen" at bounding box center [319, 380] width 45 height 6
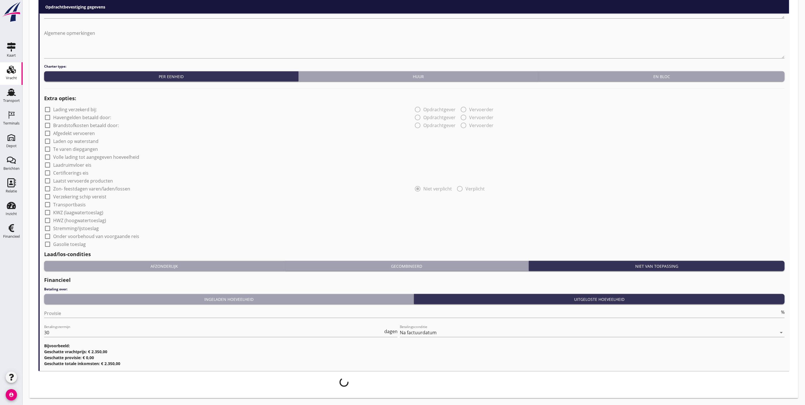
scroll to position [379, 0]
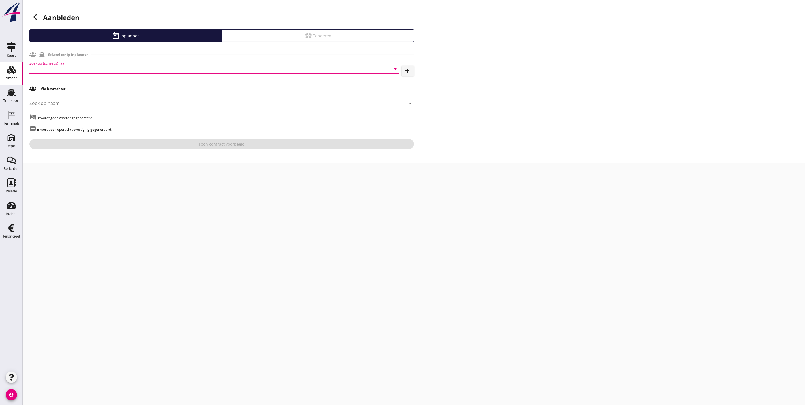
click at [134, 71] on input "Zoek op (scheeps)naam" at bounding box center [206, 69] width 354 height 9
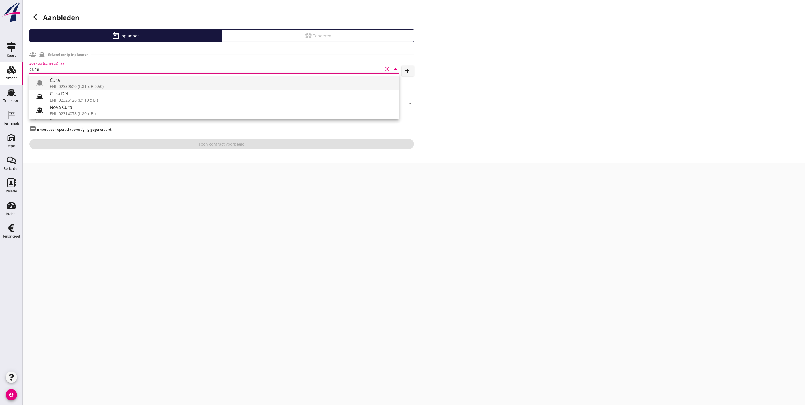
click at [120, 86] on div "ENI: 02339620 (L:81 x B:9.50)" at bounding box center [222, 87] width 345 height 6
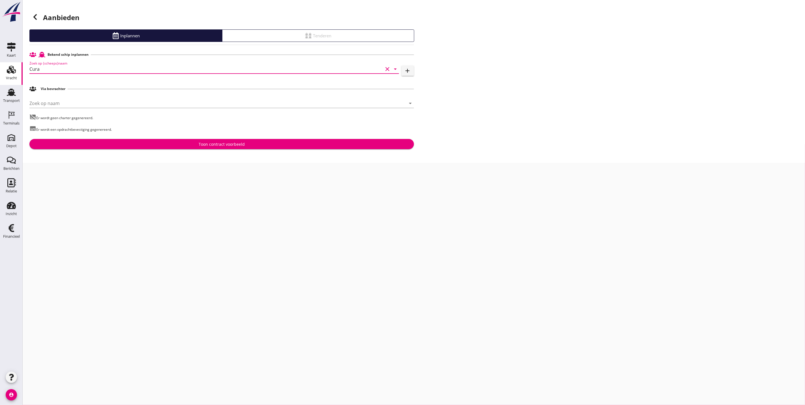
type input "Cura"
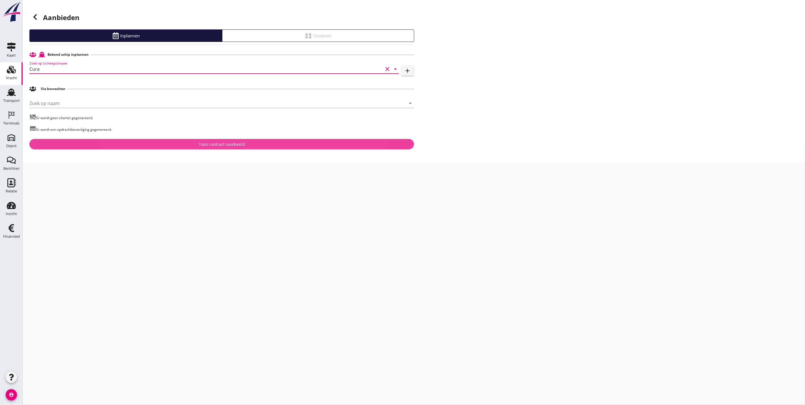
click at [224, 146] on div "Toon contract voorbeeld" at bounding box center [222, 144] width 46 height 6
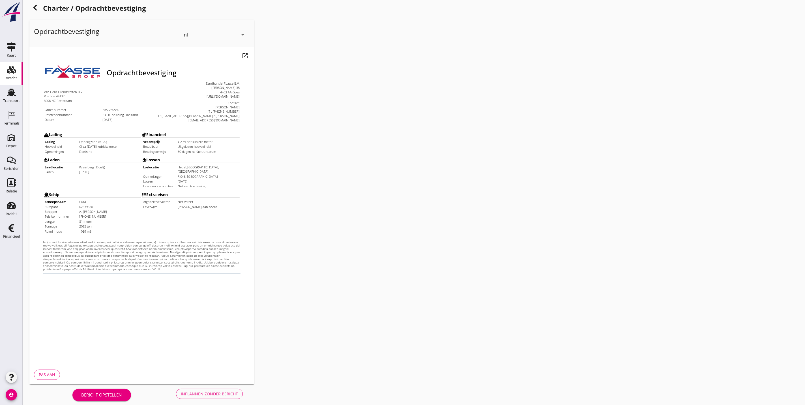
scroll to position [14, 0]
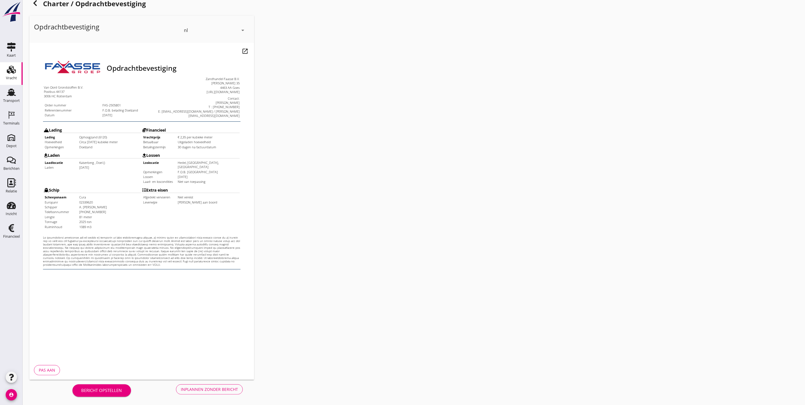
click at [203, 386] on button "Inplannen zonder bericht" at bounding box center [209, 389] width 67 height 10
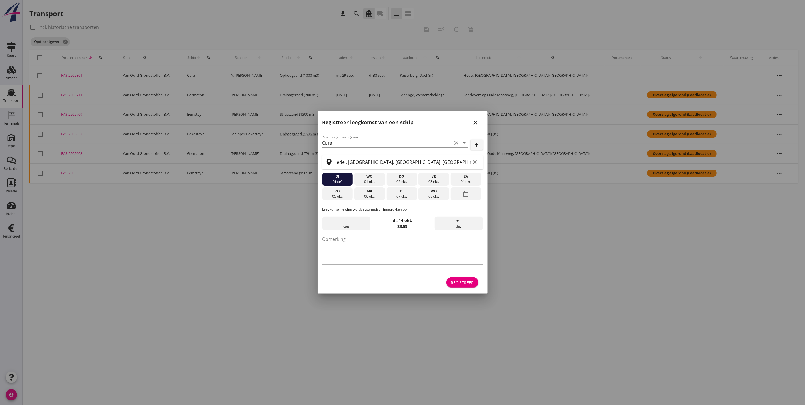
click at [481, 124] on div "close" at bounding box center [476, 122] width 10 height 7
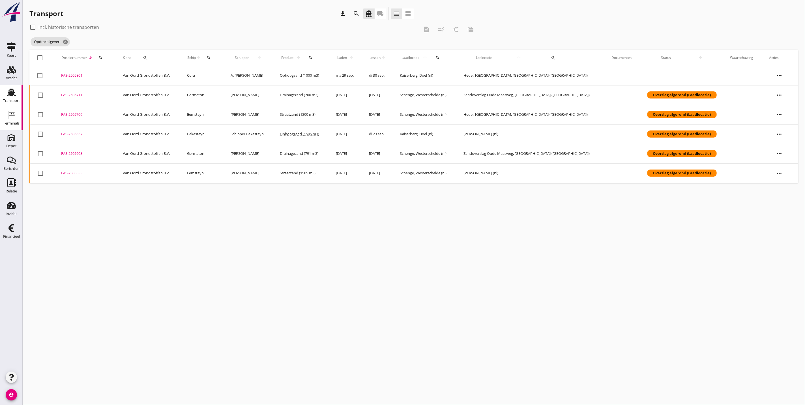
click at [14, 123] on div "Terminals" at bounding box center [11, 123] width 16 height 4
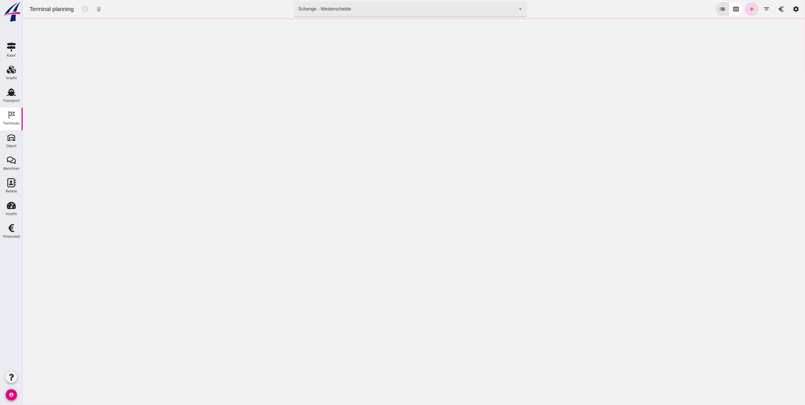
click at [346, 8] on div "Schenge - Westerschelde" at bounding box center [324, 9] width 53 height 7
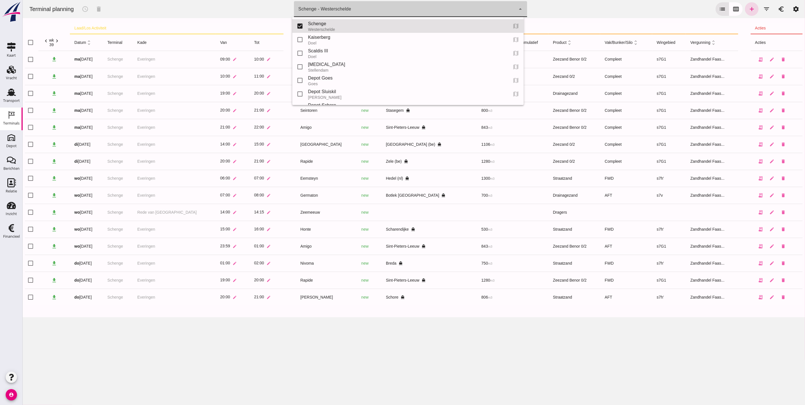
click at [348, 38] on div "Kaiserberg" at bounding box center [405, 37] width 195 height 7
type input "7f603609-51ae-4e75-986b-c9057e559465"
checkbox input "false"
checkbox input "true"
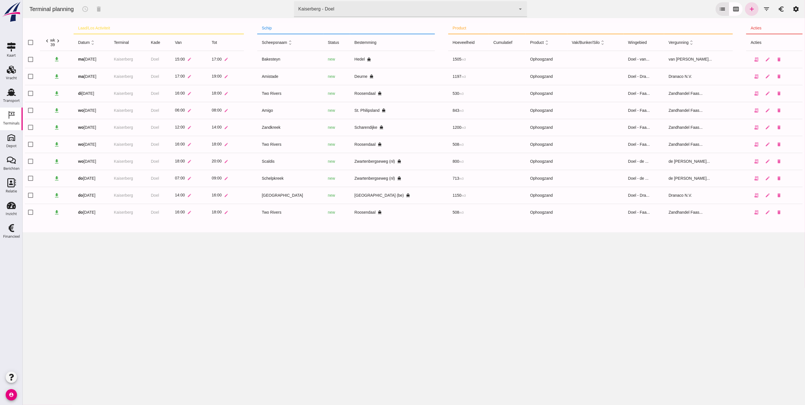
click at [59, 39] on icon "chevron_right" at bounding box center [58, 41] width 6 height 6
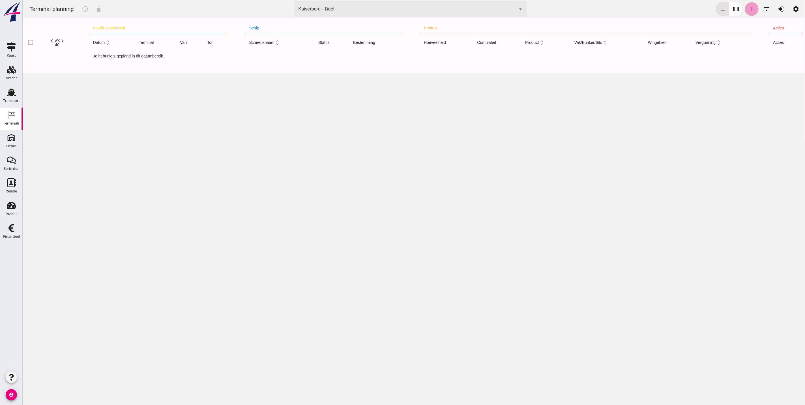
click at [748, 8] on icon "add" at bounding box center [751, 9] width 7 height 7
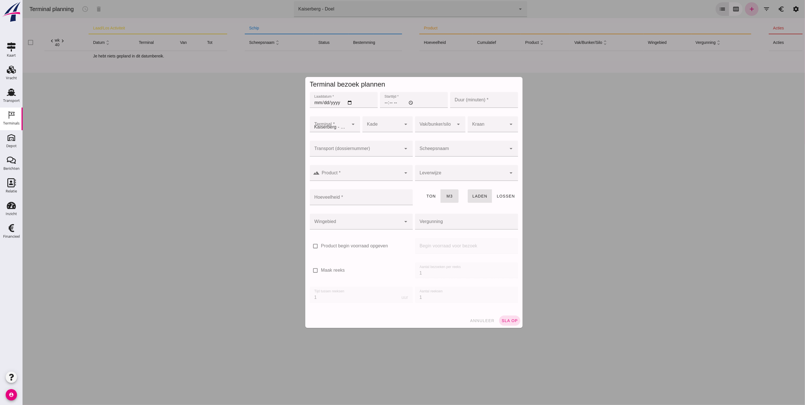
type input "Zandhandel Faasse B.V."
click at [316, 100] on input "Laaddatum *" at bounding box center [344, 100] width 68 height 16
type input "[DATE]"
type input "15:00"
type input "120"
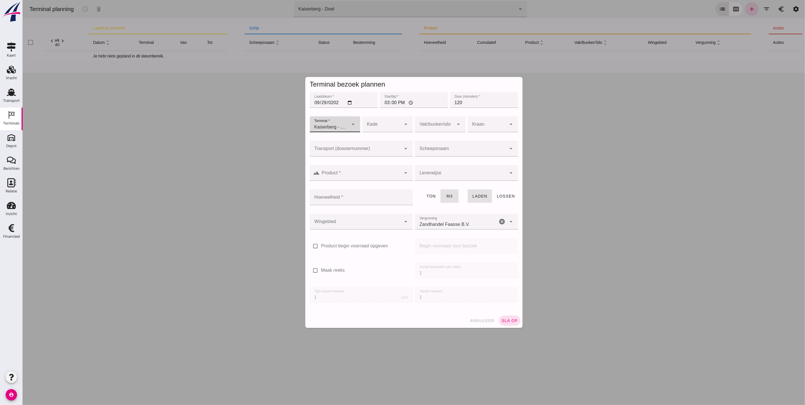
click at [383, 127] on div at bounding box center [381, 124] width 39 height 16
click at [379, 143] on div "Doel" at bounding box center [384, 141] width 41 height 7
type input "11"
click at [355, 149] on input "Transport (dossiernummer)" at bounding box center [356, 151] width 92 height 7
type input "5801"
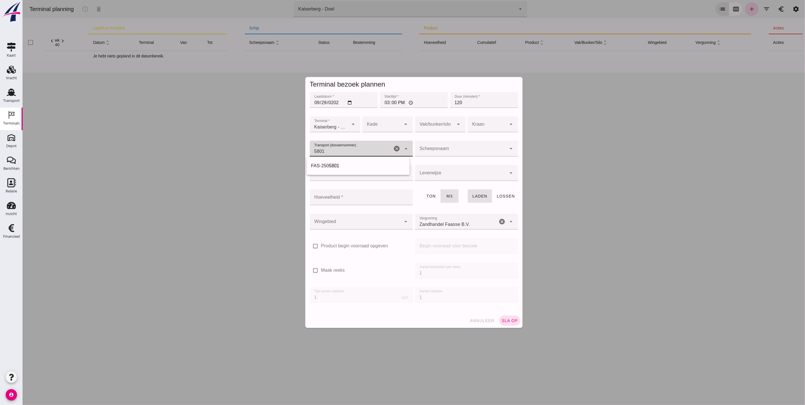
drag, startPoint x: 341, startPoint y: 165, endPoint x: 451, endPoint y: 146, distance: 110.9
click at [343, 163] on div "FAS-250 5801" at bounding box center [358, 165] width 94 height 7
type input "FAS-2505801"
type input "franco_on_board"
type input "1089"
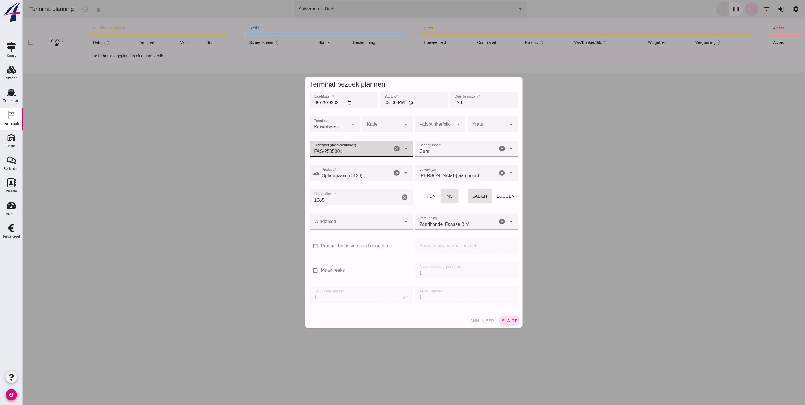
type input "FAS-2505801"
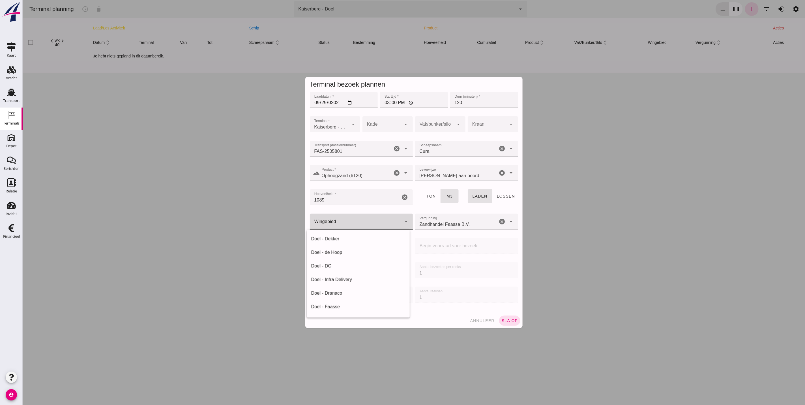
click at [346, 223] on div at bounding box center [356, 222] width 92 height 16
click at [348, 279] on div "Doel - van Oord" at bounding box center [358, 281] width 94 height 7
type input "203"
click at [358, 200] on input "1089" at bounding box center [355, 197] width 91 height 16
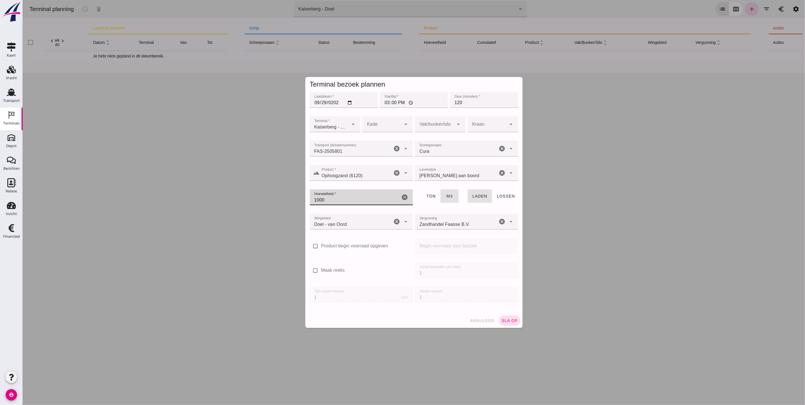
type input "1000"
click at [387, 121] on div at bounding box center [381, 124] width 39 height 16
click at [388, 141] on div "Doel" at bounding box center [384, 141] width 41 height 7
type input "11"
click at [446, 221] on input "Zandhandel Faasse B.V." at bounding box center [456, 224] width 83 height 7
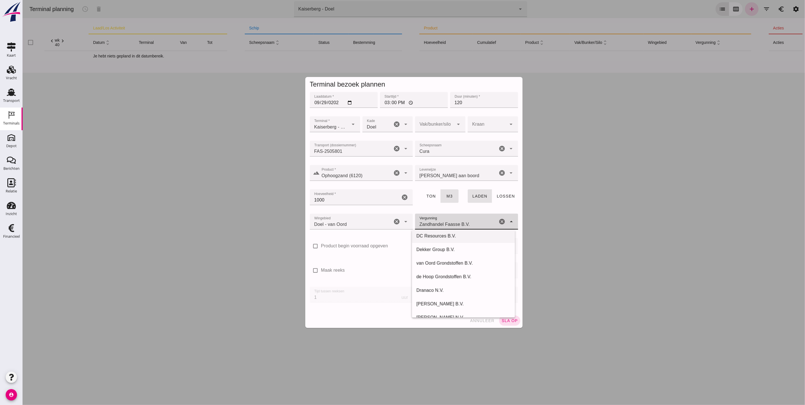
scroll to position [42, 0]
click at [461, 252] on div "van Oord Grondstoffen B.V." at bounding box center [463, 250] width 94 height 7
type input "van Oord Grondstoffen B.V."
click at [441, 117] on div at bounding box center [434, 124] width 39 height 16
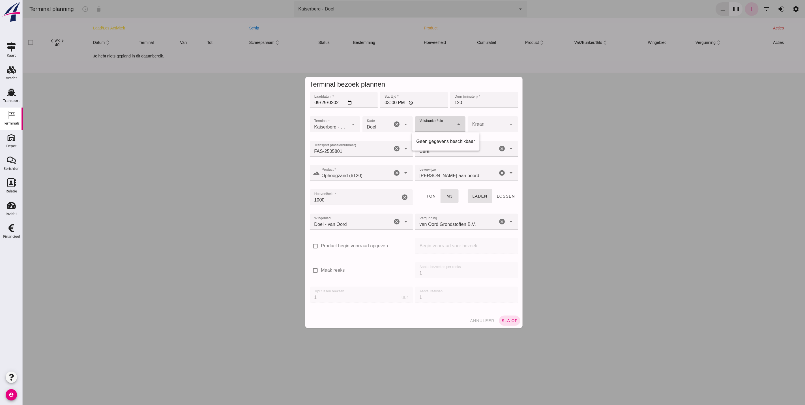
click at [467, 125] on div "Kraan Kraan cancel arrow_drop_down" at bounding box center [493, 127] width 53 height 24
click at [478, 127] on div at bounding box center [487, 124] width 39 height 16
click at [502, 318] on span "sla op" at bounding box center [509, 320] width 17 height 5
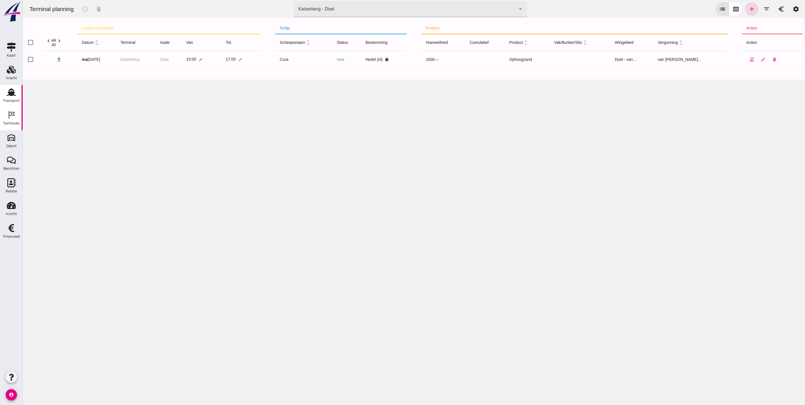
click at [20, 89] on link "Transport Transport" at bounding box center [11, 96] width 23 height 23
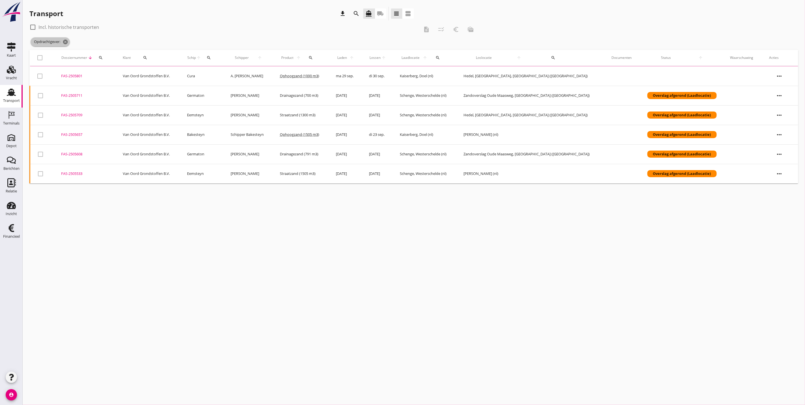
click at [69, 41] on span "Opdrachtgever: cancel" at bounding box center [50, 41] width 39 height 9
click at [67, 41] on icon "cancel" at bounding box center [66, 42] width 6 height 6
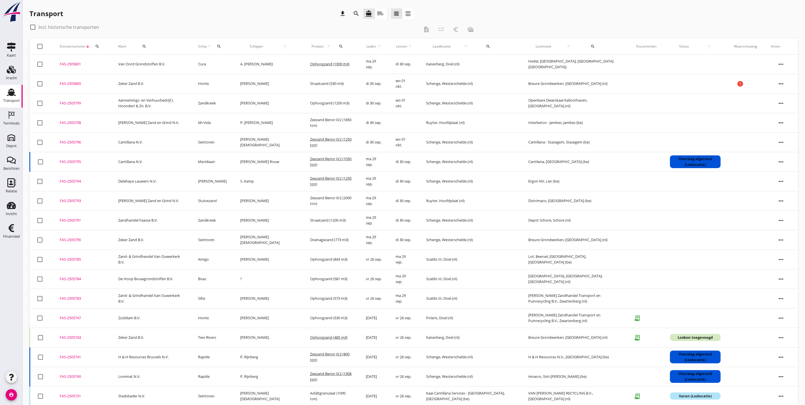
click at [356, 14] on icon "search" at bounding box center [356, 13] width 7 height 7
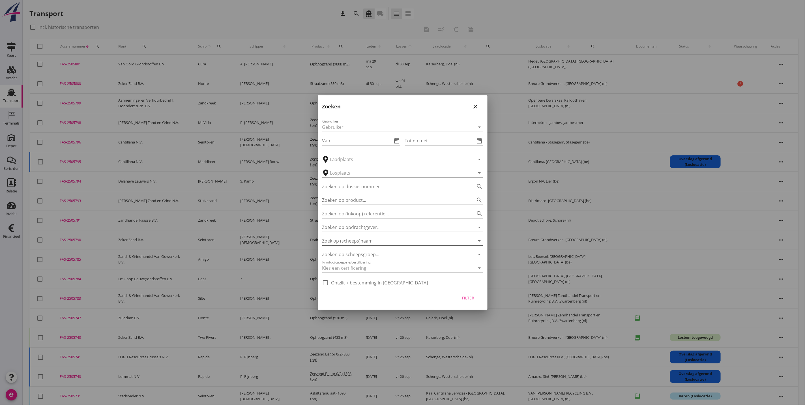
click at [395, 238] on input "Zoek op (scheeps)naam" at bounding box center [394, 240] width 145 height 9
click at [388, 228] on input "Zoeken op opdrachtgever..." at bounding box center [394, 227] width 145 height 9
click at [395, 240] on div "Zand- & Grindhandel Van Ouwerkerk B.V." at bounding box center [403, 240] width 152 height 7
type input "Zand- & Grindhandel Van Ouwerkerk B.V."
click at [468, 298] on div "Filter" at bounding box center [469, 298] width 16 height 6
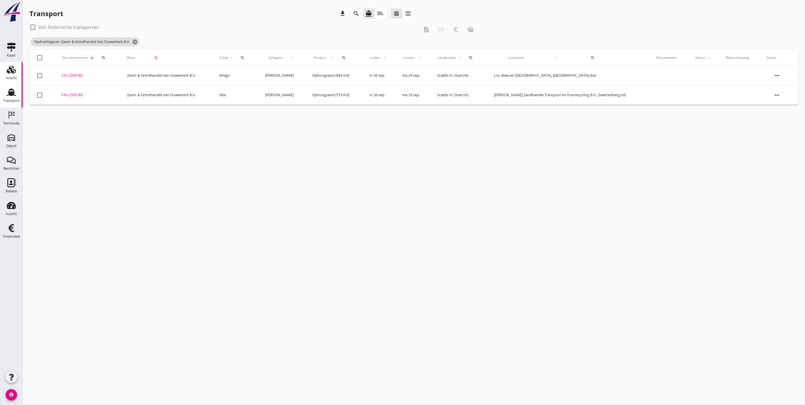
click at [22, 76] on div "Vracht Vracht" at bounding box center [11, 73] width 23 height 23
click at [23, 73] on div "Transport download search directions_boat local_shipping view_headline view_age…" at bounding box center [414, 56] width 783 height 112
click at [14, 73] on icon "Vracht" at bounding box center [11, 69] width 9 height 9
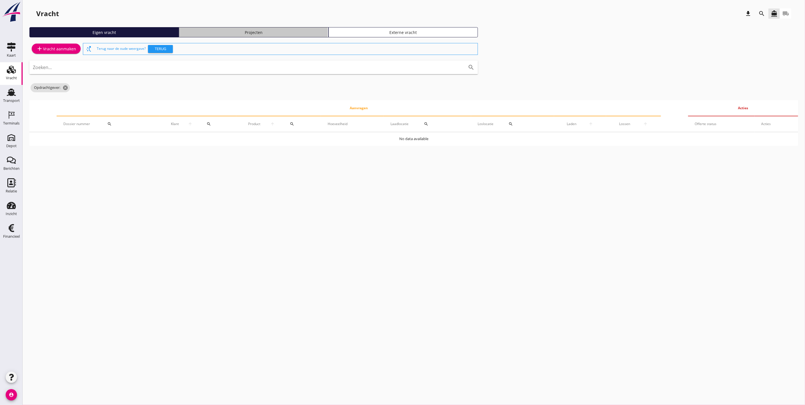
click at [253, 35] on div "Projecten" at bounding box center [253, 32] width 144 height 6
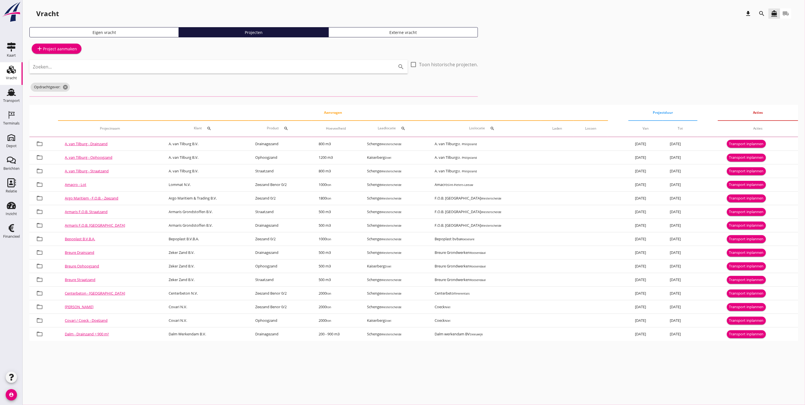
click at [763, 14] on icon "search" at bounding box center [762, 13] width 7 height 7
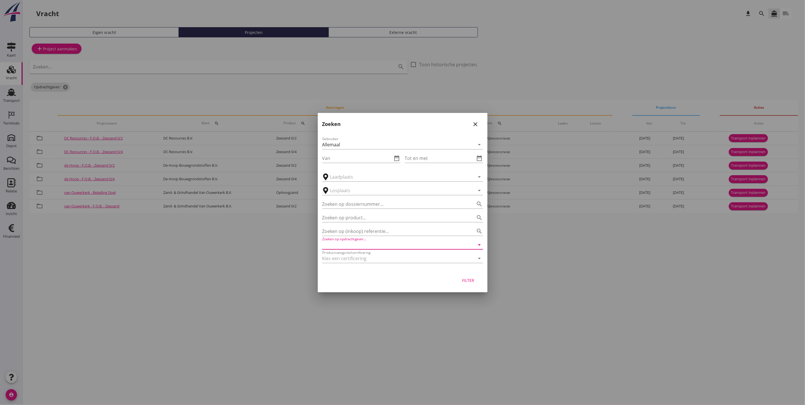
click at [387, 247] on input "Zoeken op opdrachtgever..." at bounding box center [394, 244] width 145 height 9
click at [396, 255] on div "Zand- & Grindhandel Van Ouwerkerk B.V." at bounding box center [403, 258] width 152 height 7
type input "Zand- & Grindhandel Van Ouwerkerk B.V."
click at [465, 284] on button "Filter" at bounding box center [468, 280] width 25 height 10
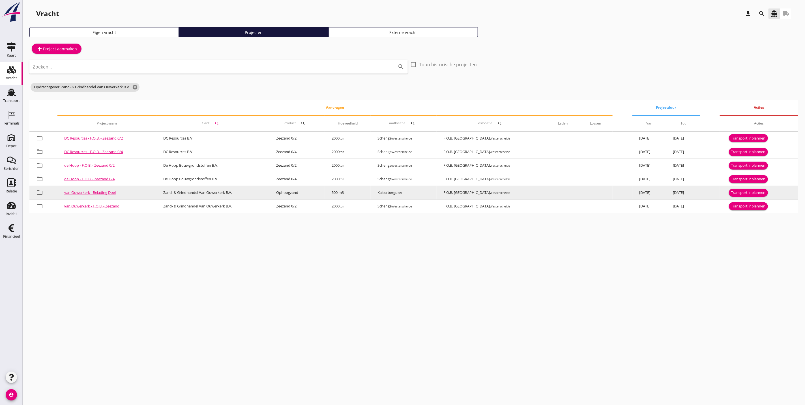
click at [757, 192] on div "Transport inplannen" at bounding box center [748, 193] width 35 height 6
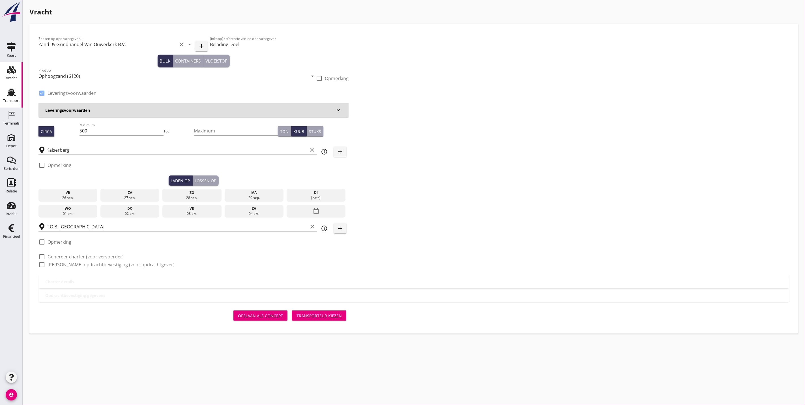
click at [9, 96] on icon "Transport" at bounding box center [11, 92] width 9 height 9
click at [4, 95] on link "Transport Transport" at bounding box center [11, 96] width 23 height 23
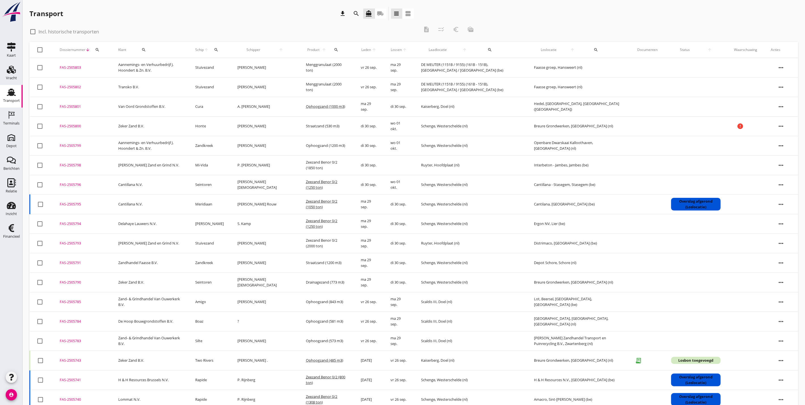
click at [31, 33] on div at bounding box center [33, 32] width 10 height 10
checkbox input "true"
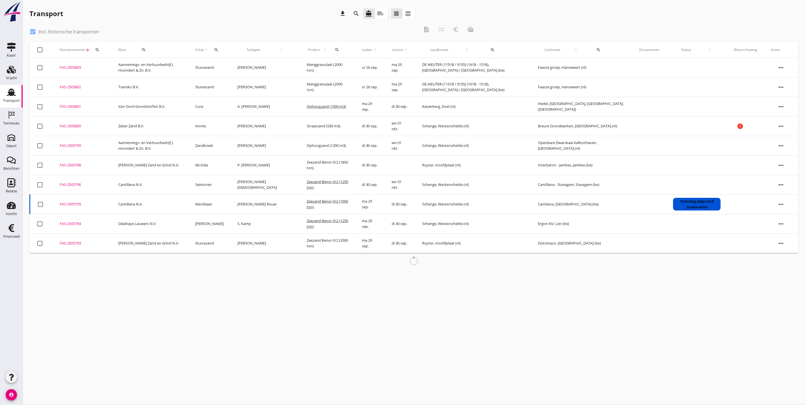
click at [219, 48] on icon "search" at bounding box center [216, 50] width 5 height 5
click at [259, 67] on input "Zoek op (scheeps)naam" at bounding box center [254, 66] width 59 height 9
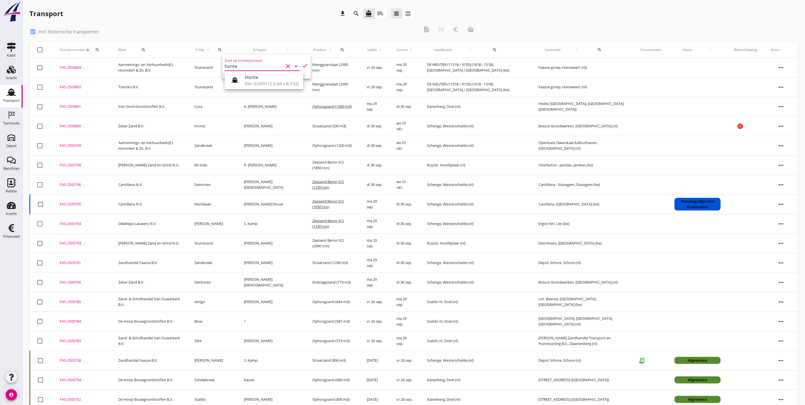
click at [278, 77] on div "Honte" at bounding box center [272, 77] width 54 height 7
drag, startPoint x: 302, startPoint y: 65, endPoint x: 301, endPoint y: 74, distance: 8.8
click at [302, 66] on icon "check" at bounding box center [305, 65] width 7 height 7
type input "Honte"
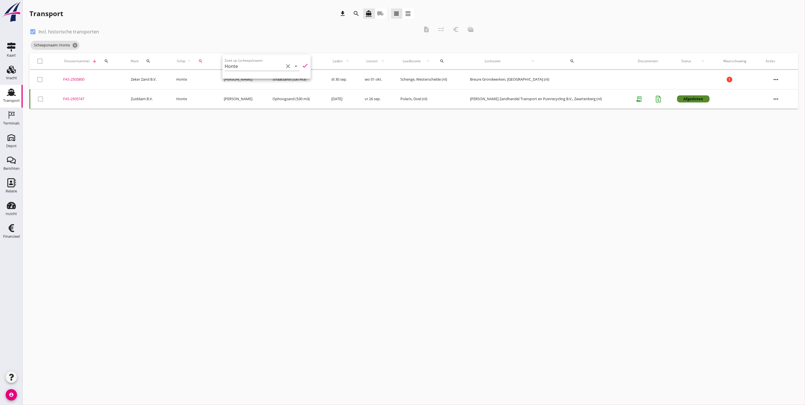
click at [238, 196] on div "cancel You are impersonating another user. Transport download search directions…" at bounding box center [414, 202] width 783 height 405
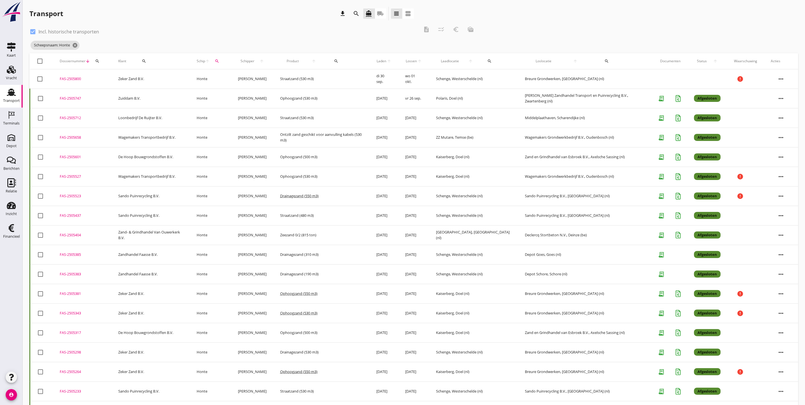
click at [783, 99] on icon "more_horiz" at bounding box center [782, 99] width 16 height 16
click at [782, 171] on div "Vracht kopieeren" at bounding box center [778, 169] width 40 height 7
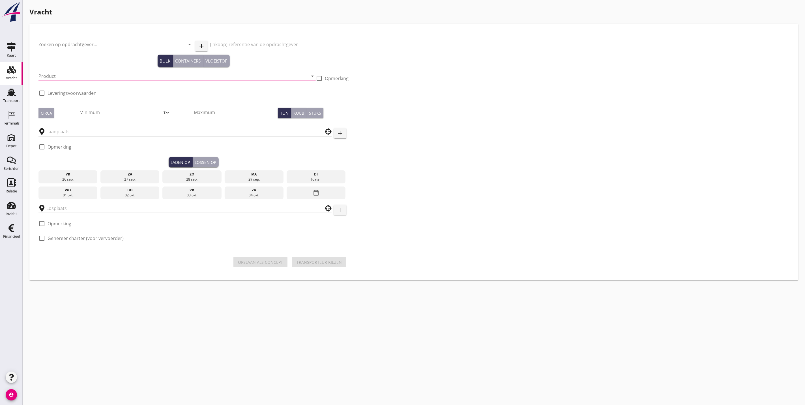
type input "Zuiddam B.V."
type input "Vracht ophoogzand"
type input "Ophoogzand (6120)"
type input "530"
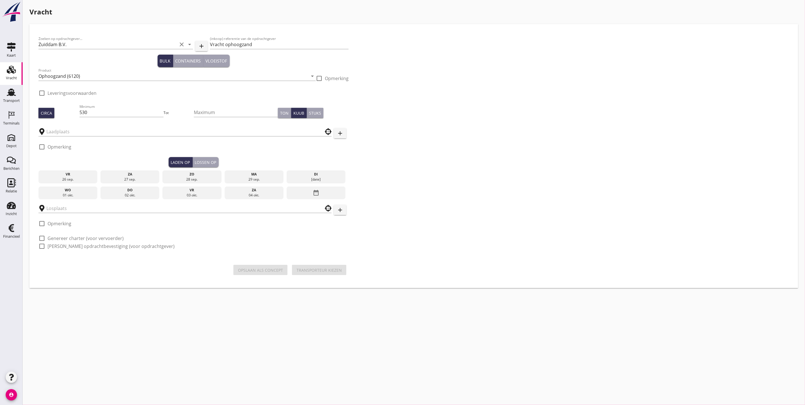
type input "Polaris"
type input "[PERSON_NAME] Zandhandel Transport en Puinrecycling B.V."
checkbox input "true"
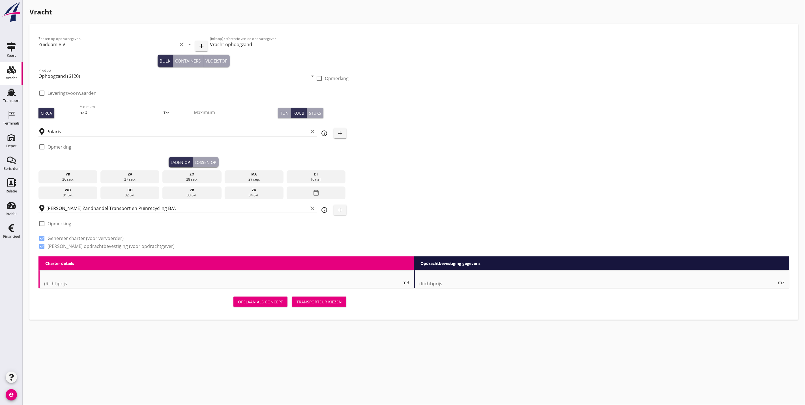
type input "4.5"
checkbox input "false"
radio input "false"
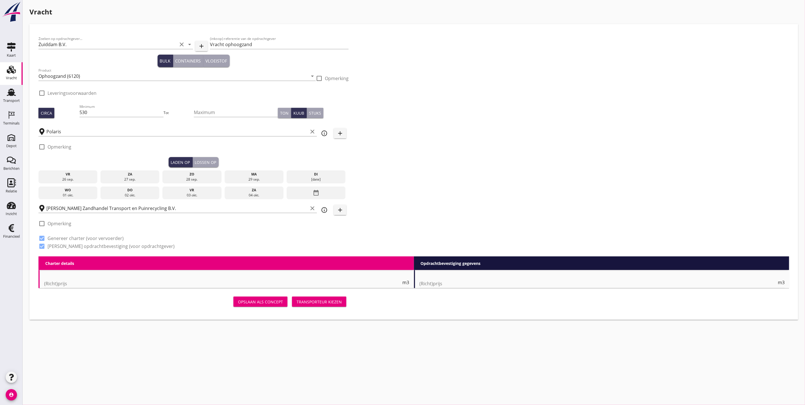
type input "1"
type input "4.7"
checkbox input "false"
radio input "false"
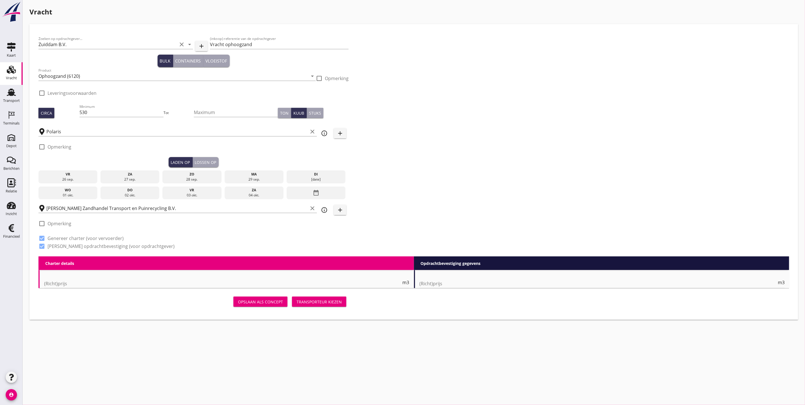
radio input "false"
type input "1"
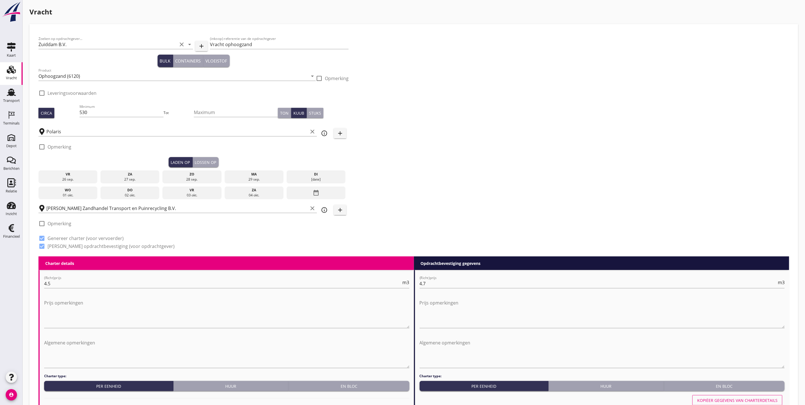
click at [266, 176] on div "ma" at bounding box center [254, 174] width 56 height 5
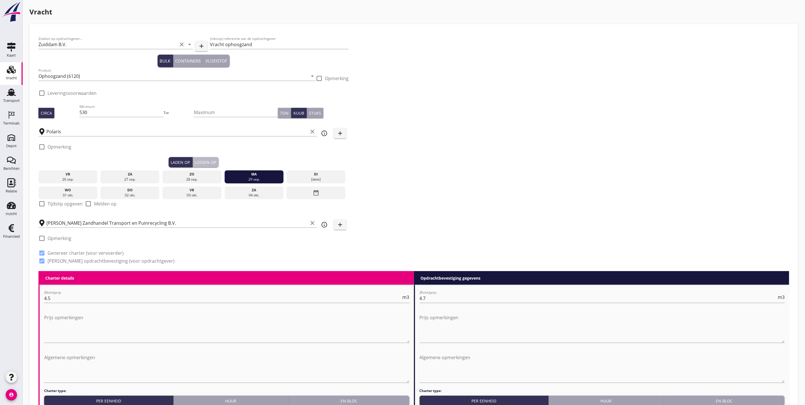
click at [199, 161] on div "Lossen op" at bounding box center [206, 162] width 22 height 6
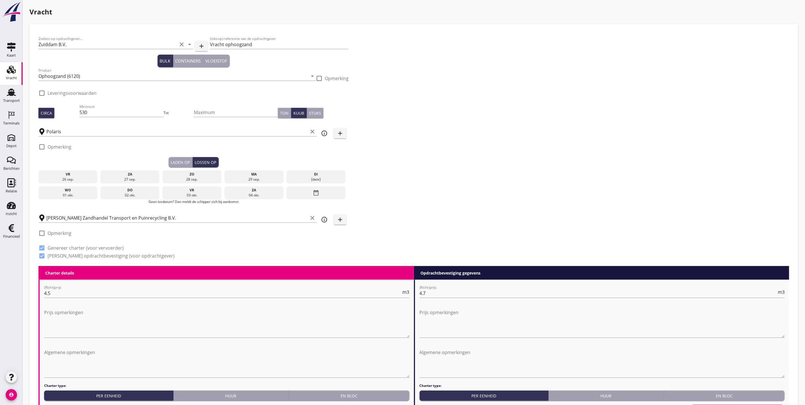
click at [320, 178] on div "[DATE]" at bounding box center [316, 179] width 56 height 5
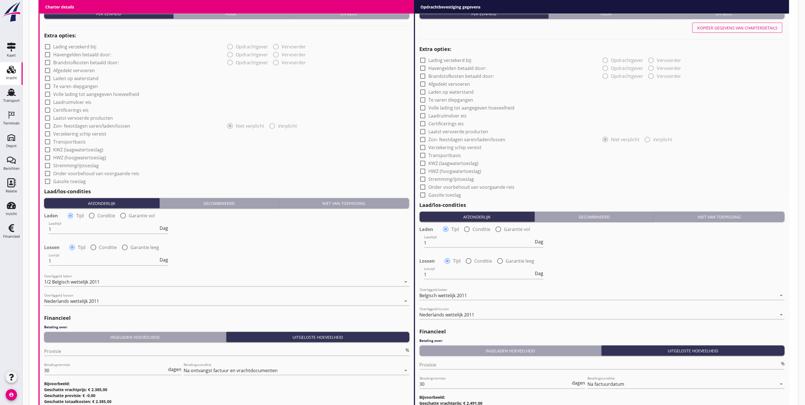
scroll to position [453, 0]
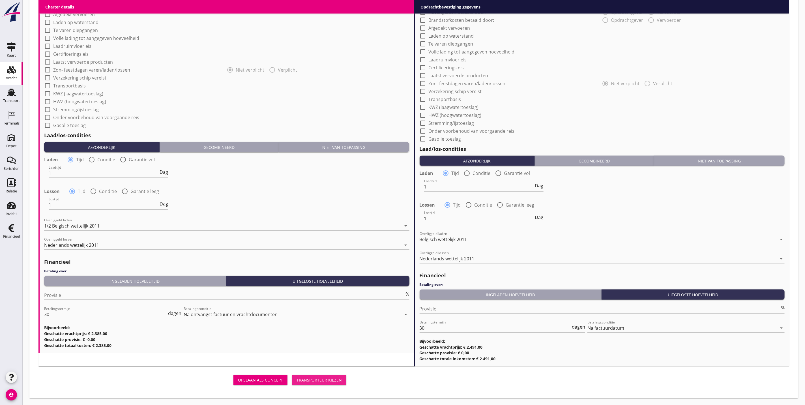
click at [326, 380] on div "Transporteur kiezen" at bounding box center [319, 380] width 45 height 6
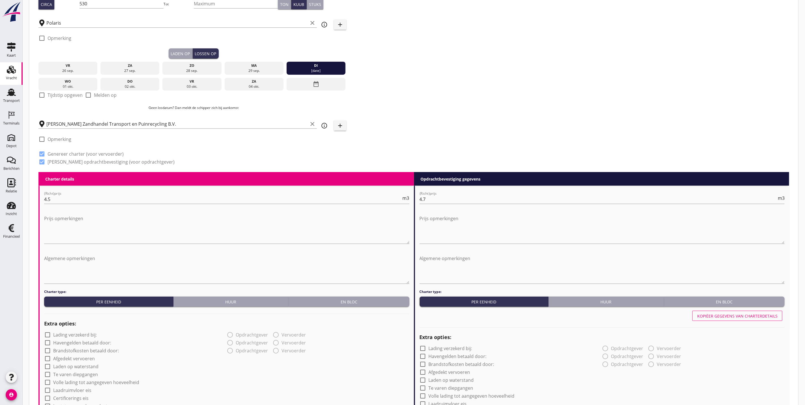
scroll to position [0, 0]
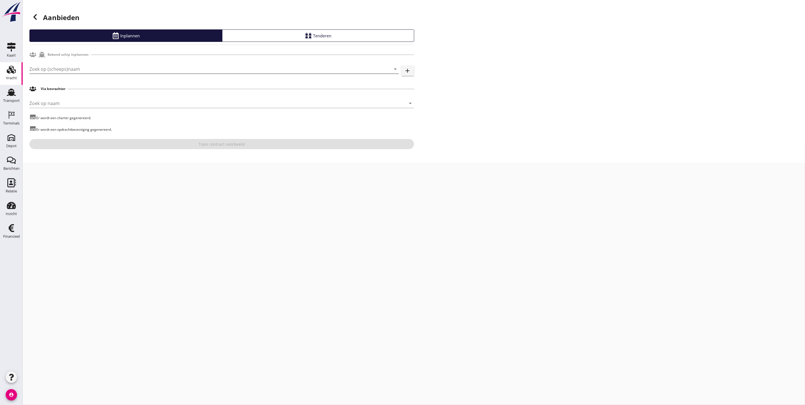
click at [89, 65] on input "Zoek op (scheeps)naam" at bounding box center [206, 69] width 354 height 9
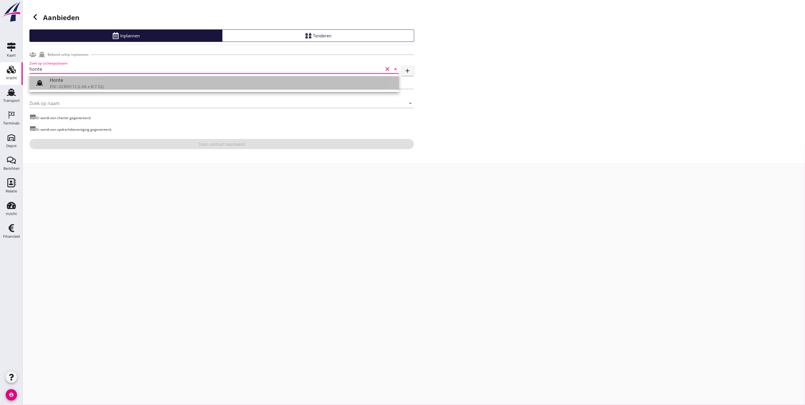
click at [92, 84] on div "ENI: 02309112 (L:66 x B:7.52)" at bounding box center [222, 87] width 345 height 6
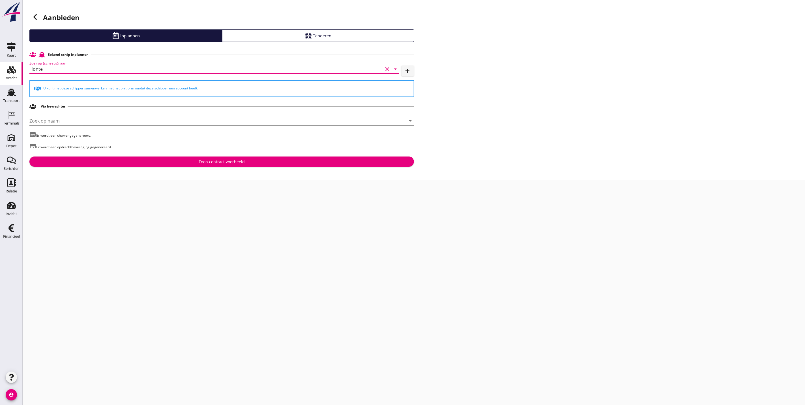
type input "Honte"
click at [156, 160] on div "Toon contract voorbeeld" at bounding box center [222, 162] width 376 height 6
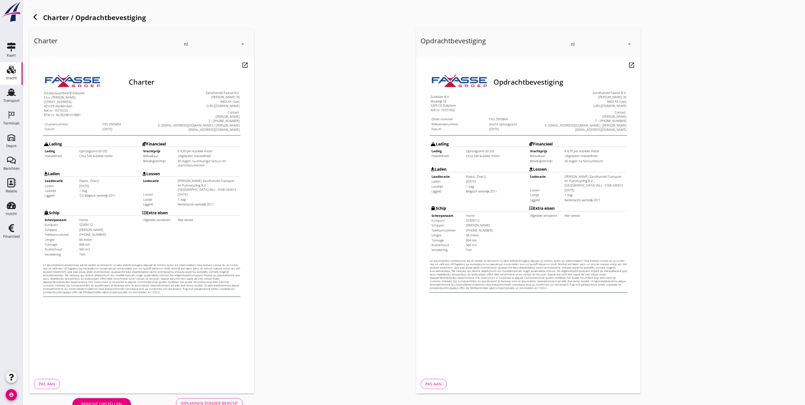
scroll to position [14, 0]
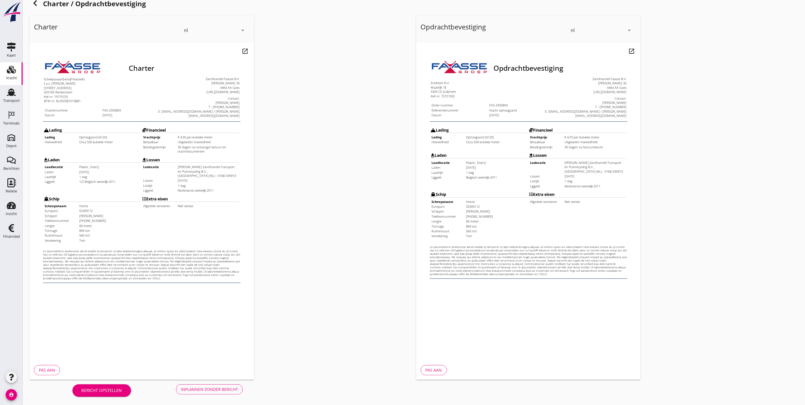
click at [202, 388] on div "Inplannen zonder bericht" at bounding box center [209, 389] width 57 height 6
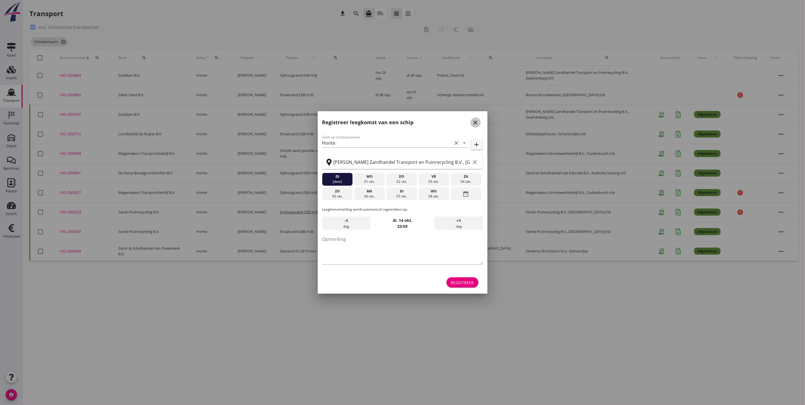
click at [475, 125] on icon "close" at bounding box center [475, 122] width 7 height 7
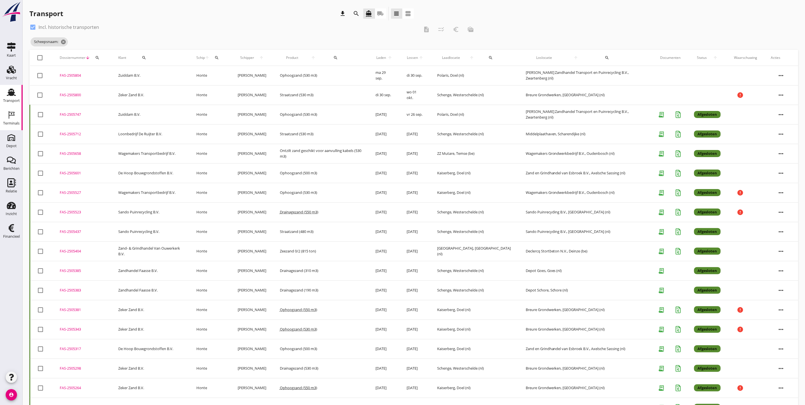
click at [13, 111] on icon "Terminals" at bounding box center [11, 114] width 9 height 9
click at [780, 78] on icon "more_horiz" at bounding box center [782, 76] width 16 height 16
click at [785, 147] on div "Vracht kopieeren" at bounding box center [778, 147] width 40 height 7
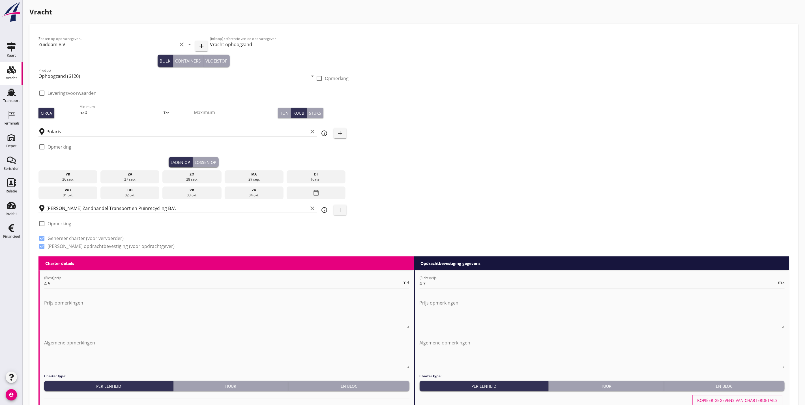
click at [136, 109] on input "530" at bounding box center [122, 112] width 84 height 9
type input "5"
type input "750"
click at [255, 174] on div "ma" at bounding box center [254, 174] width 56 height 5
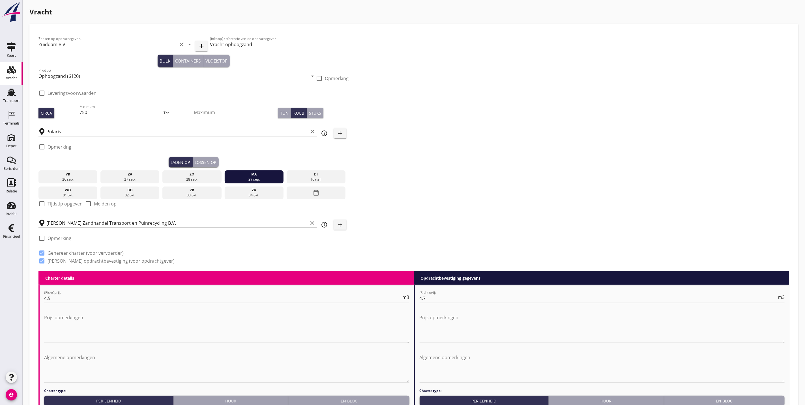
click at [202, 162] on div "Lossen op" at bounding box center [206, 162] width 22 height 6
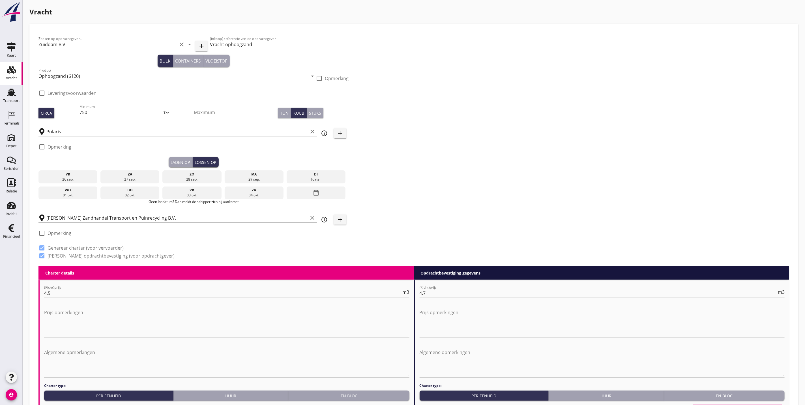
click at [326, 178] on div "[DATE]" at bounding box center [316, 179] width 56 height 5
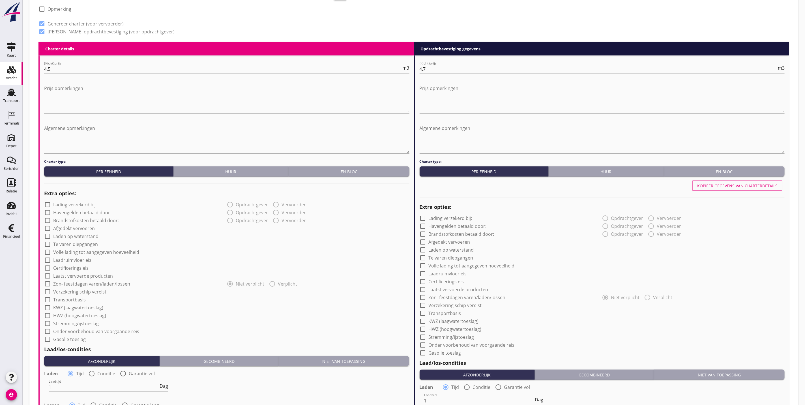
scroll to position [453, 0]
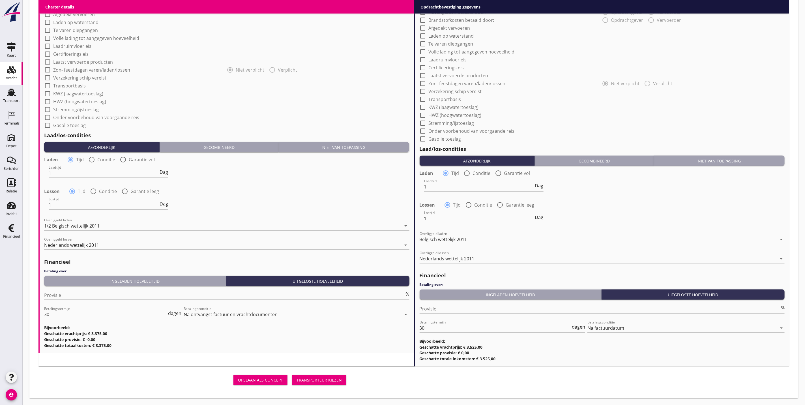
click at [320, 381] on div "Transporteur kiezen" at bounding box center [319, 380] width 45 height 6
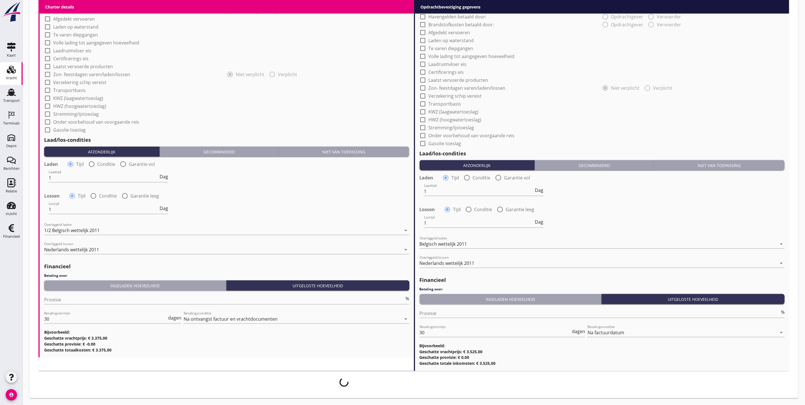
scroll to position [448, 0]
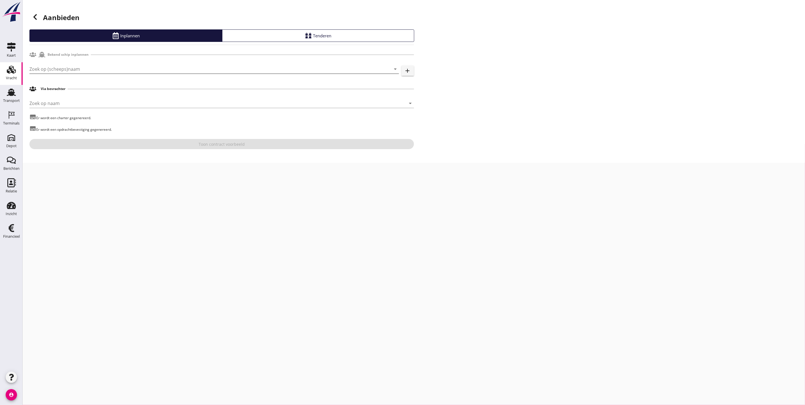
click at [83, 67] on input "Zoek op (scheeps)naam" at bounding box center [206, 69] width 354 height 9
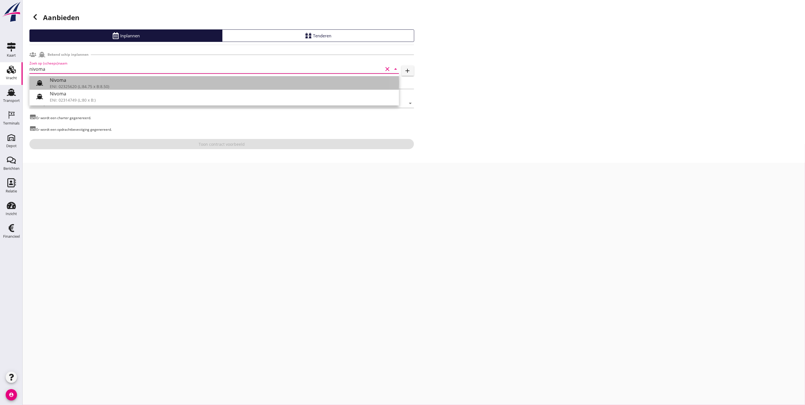
click at [150, 84] on div "ENI: 02325620 (L:84.75 x B:8.50)" at bounding box center [222, 87] width 345 height 6
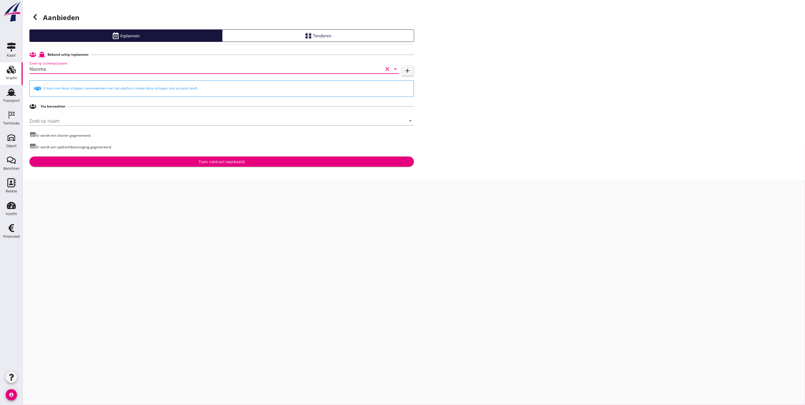
type input "Nivoma"
click at [185, 164] on div "Toon contract voorbeeld" at bounding box center [222, 162] width 376 height 6
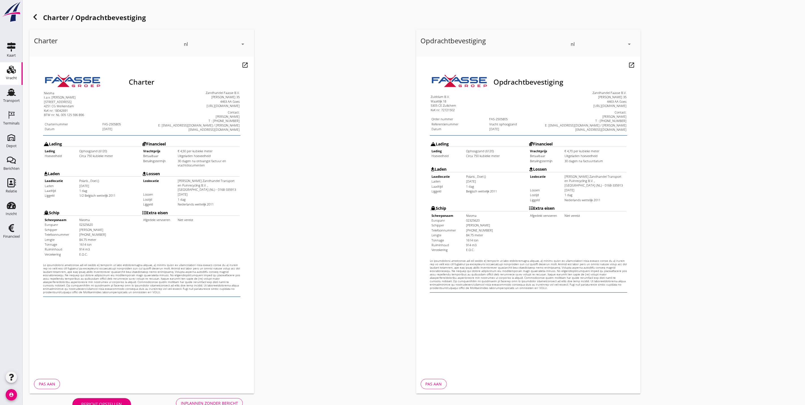
click at [230, 399] on button "Inplannen zonder bericht" at bounding box center [209, 403] width 67 height 10
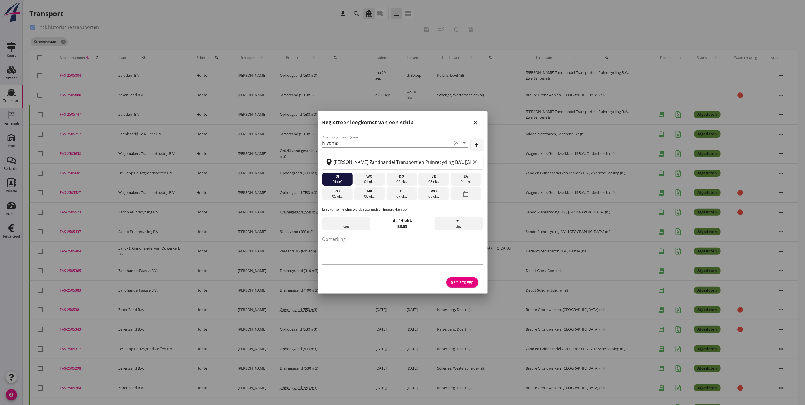
click at [478, 125] on icon "close" at bounding box center [475, 122] width 7 height 7
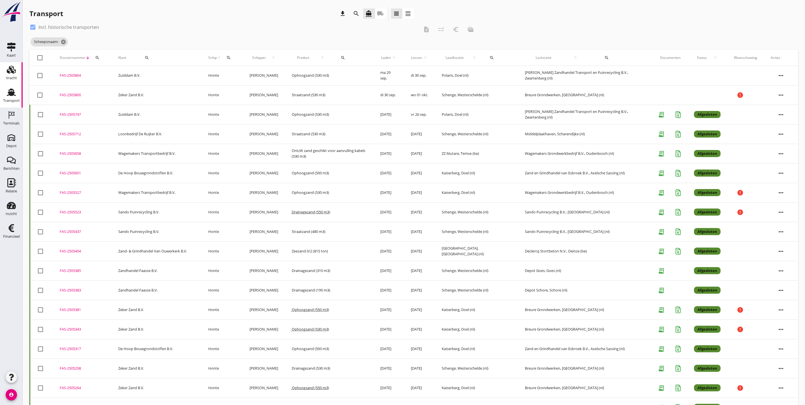
click at [5, 76] on link "Vracht Vracht" at bounding box center [11, 73] width 23 height 23
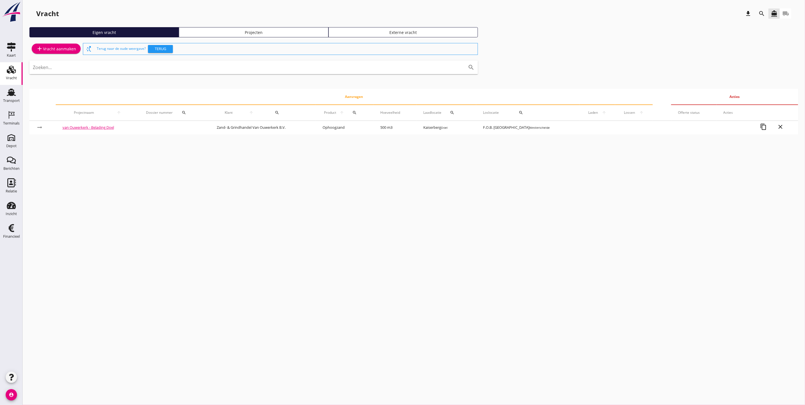
click at [3, 75] on link "Vracht Vracht" at bounding box center [11, 73] width 23 height 23
click at [13, 55] on div "Kaart" at bounding box center [11, 56] width 9 height 4
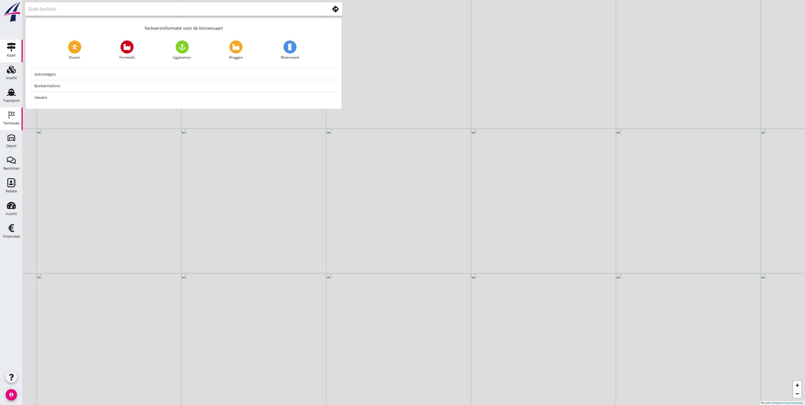
click at [12, 114] on icon "Terminals" at bounding box center [11, 114] width 9 height 9
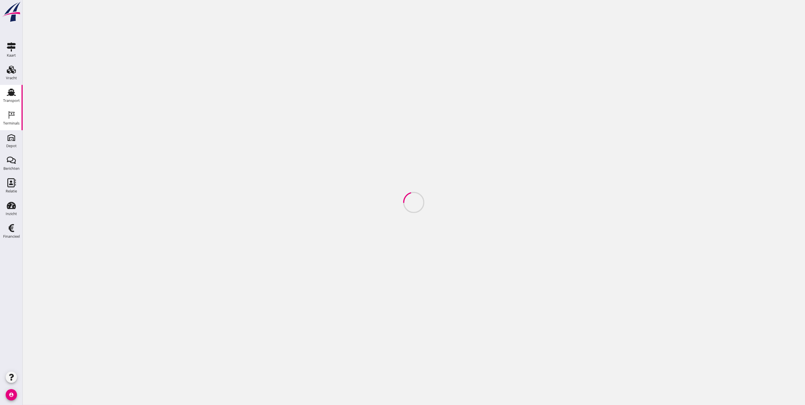
click at [10, 94] on use at bounding box center [11, 92] width 9 height 7
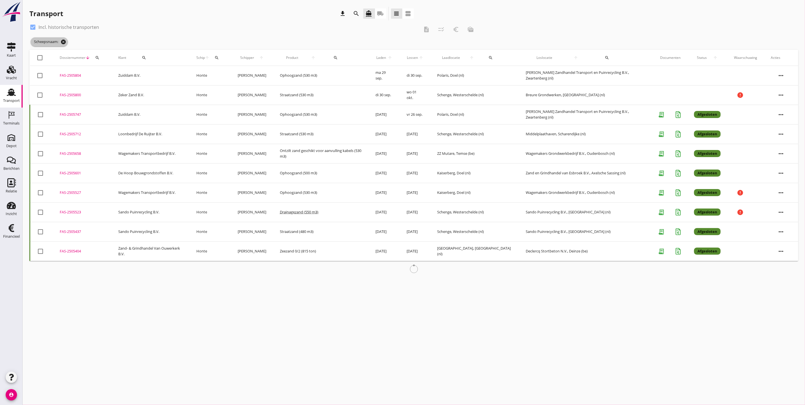
click at [64, 42] on icon "cancel" at bounding box center [64, 42] width 6 height 6
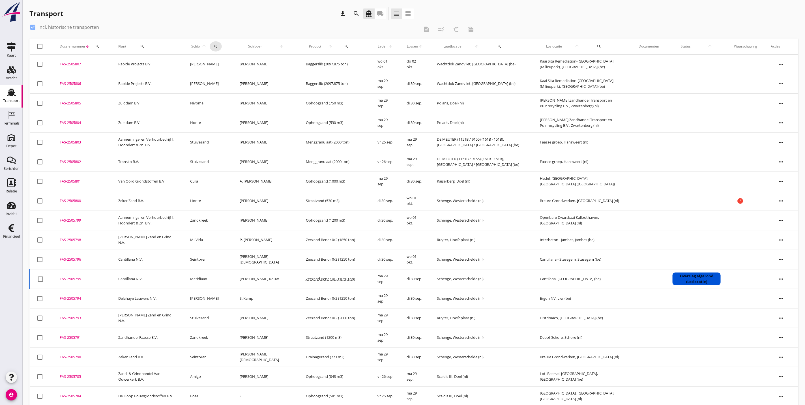
drag, startPoint x: 219, startPoint y: 44, endPoint x: 213, endPoint y: 50, distance: 8.0
click at [218, 44] on icon "search" at bounding box center [215, 46] width 5 height 5
click at [244, 62] on input "Zoek op (scheeps)naam" at bounding box center [244, 62] width 59 height 9
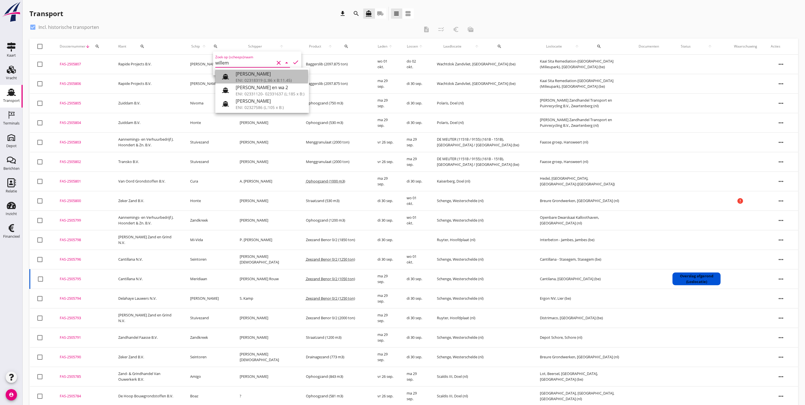
click at [266, 73] on div "[PERSON_NAME]" at bounding box center [270, 73] width 69 height 7
click at [292, 61] on icon "check" at bounding box center [295, 62] width 7 height 7
type input "[PERSON_NAME]"
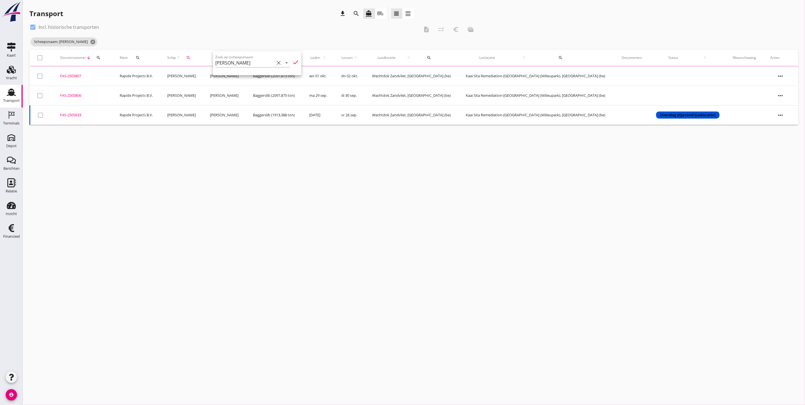
click at [191, 202] on div "cancel You are impersonating another user. Transport download search directions…" at bounding box center [414, 202] width 783 height 405
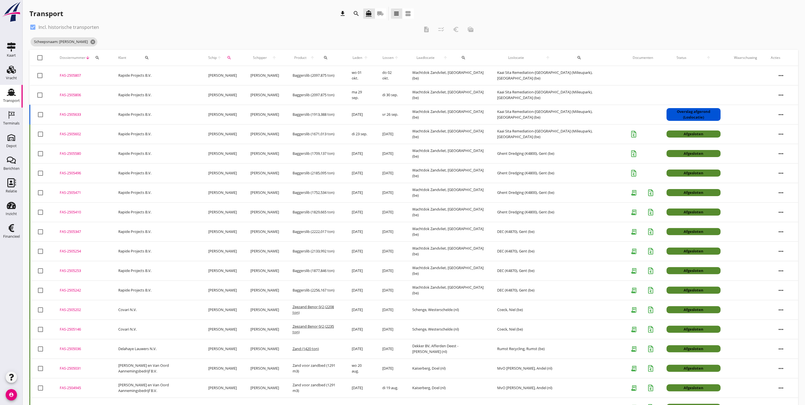
click at [72, 134] on div "FAS-2505602" at bounding box center [82, 134] width 45 height 6
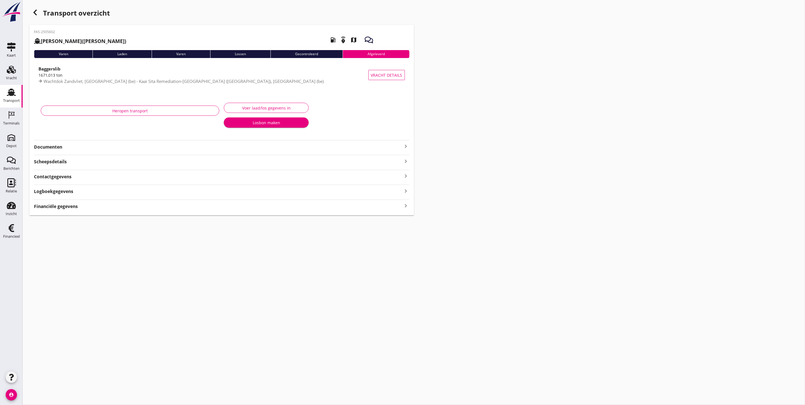
click at [73, 145] on strong "Documenten" at bounding box center [218, 147] width 369 height 7
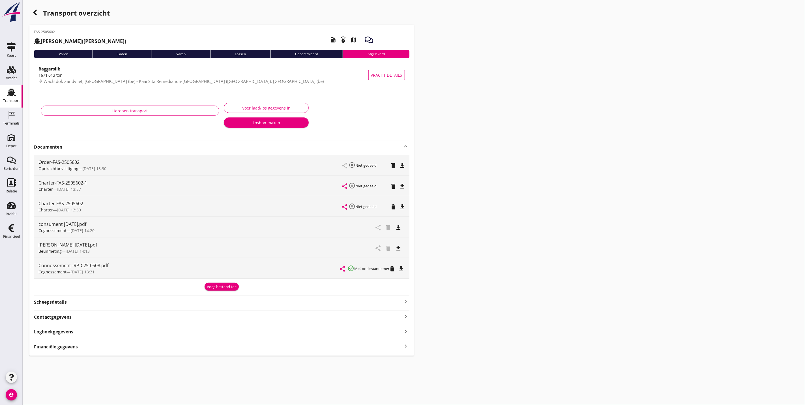
click at [397, 228] on icon "file_download" at bounding box center [398, 227] width 7 height 7
click at [399, 228] on icon "open_in_browser" at bounding box center [398, 227] width 7 height 7
click at [395, 248] on icon "file_download" at bounding box center [398, 248] width 7 height 7
click at [33, 13] on icon "button" at bounding box center [35, 12] width 7 height 7
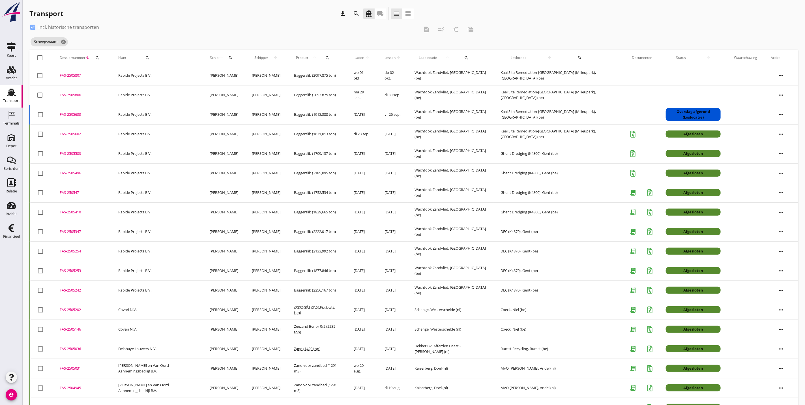
click at [74, 112] on div "FAS-2505633" at bounding box center [82, 115] width 45 height 6
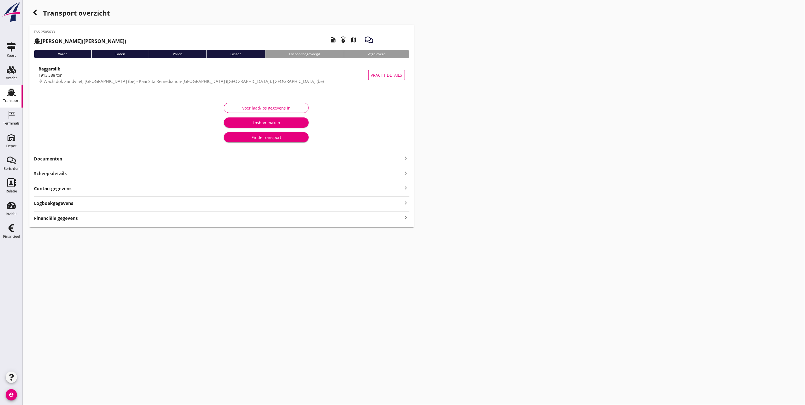
click at [55, 155] on div "Documenten keyboard_arrow_right" at bounding box center [222, 159] width 376 height 8
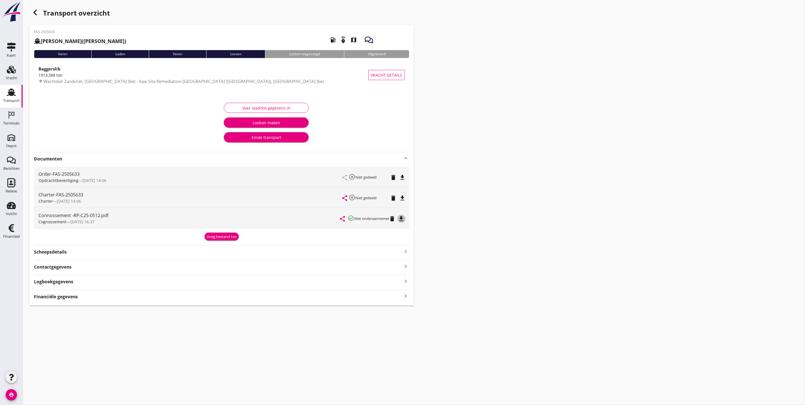
click at [399, 219] on icon "file_download" at bounding box center [401, 218] width 7 height 7
click at [8, 98] on div "Transport" at bounding box center [11, 101] width 17 height 8
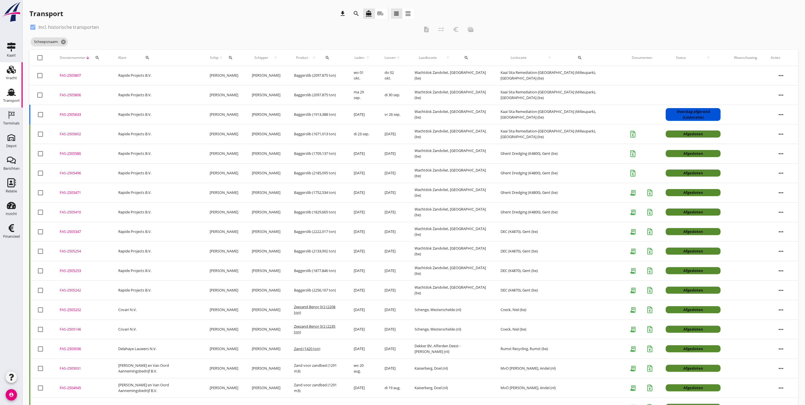
click at [11, 76] on div "Vracht" at bounding box center [11, 78] width 11 height 4
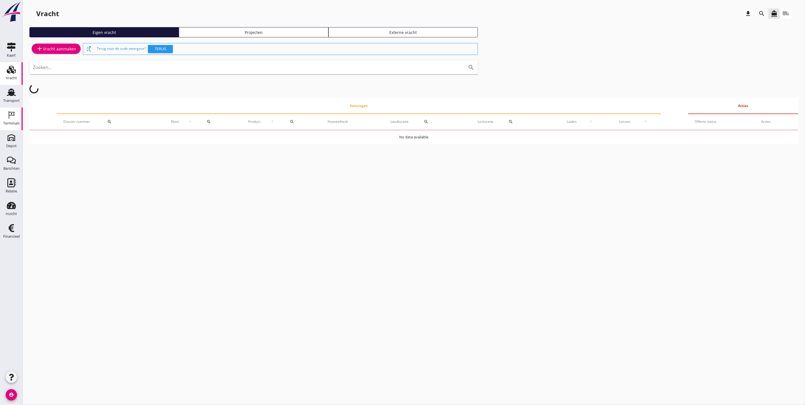
click at [18, 114] on link "Terminals Terminals" at bounding box center [11, 119] width 23 height 23
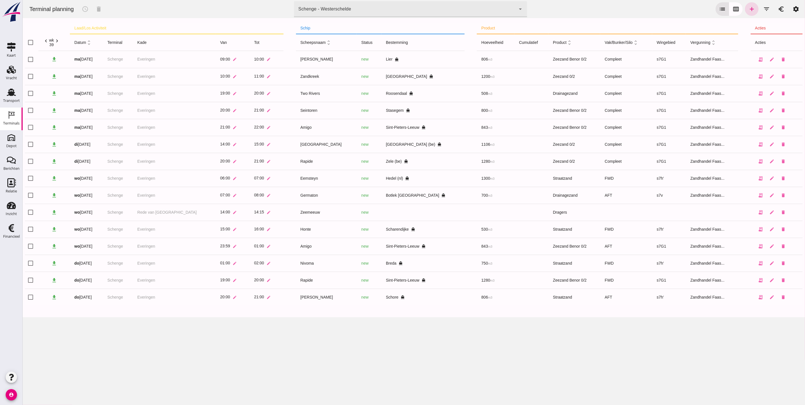
click at [59, 41] on icon "chevron_right" at bounding box center [57, 41] width 6 height 6
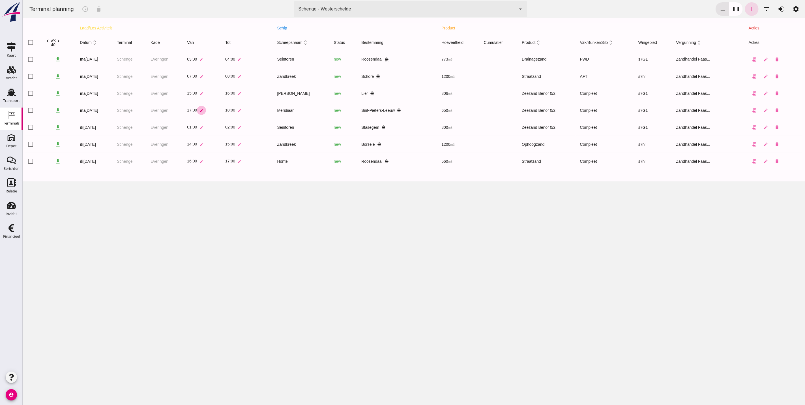
click at [201, 111] on icon "edit" at bounding box center [201, 110] width 4 height 4
click at [228, 111] on input "17:00" at bounding box center [224, 112] width 39 height 12
type input "20:00"
click at [248, 111] on icon "check" at bounding box center [250, 111] width 5 height 5
click at [238, 112] on icon "edit" at bounding box center [239, 110] width 4 height 4
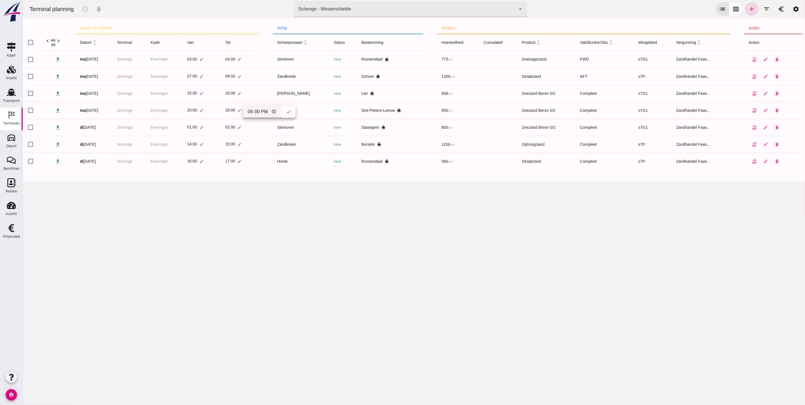
click at [255, 111] on input "18:00" at bounding box center [262, 112] width 39 height 12
click at [250, 112] on input "18:00" at bounding box center [262, 112] width 39 height 12
type input "21:00"
drag, startPoint x: 283, startPoint y: 112, endPoint x: 276, endPoint y: 112, distance: 7.6
click at [282, 112] on button "check" at bounding box center [288, 112] width 14 height 12
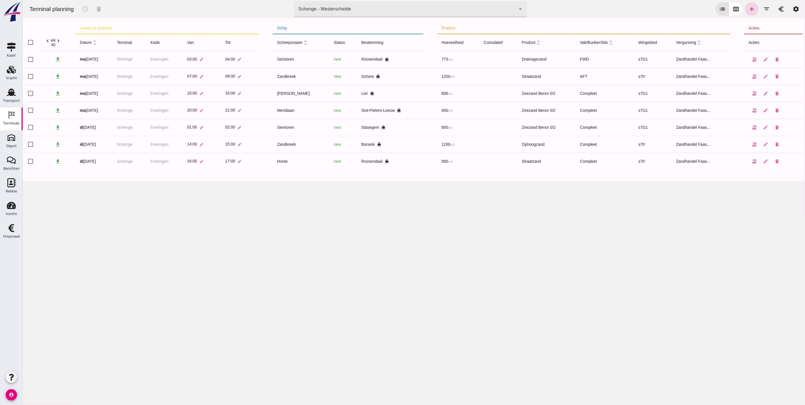
drag, startPoint x: 198, startPoint y: 234, endPoint x: 197, endPoint y: 222, distance: 11.1
click at [199, 232] on div "Terminal planning schedule delete terminal Schenge - Westerschelde 9c876888-926…" at bounding box center [413, 202] width 783 height 405
click at [10, 93] on use at bounding box center [11, 92] width 9 height 7
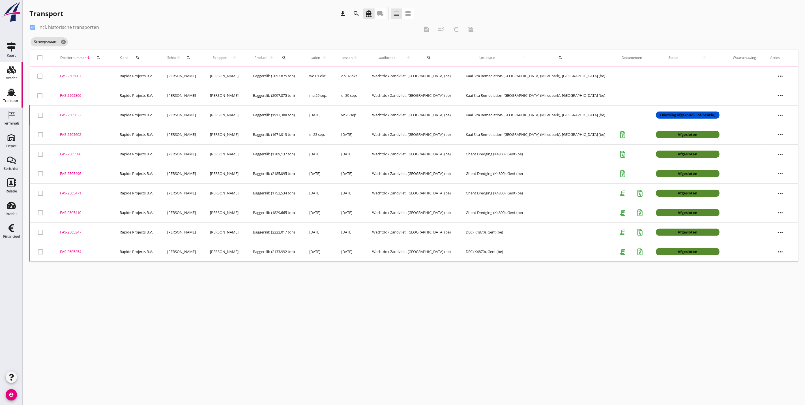
click at [10, 72] on icon "Vracht" at bounding box center [11, 69] width 9 height 9
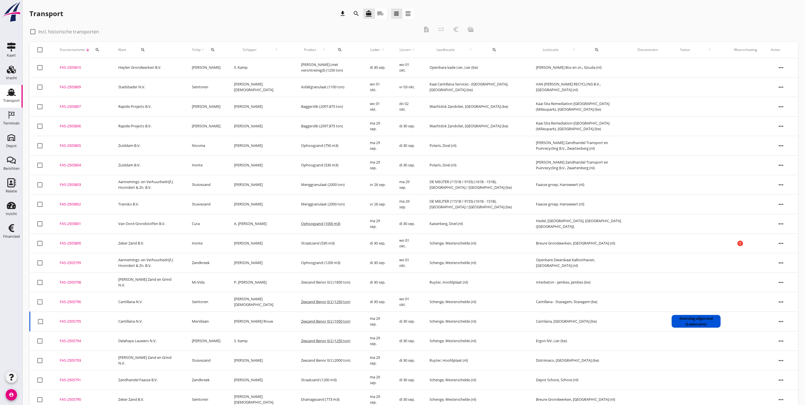
click at [218, 49] on div "search" at bounding box center [213, 50] width 10 height 5
click at [238, 62] on input "Zoek op (scheeps)naam" at bounding box center [247, 66] width 59 height 9
click at [240, 77] on div "[PERSON_NAME]" at bounding box center [273, 77] width 69 height 7
click at [297, 65] on icon "check" at bounding box center [298, 65] width 7 height 7
type input "[PERSON_NAME]"
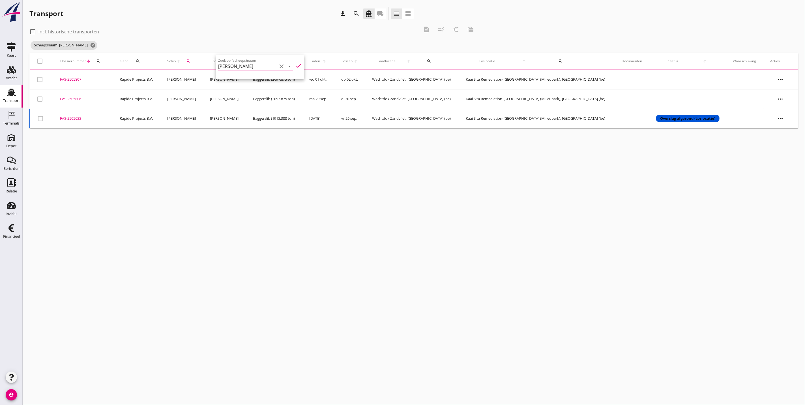
click at [278, 221] on div "cancel You are impersonating another user. Transport download search directions…" at bounding box center [414, 202] width 783 height 405
click at [82, 120] on div "FAS-2505633" at bounding box center [83, 118] width 46 height 6
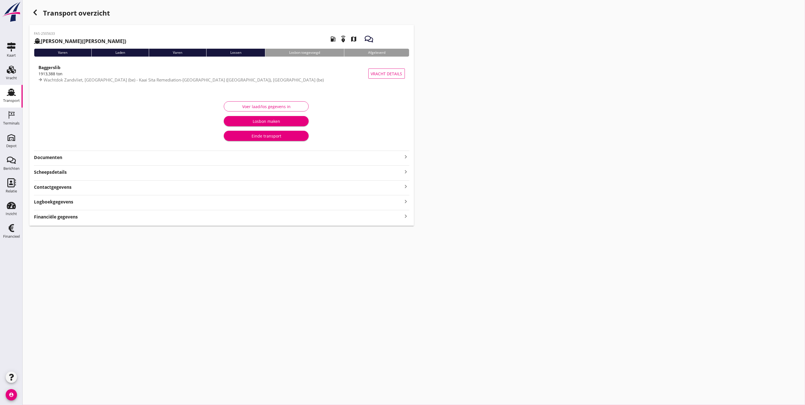
click at [67, 159] on strong "Documenten" at bounding box center [218, 157] width 369 height 7
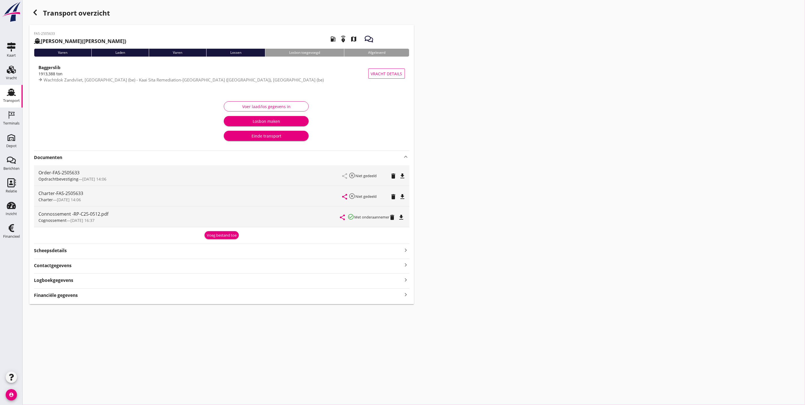
click at [268, 106] on div "Voer laad/los gegevens in" at bounding box center [266, 107] width 75 height 6
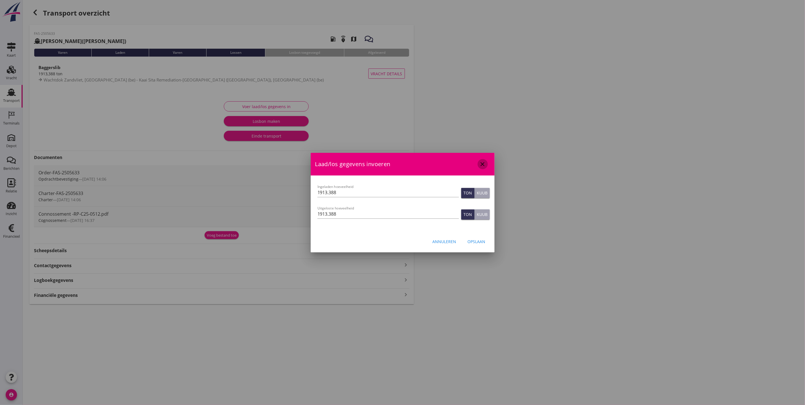
click at [484, 168] on button "close" at bounding box center [483, 164] width 10 height 10
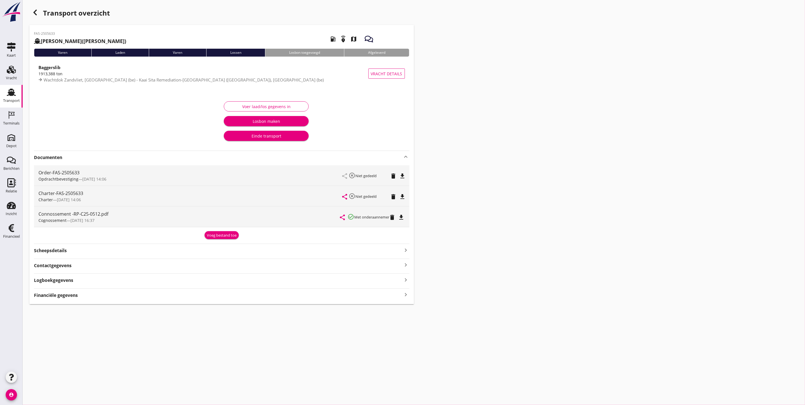
click at [14, 93] on use at bounding box center [11, 92] width 9 height 7
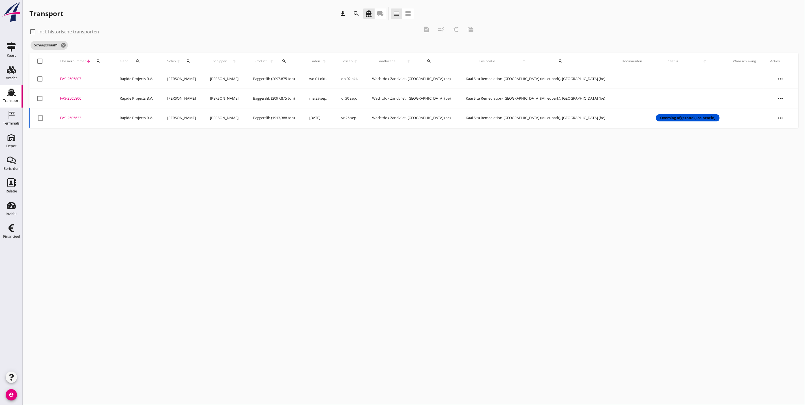
drag, startPoint x: 497, startPoint y: 225, endPoint x: 383, endPoint y: 96, distance: 171.9
click at [496, 222] on div "cancel You are impersonating another user. Transport download search directions…" at bounding box center [414, 202] width 783 height 405
